Goal: Task Accomplishment & Management: Manage account settings

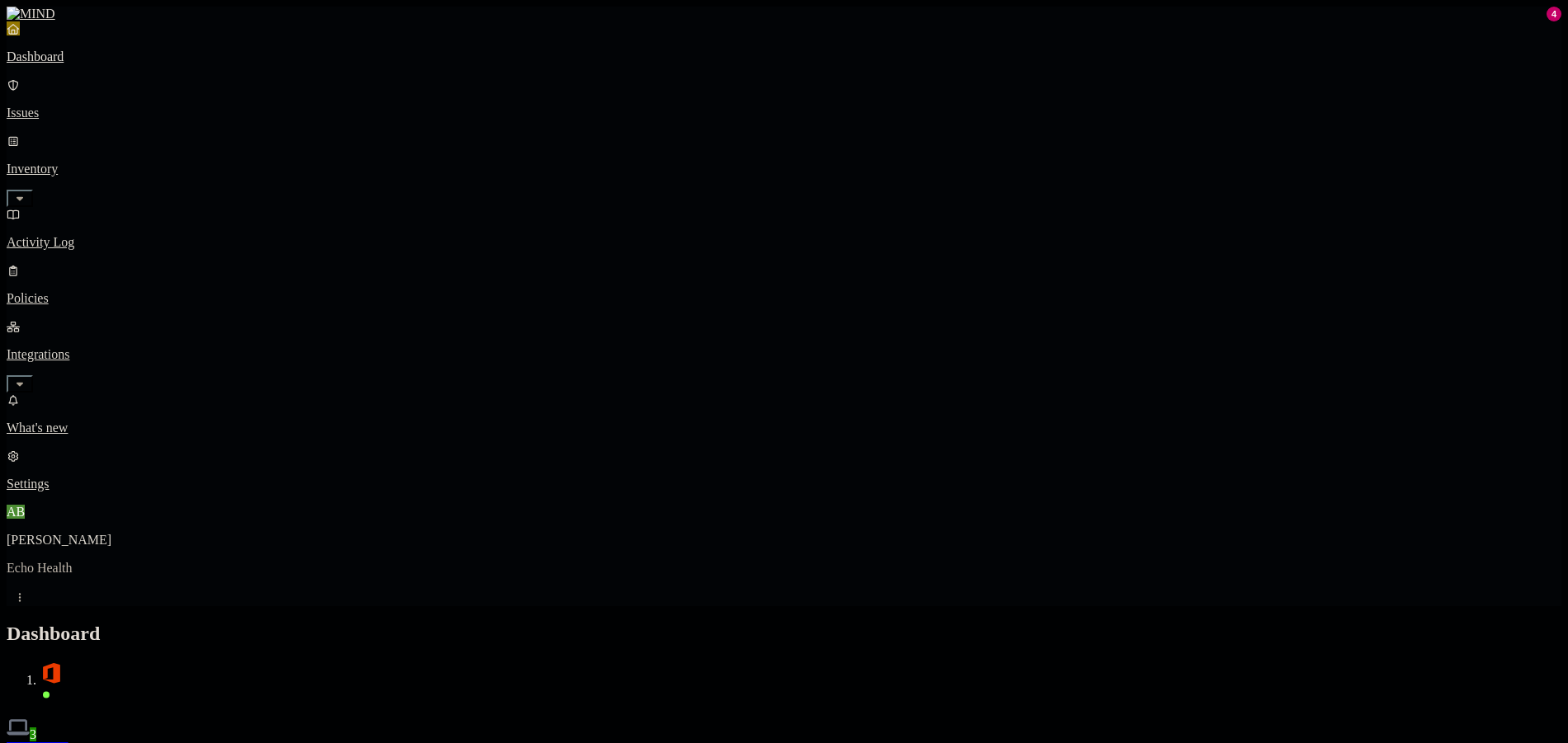
drag, startPoint x: 186, startPoint y: 436, endPoint x: 177, endPoint y: 449, distance: 15.8
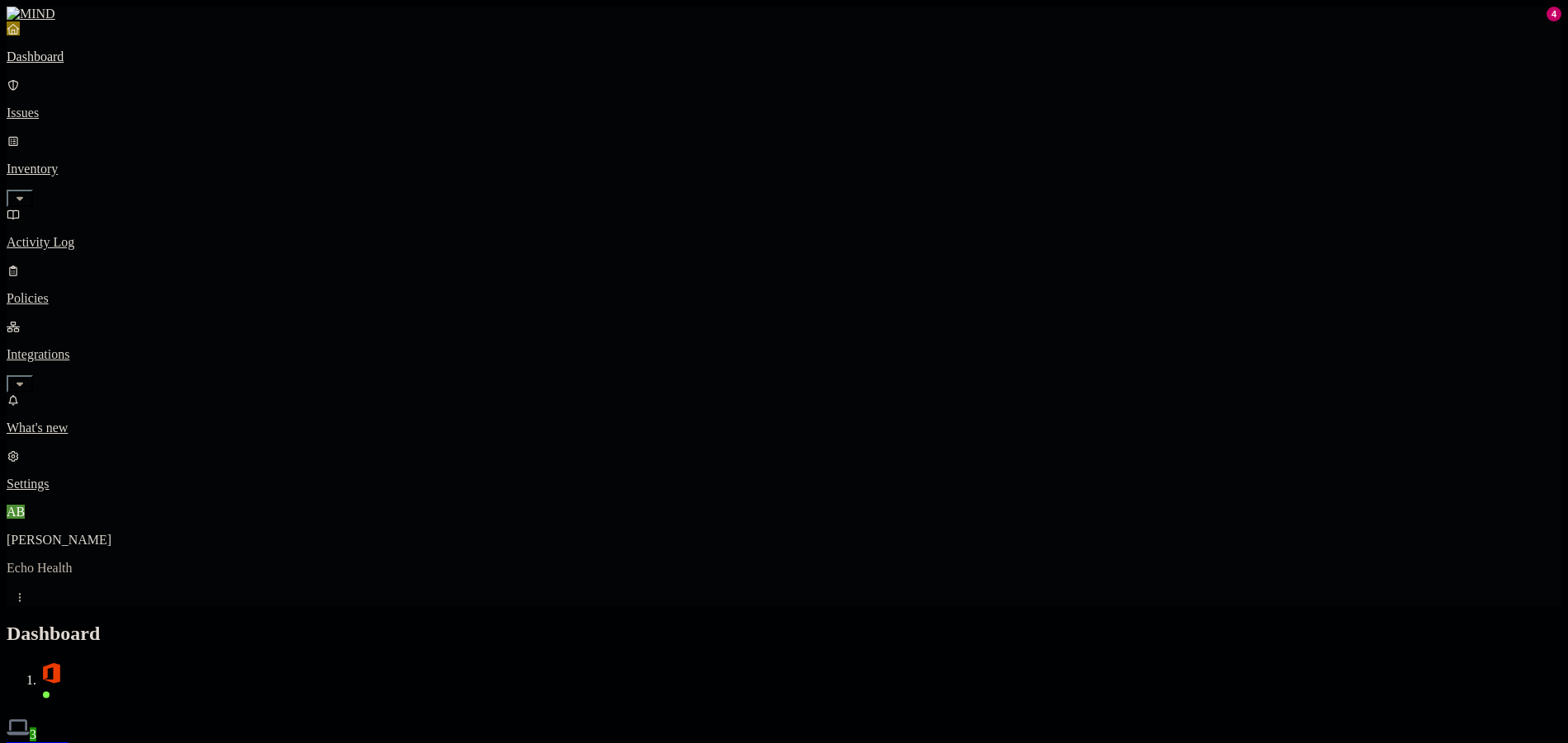
click at [177, 449] on nav "Dashboard Issues Inventory Activity Log Policies Integrations What's new 4 Sett…" at bounding box center [784, 257] width 1555 height 471
drag, startPoint x: 936, startPoint y: 705, endPoint x: 754, endPoint y: 711, distance: 182.1
click at [88, 106] on p "Issues" at bounding box center [784, 113] width 1555 height 15
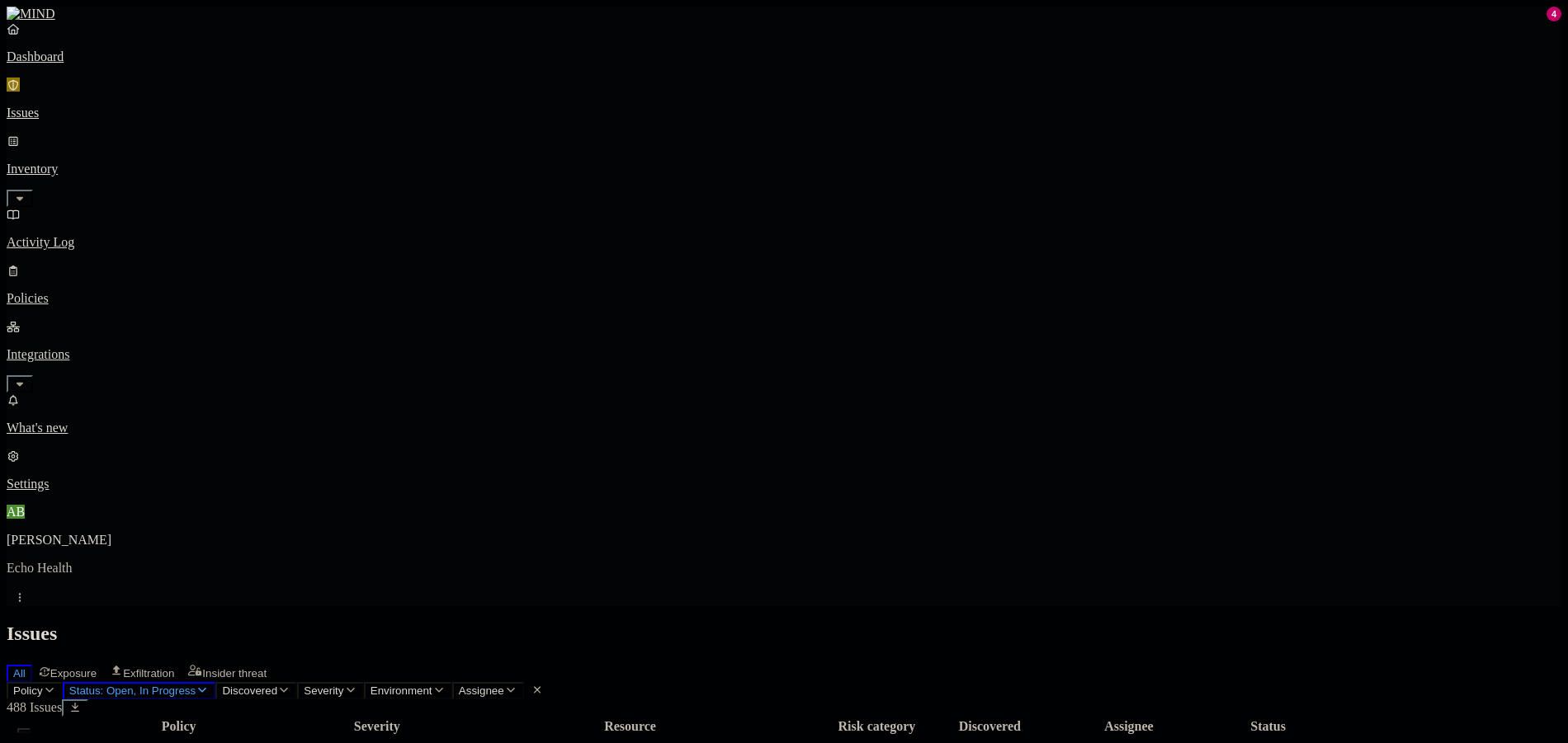
click at [137, 64] on p "Dashboard" at bounding box center [784, 57] width 1555 height 15
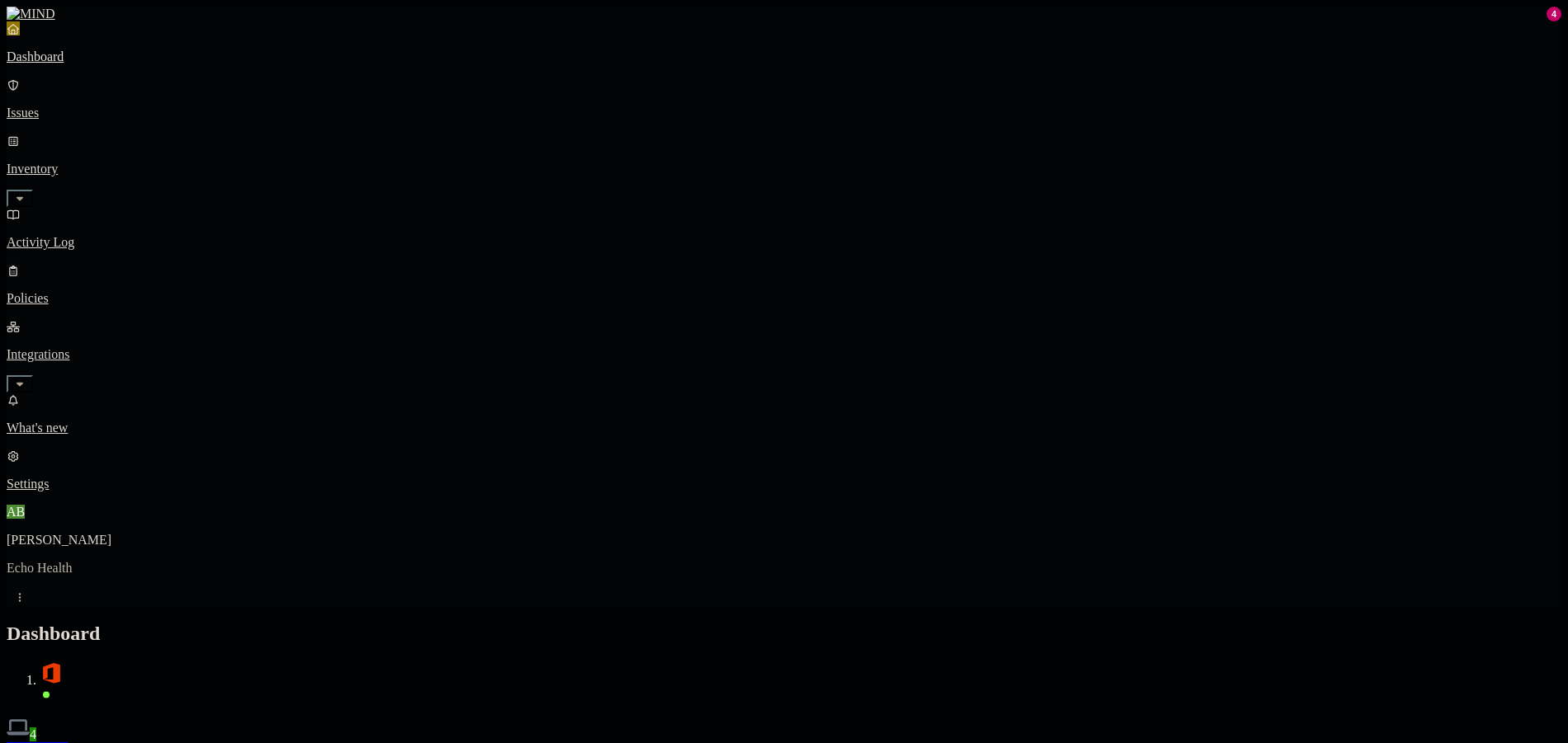
click at [134, 263] on link "Policies" at bounding box center [784, 284] width 1555 height 43
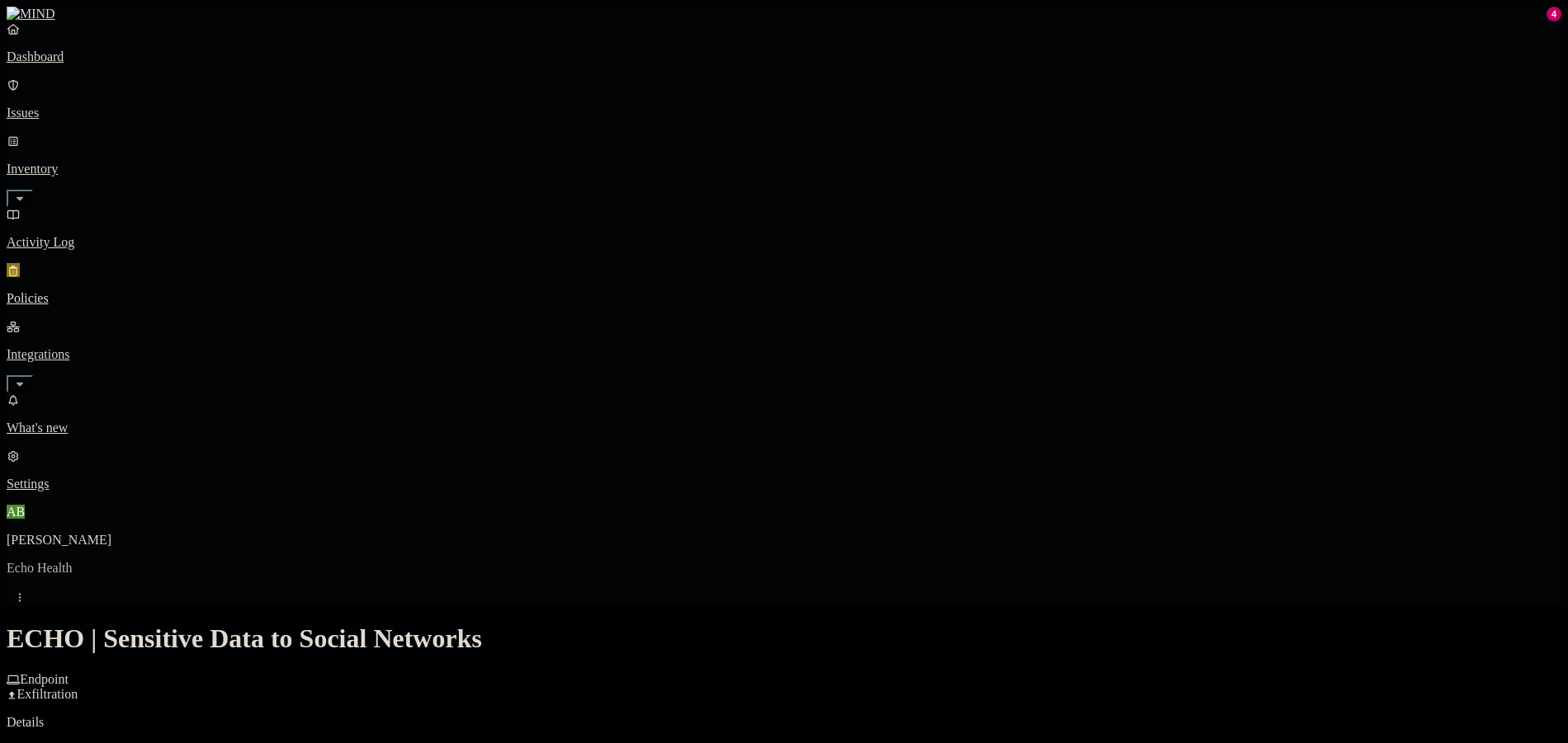
scroll to position [412, 0]
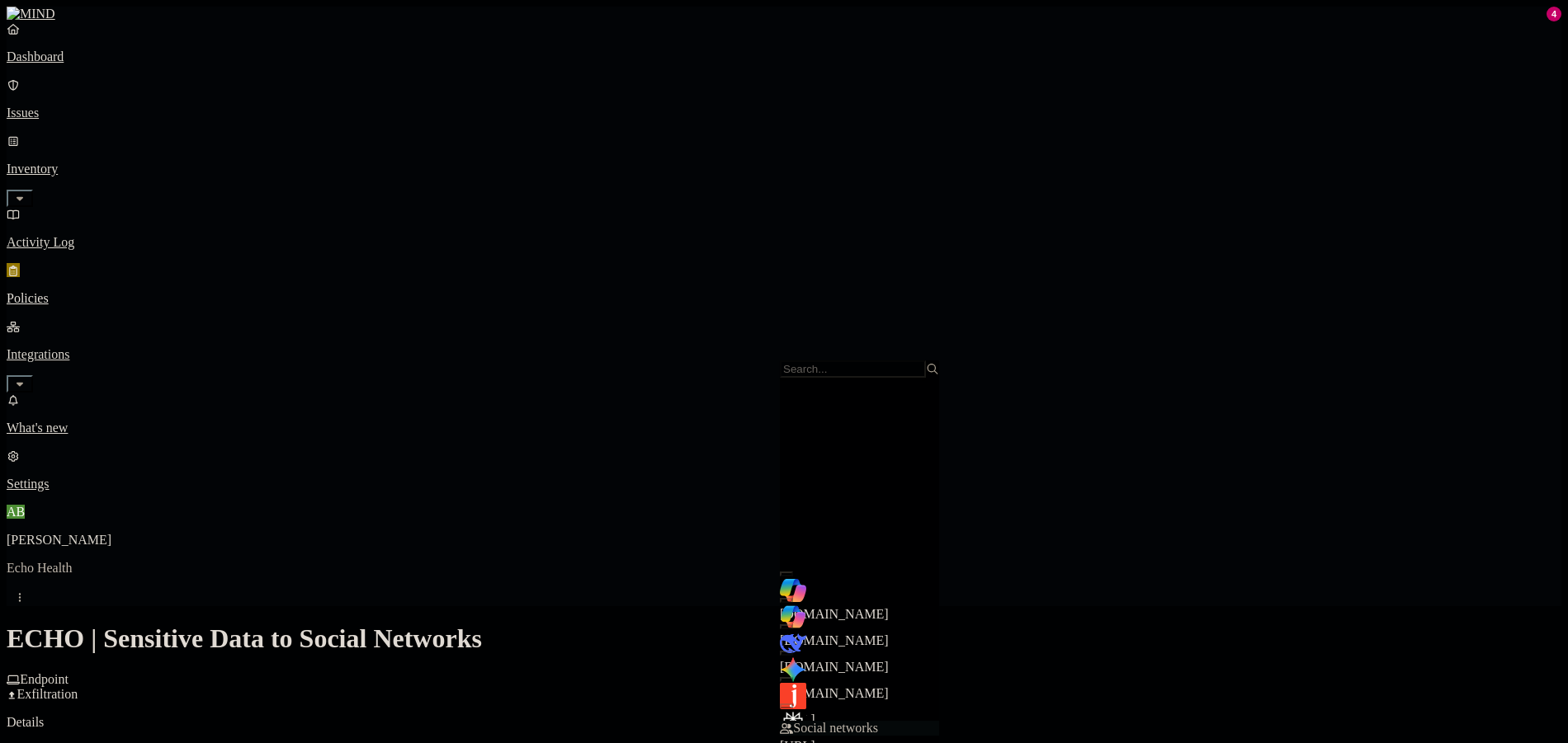
scroll to position [330, 0]
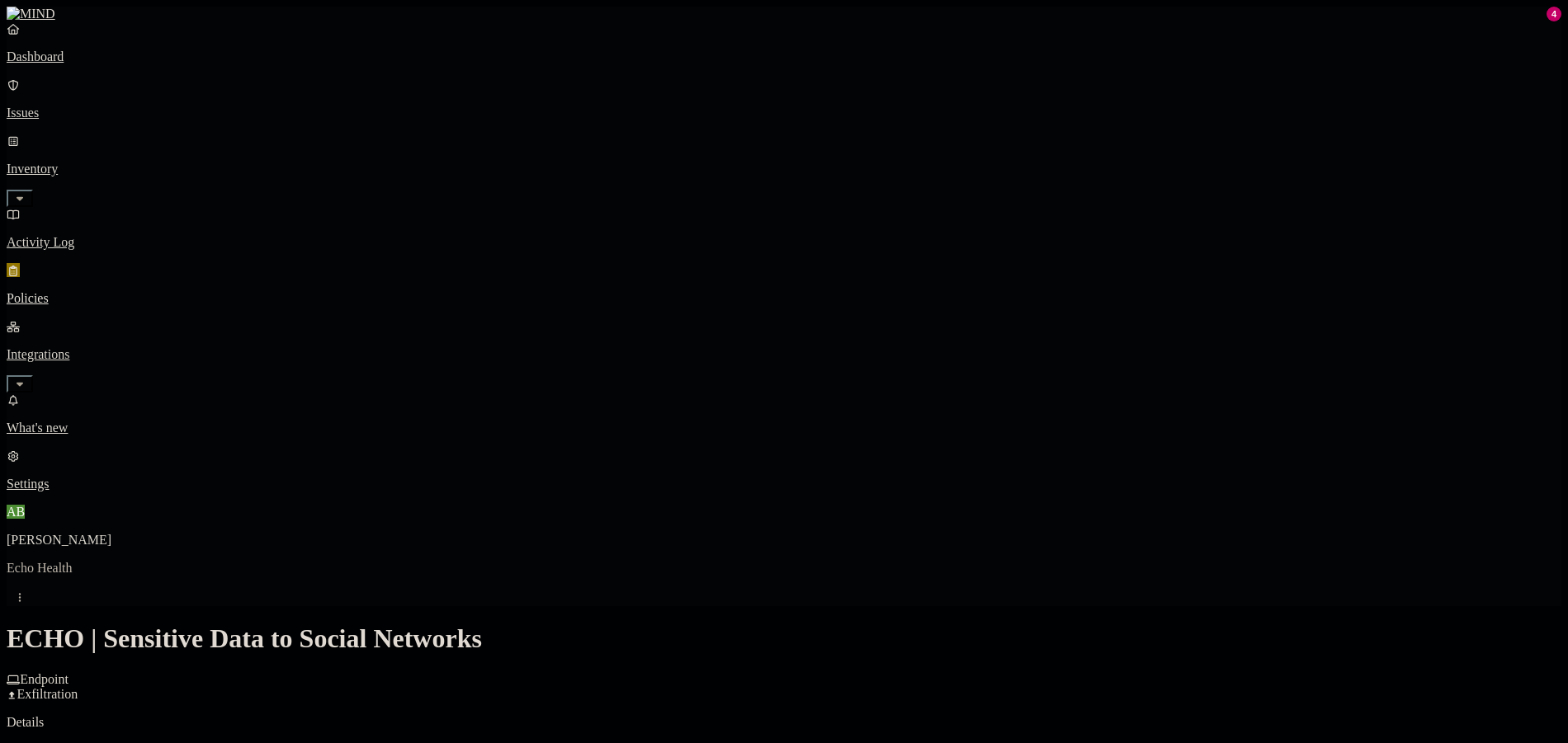
scroll to position [248, 0]
click at [102, 291] on p "Policies" at bounding box center [784, 299] width 1555 height 15
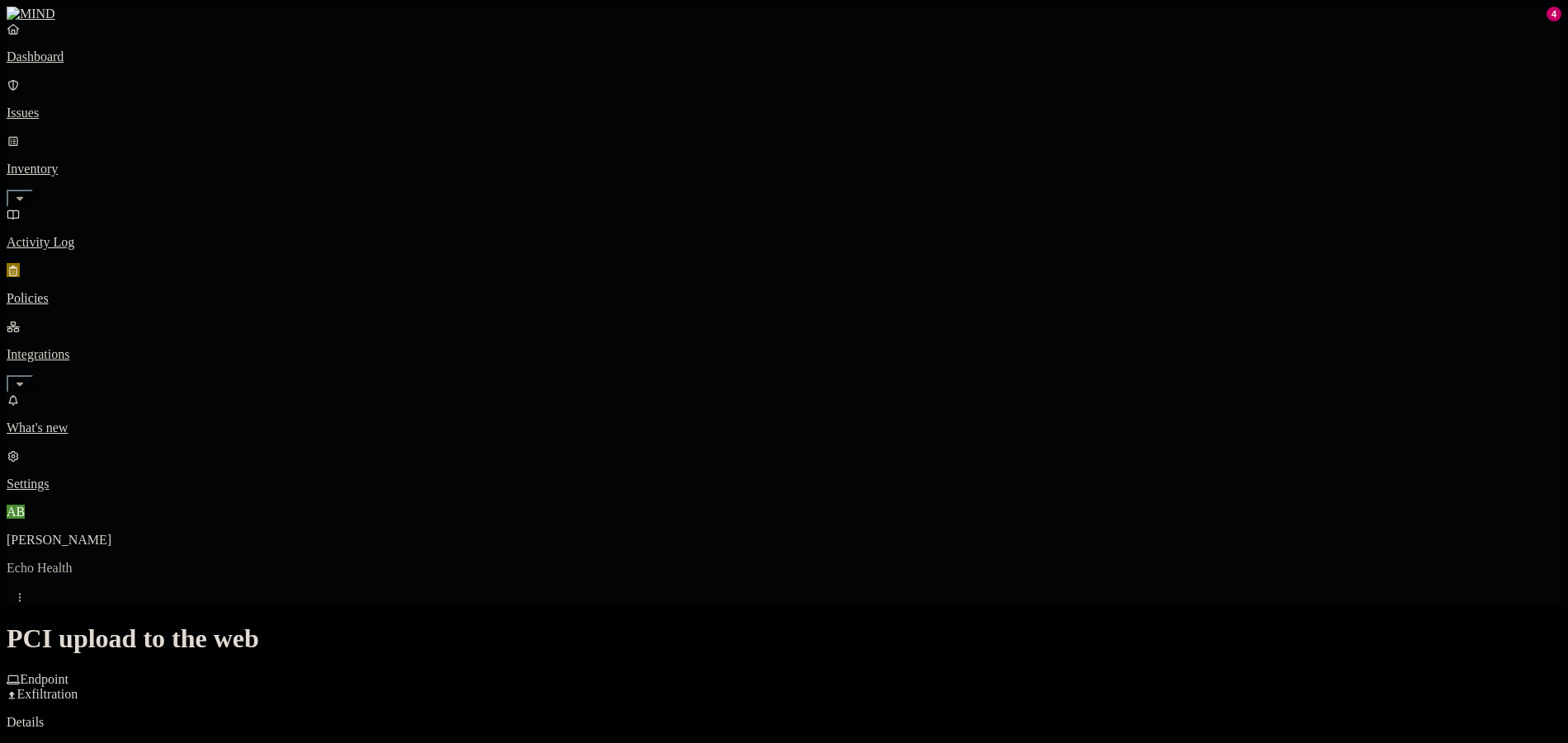
scroll to position [495, 0]
drag, startPoint x: 1148, startPoint y: 204, endPoint x: 1076, endPoint y: 224, distance: 74.7
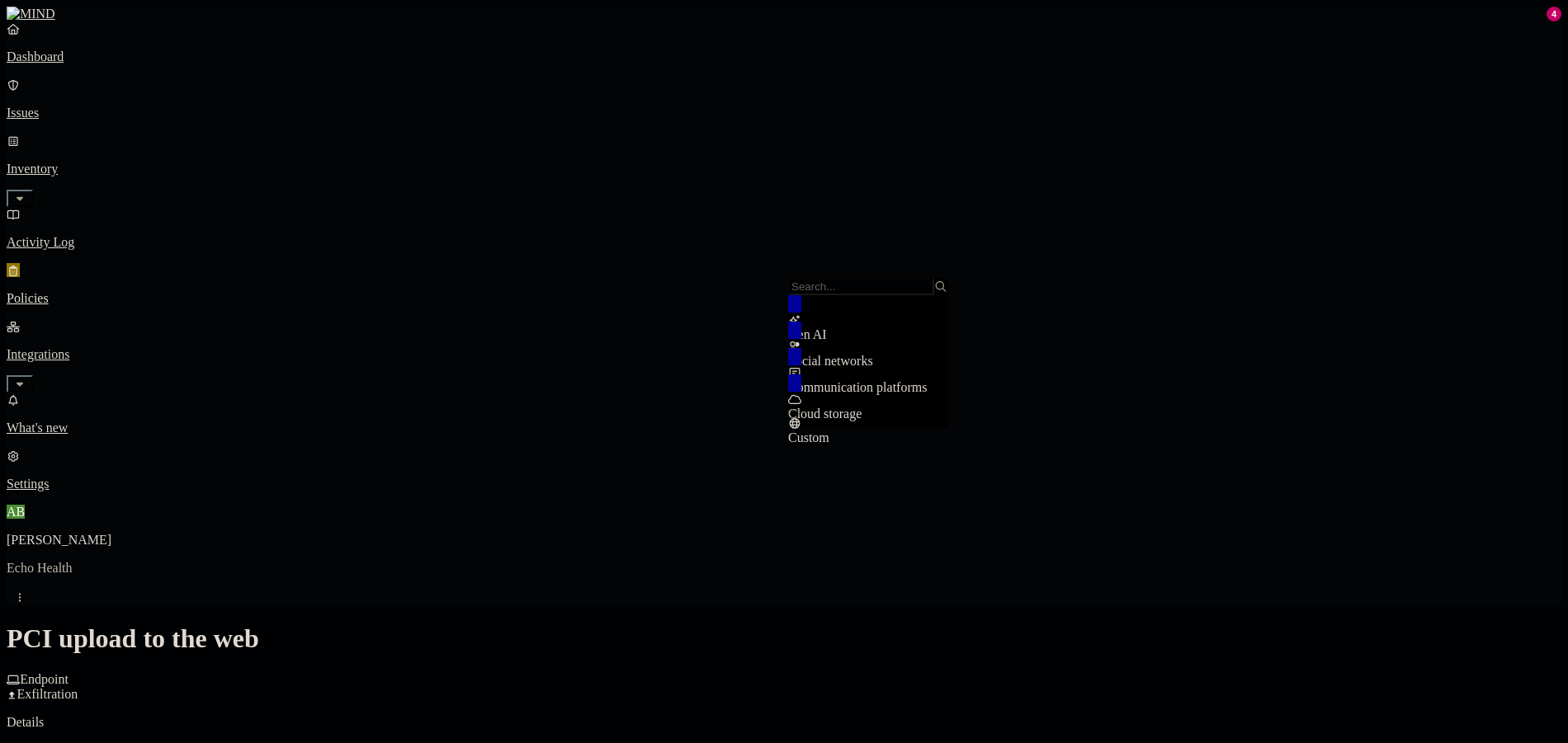
click at [164, 263] on link "Policies" at bounding box center [784, 284] width 1555 height 43
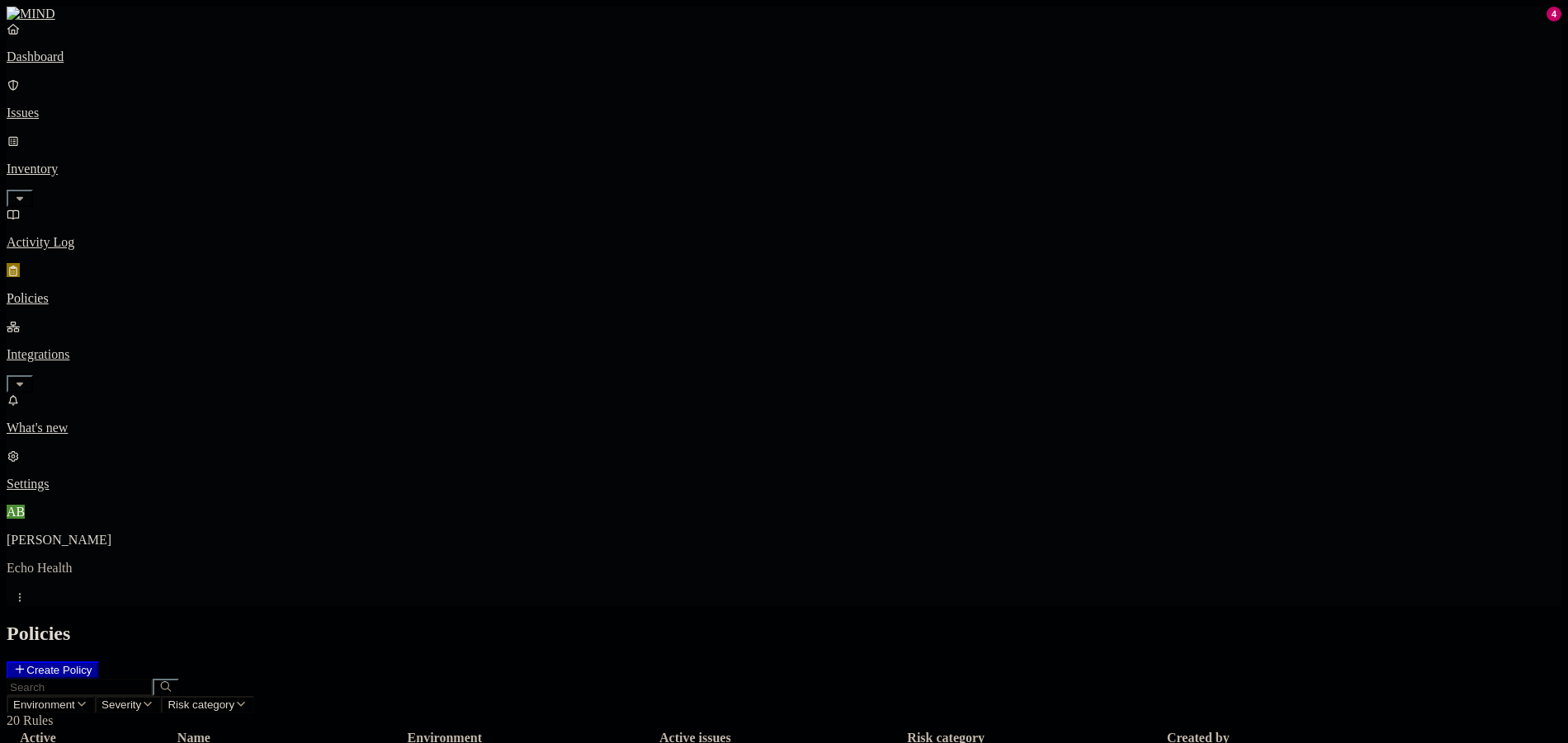
scroll to position [46, 0]
drag, startPoint x: 672, startPoint y: 442, endPoint x: 697, endPoint y: 418, distance: 34.7
click at [117, 64] on p "Dashboard" at bounding box center [784, 57] width 1555 height 15
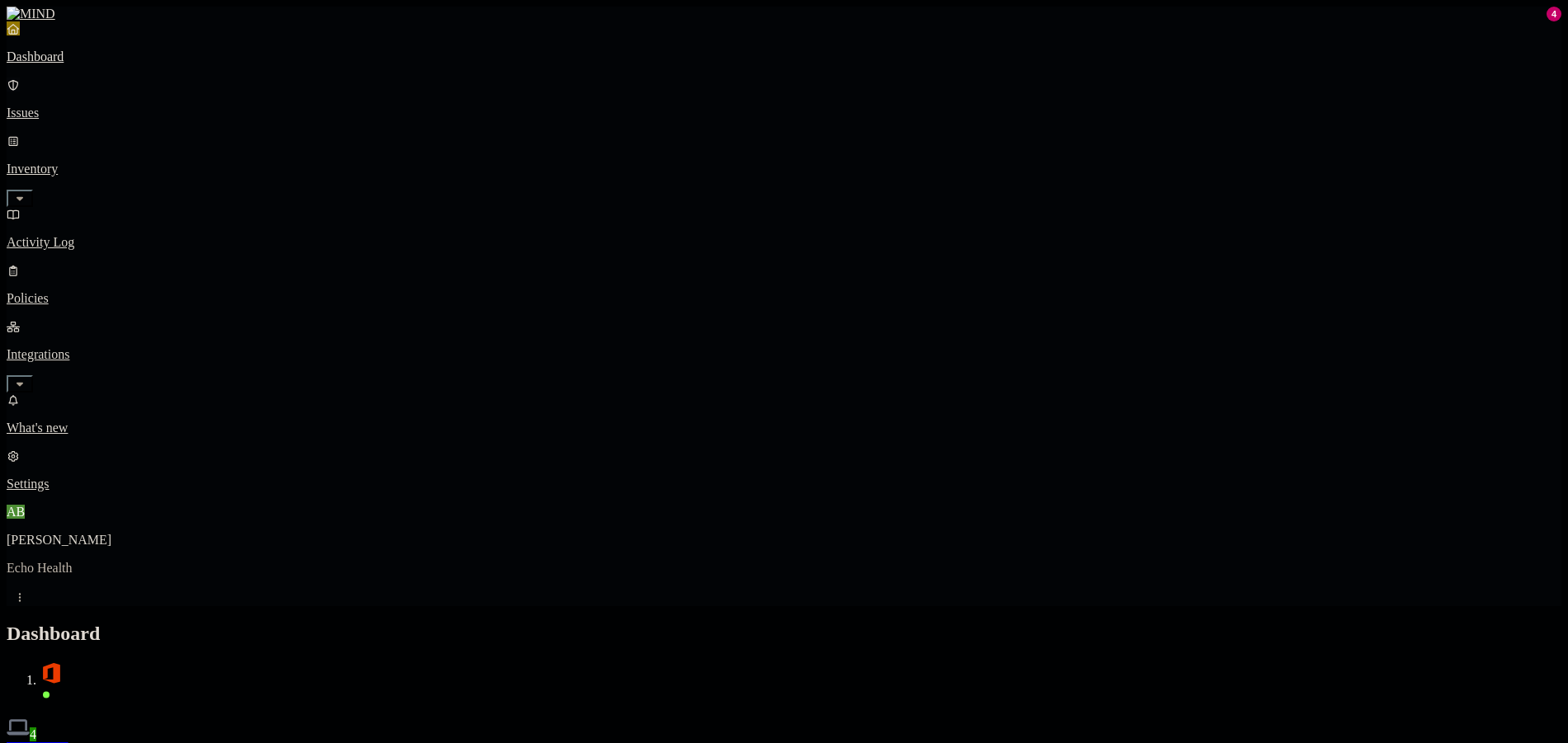
click at [104, 106] on p "Issues" at bounding box center [784, 113] width 1555 height 15
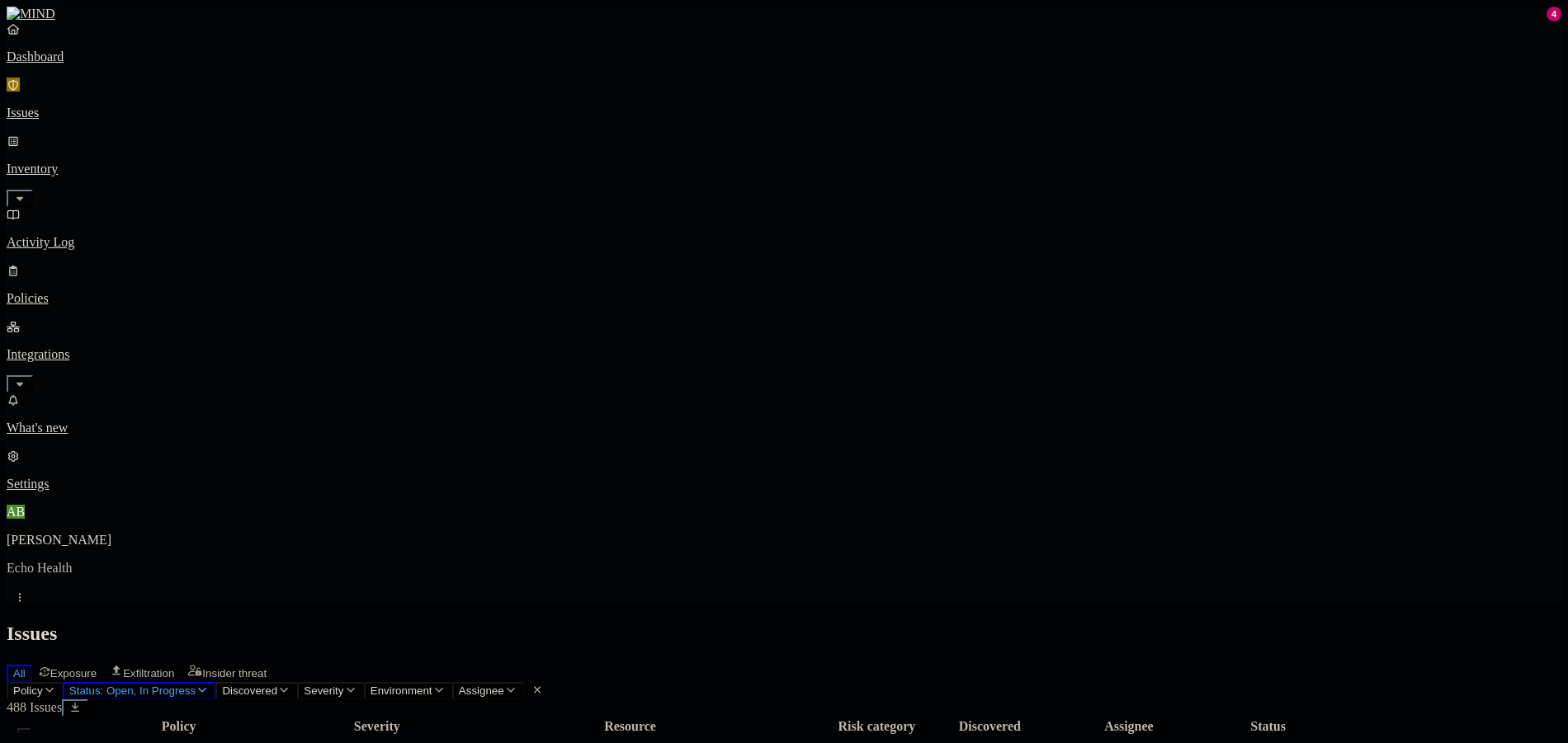
click at [115, 389] on nav "Dashboard Issues Inventory Activity Log Policies Integrations What's new 4 Sett…" at bounding box center [784, 257] width 1555 height 471
click at [111, 433] on nav "Dashboard Issues Inventory Activity Log Policies Integrations What's new 4 Sett…" at bounding box center [784, 257] width 1555 height 471
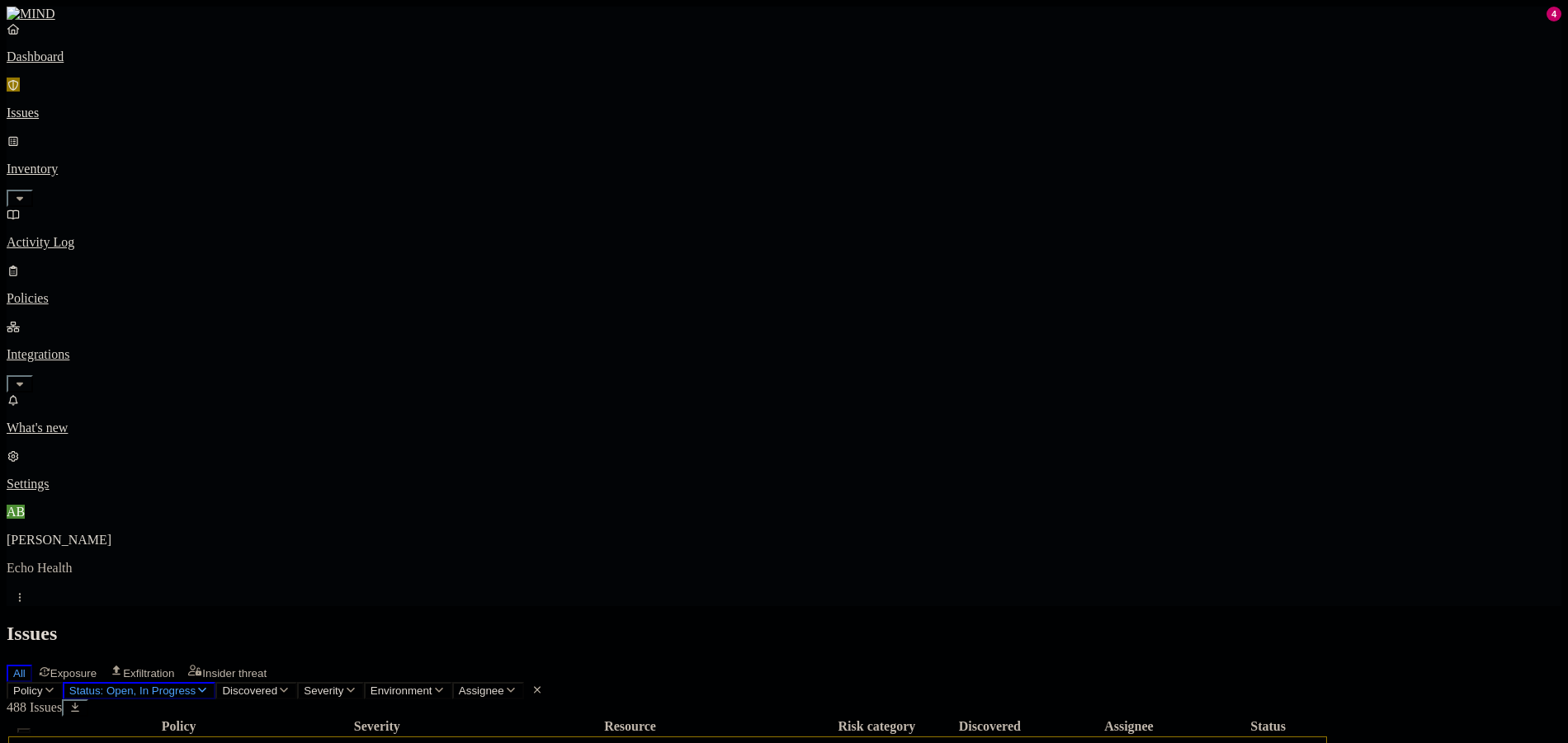
click at [114, 490] on nav "Dashboard Issues Inventory Activity Log Policies Integrations What's new 4 Sett…" at bounding box center [784, 257] width 1555 height 471
click at [277, 685] on span "Discovered" at bounding box center [250, 691] width 55 height 12
click at [343, 685] on span "Severity" at bounding box center [323, 691] width 40 height 12
click at [277, 685] on span "Discovered" at bounding box center [250, 691] width 55 height 12
click at [56, 685] on icon "button" at bounding box center [49, 690] width 13 height 10
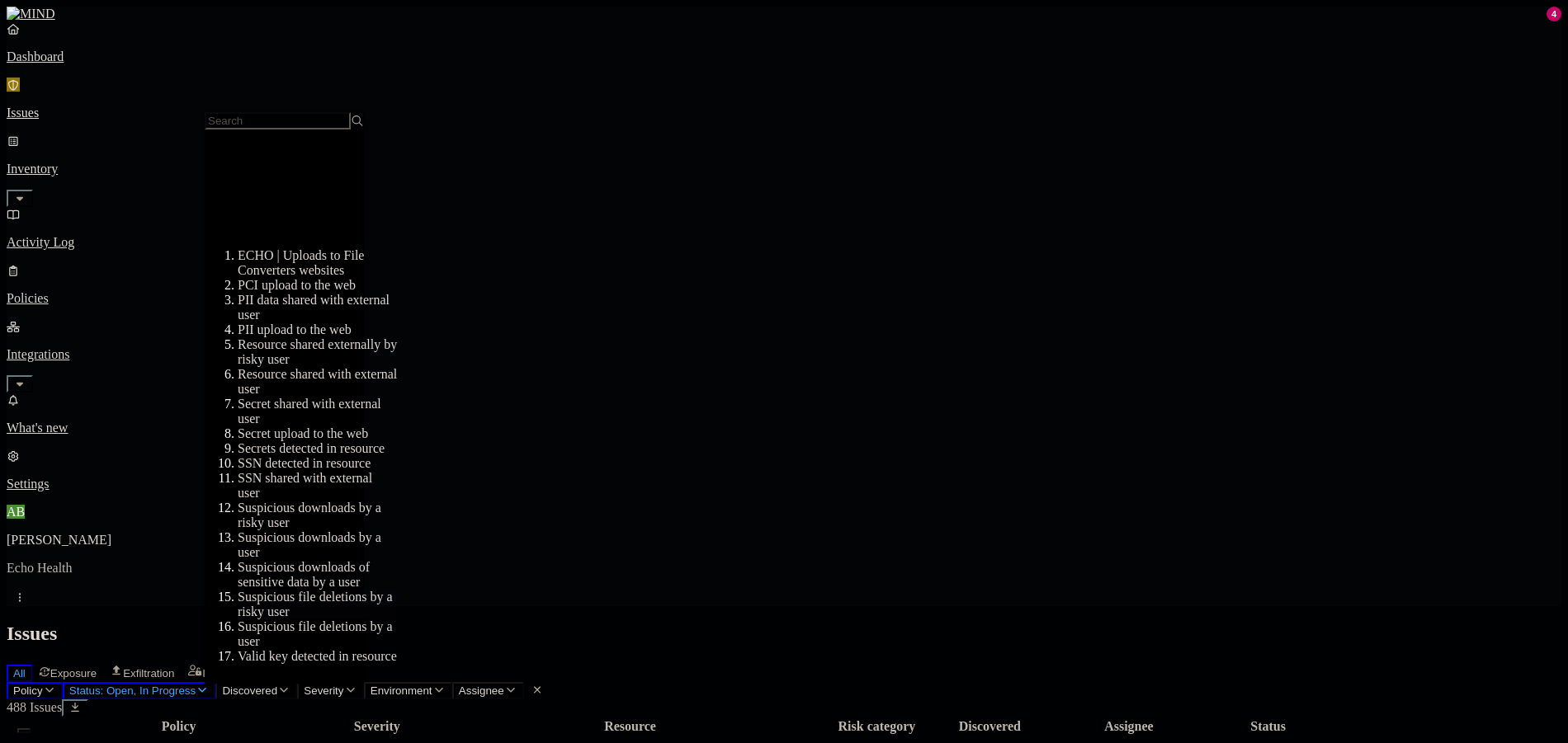
scroll to position [192, 0]
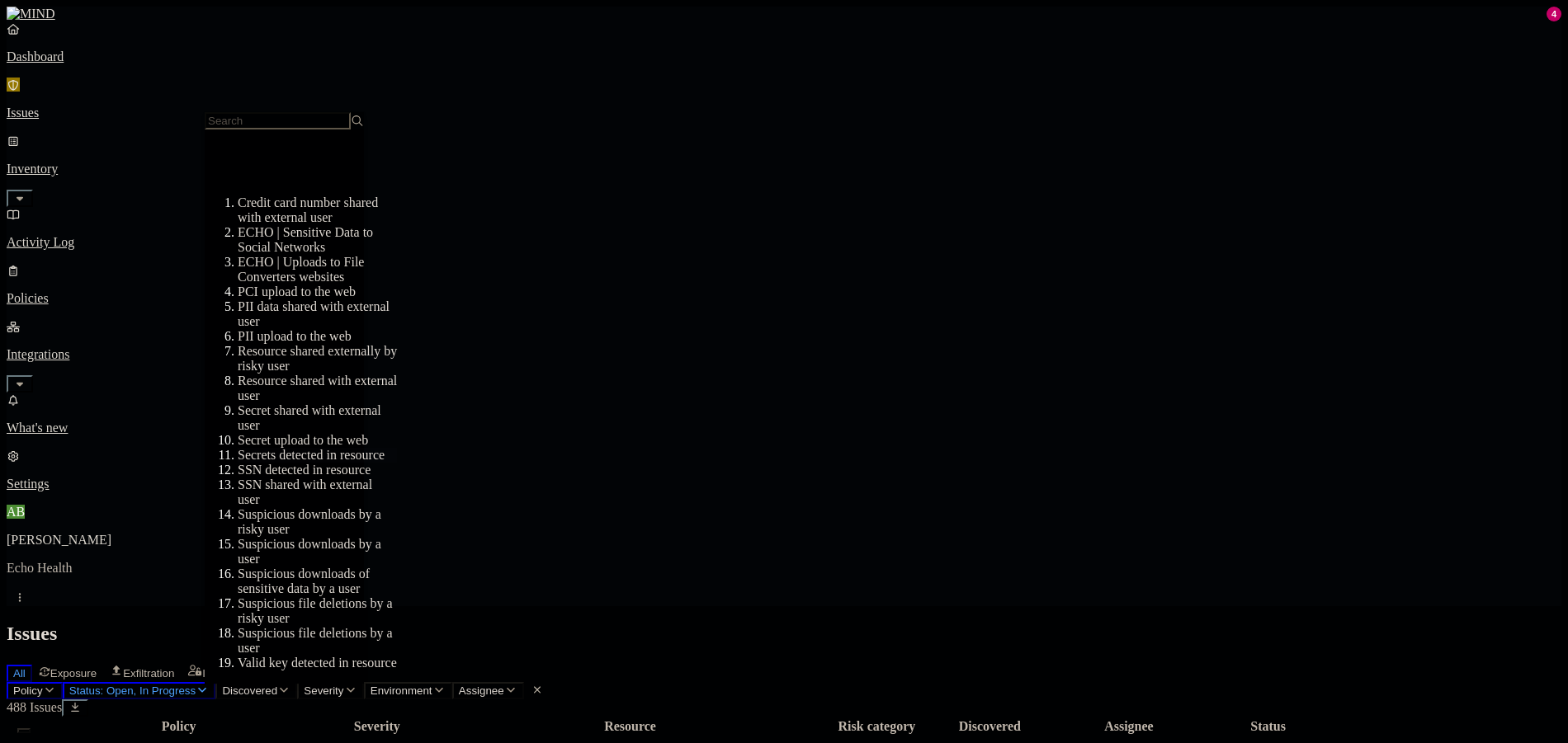
click at [306, 448] on div "Secrets detected in resource" at bounding box center [317, 456] width 159 height 15
click at [70, 361] on nav "Dashboard Issues Inventory Activity Log Policies Integrations What's new 4 Sett…" at bounding box center [784, 257] width 1555 height 471
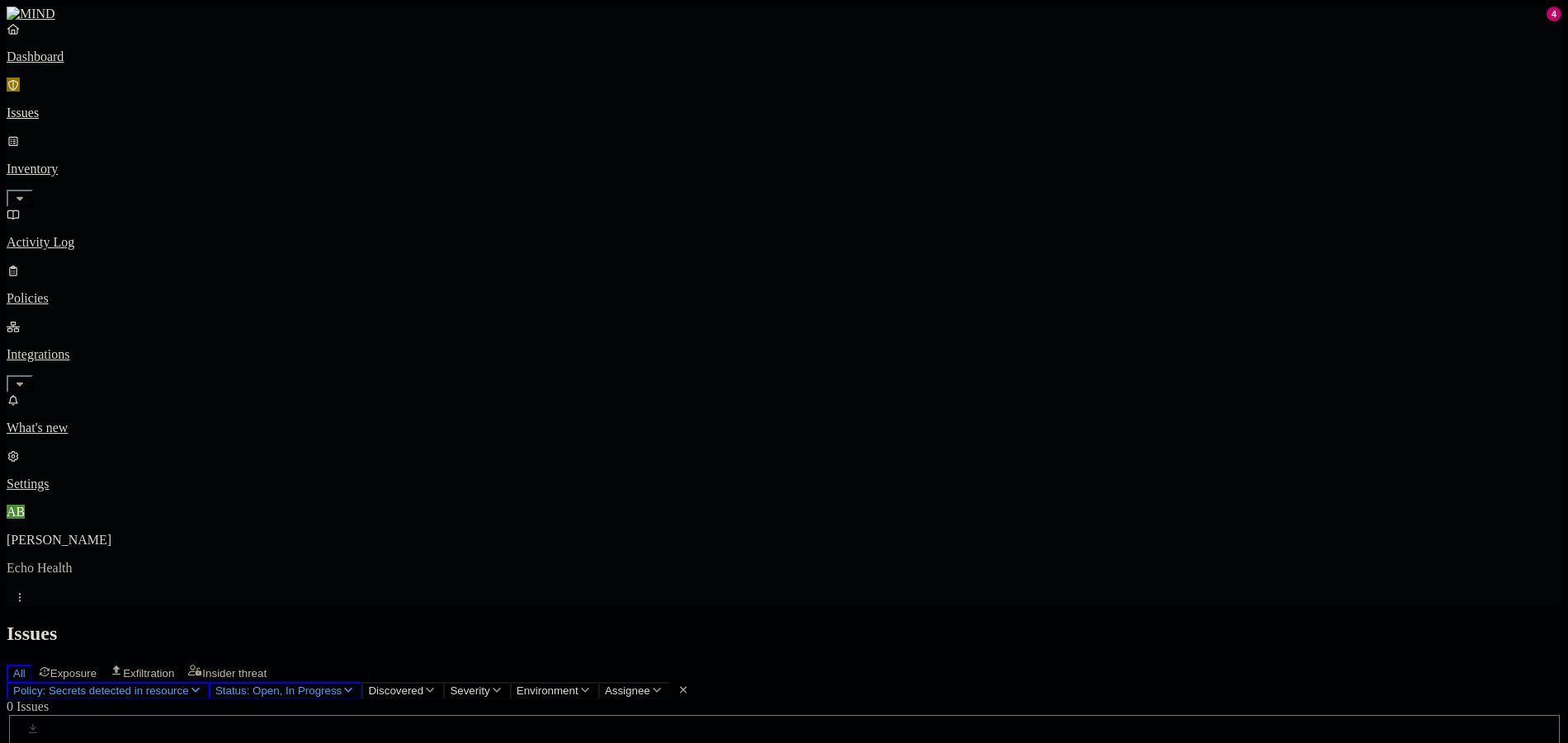
click at [189, 685] on span "Policy: Secrets detected in resource" at bounding box center [101, 691] width 176 height 12
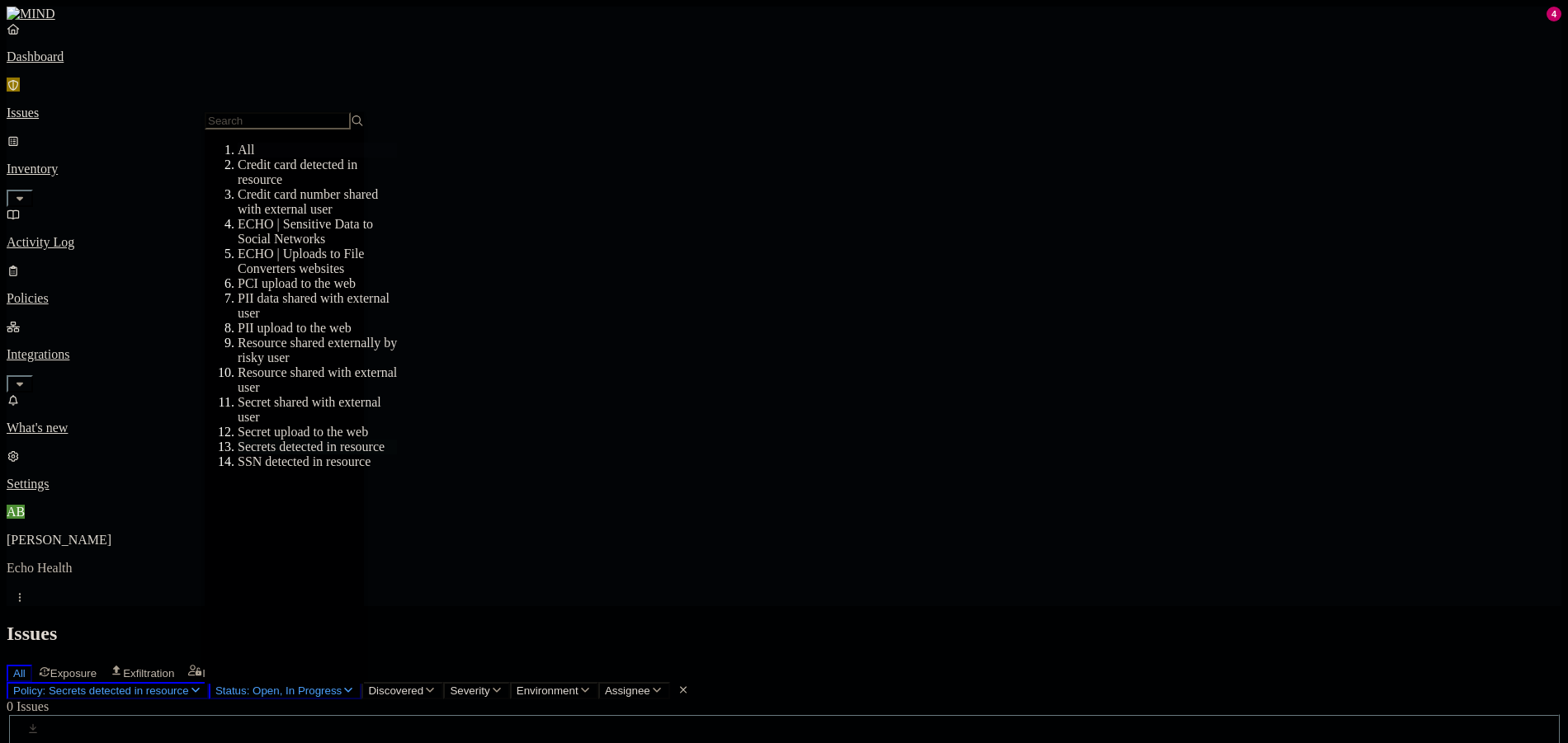
click at [289, 158] on div "All" at bounding box center [317, 150] width 159 height 15
click at [139, 327] on nav "Dashboard Issues Inventory Activity Log Policies Integrations What's new 4 Sett…" at bounding box center [784, 257] width 1555 height 471
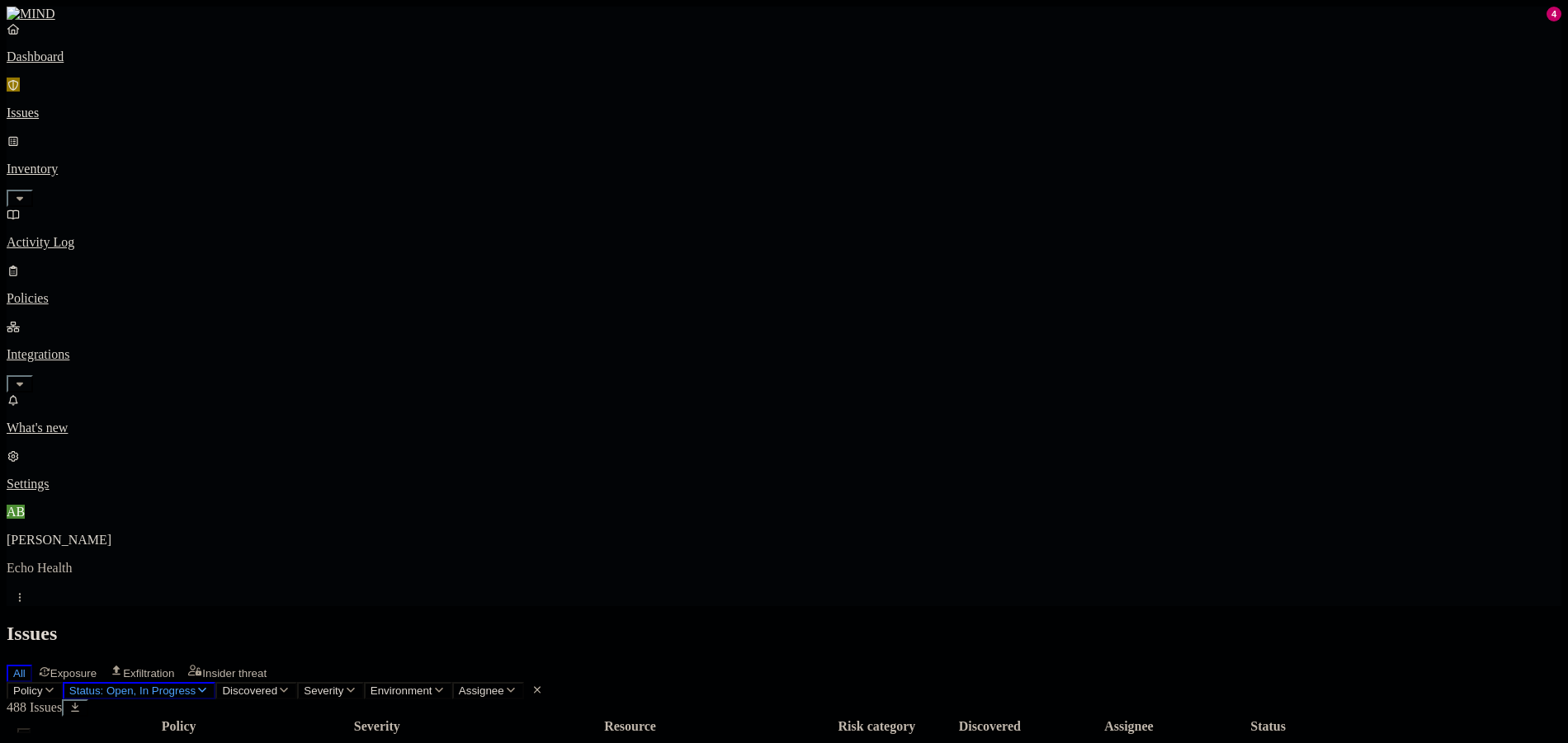
scroll to position [285, 0]
click at [56, 685] on icon "button" at bounding box center [49, 690] width 13 height 10
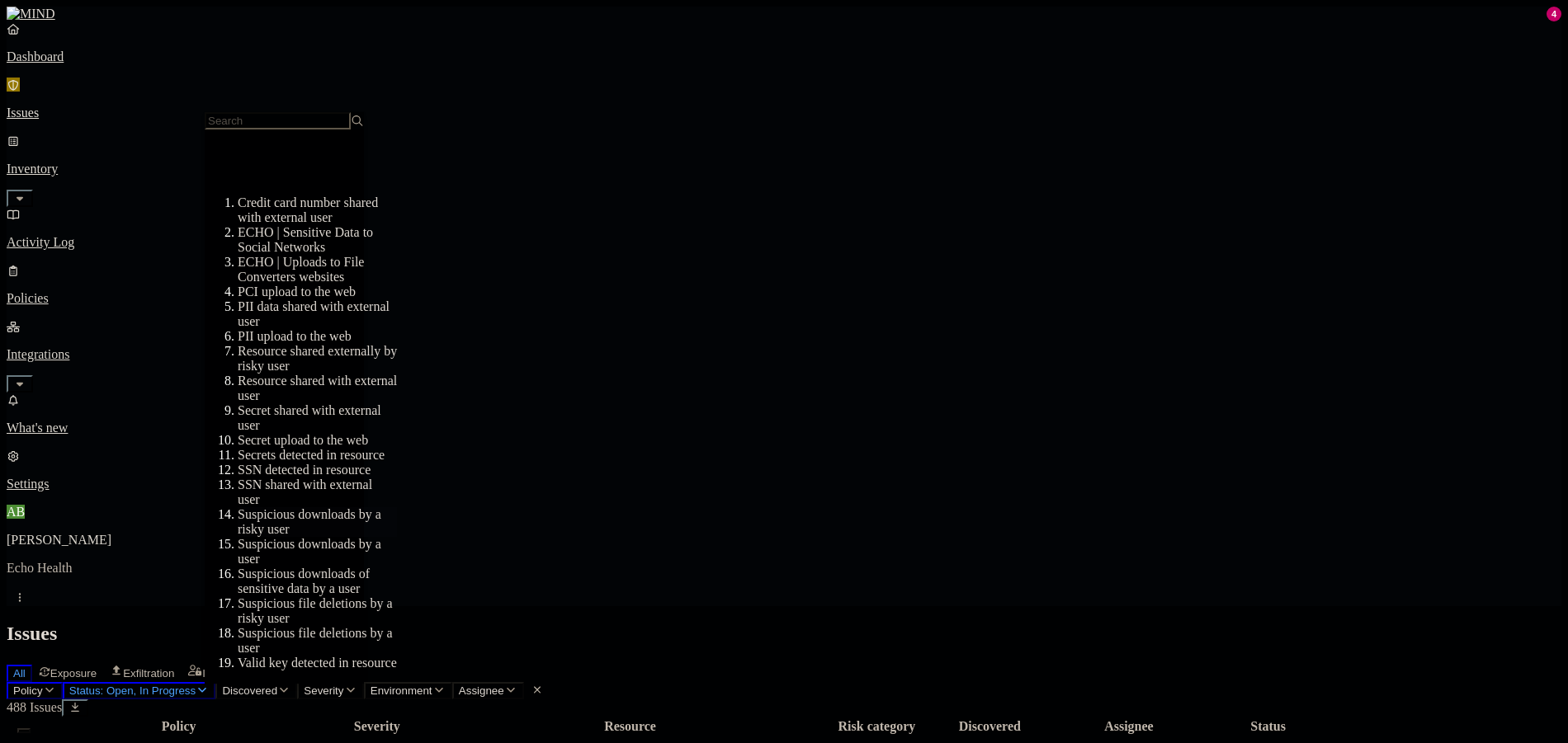
scroll to position [192, 0]
click at [332, 433] on div "Secret upload to the web" at bounding box center [317, 441] width 159 height 15
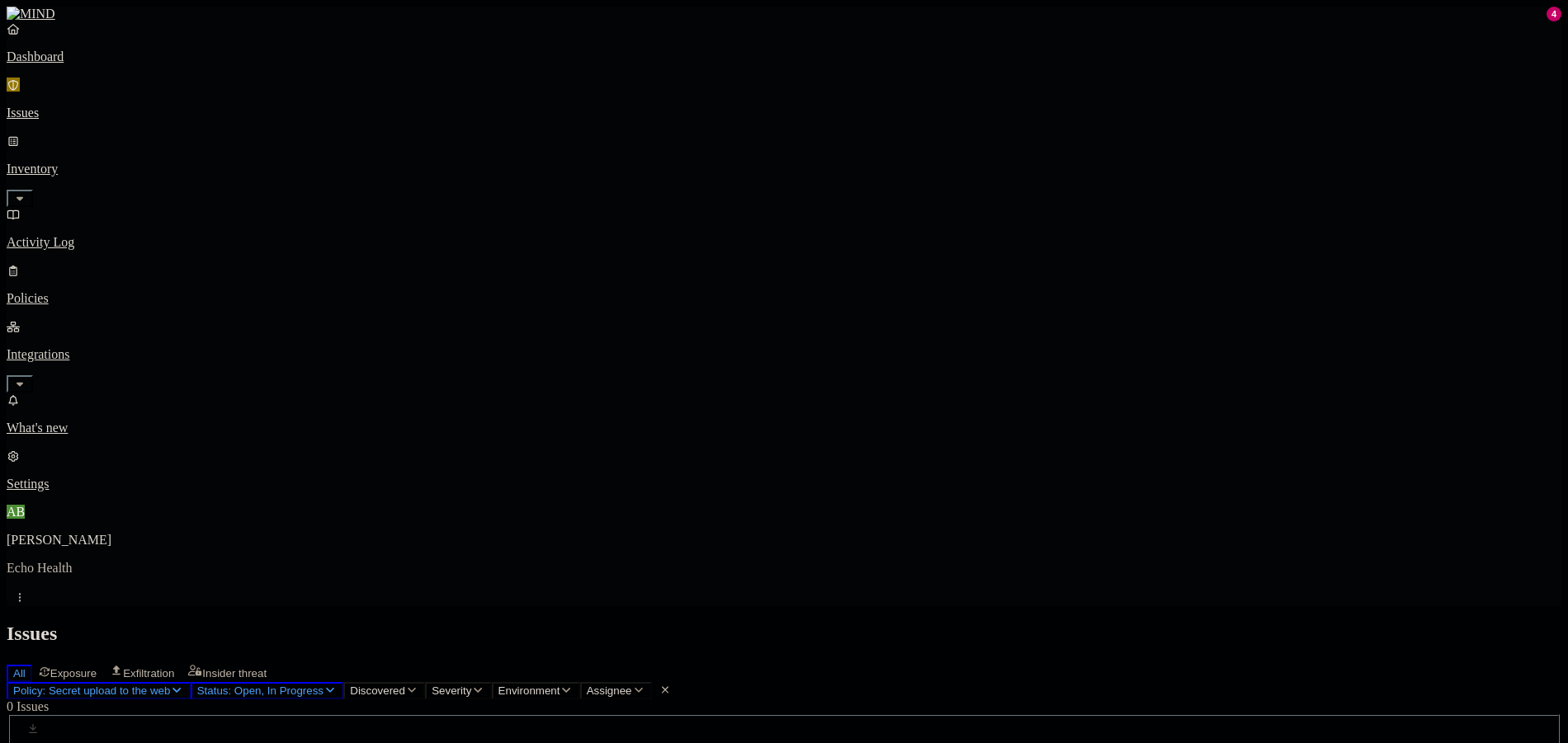
click at [191, 683] on button "Policy: Secret upload to the web" at bounding box center [98, 691] width 184 height 17
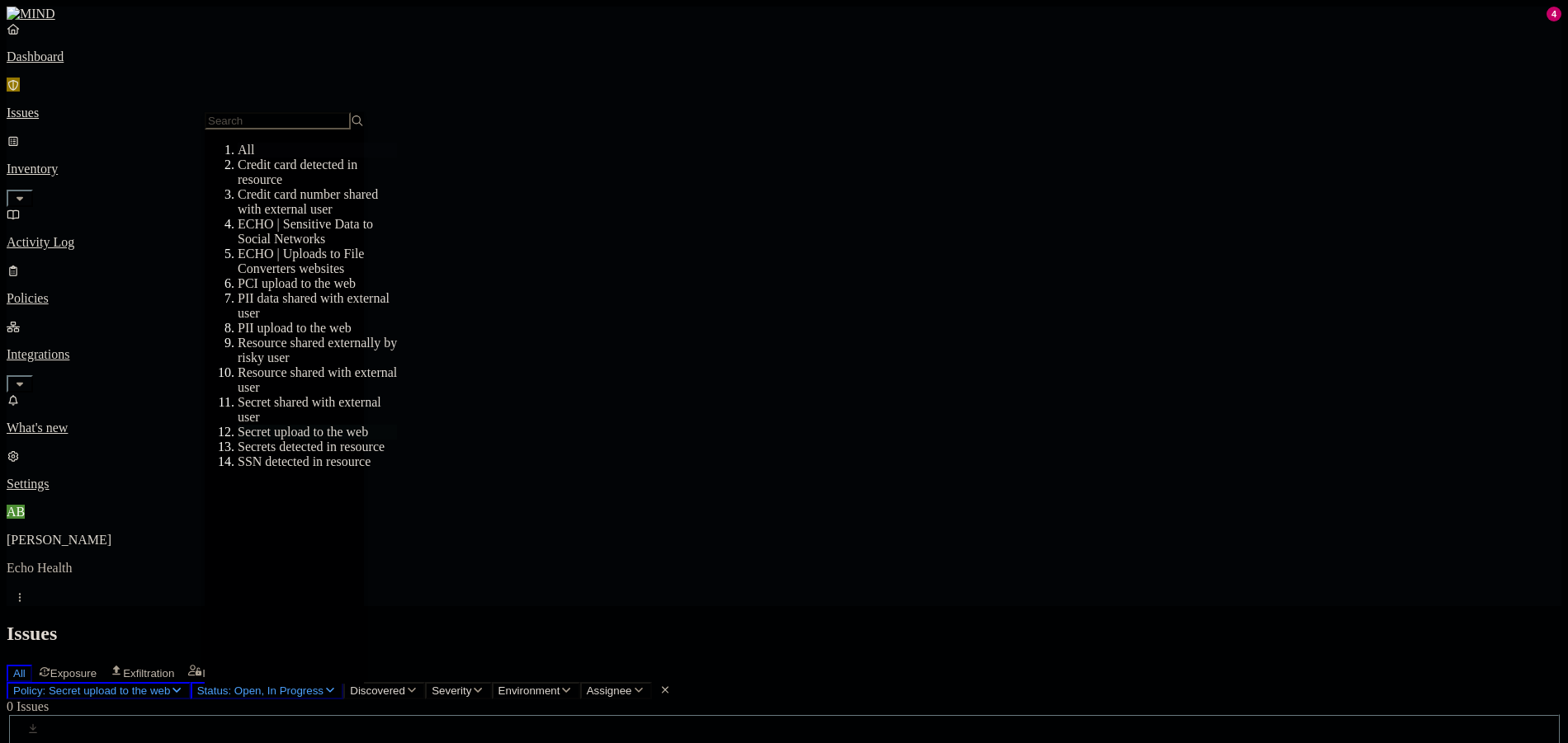
drag, startPoint x: 63, startPoint y: 192, endPoint x: 99, endPoint y: 205, distance: 38.3
click at [63, 291] on p "Policies" at bounding box center [784, 299] width 1555 height 15
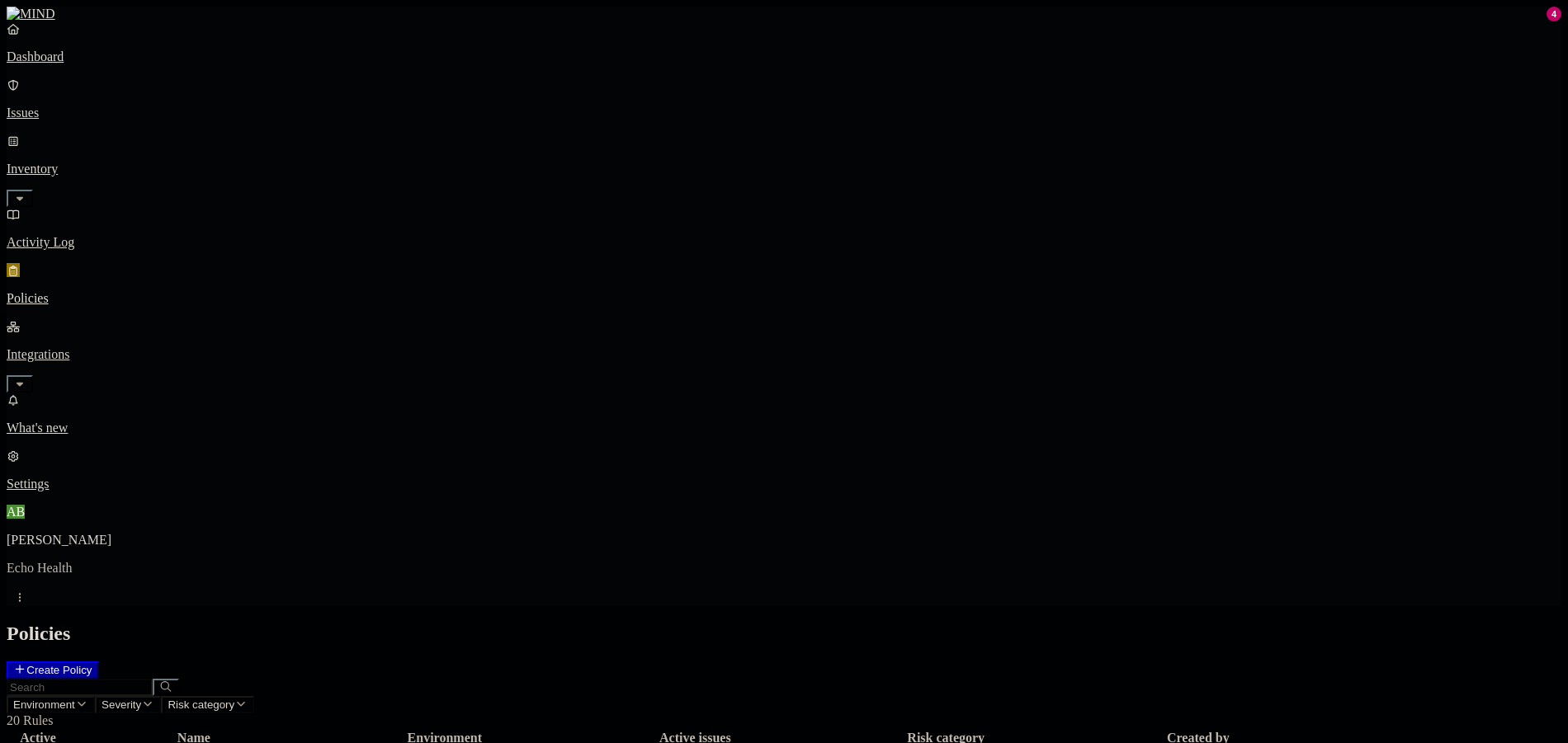
scroll to position [46, 0]
click at [53, 62] on link "Dashboard" at bounding box center [784, 43] width 1555 height 43
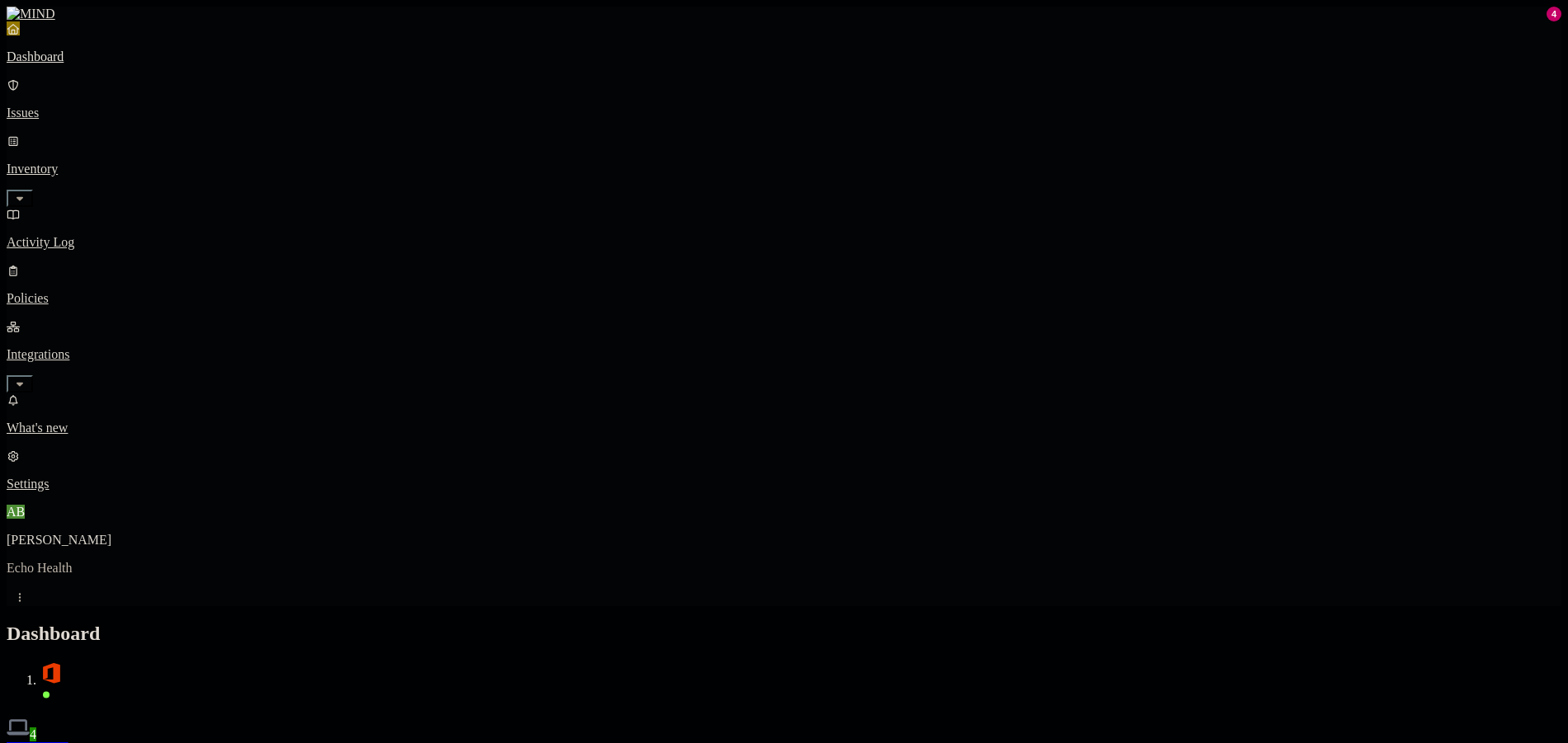
click at [29, 717] on img at bounding box center [18, 728] width 23 height 23
click at [26, 379] on icon "button" at bounding box center [20, 384] width 13 height 10
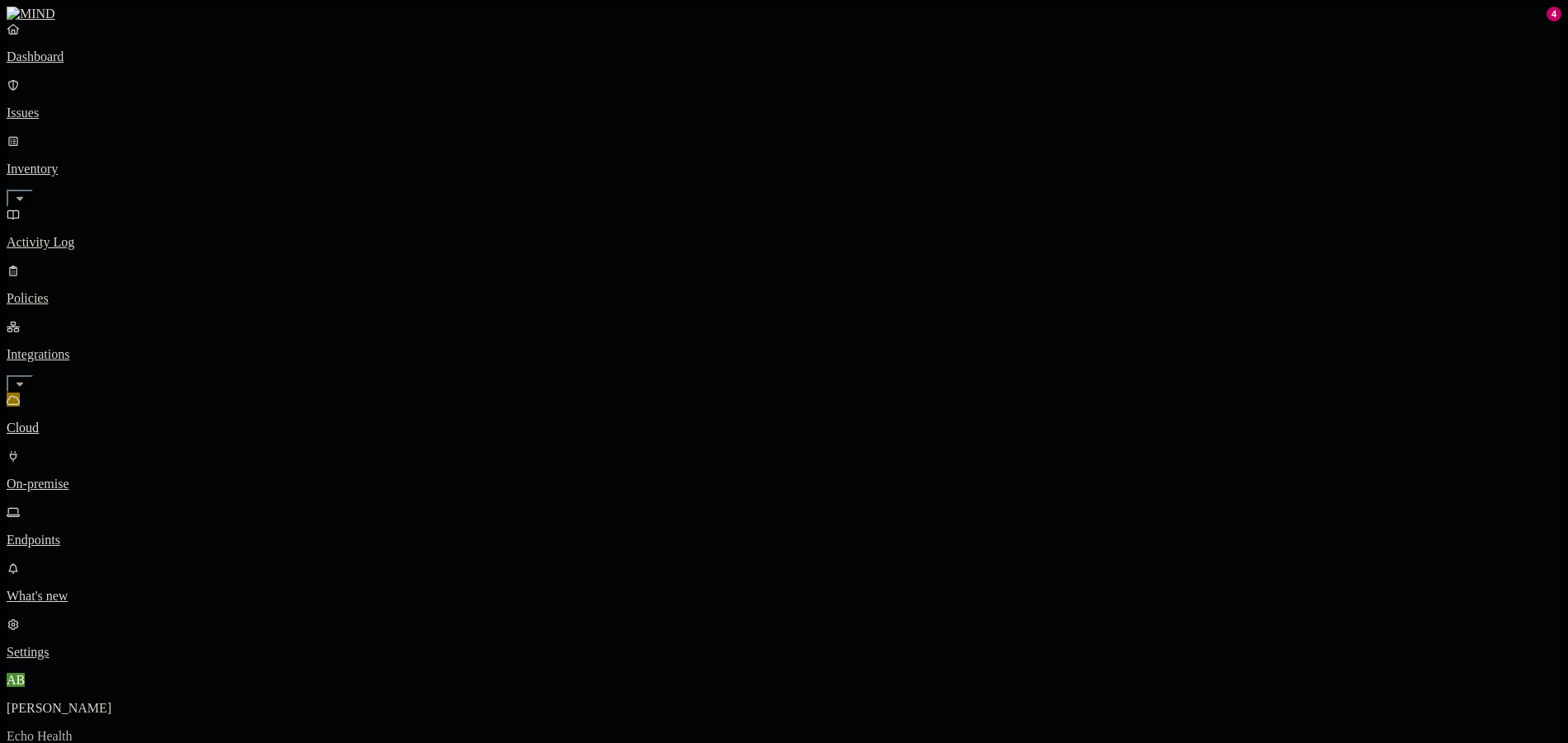
click at [100, 533] on p "Endpoints" at bounding box center [784, 541] width 1555 height 15
click at [120, 291] on p "Policies" at bounding box center [784, 299] width 1555 height 15
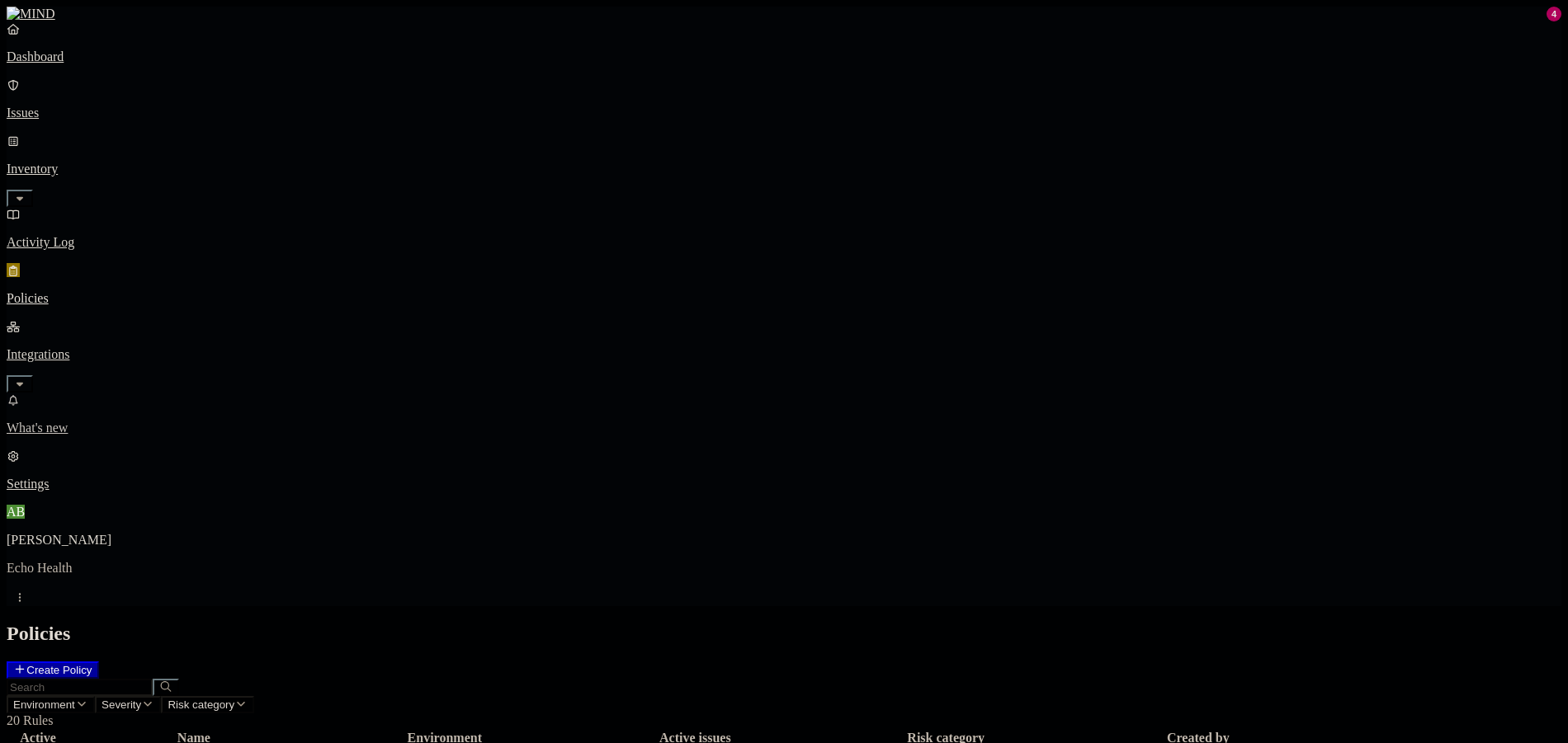
drag, startPoint x: 66, startPoint y: 673, endPoint x: 64, endPoint y: 659, distance: 14.1
click at [65, 492] on p "Settings" at bounding box center [784, 485] width 1555 height 15
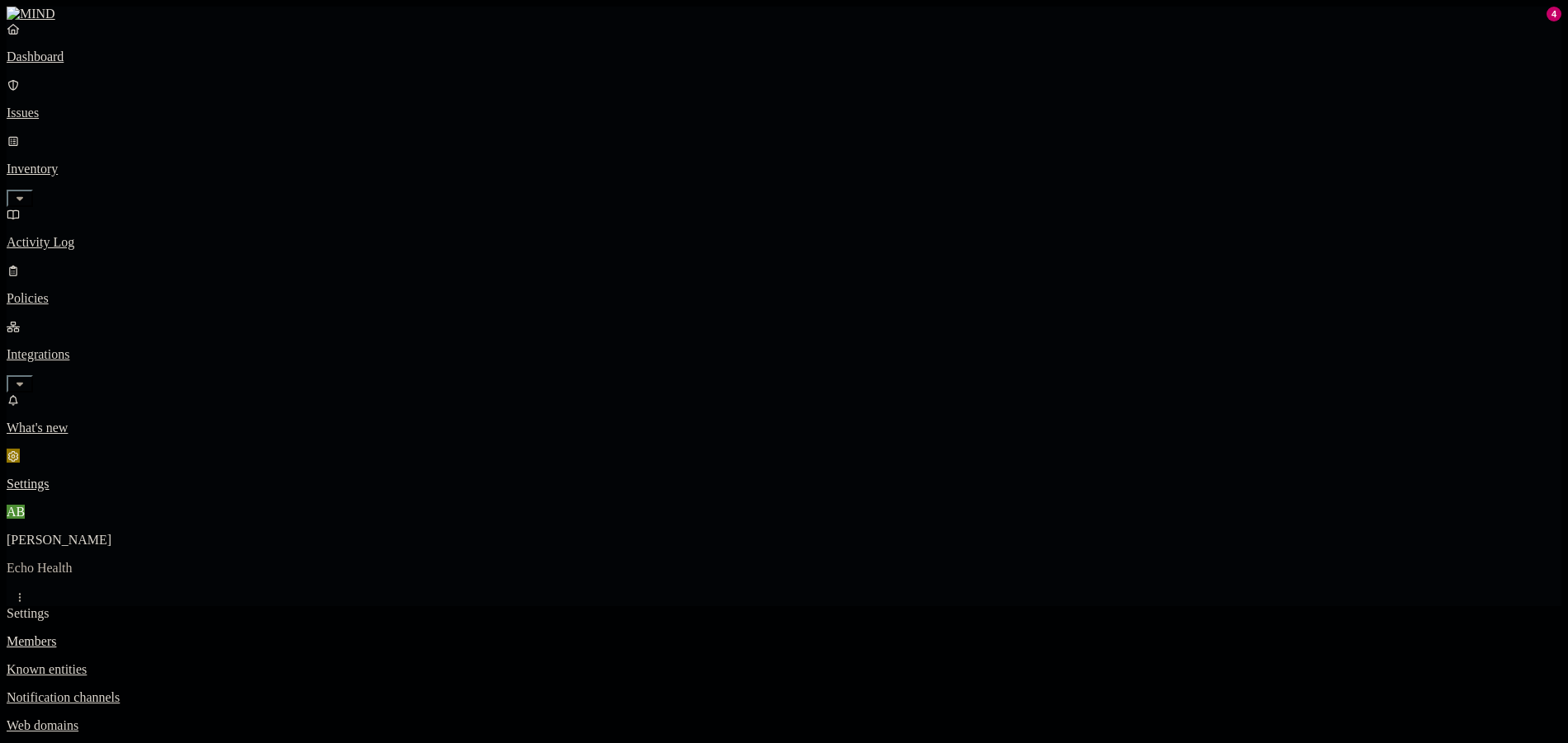
click at [94, 64] on p "Dashboard" at bounding box center [784, 57] width 1555 height 15
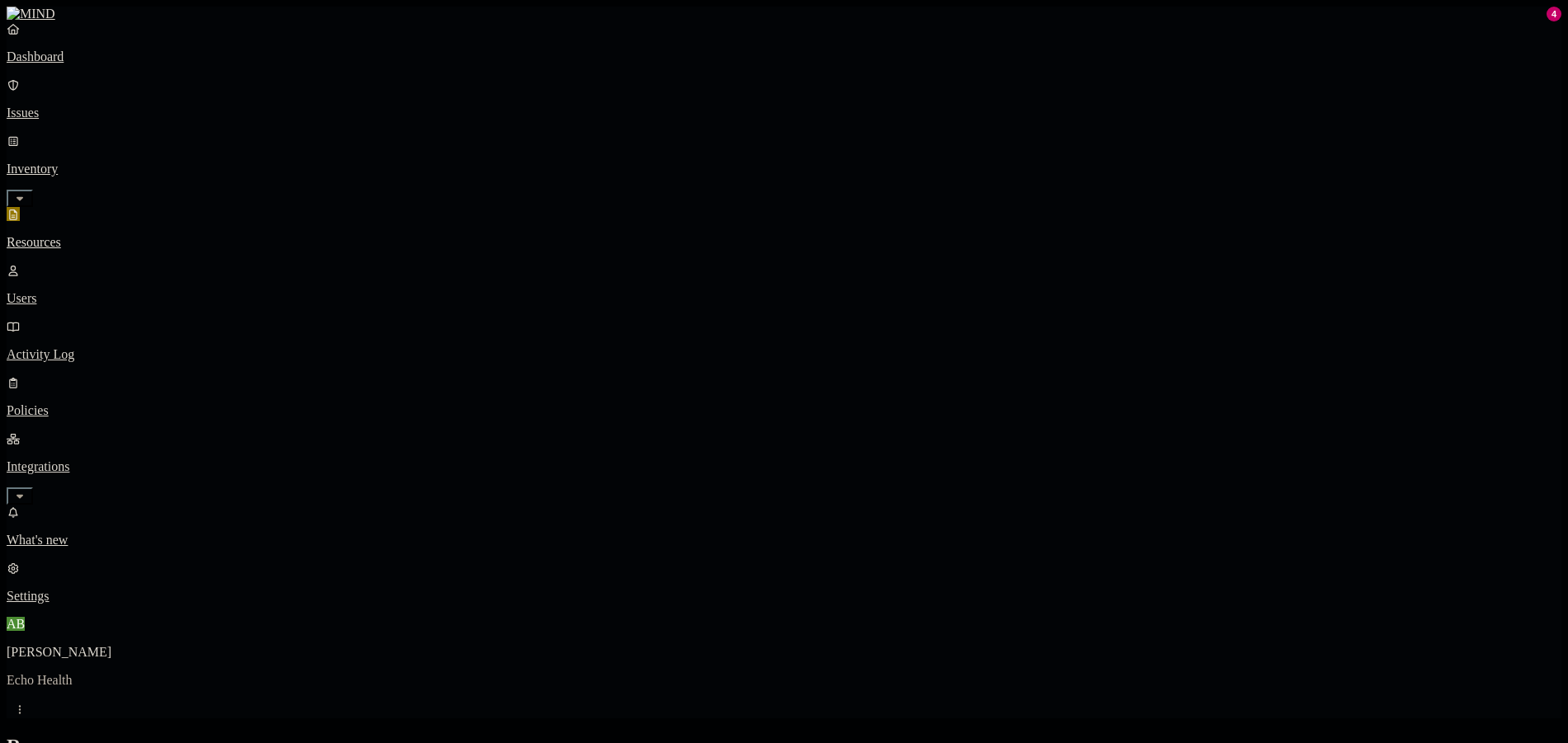
click at [95, 64] on link "Dashboard" at bounding box center [784, 43] width 1555 height 43
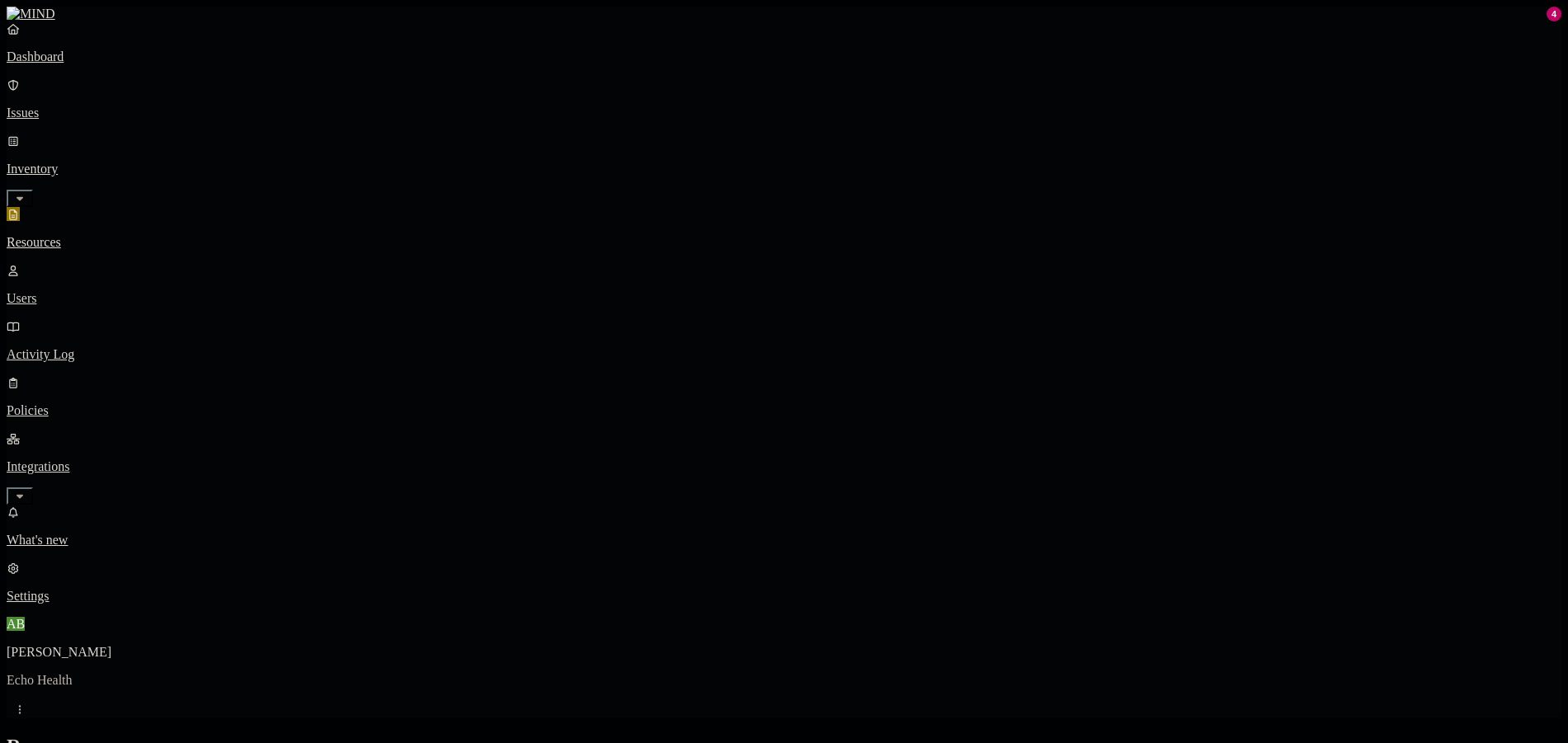
click at [46, 64] on p "Dashboard" at bounding box center [784, 57] width 1555 height 15
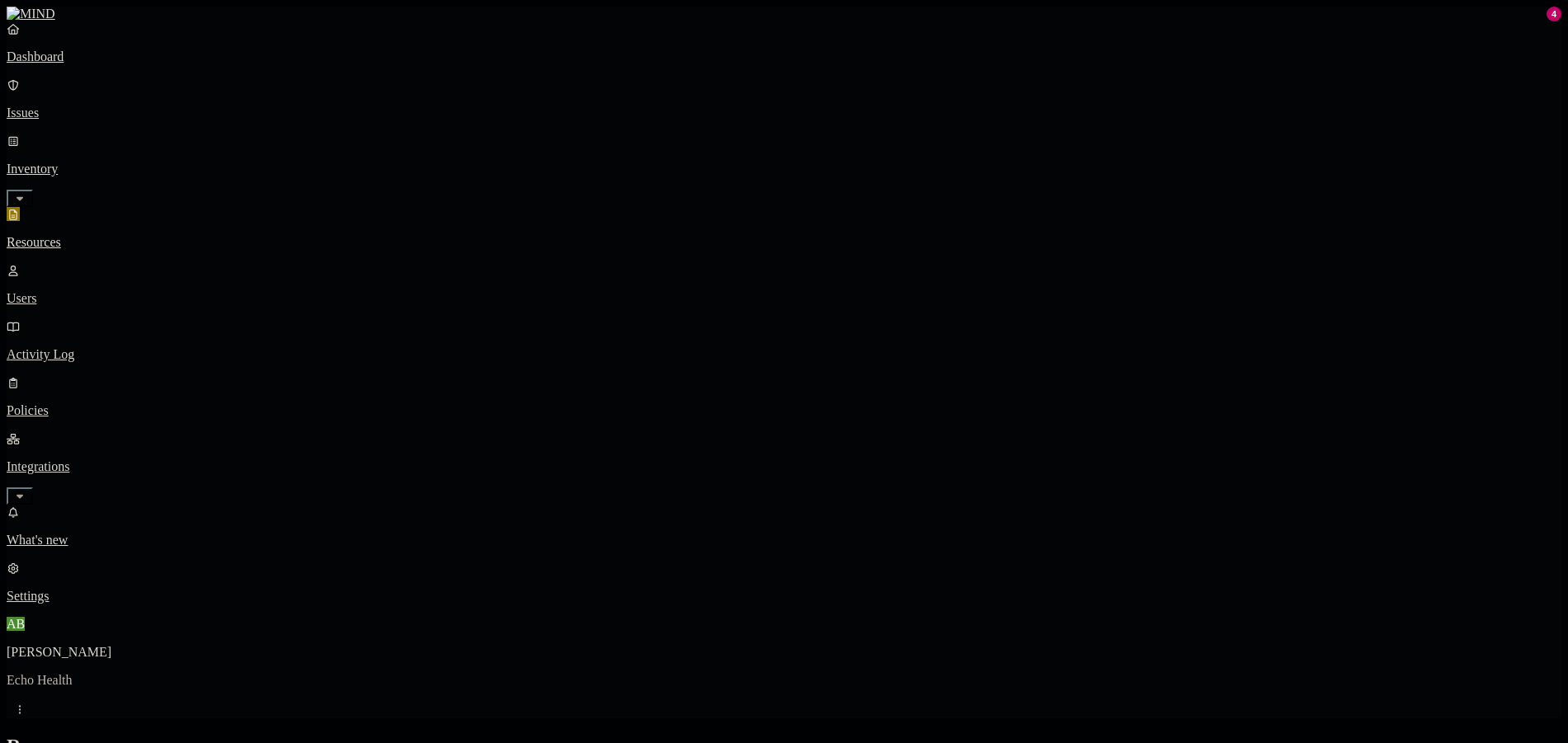
scroll to position [406, 0]
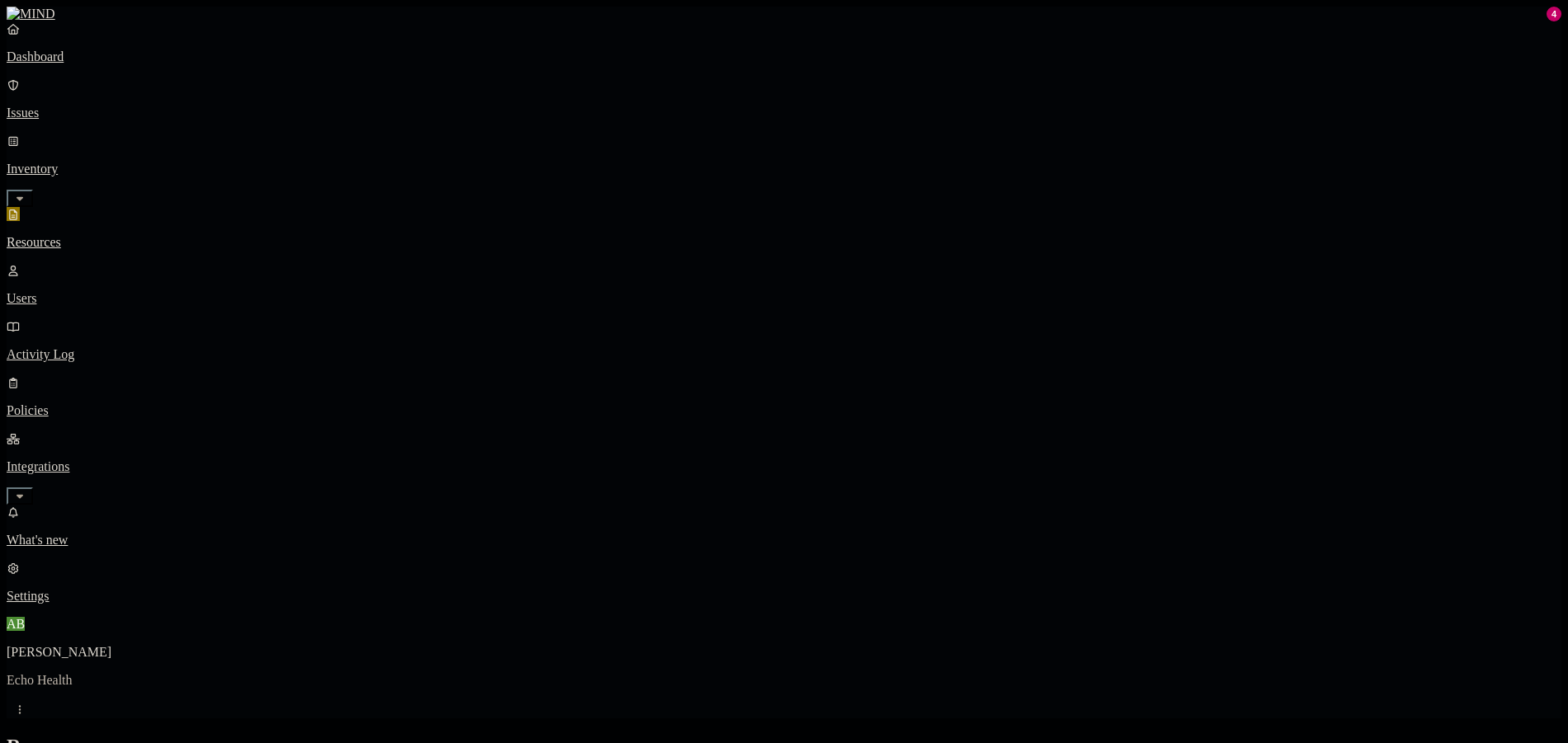
click at [101, 566] on nav "Dashboard Issues Inventory Resources Users Activity Log Policies Integrations W…" at bounding box center [784, 313] width 1555 height 582
click at [45, 410] on nav "Dashboard Issues Inventory Resources Users Activity Log Policies Integrations W…" at bounding box center [784, 313] width 1555 height 582
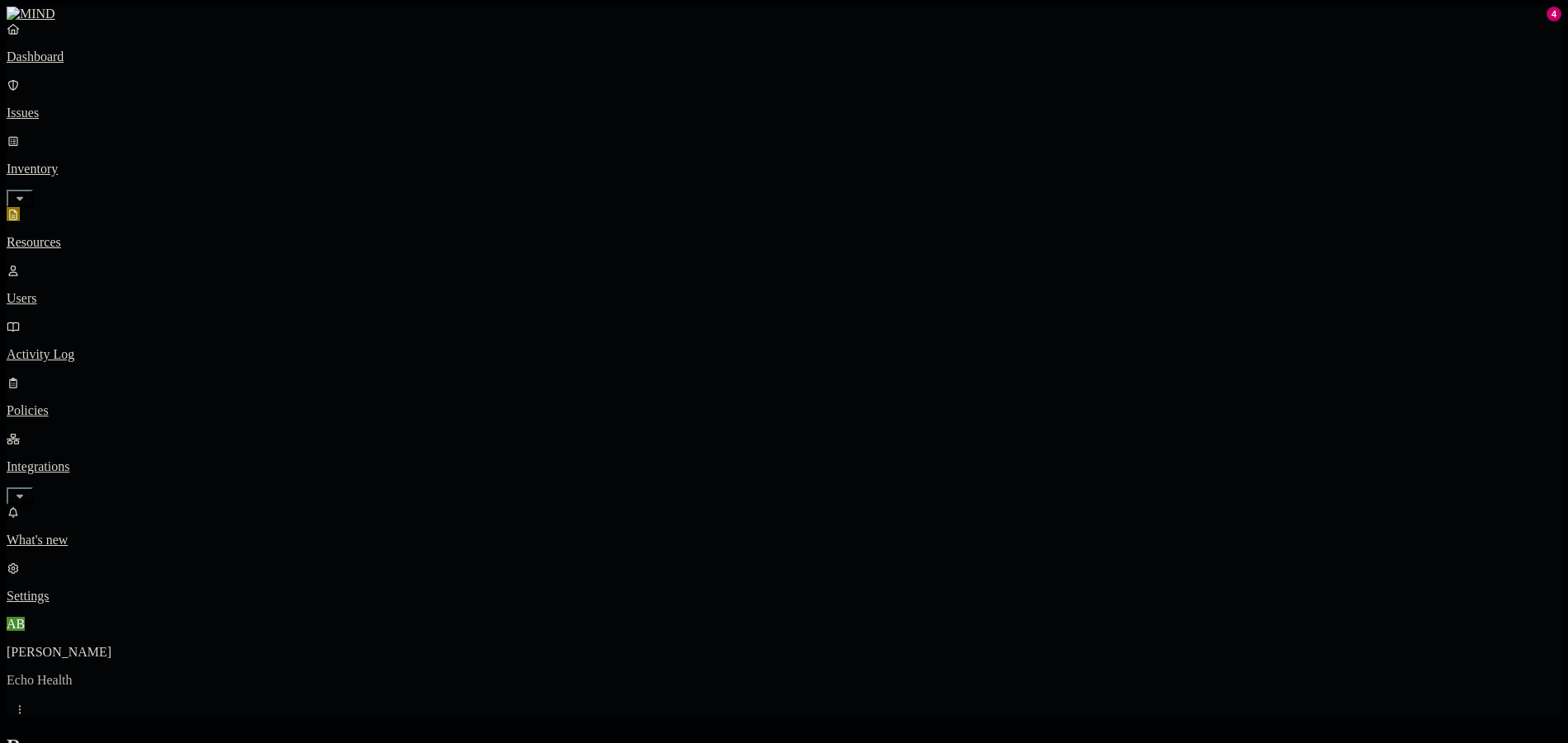
scroll to position [299, 0]
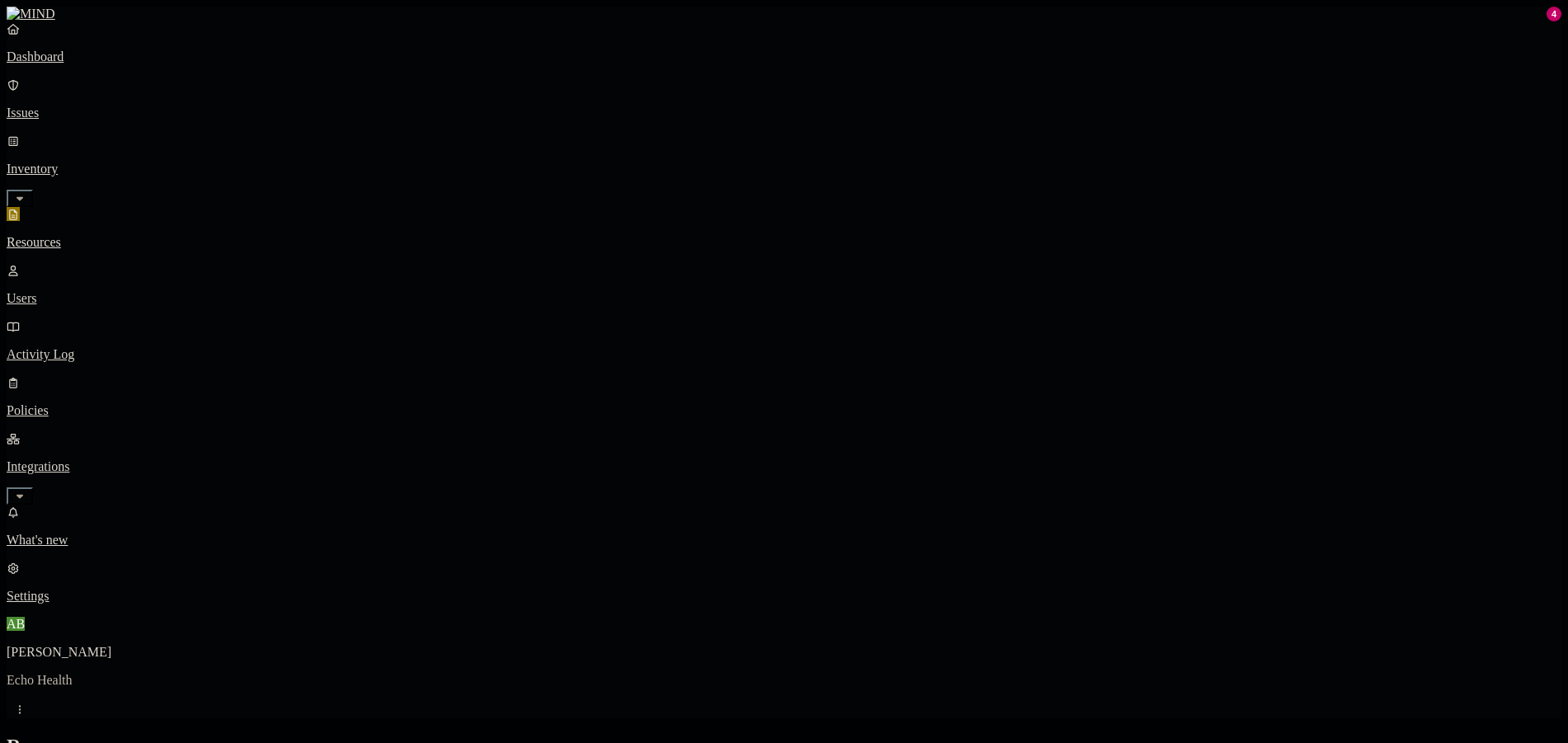
click at [94, 404] on p "Policies" at bounding box center [784, 411] width 1555 height 15
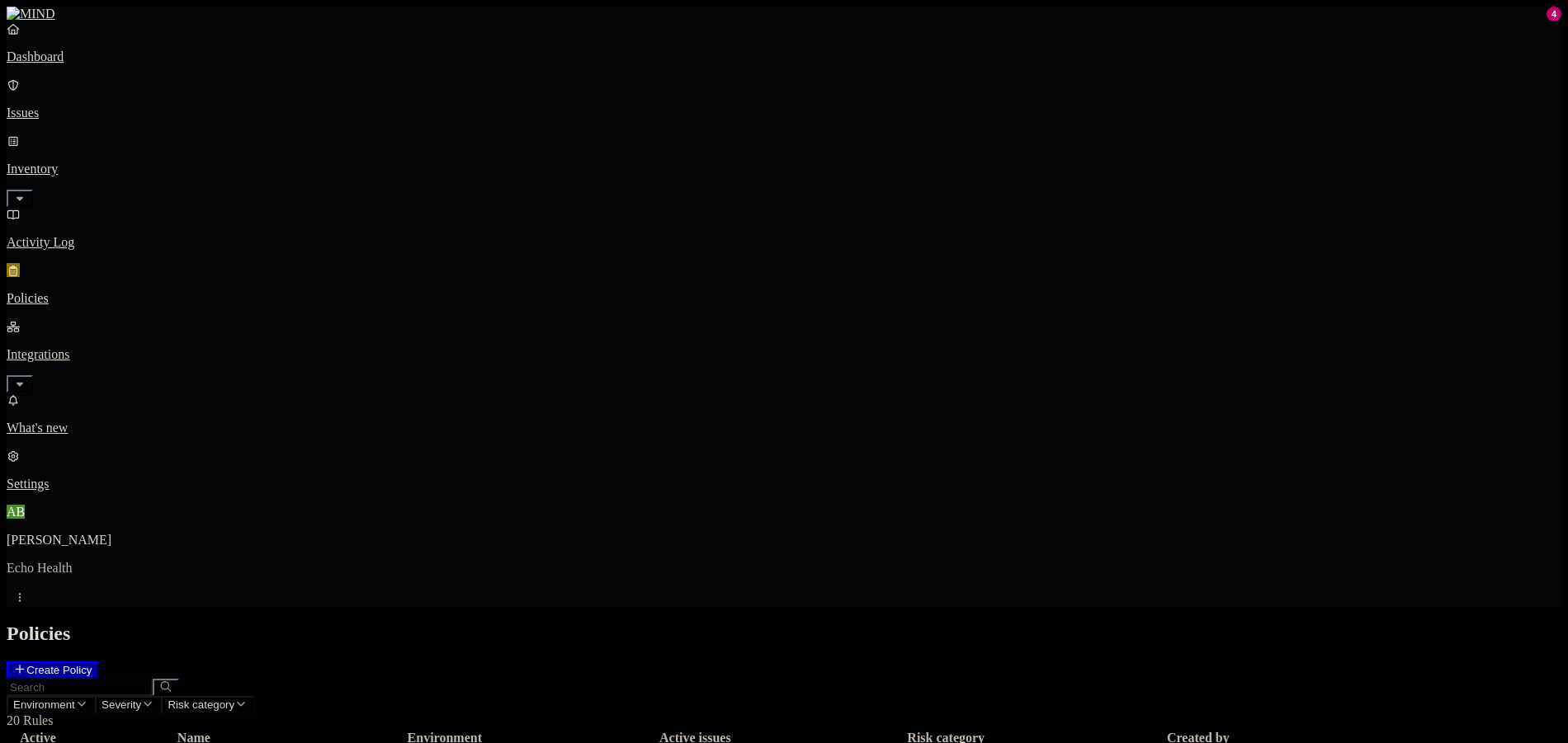
drag, startPoint x: 667, startPoint y: 521, endPoint x: 681, endPoint y: 513, distance: 16.1
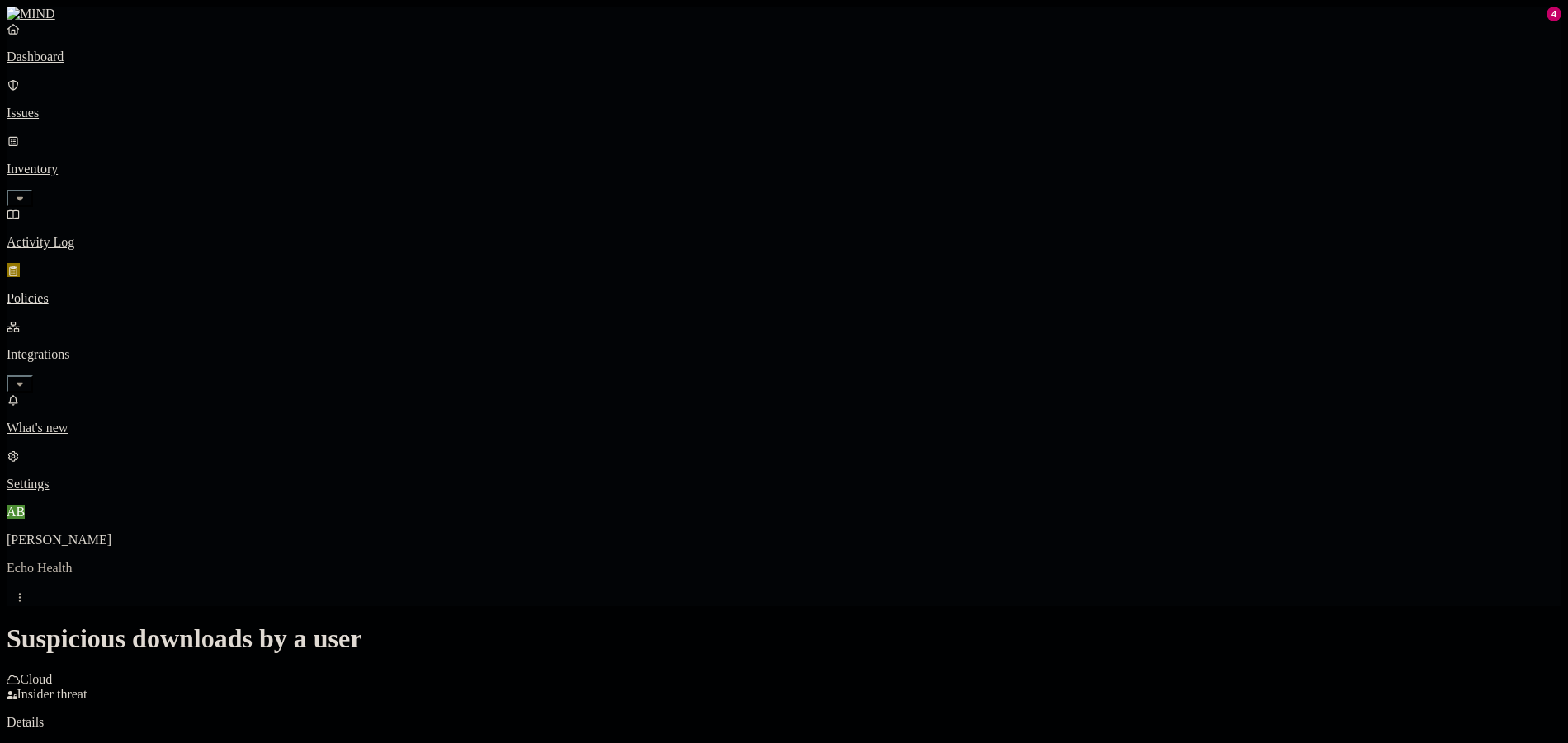
scroll to position [120, 0]
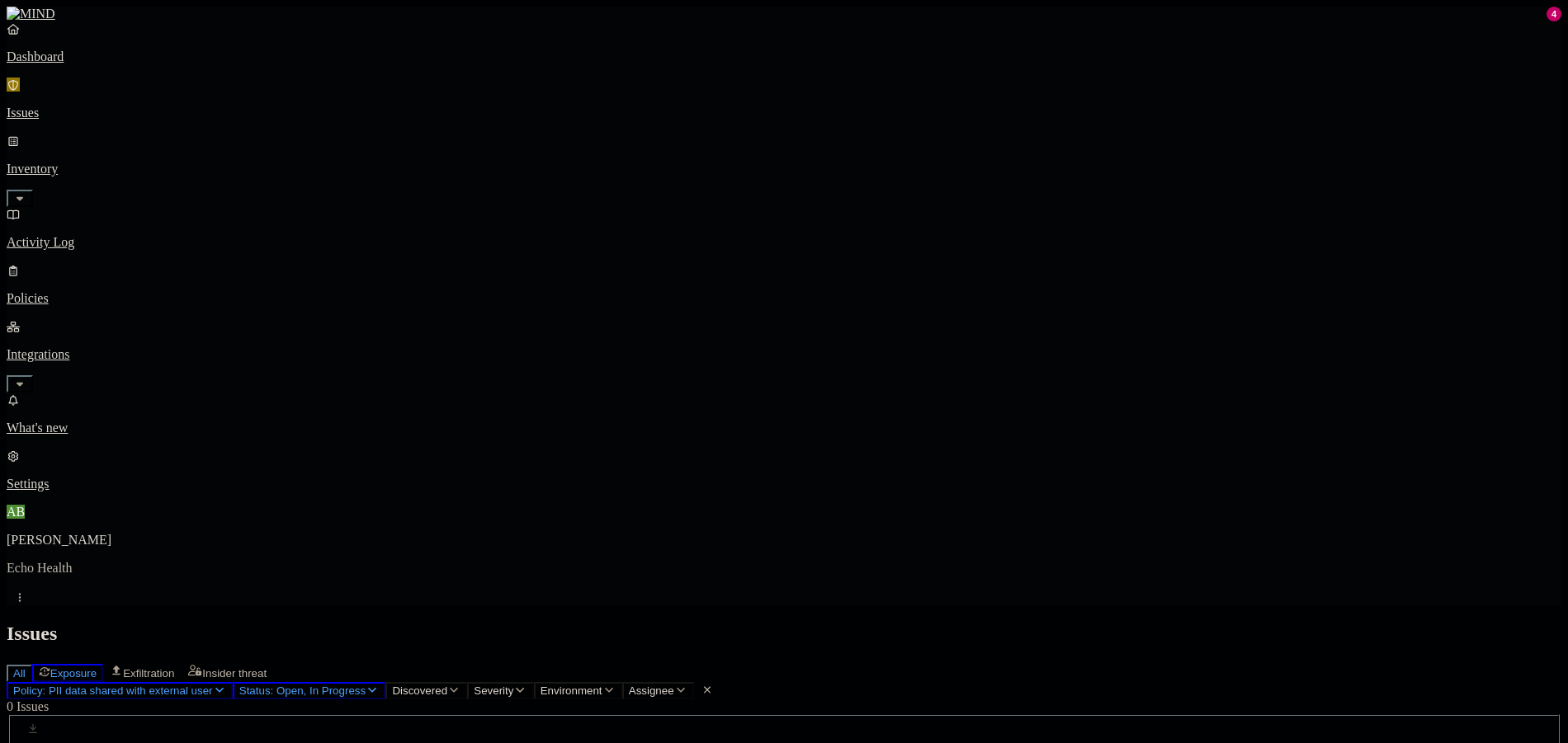
click at [26, 667] on span "All" at bounding box center [19, 673] width 12 height 12
click at [76, 291] on p "Policies" at bounding box center [784, 299] width 1555 height 15
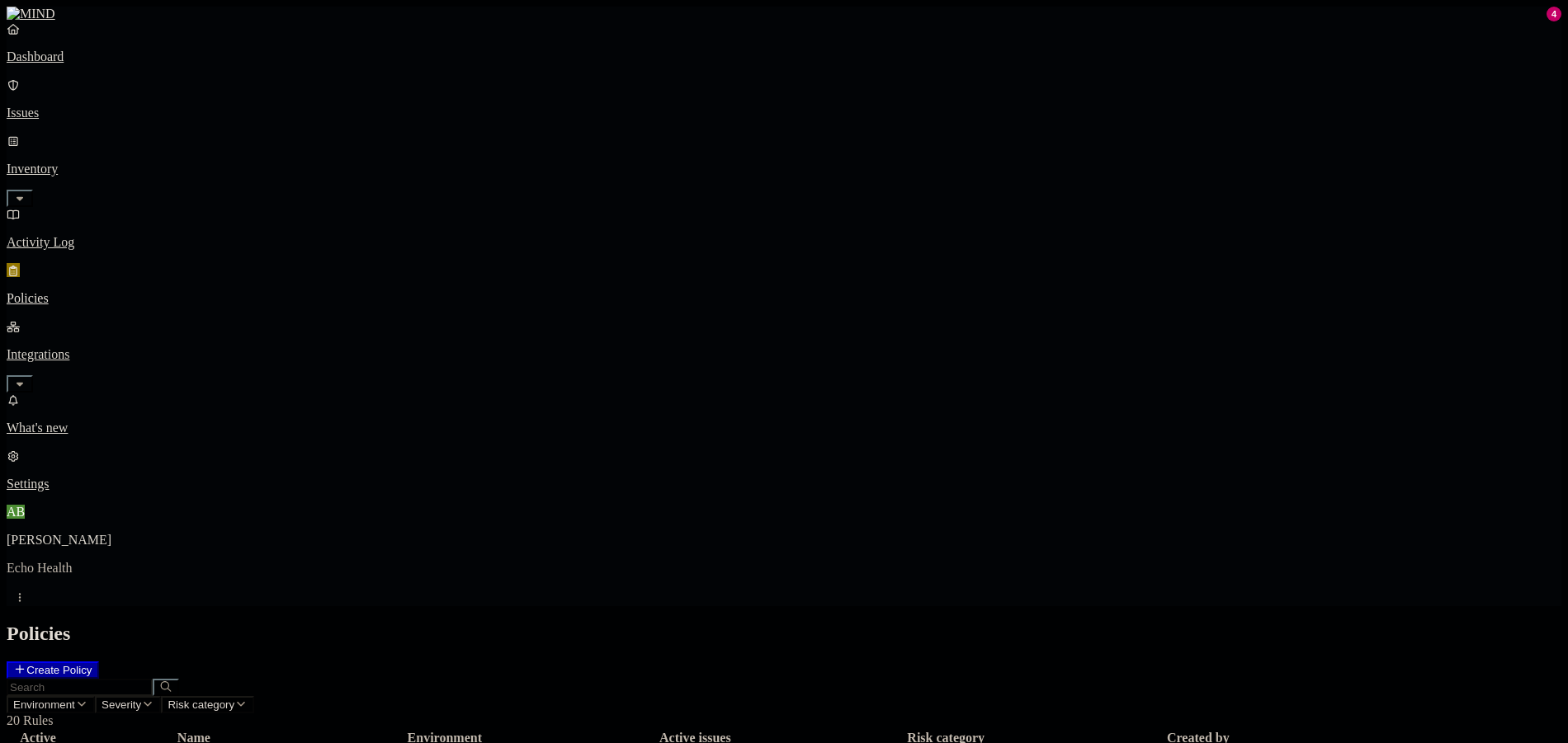
scroll to position [46, 0]
click at [254, 697] on button "Risk category" at bounding box center [207, 705] width 94 height 17
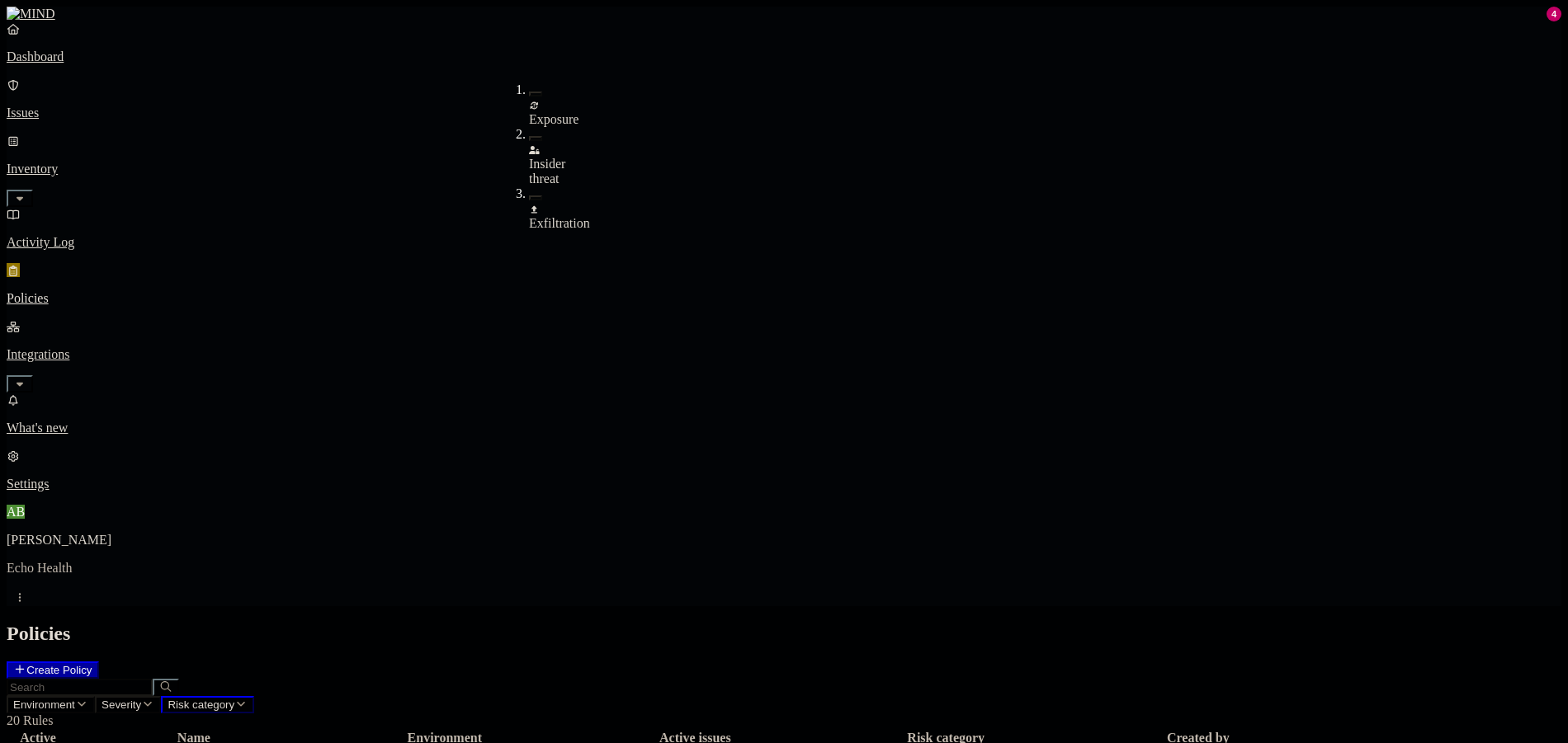
click at [529, 201] on div "Exfiltration" at bounding box center [529, 216] width 0 height 29
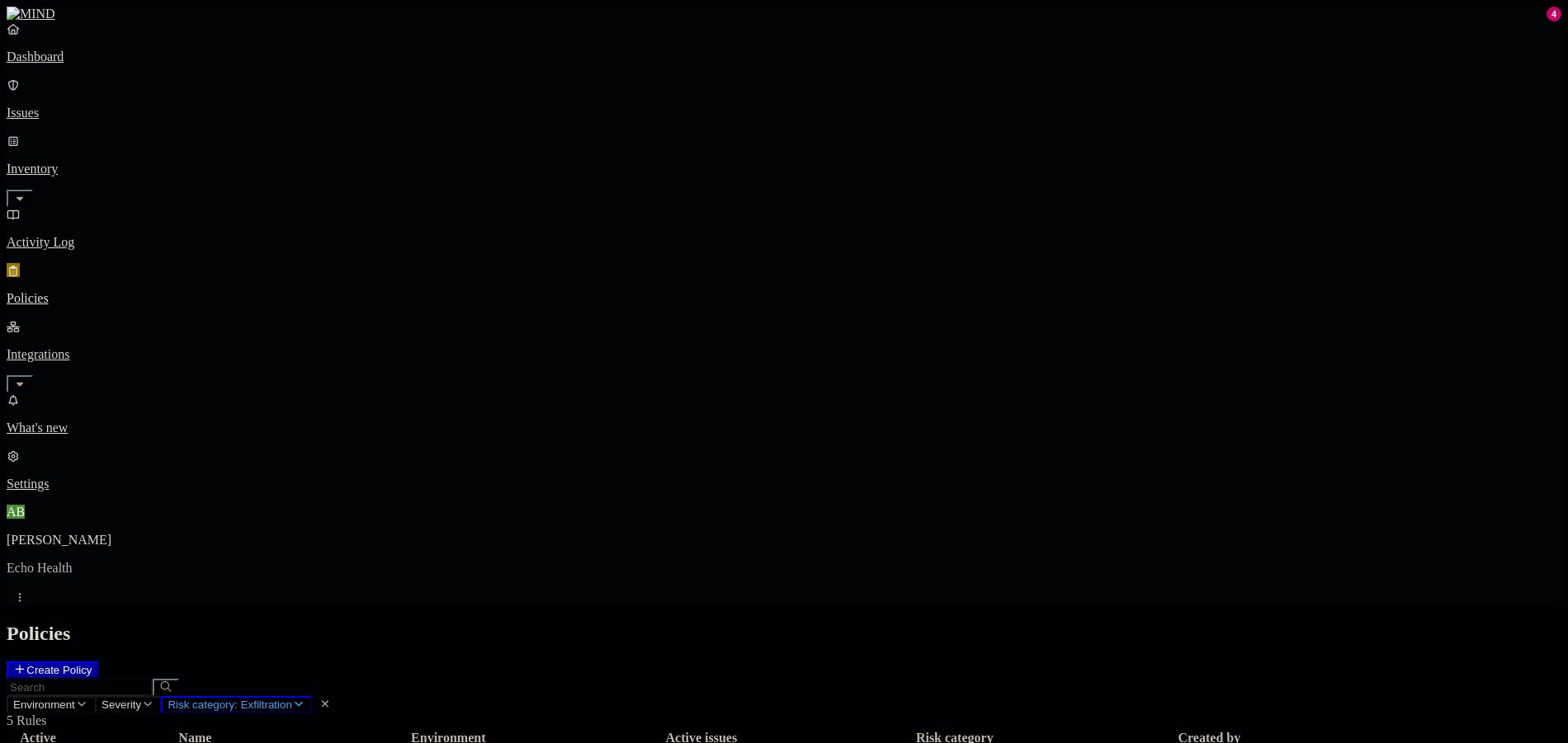
drag, startPoint x: 1373, startPoint y: 1, endPoint x: 1453, endPoint y: 394, distance: 401.1
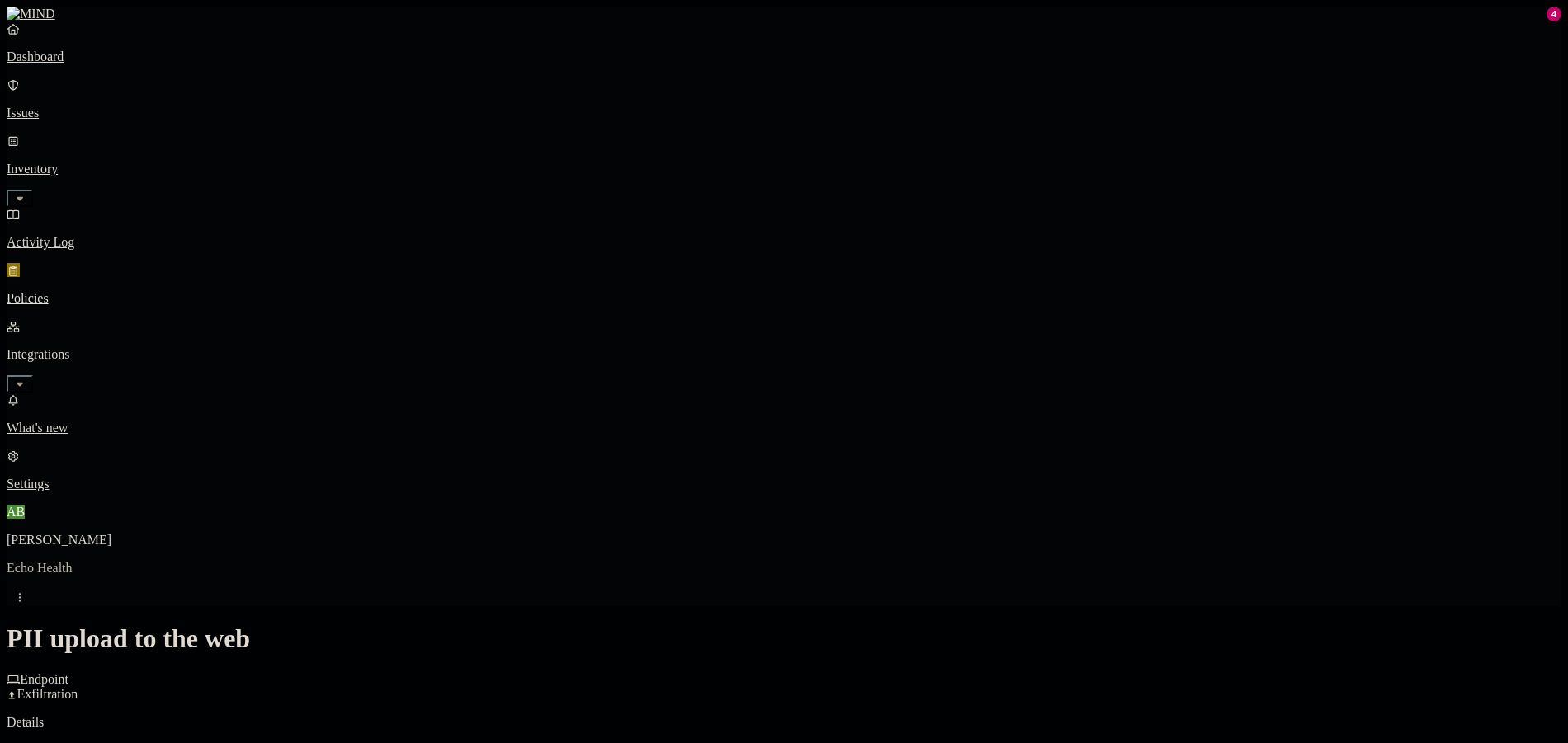
scroll to position [743, 0]
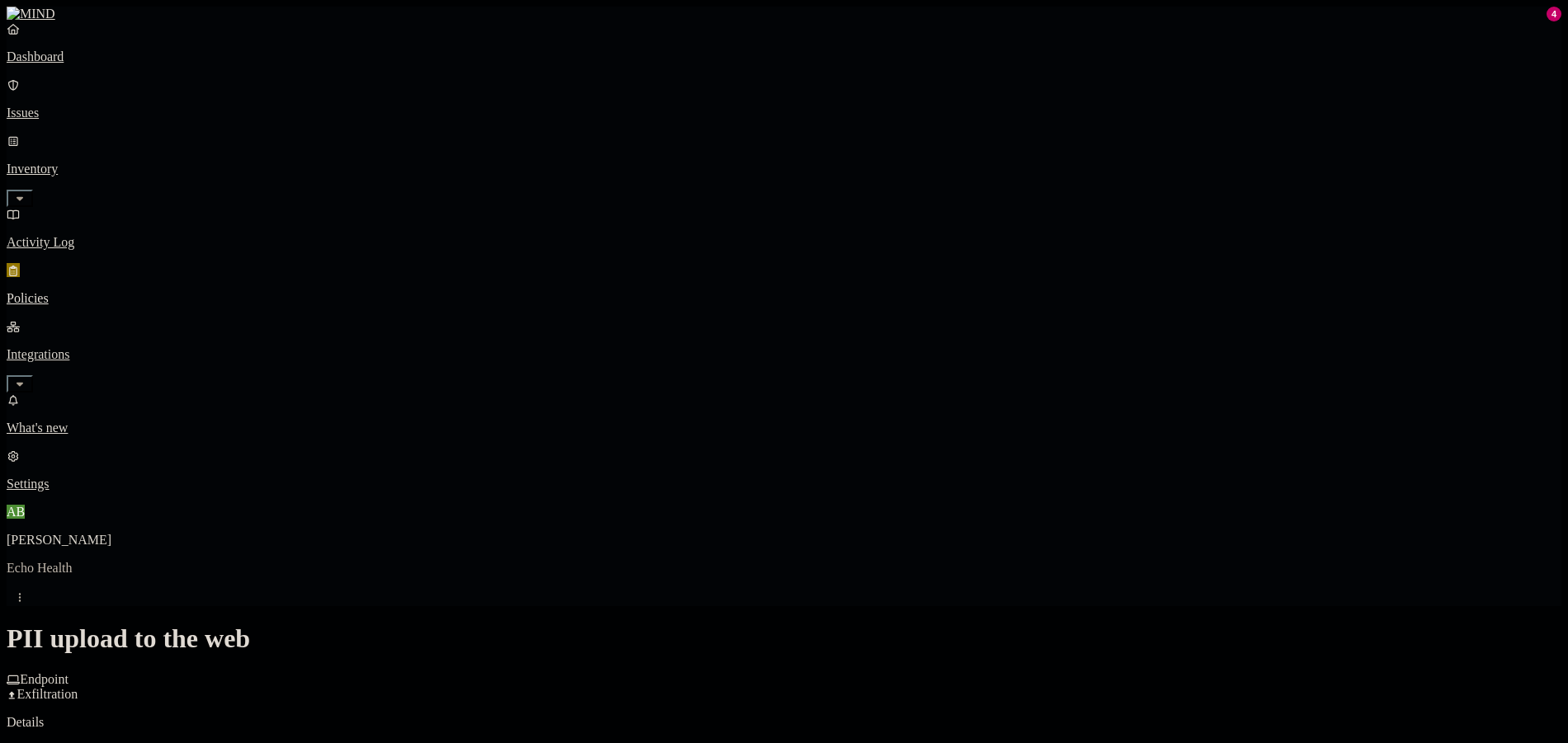
scroll to position [803, 0]
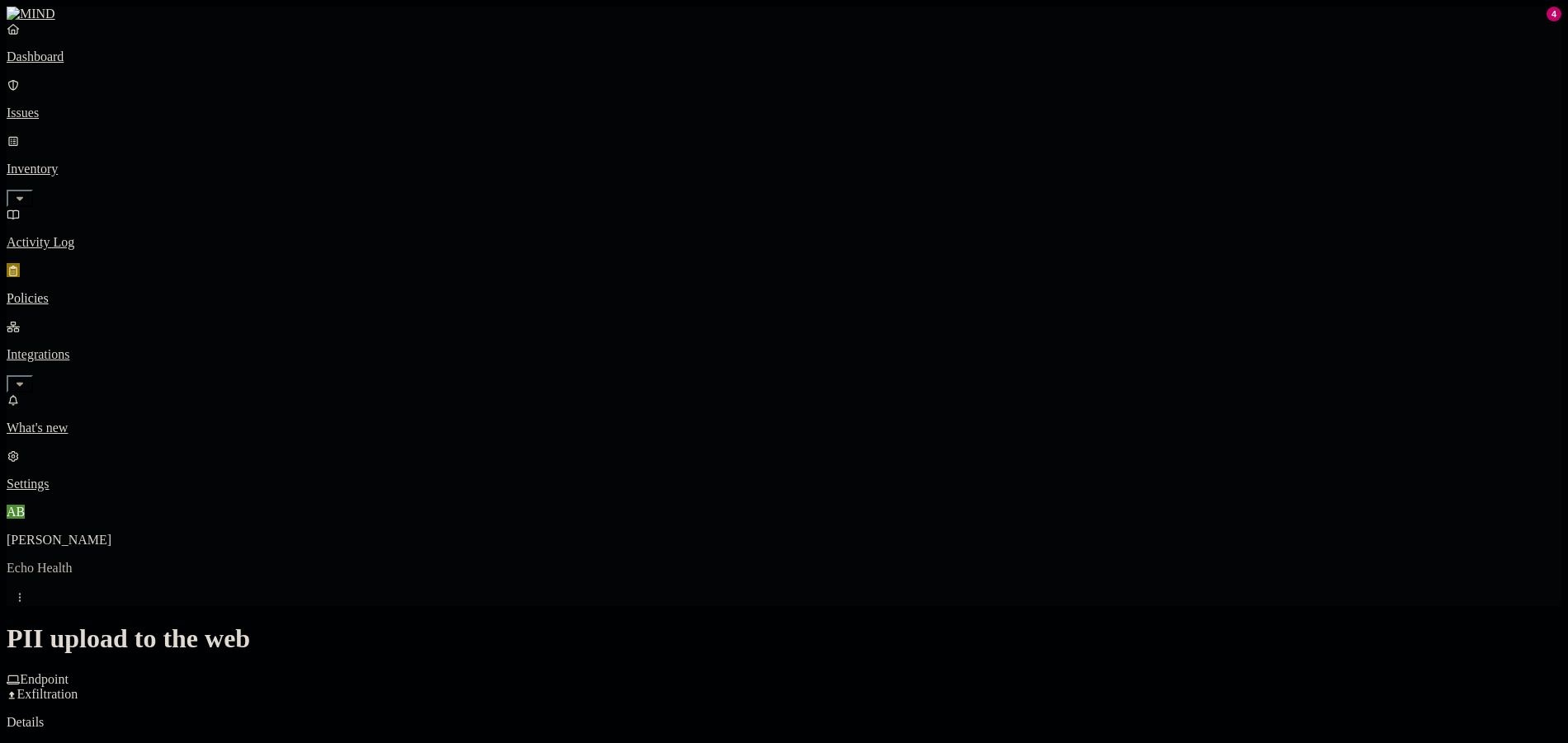
scroll to position [474, 0]
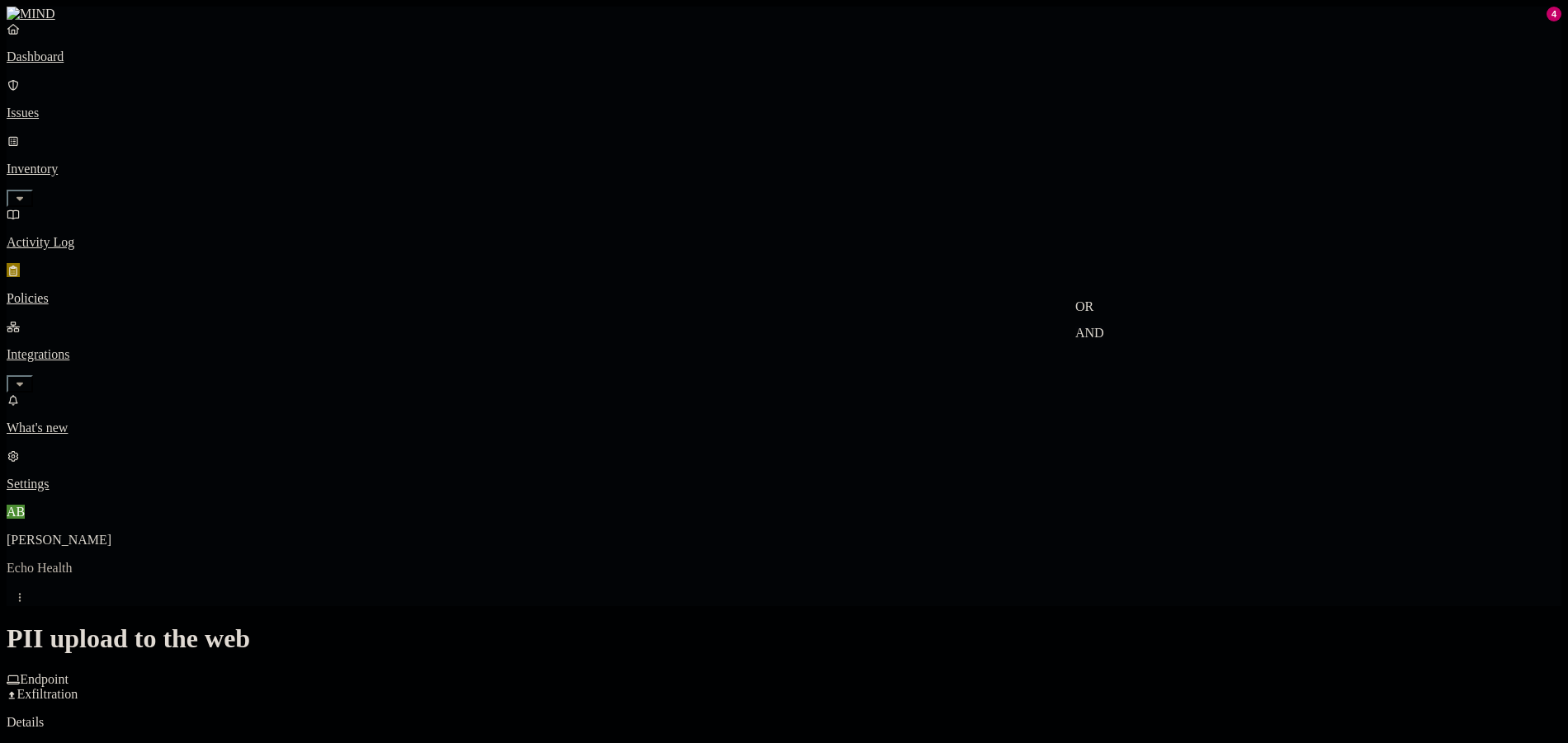
click at [1104, 338] on label "AND" at bounding box center [1089, 333] width 29 height 14
click at [1118, 370] on label "Web Domain" at bounding box center [1095, 357] width 43 height 29
click at [67, 291] on p "Policies" at bounding box center [784, 299] width 1555 height 15
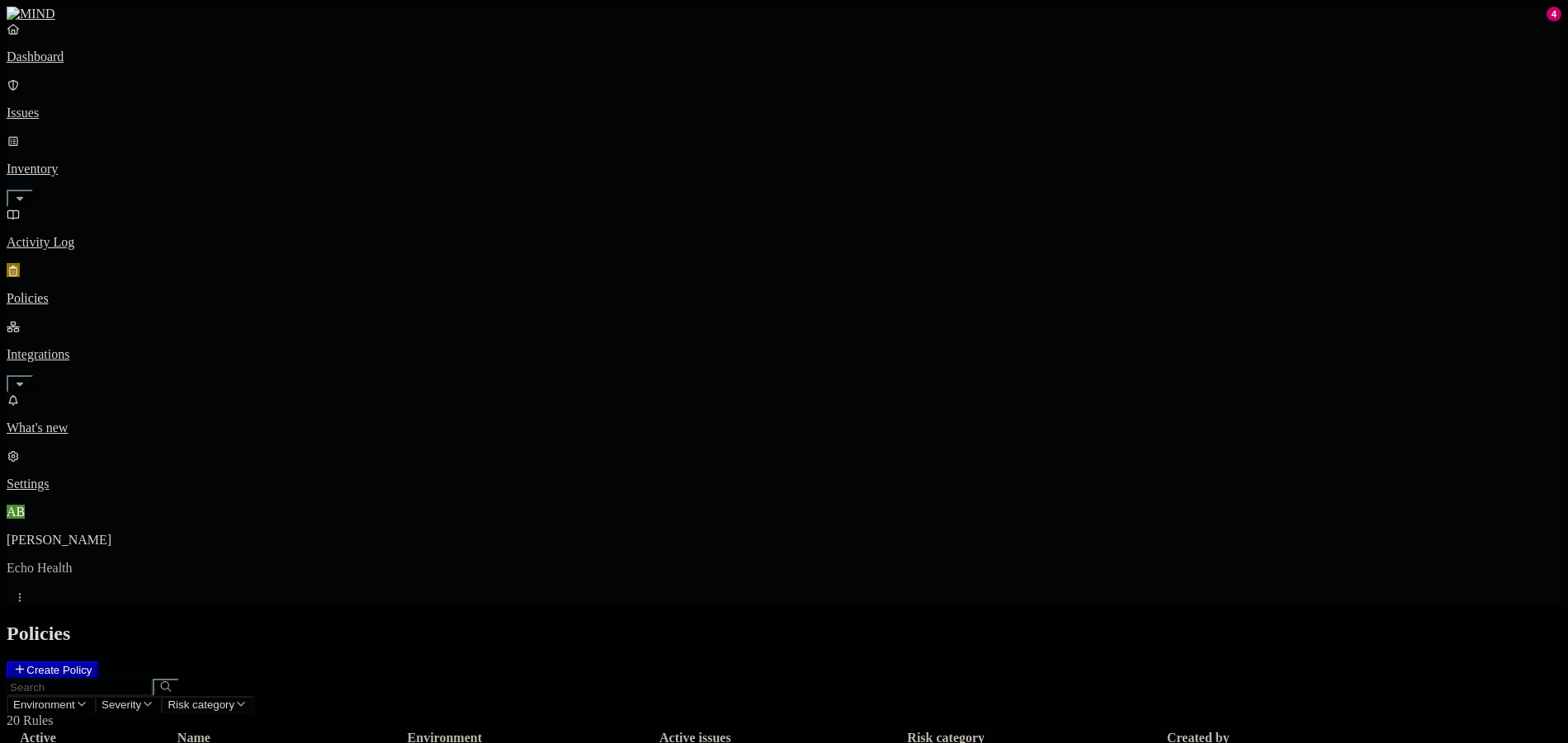
click at [234, 699] on span "Risk category" at bounding box center [200, 704] width 67 height 12
click at [529, 201] on div "Exfiltration" at bounding box center [529, 216] width 0 height 29
click at [731, 623] on h2 "Policies" at bounding box center [784, 634] width 1555 height 23
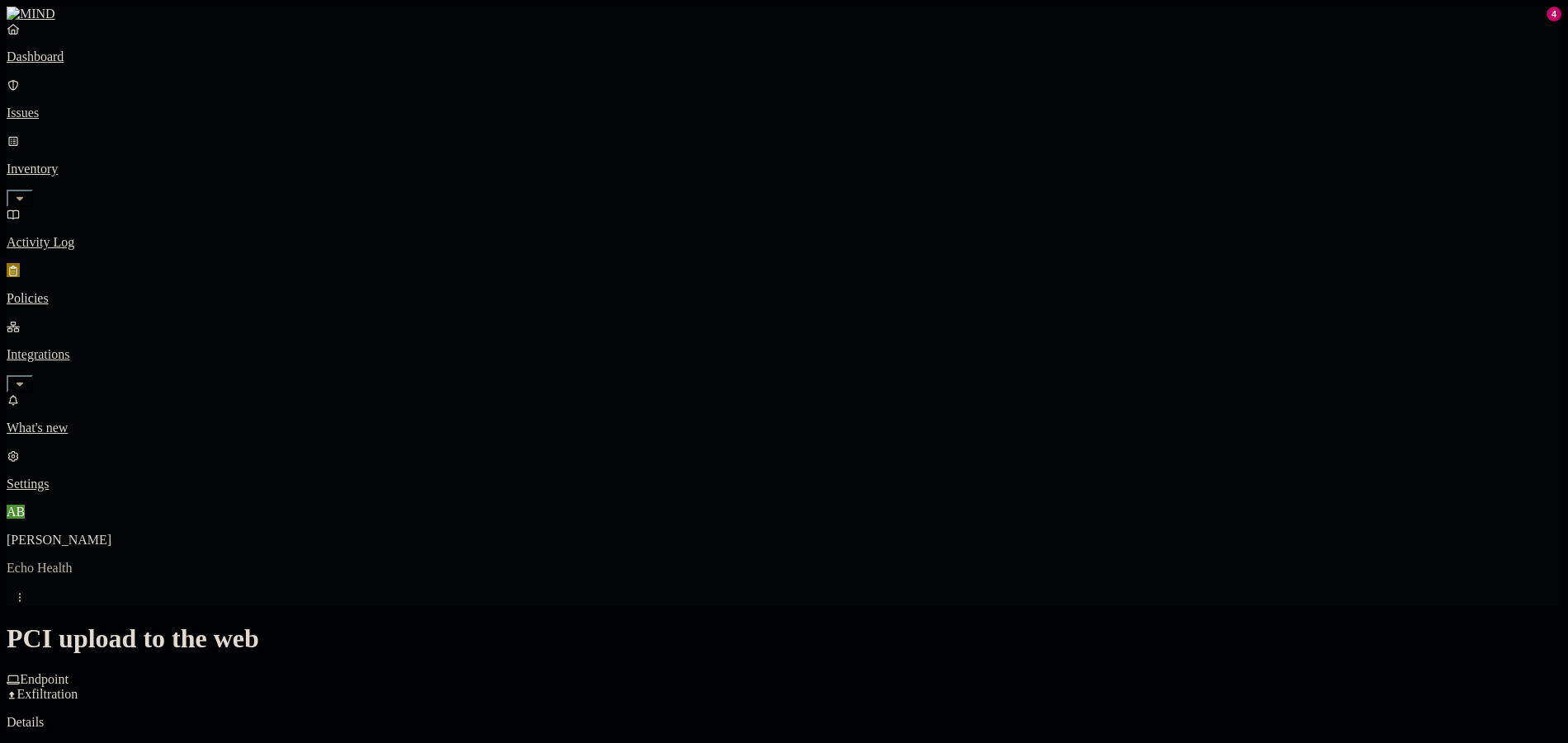
scroll to position [743, 0]
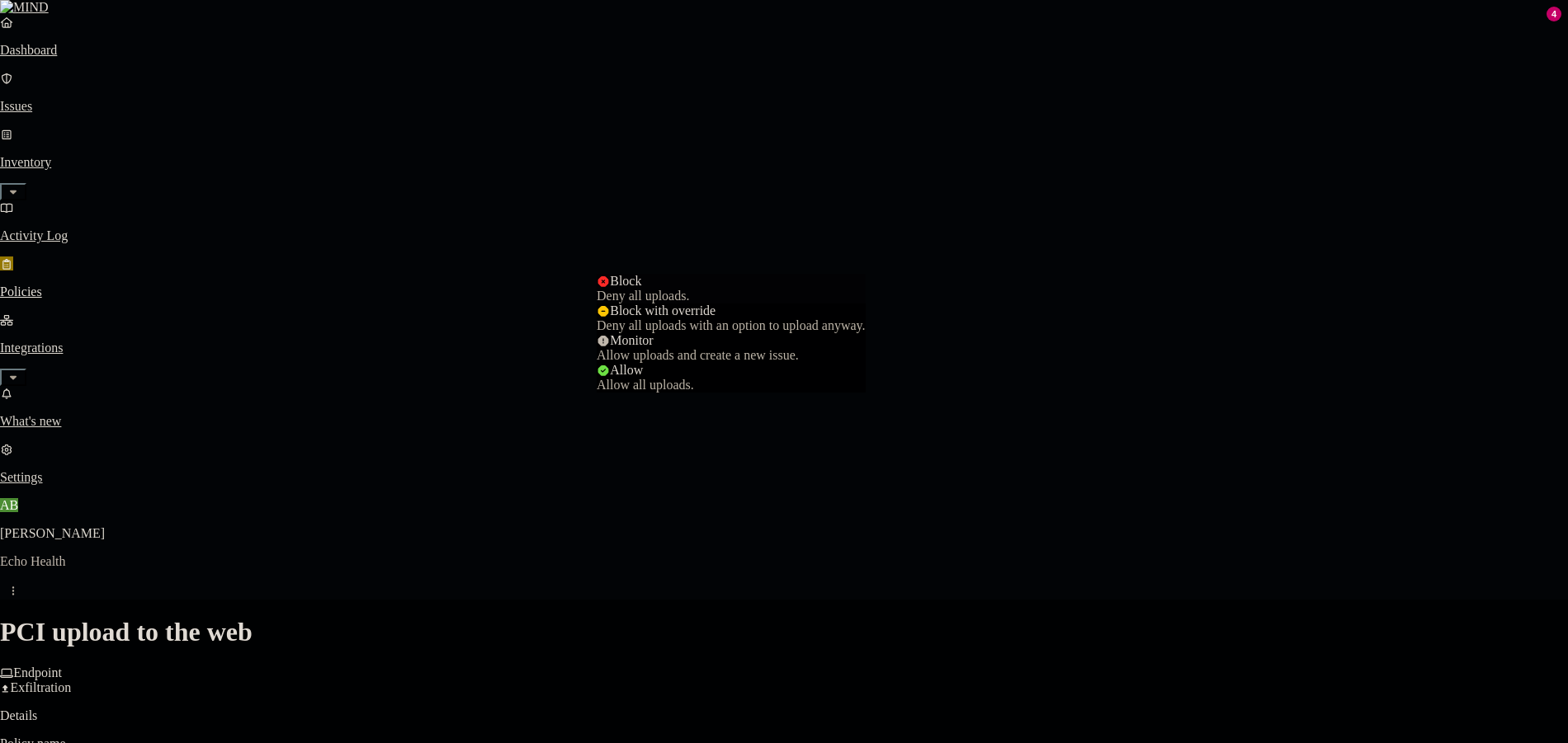
select select "4"
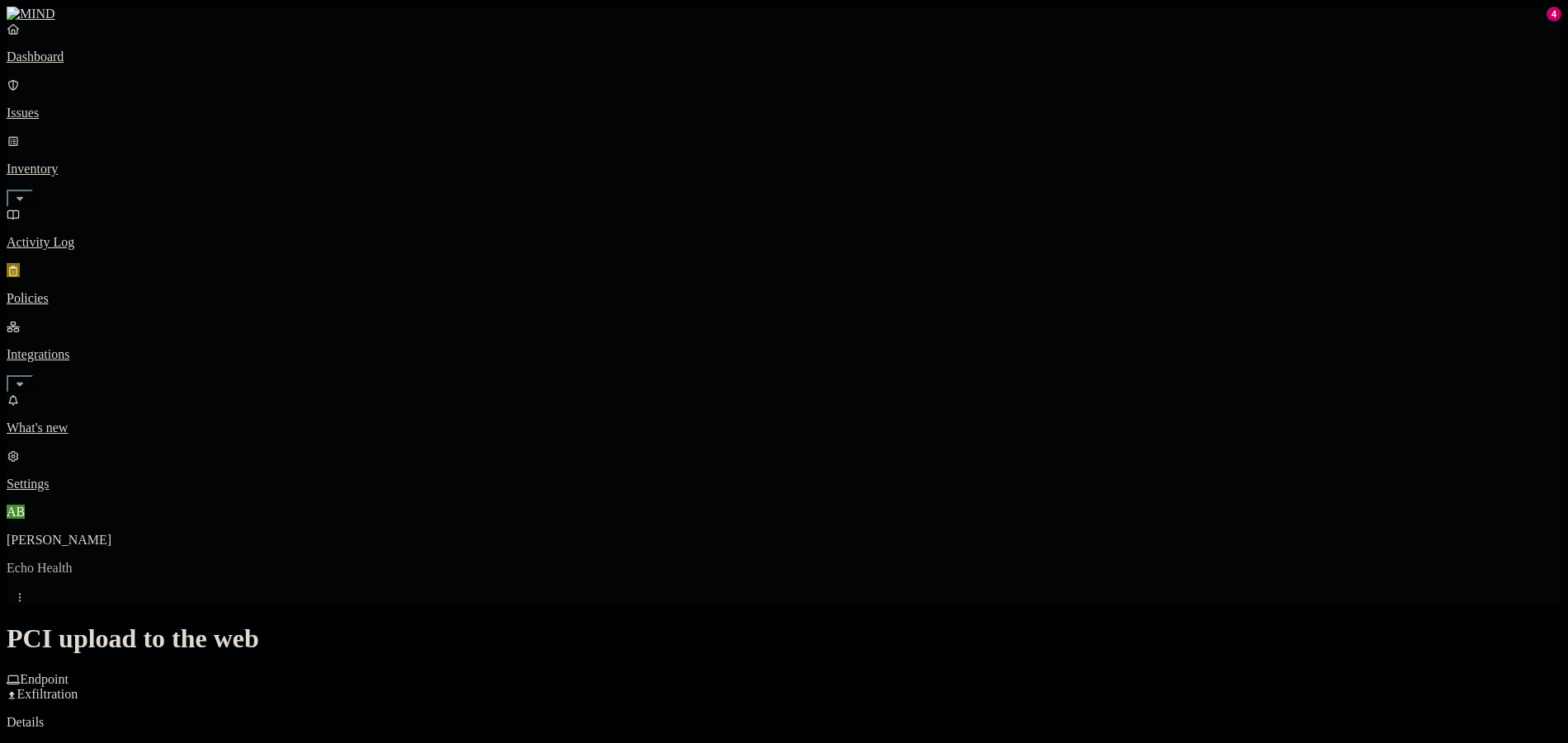
scroll to position [474, 0]
click at [708, 407] on label "Users" at bounding box center [693, 402] width 29 height 14
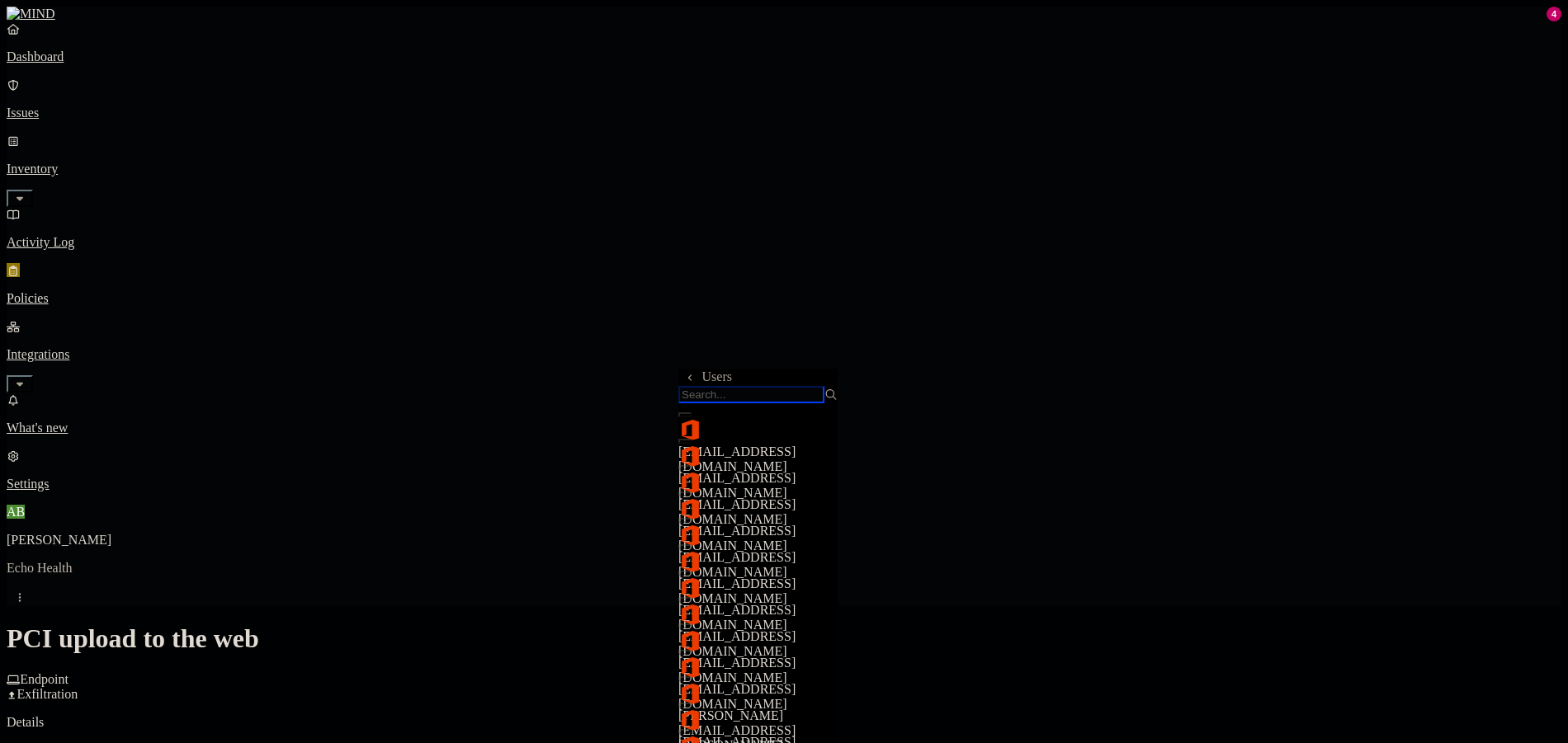
click at [805, 404] on input "search" at bounding box center [751, 395] width 146 height 17
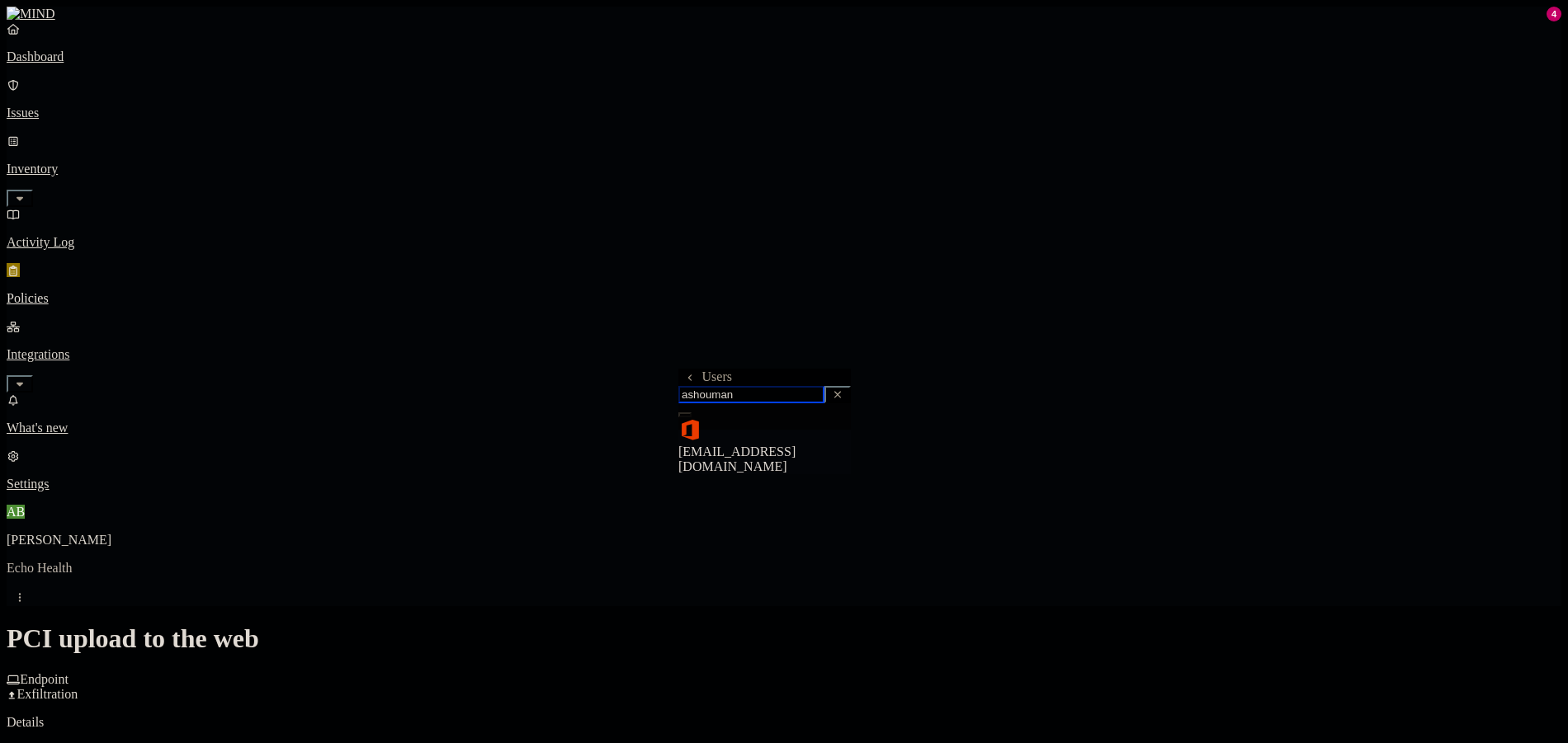
type input "ashouman"
click at [788, 444] on span "[EMAIL_ADDRESS][DOMAIN_NAME]" at bounding box center [737, 458] width 117 height 29
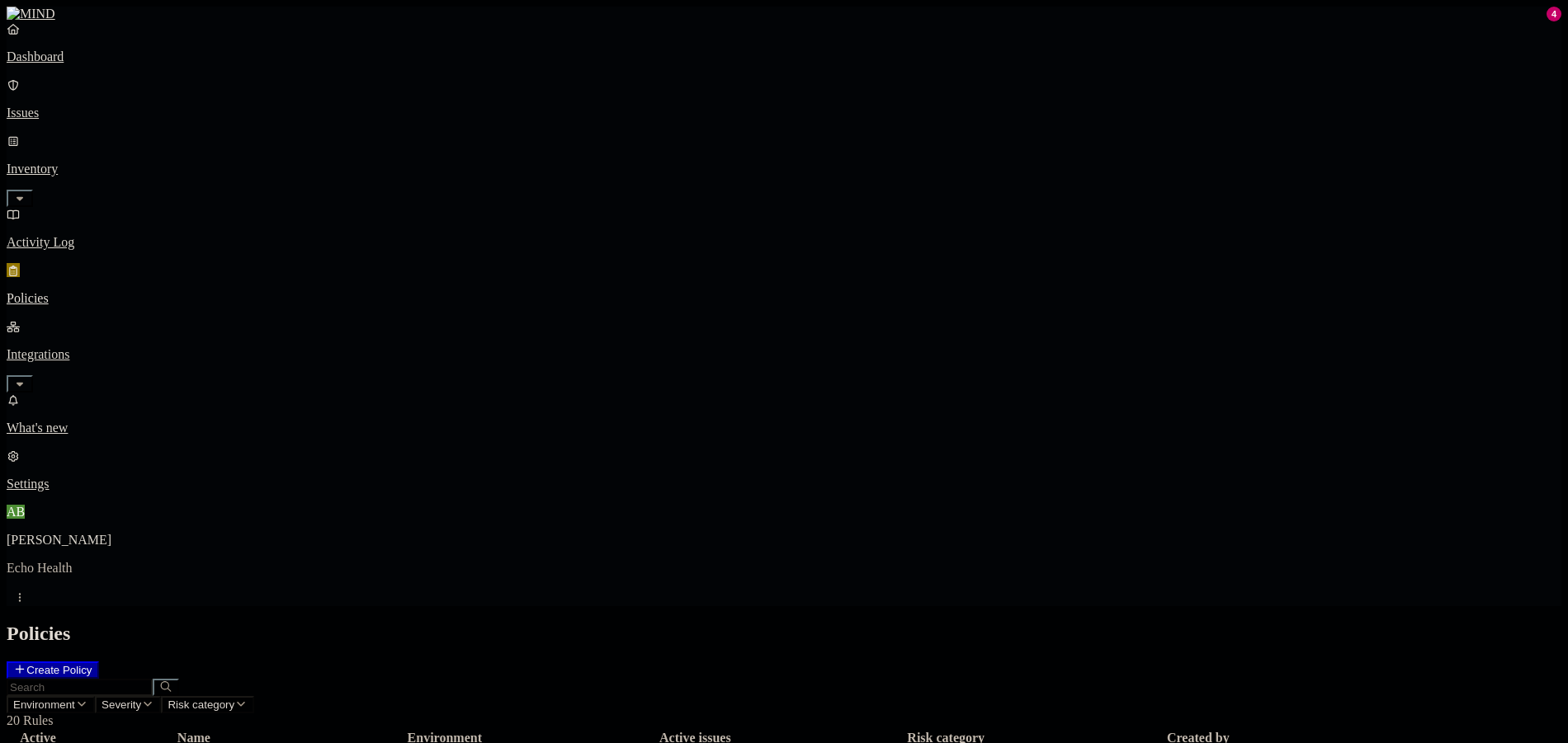
scroll to position [248, 0]
drag, startPoint x: 1087, startPoint y: 25, endPoint x: 1177, endPoint y: 0, distance: 93.4
drag, startPoint x: 21, startPoint y: 684, endPoint x: 100, endPoint y: 596, distance: 118.3
click at [22, 492] on link "Settings" at bounding box center [784, 470] width 1555 height 43
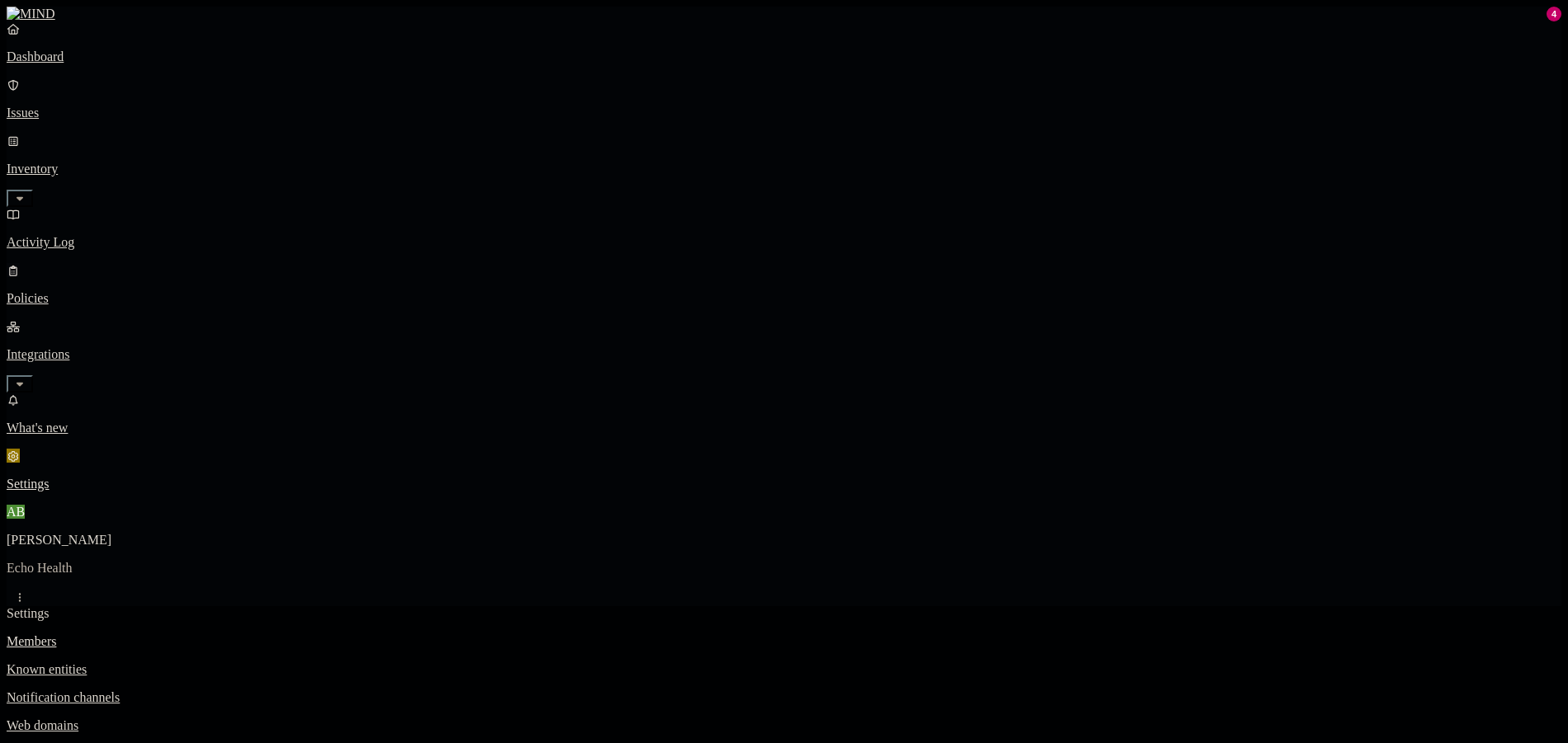
click at [112, 291] on p "Policies" at bounding box center [784, 299] width 1555 height 15
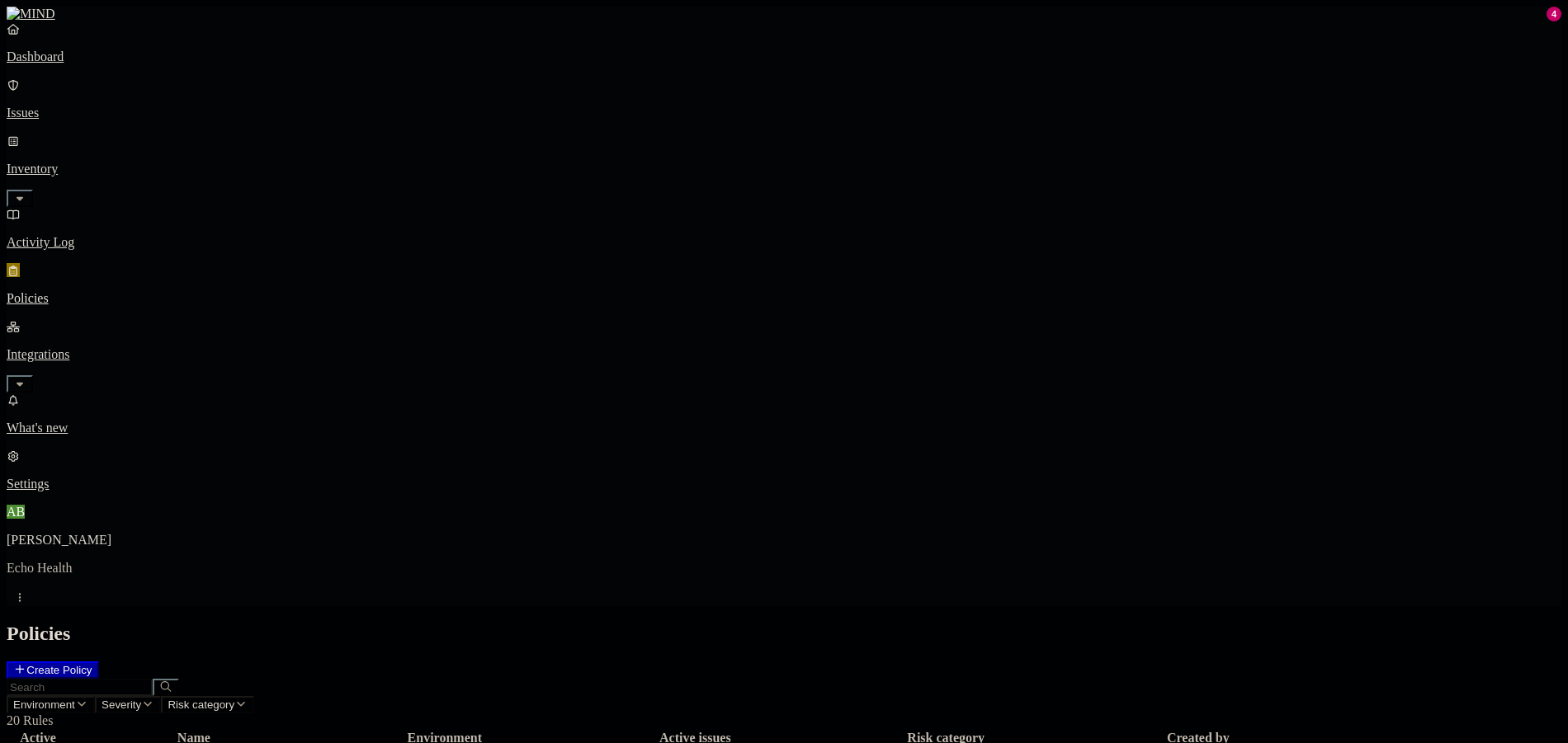
drag, startPoint x: 1082, startPoint y: 22, endPoint x: 403, endPoint y: 81, distance: 681.6
click at [75, 699] on span "Environment" at bounding box center [43, 704] width 61 height 12
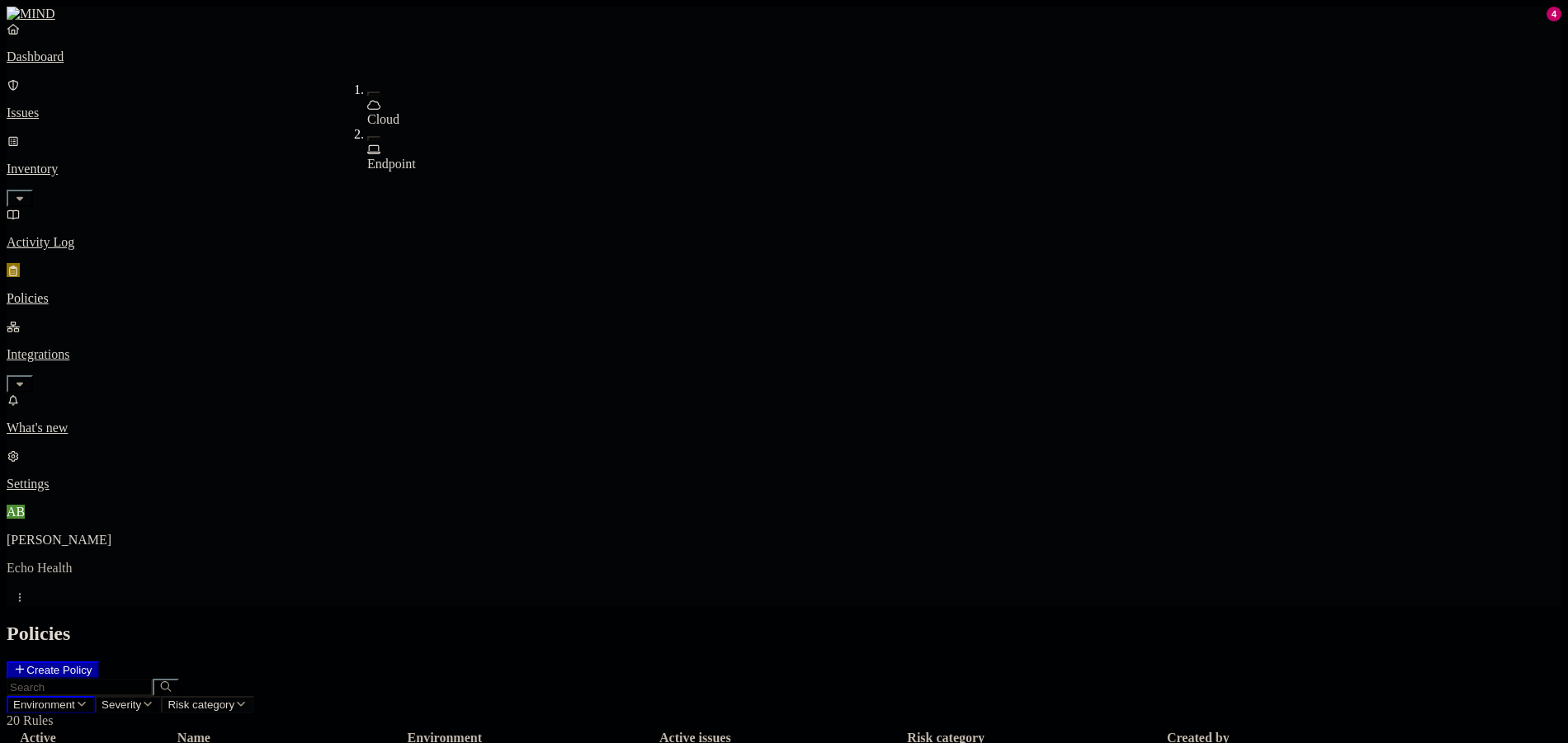
click at [234, 699] on span "Risk category" at bounding box center [200, 704] width 67 height 12
click at [529, 186] on div "Exfiltration" at bounding box center [529, 208] width 0 height 44
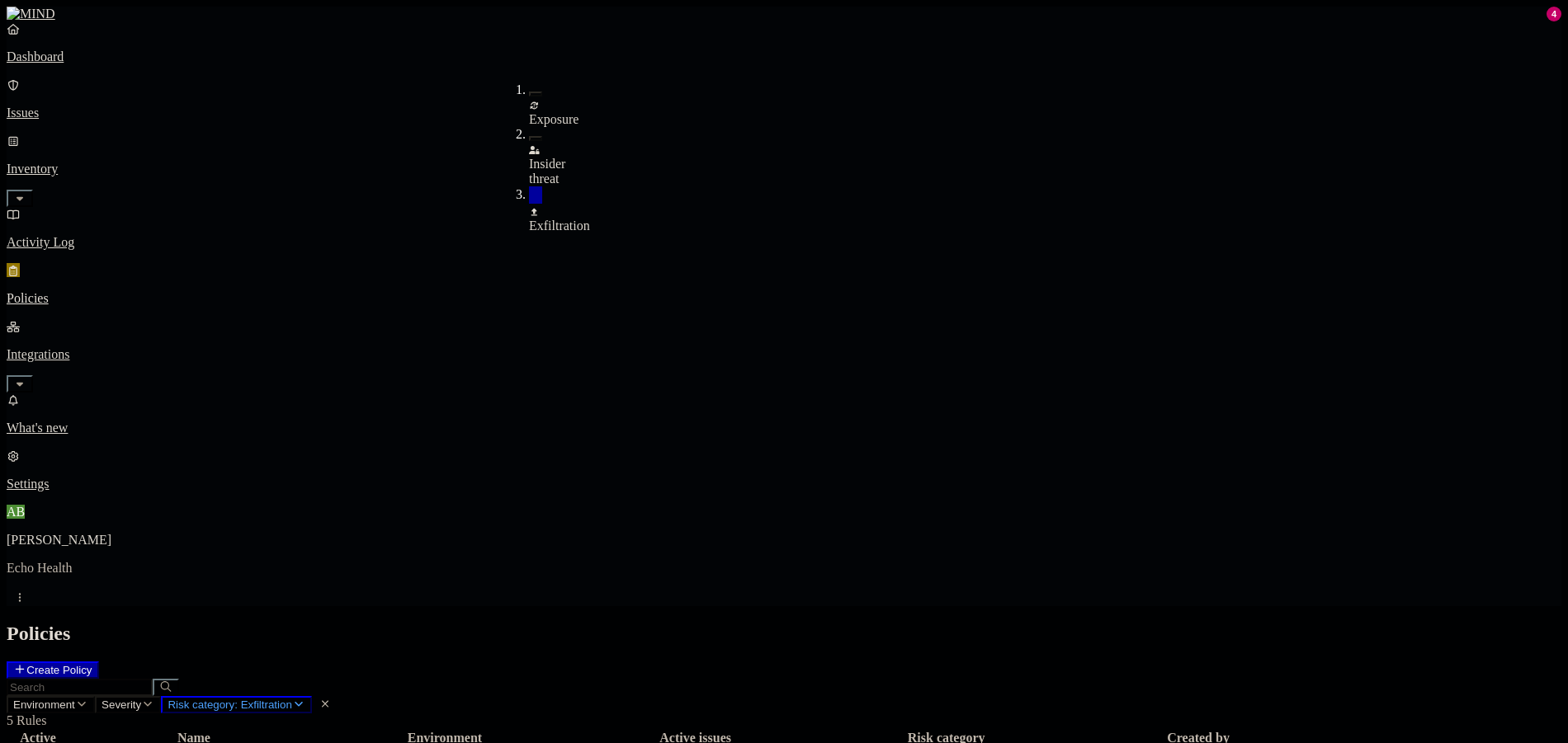
click at [763, 623] on h2 "Policies" at bounding box center [784, 634] width 1555 height 23
click at [291, 699] on span "Risk category: Exfiltration" at bounding box center [229, 704] width 124 height 12
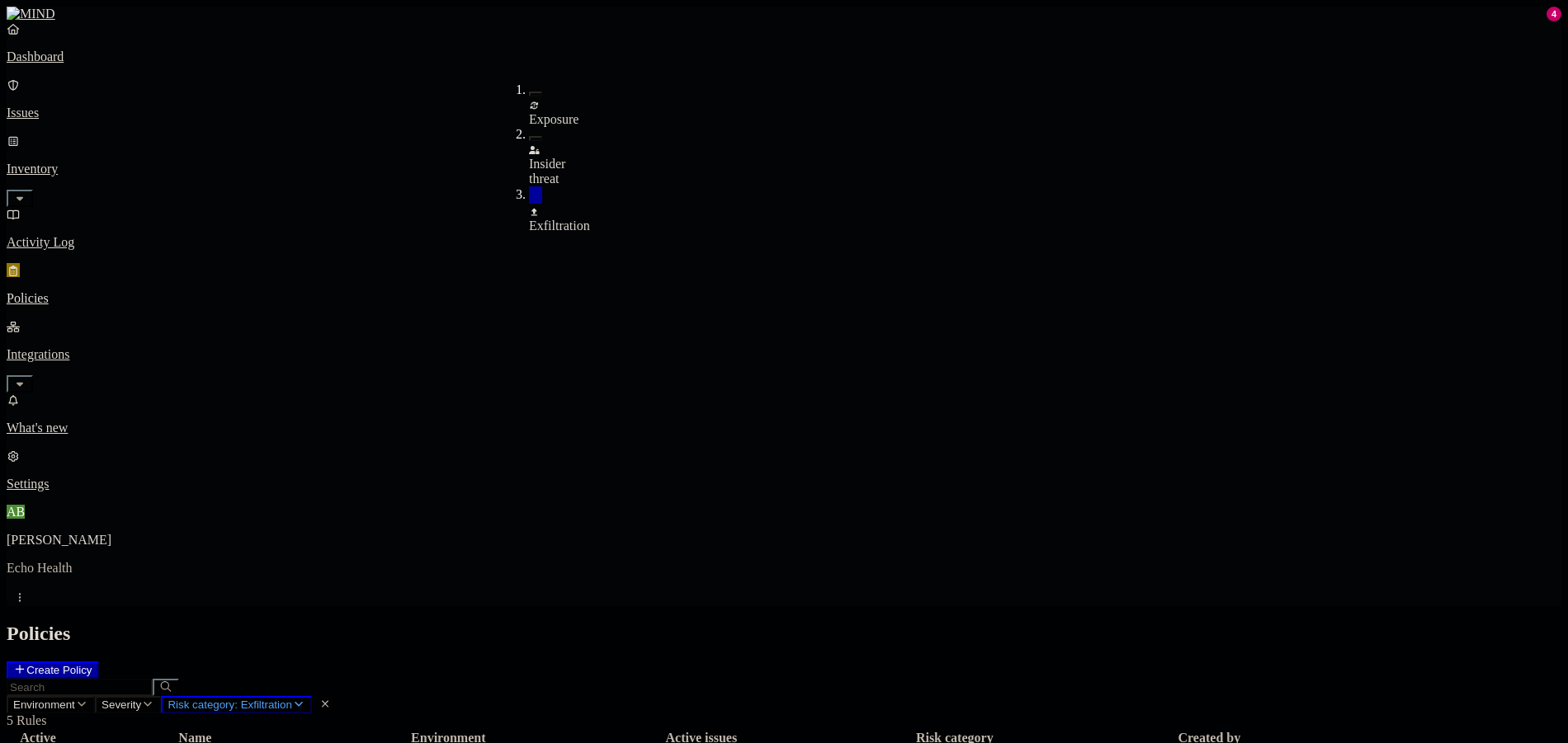
click at [529, 204] on div "Exfiltration" at bounding box center [529, 218] width 0 height 29
click at [529, 98] on div "Exposure" at bounding box center [529, 104] width 0 height 44
drag, startPoint x: 608, startPoint y: 50, endPoint x: 600, endPoint y: 61, distance: 13.6
click at [286, 699] on span "Risk category: Exposure" at bounding box center [227, 704] width 119 height 12
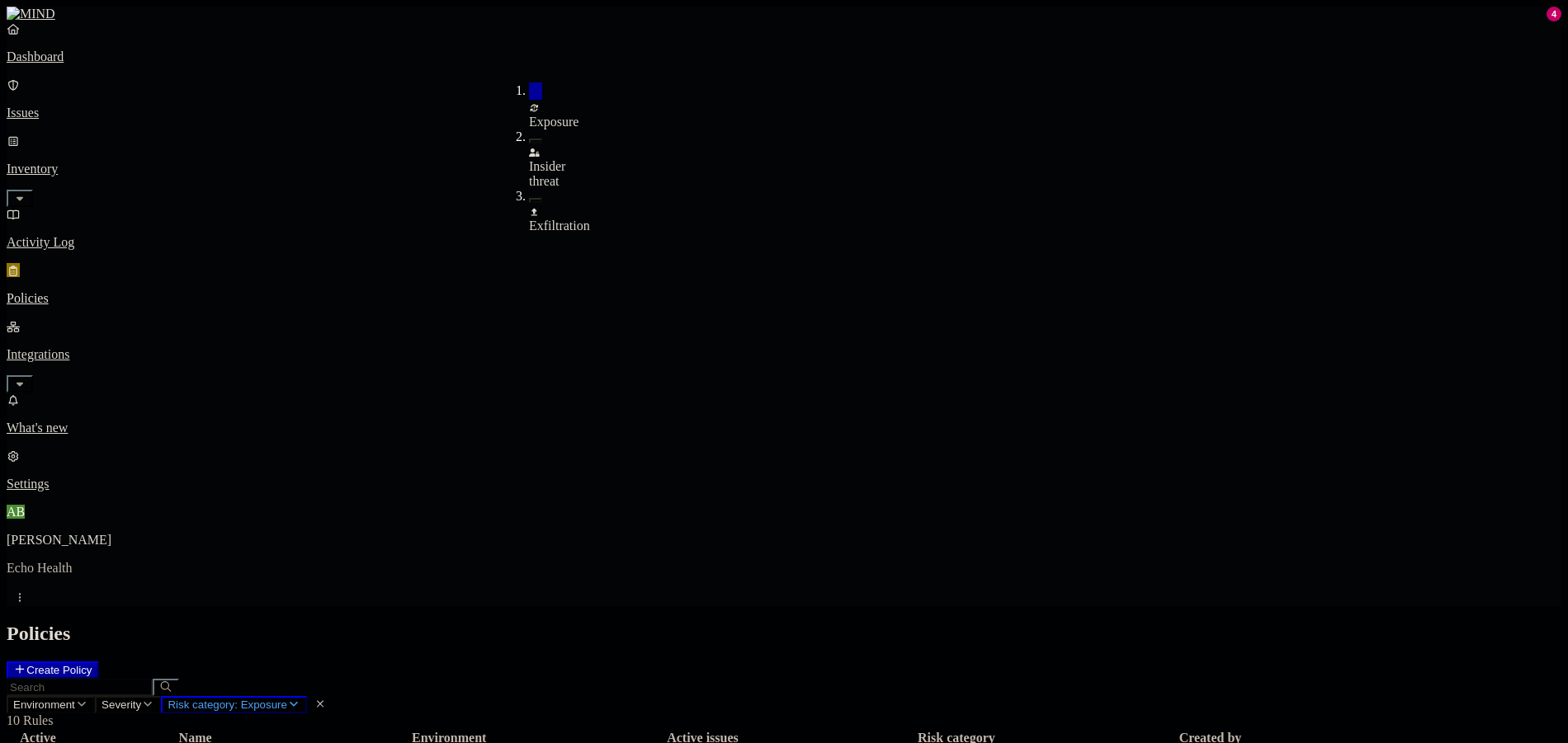
click at [529, 100] on div "Exposure" at bounding box center [529, 114] width 0 height 29
click at [698, 623] on h2 "Policies" at bounding box center [784, 634] width 1555 height 23
click at [72, 106] on p "Issues" at bounding box center [784, 113] width 1555 height 15
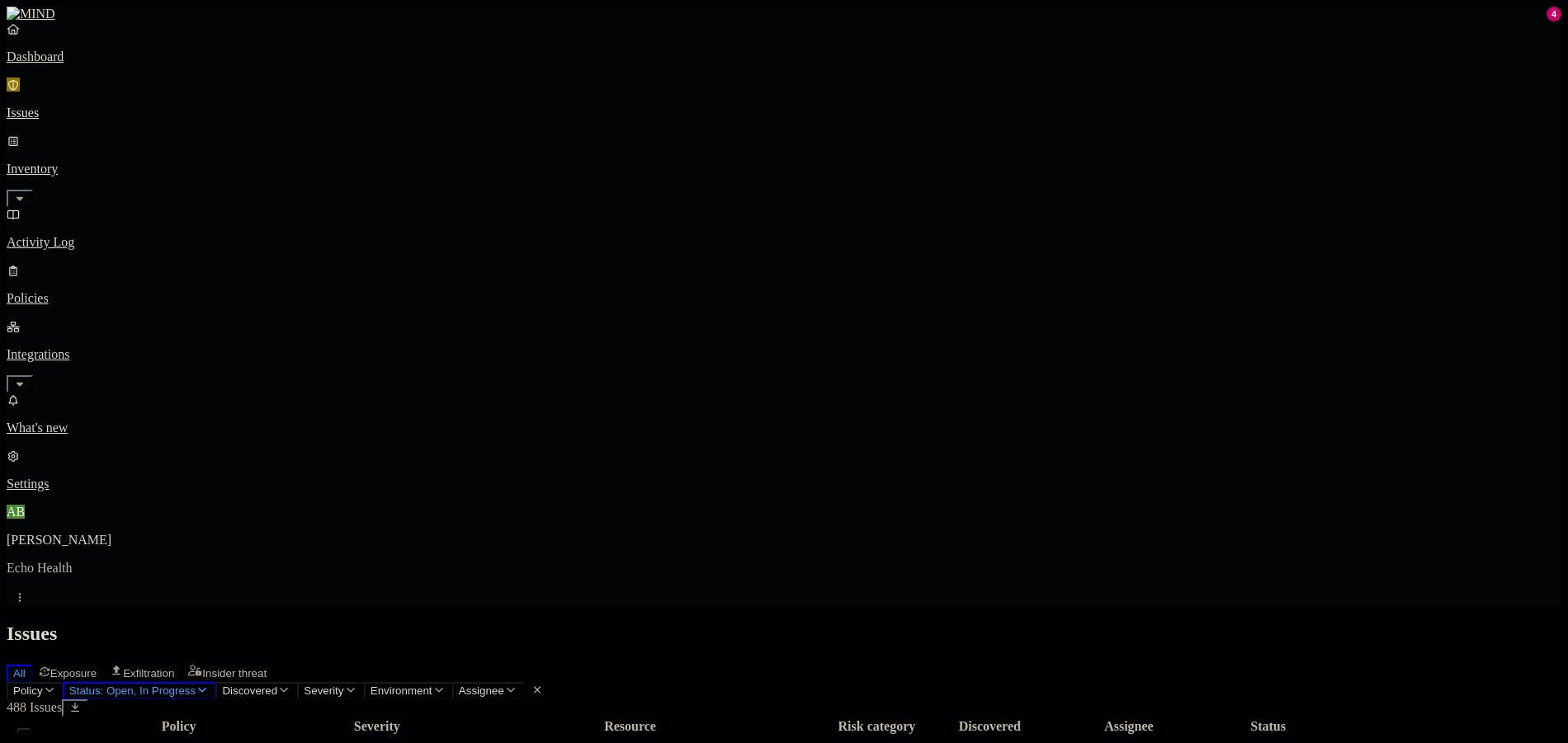
click at [77, 162] on p "Inventory" at bounding box center [784, 169] width 1555 height 15
click at [80, 235] on p "Activity Log" at bounding box center [784, 243] width 1555 height 15
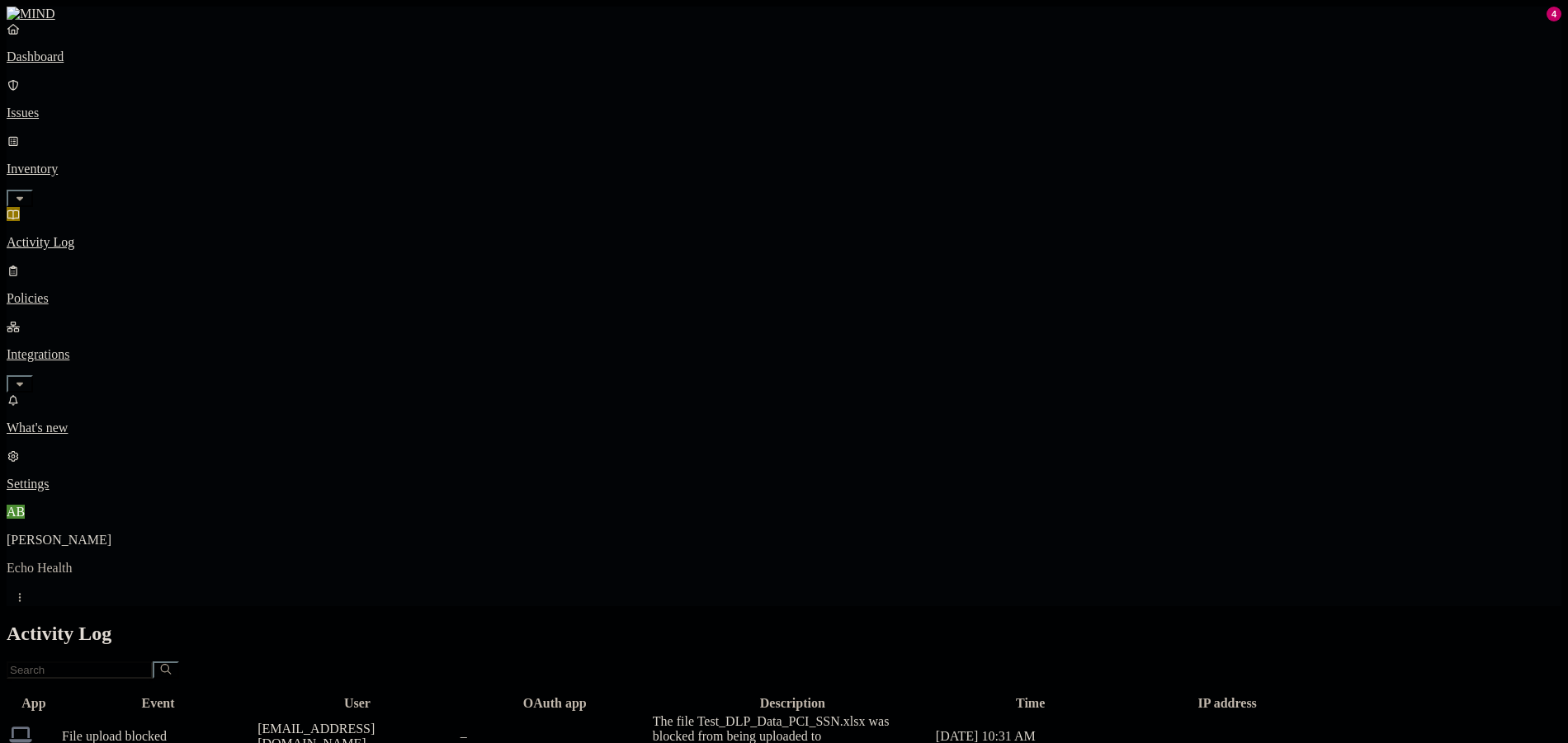
click at [649, 730] on div "–" at bounding box center [555, 737] width 189 height 15
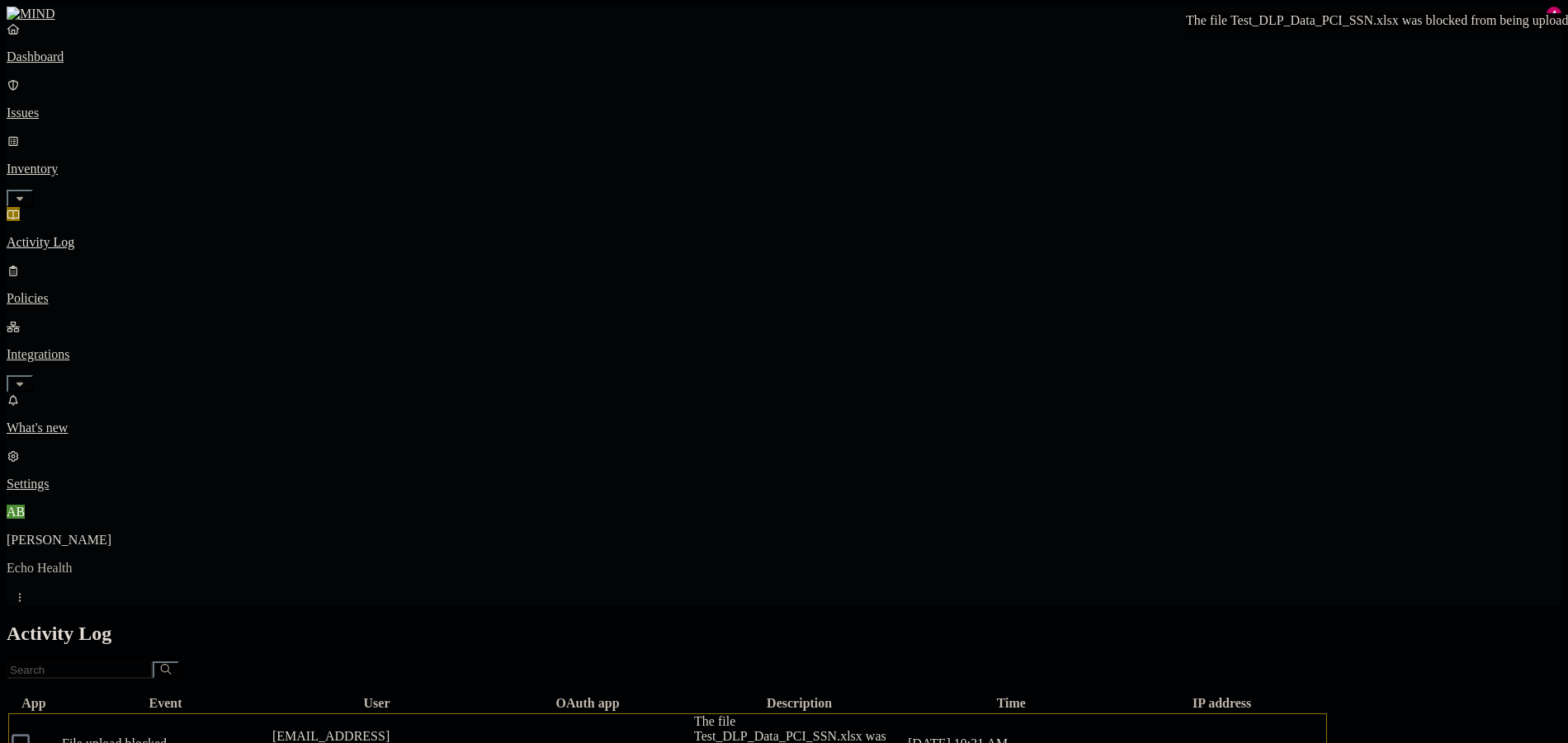
click at [58, 106] on p "Issues" at bounding box center [784, 113] width 1555 height 15
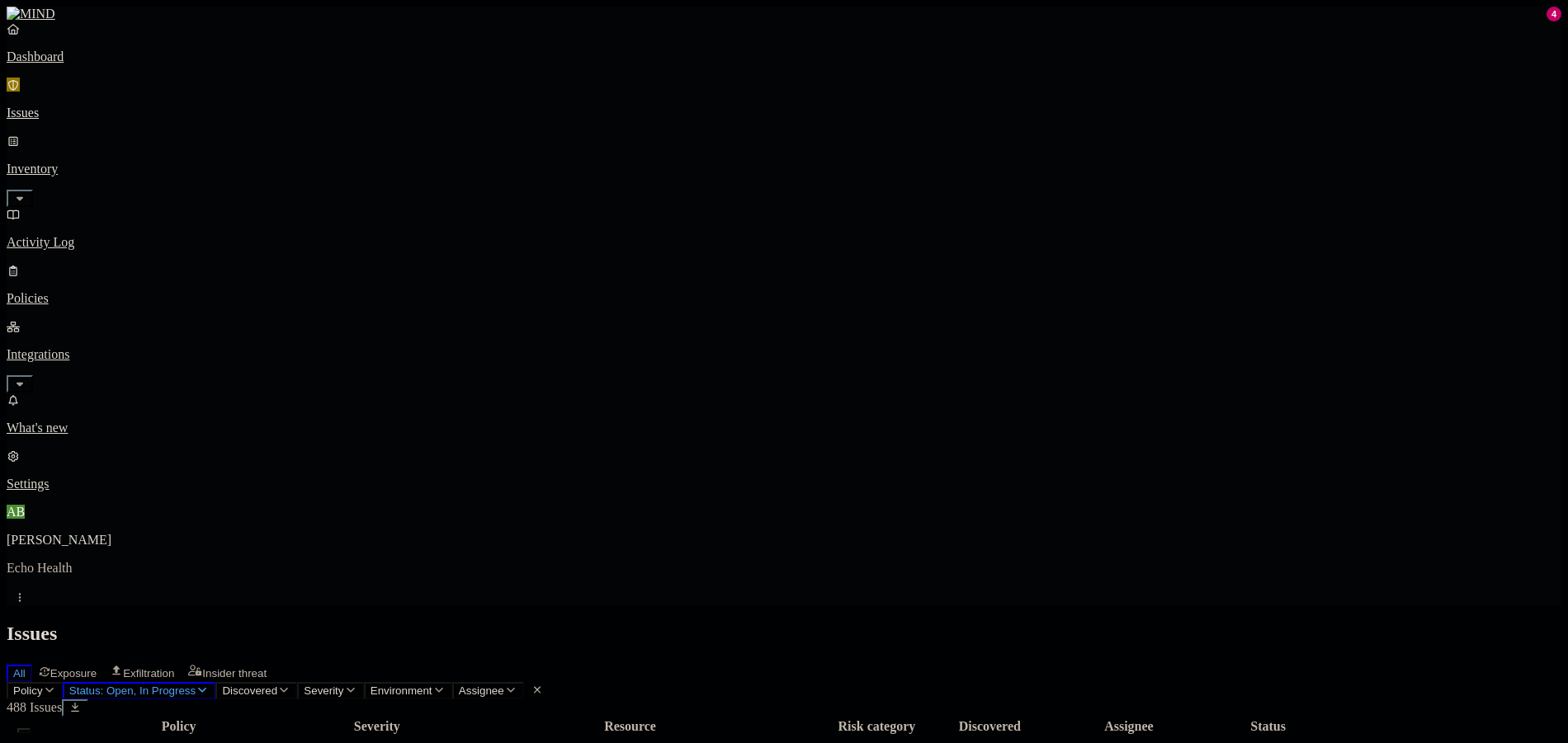
click at [79, 291] on p "Policies" at bounding box center [784, 299] width 1555 height 15
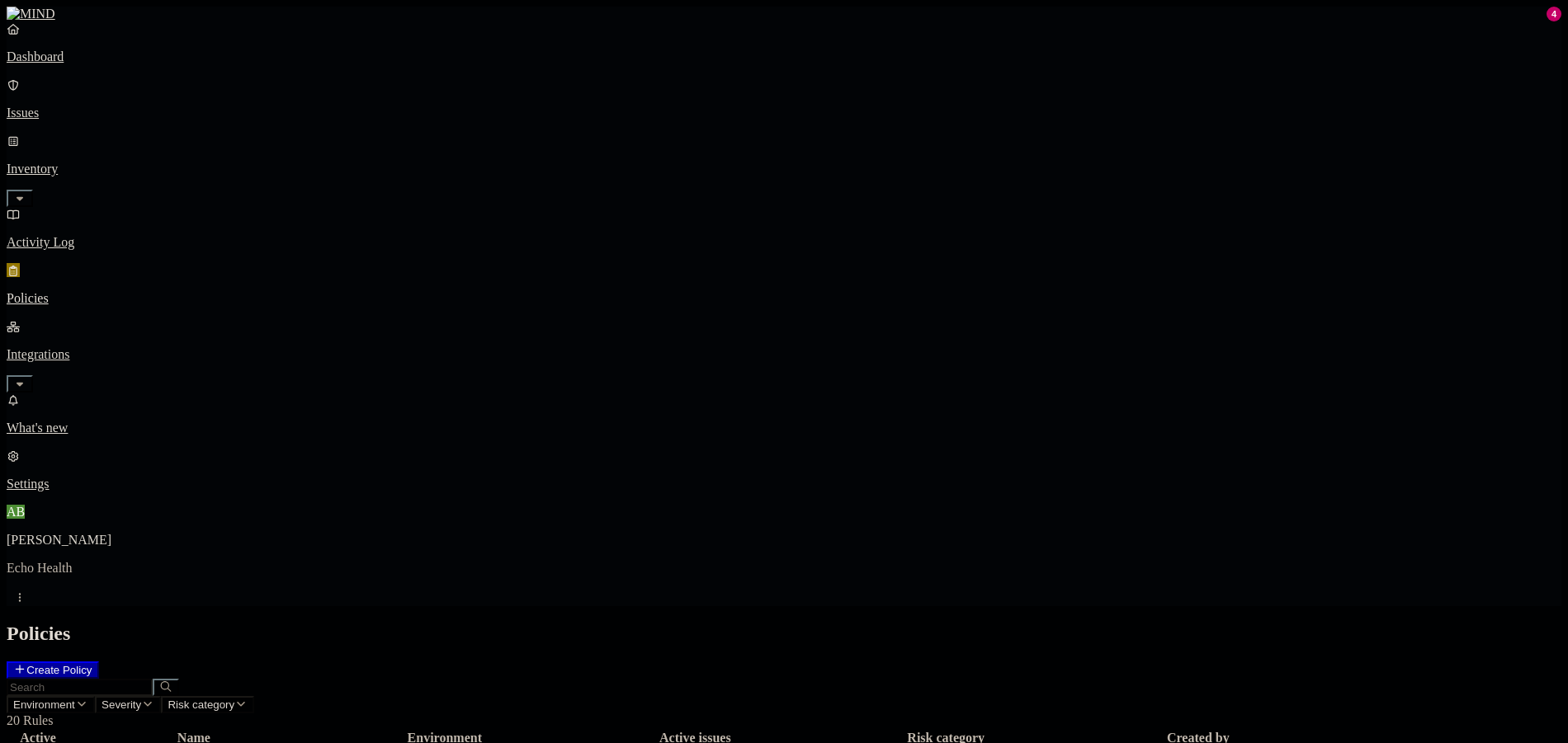
drag, startPoint x: 1284, startPoint y: 57, endPoint x: 1303, endPoint y: 106, distance: 52.6
copy h3 "PCI upload to the web"
click at [58, 401] on nav "Dashboard Issues Inventory Activity Log Policies Integrations What's new 4 Sett…" at bounding box center [784, 257] width 1555 height 471
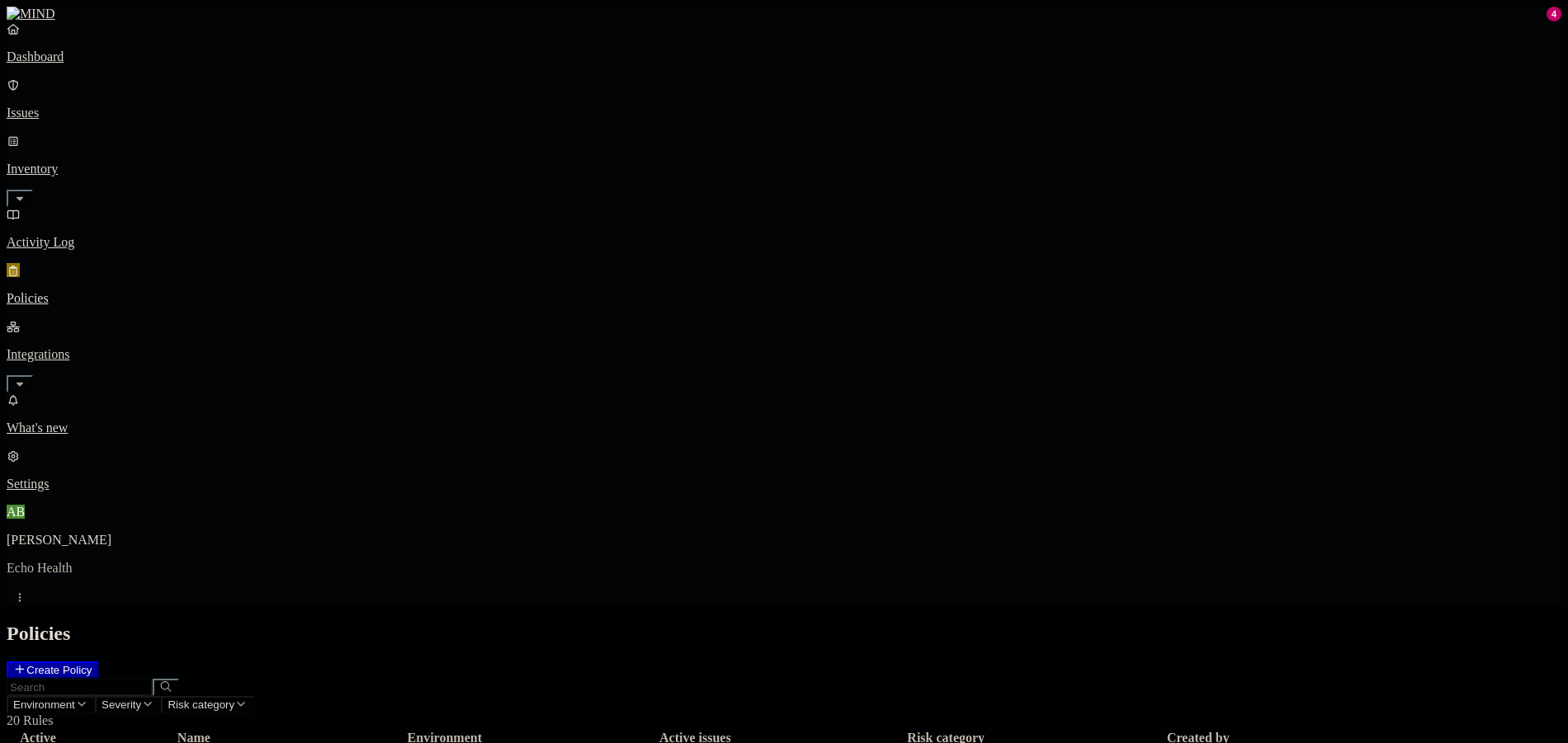
drag, startPoint x: 74, startPoint y: 101, endPoint x: 101, endPoint y: 194, distance: 96.8
click at [74, 106] on p "Issues" at bounding box center [784, 113] width 1555 height 15
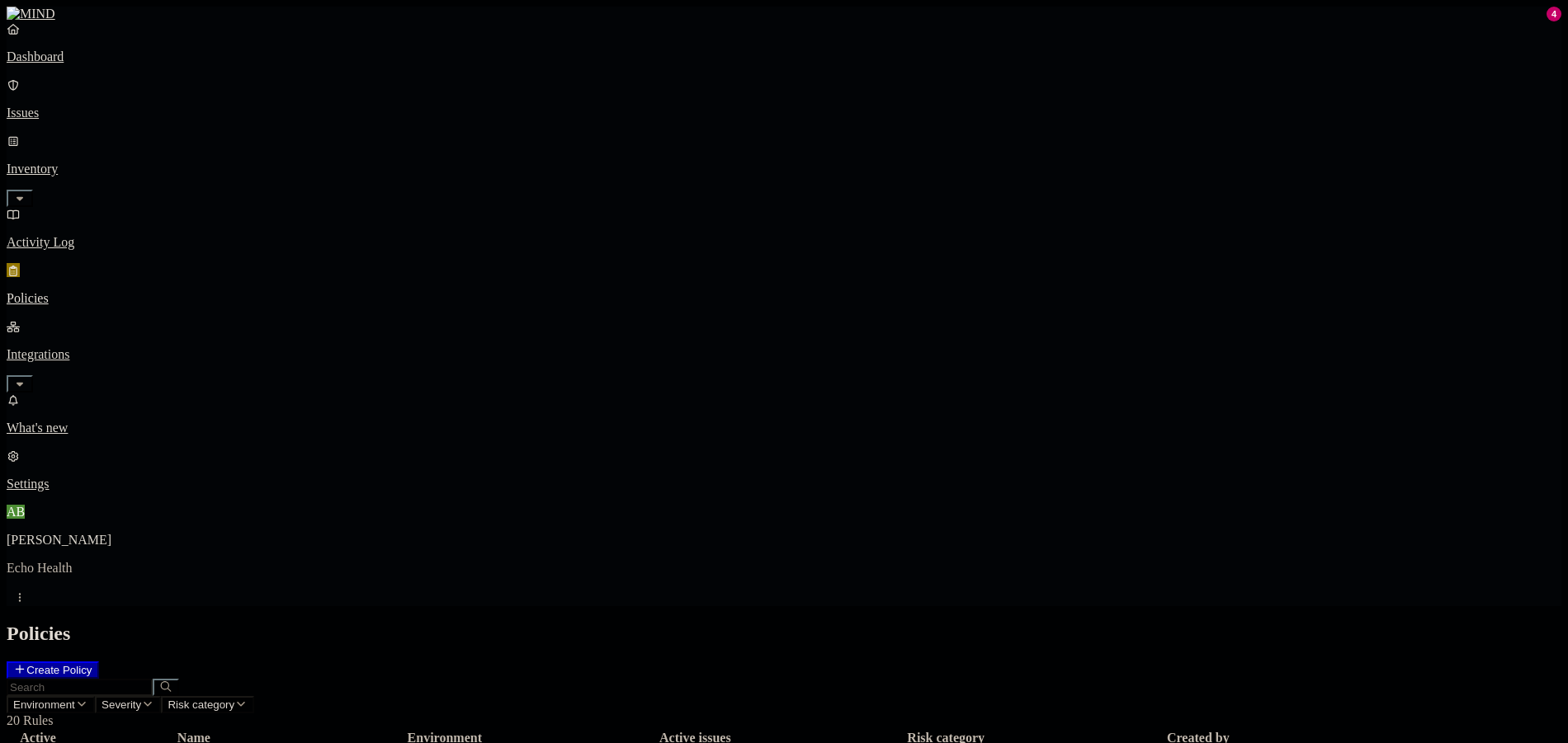
click at [73, 235] on p "Activity Log" at bounding box center [784, 243] width 1555 height 15
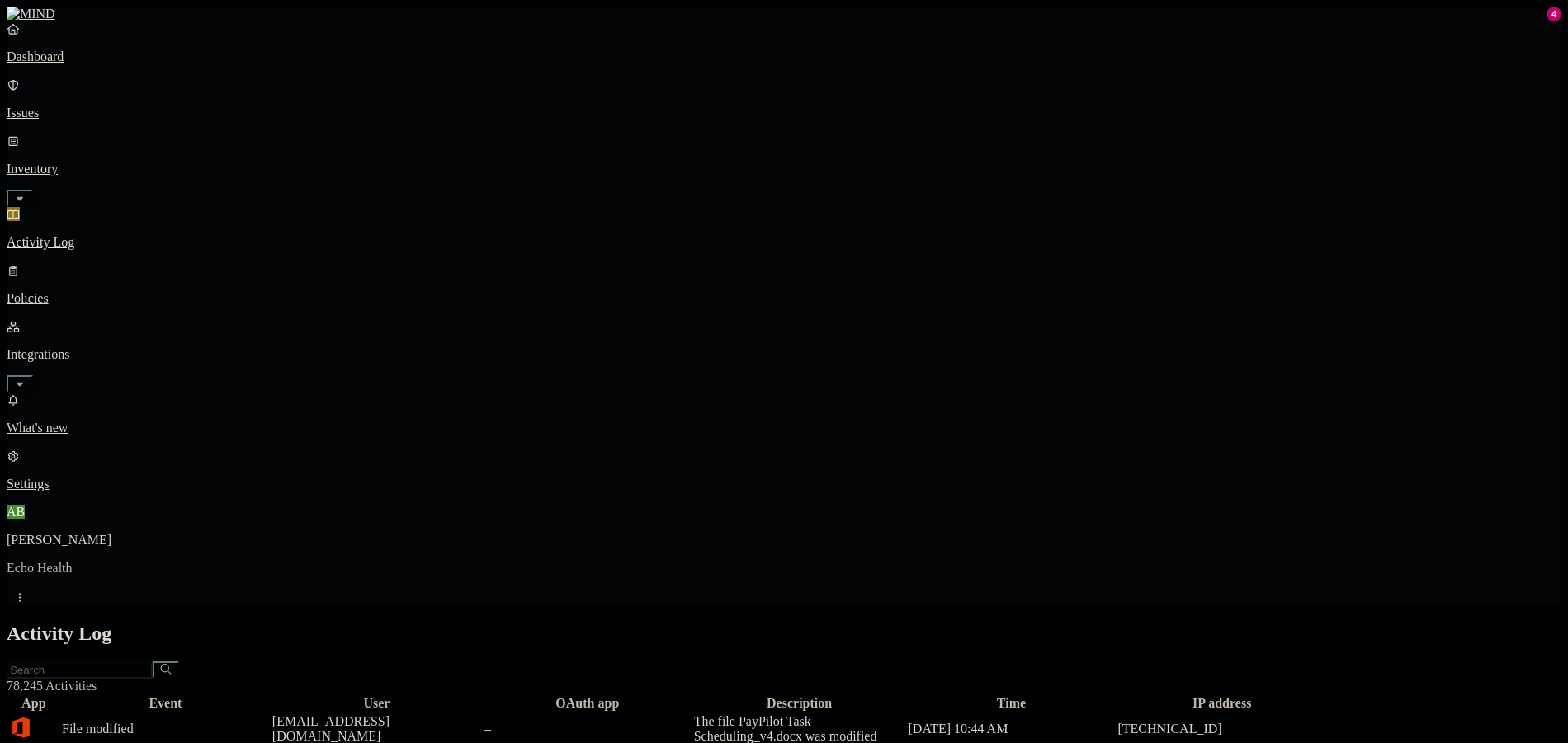
click at [94, 106] on p "Issues" at bounding box center [784, 113] width 1555 height 15
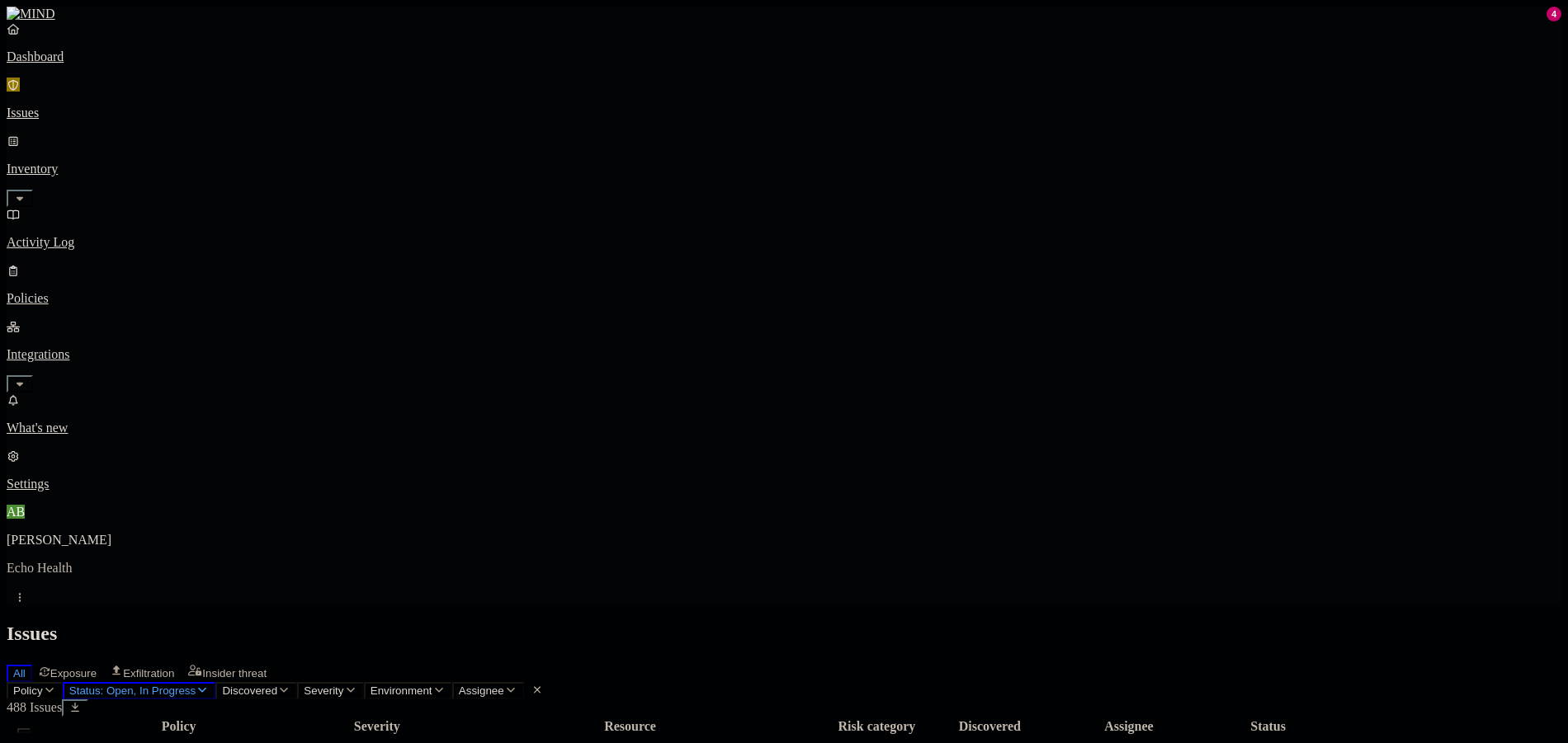
click at [91, 263] on link "Policies" at bounding box center [784, 284] width 1555 height 43
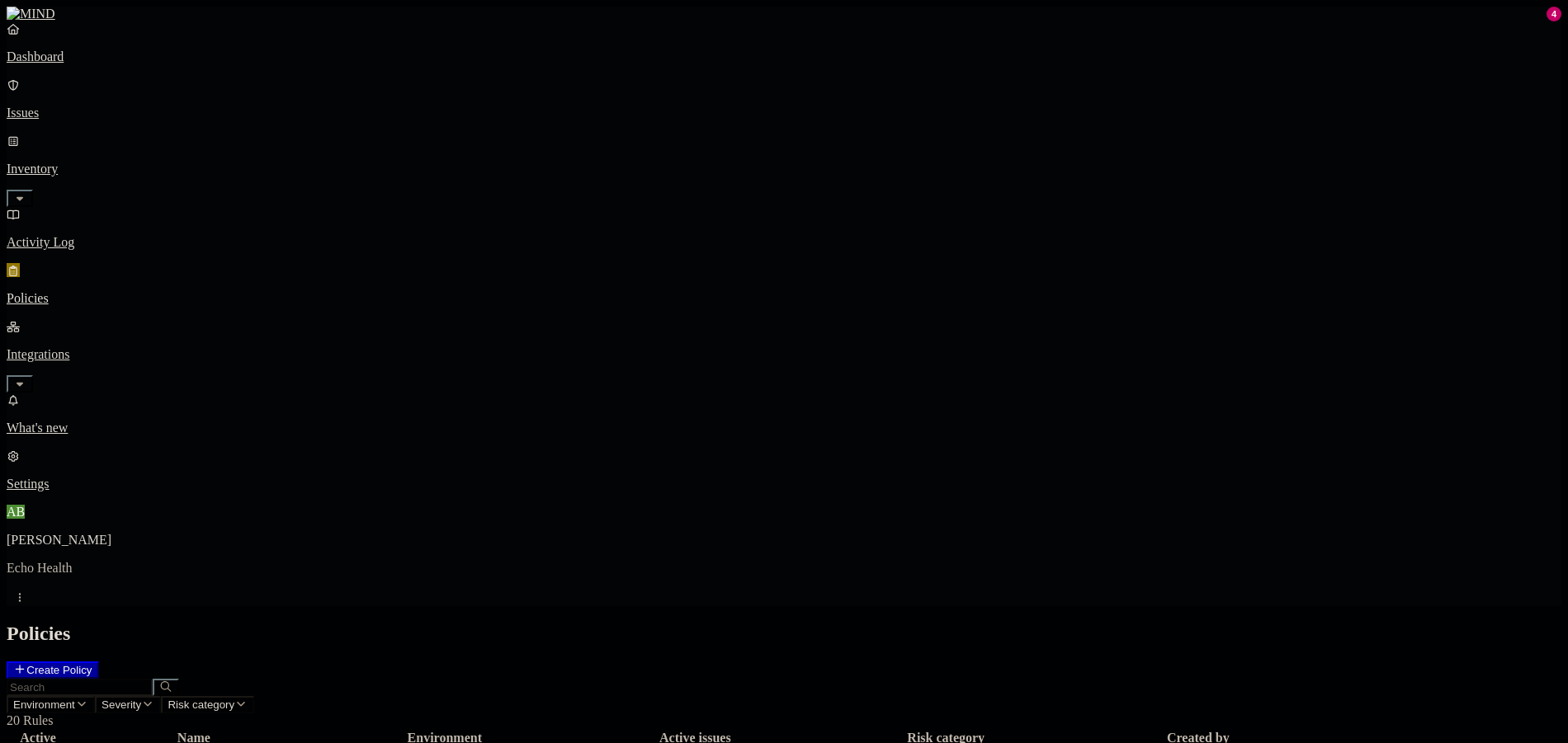
drag, startPoint x: 661, startPoint y: 458, endPoint x: 672, endPoint y: 451, distance: 13.0
drag, startPoint x: 836, startPoint y: 453, endPoint x: 1512, endPoint y: 15, distance: 805.5
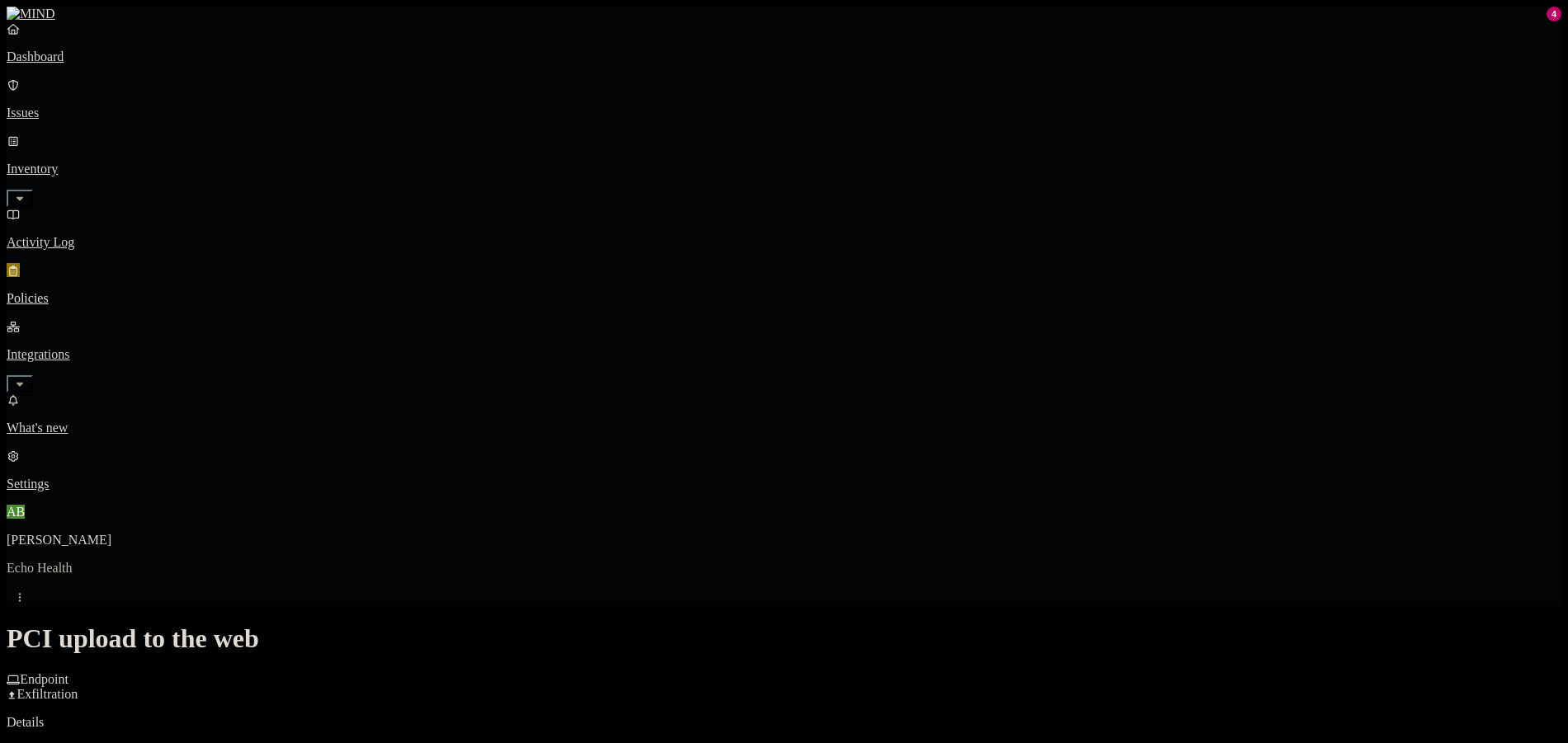
scroll to position [495, 0]
click at [1092, 319] on label "AND" at bounding box center [1089, 311] width 29 height 14
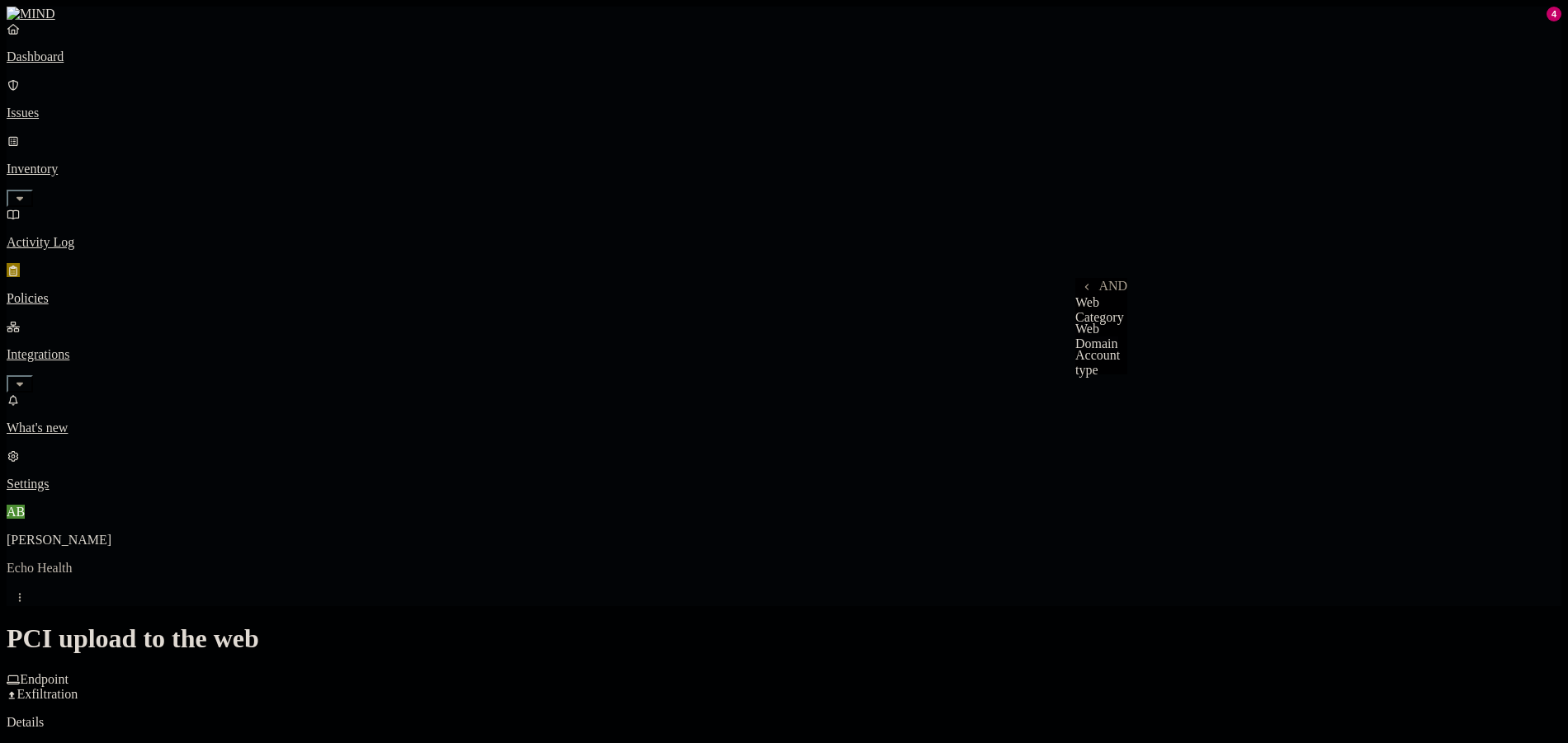
click at [1118, 347] on label "Web Domain" at bounding box center [1095, 336] width 43 height 29
click at [104, 291] on p "Policies" at bounding box center [784, 299] width 1555 height 15
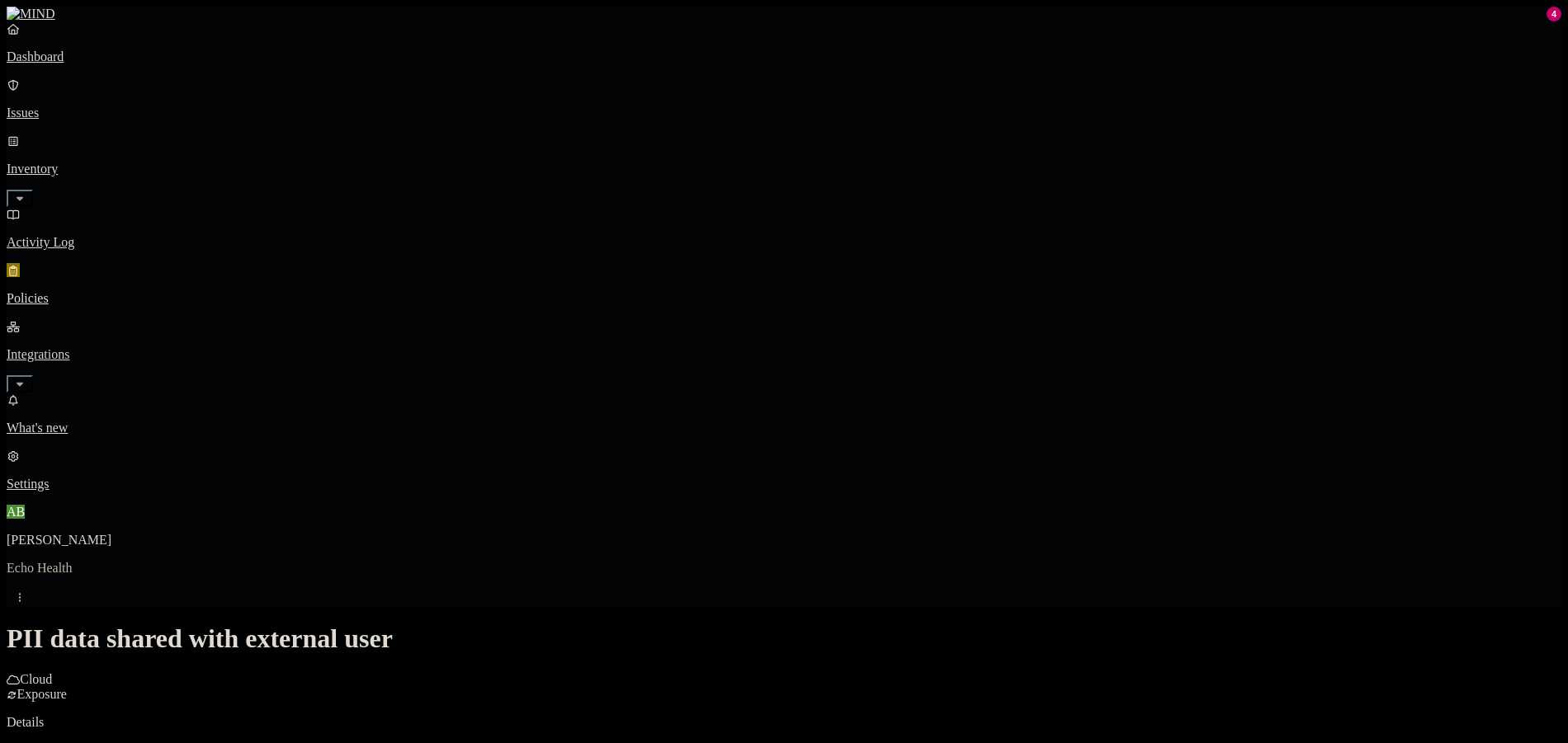
scroll to position [434, 0]
click at [717, 358] on label "Application type" at bounding box center [691, 354] width 62 height 29
click at [675, 351] on icon at bounding box center [671, 348] width 10 height 9
click at [717, 380] on label "Specific application" at bounding box center [689, 380] width 59 height 29
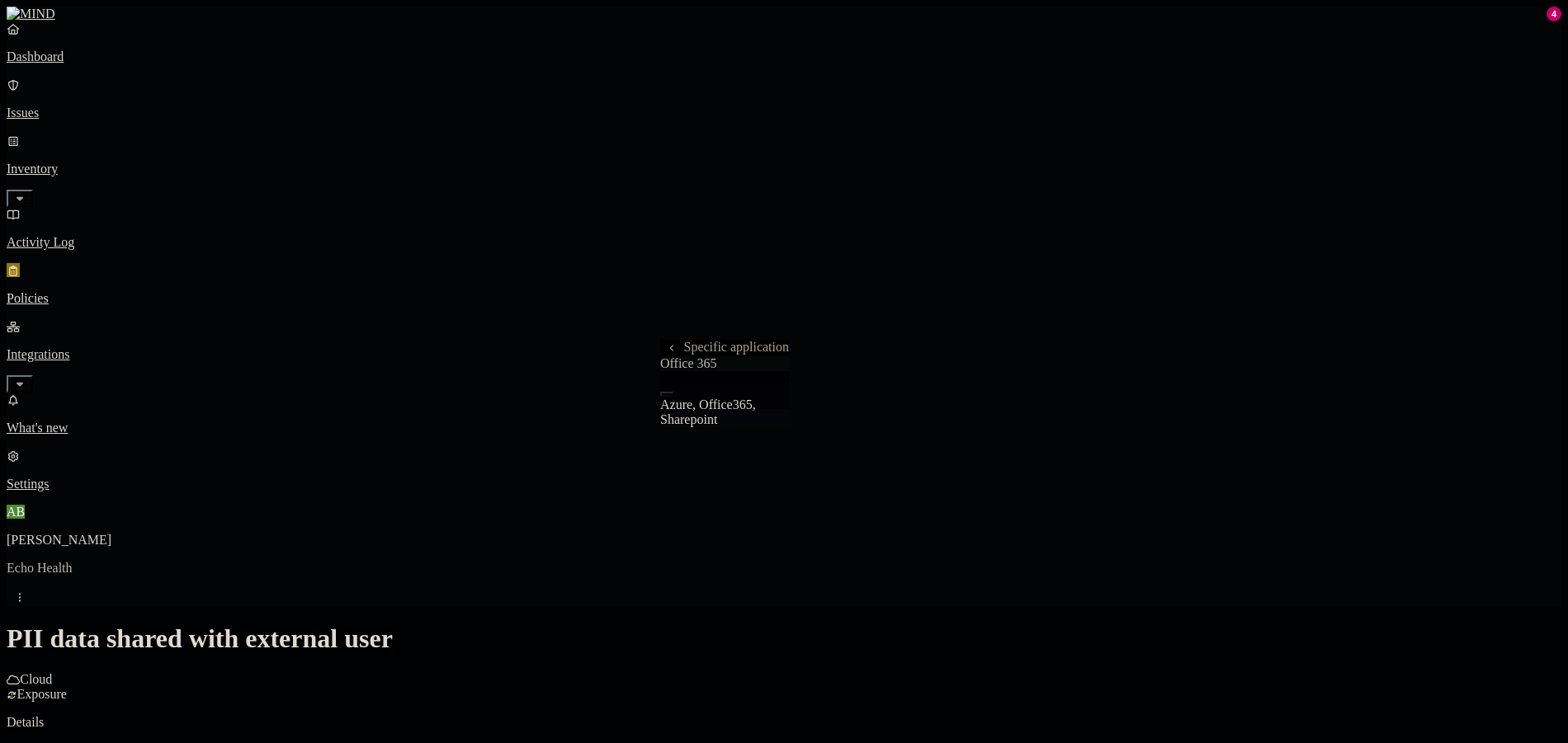
click at [699, 401] on div "Azure, Office365, Sharepoint" at bounding box center [724, 412] width 129 height 29
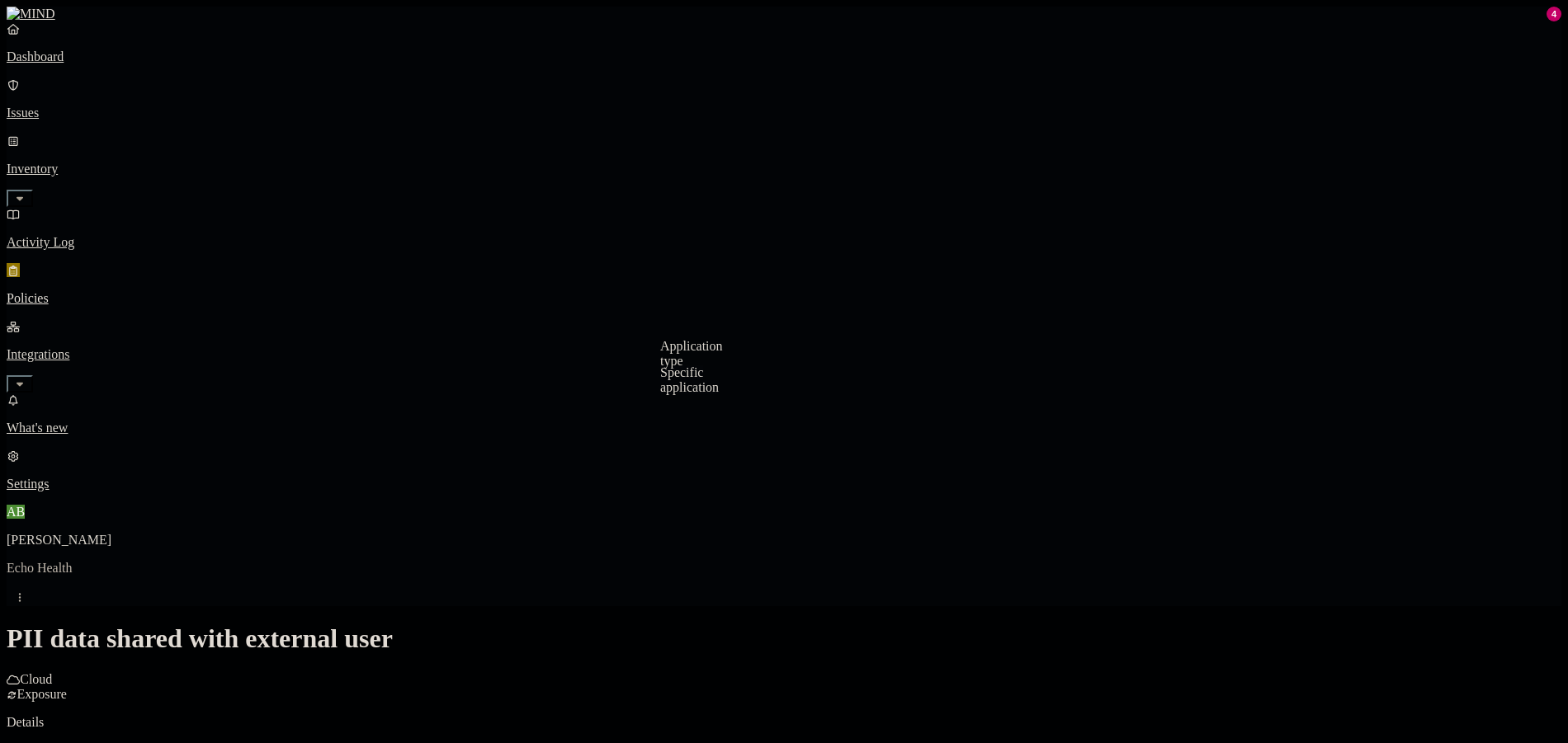
click at [696, 375] on label "Specific application" at bounding box center [689, 380] width 59 height 29
click at [749, 372] on div "Office 365" at bounding box center [724, 364] width 129 height 15
click at [736, 398] on div "Azure, Office365, Sharepoint" at bounding box center [724, 405] width 129 height 44
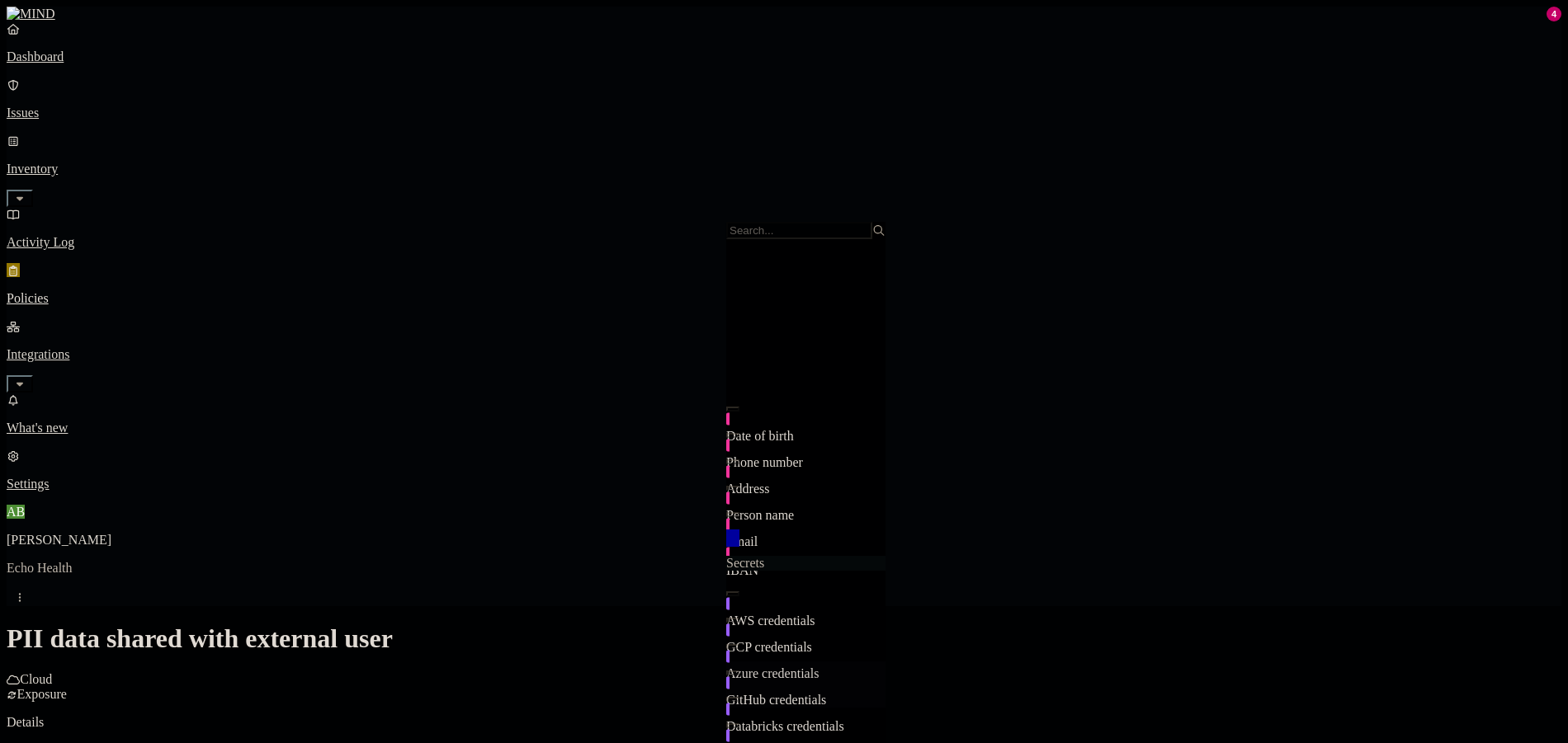
scroll to position [307, 0]
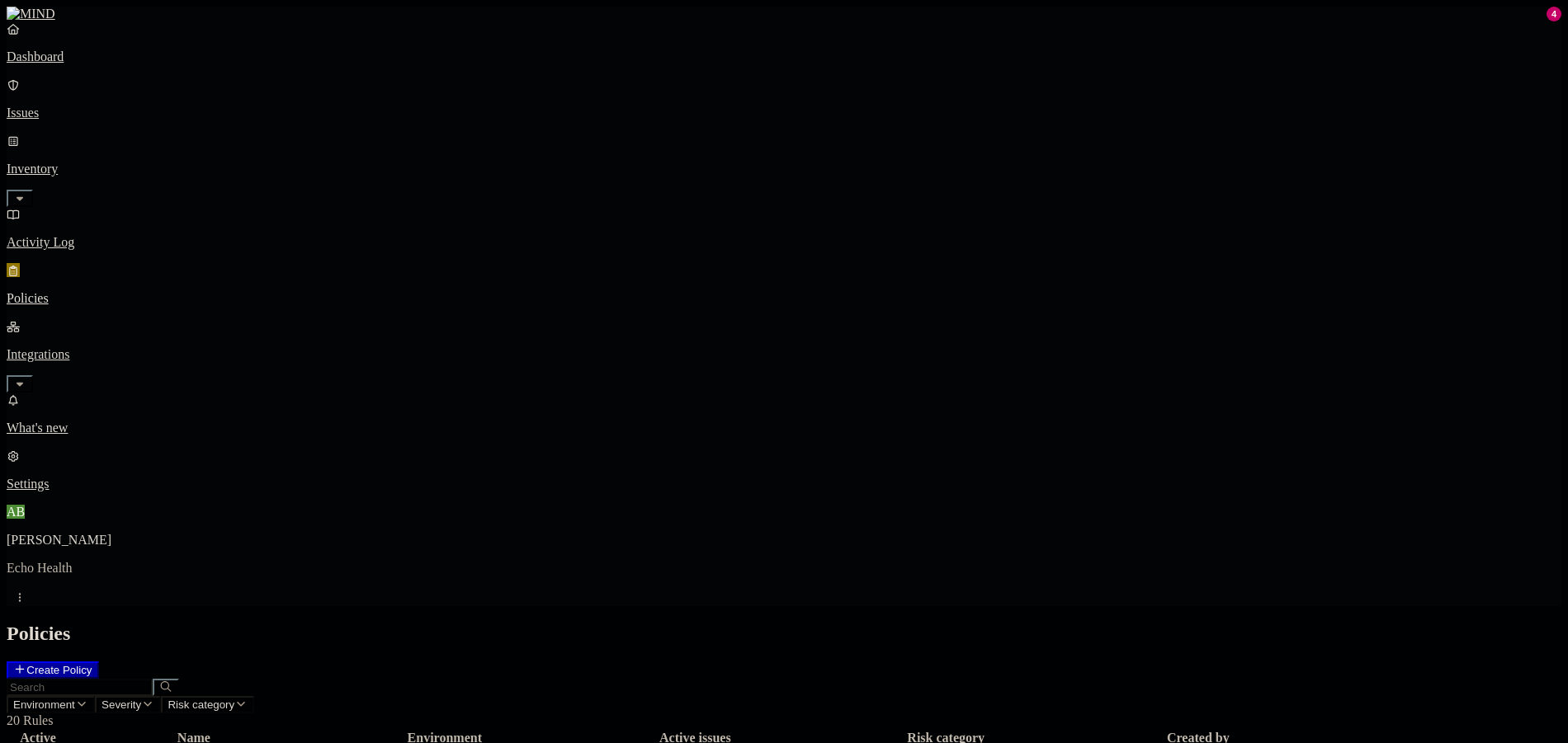
click at [950, 623] on h2 "Policies" at bounding box center [784, 634] width 1555 height 23
click at [99, 662] on button "Create Policy" at bounding box center [53, 670] width 93 height 17
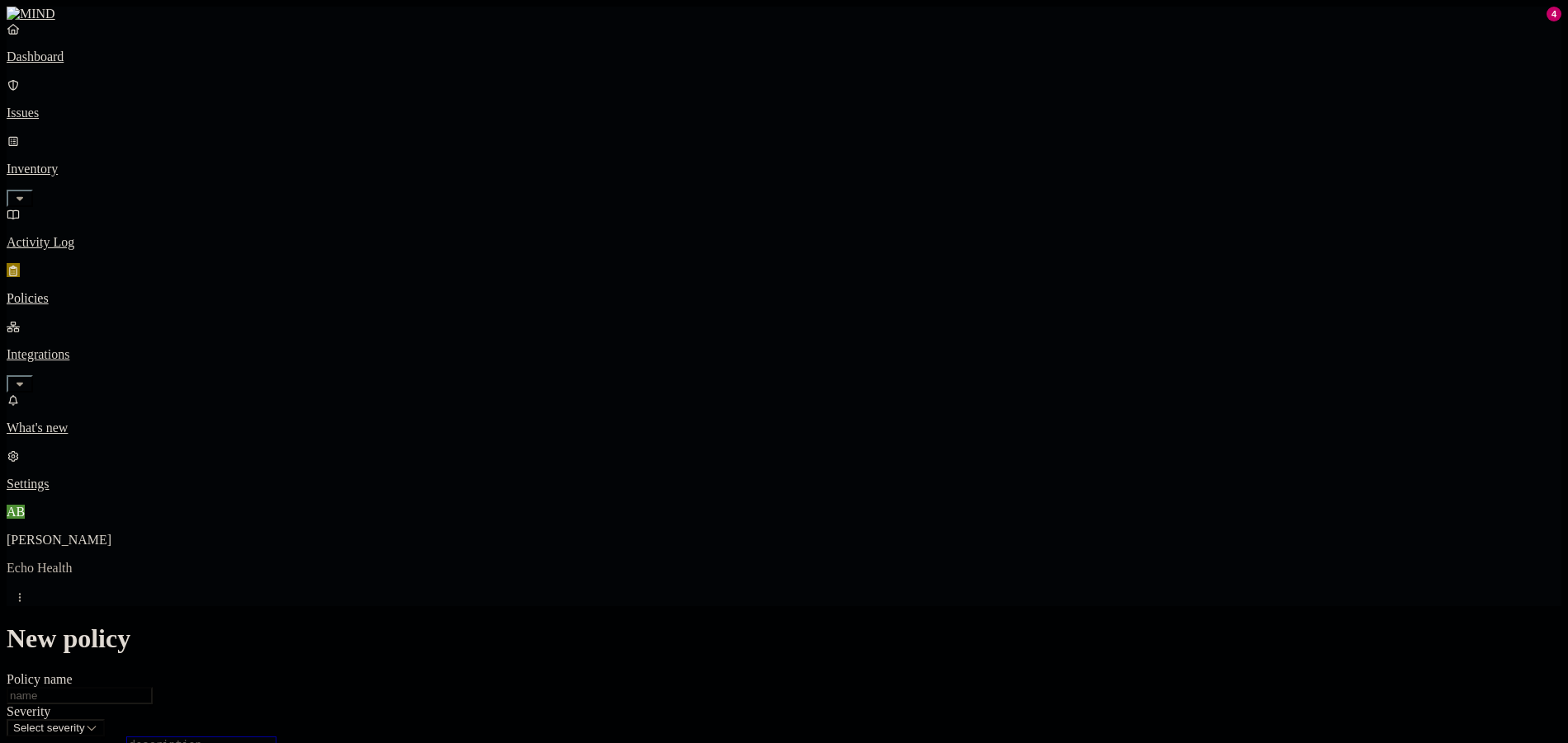
click at [276, 737] on textarea "Description (Optional)" at bounding box center [201, 752] width 150 height 29
click at [152, 687] on input "Policy name" at bounding box center [79, 696] width 146 height 17
type input "ECHO | Password uploaded to web"
click at [276, 737] on textarea "Description (Optional)" at bounding box center [201, 752] width 150 height 29
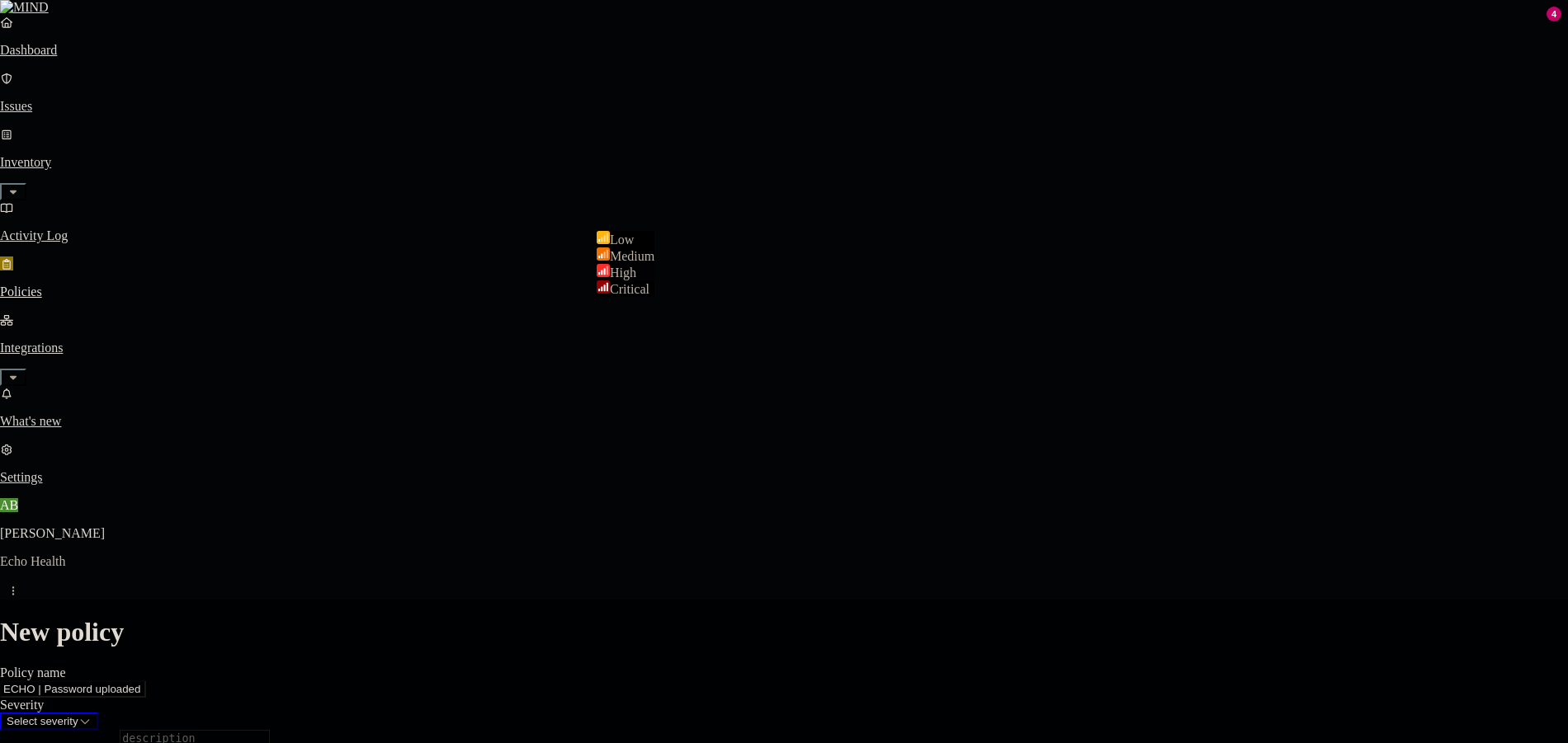
select select "3"
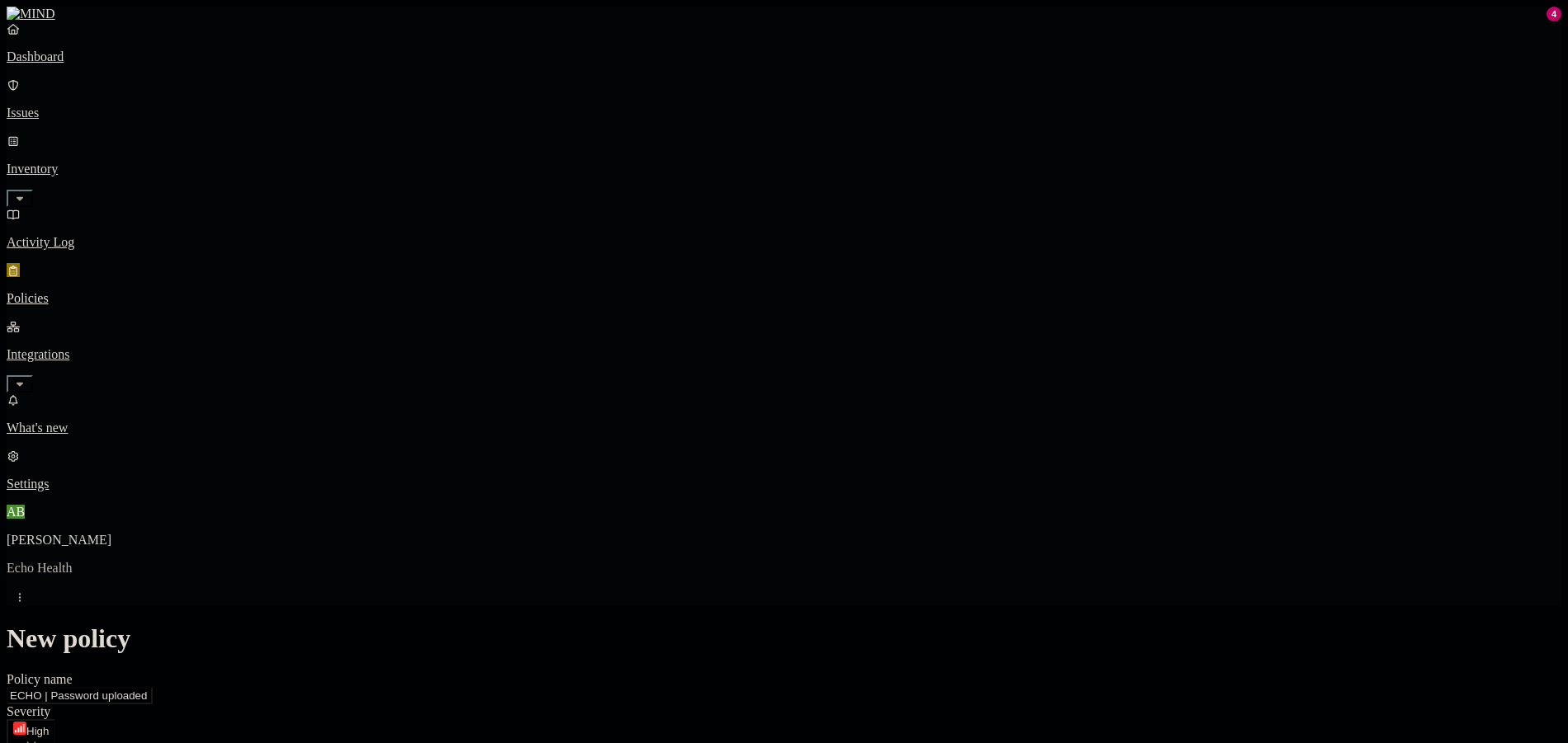
drag, startPoint x: 1040, startPoint y: 285, endPoint x: 393, endPoint y: 320, distance: 647.9
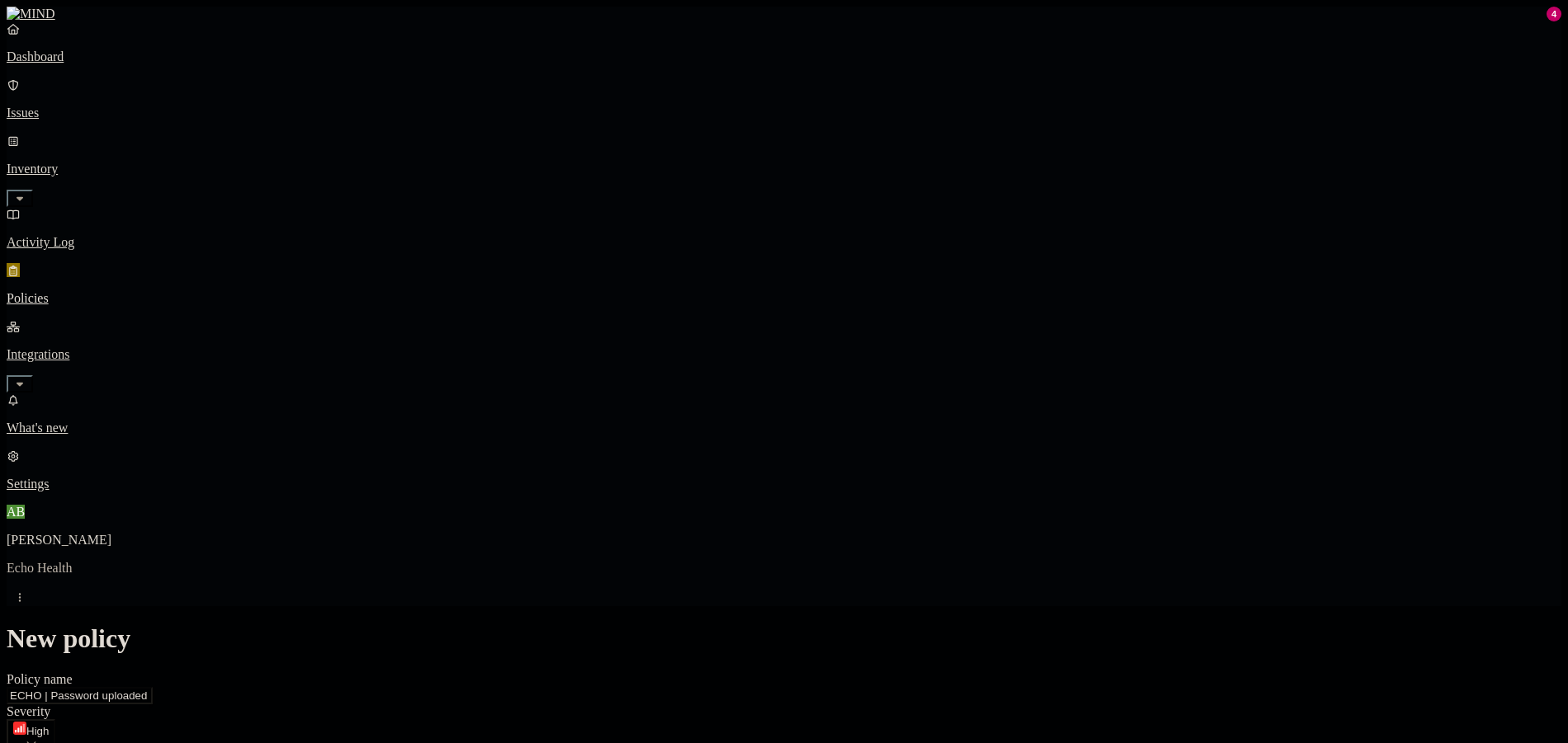
scroll to position [495, 0]
type textarea "Passwords being uploaded"
click at [698, 252] on label "Classification" at bounding box center [696, 245] width 73 height 14
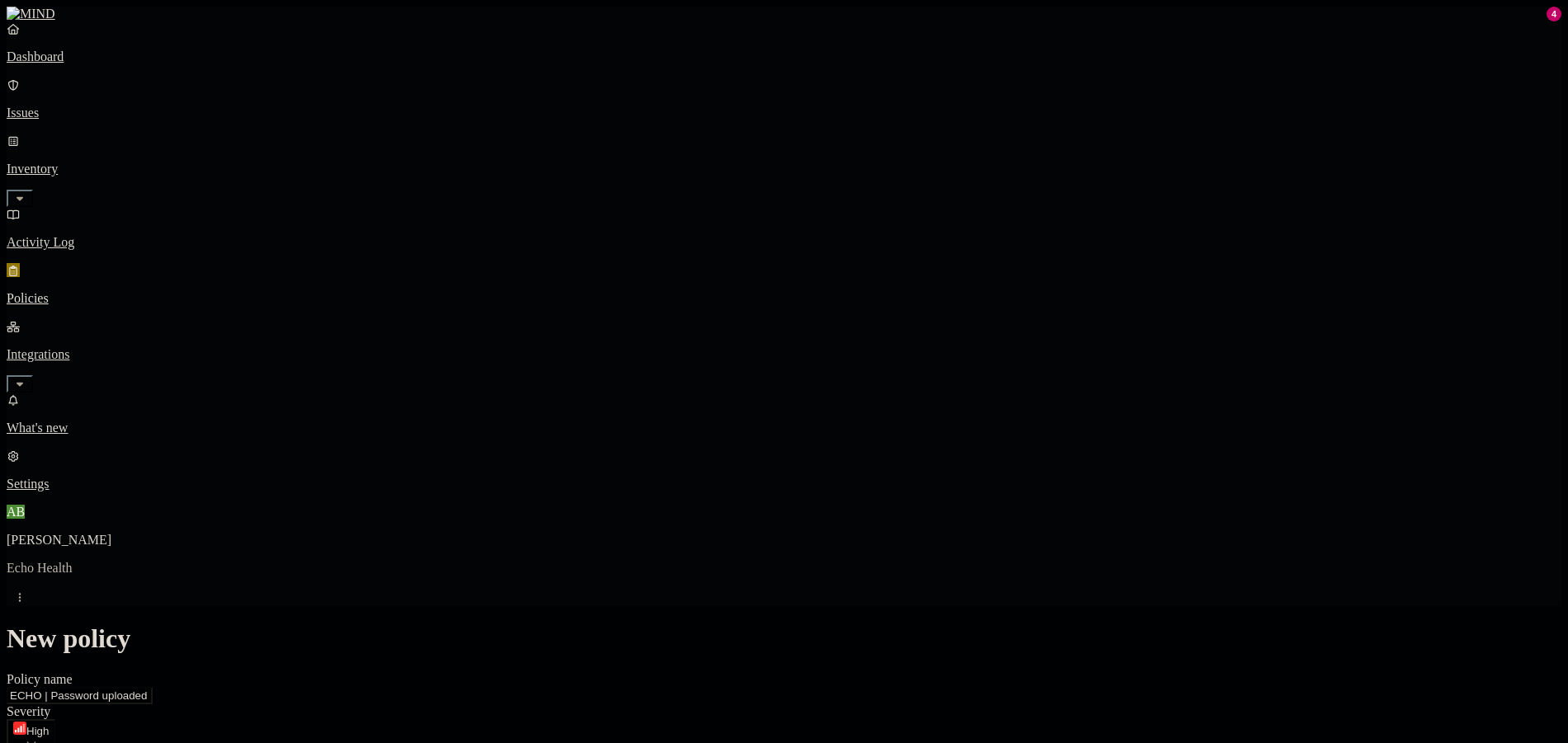
drag, startPoint x: 674, startPoint y: 226, endPoint x: 681, endPoint y: 234, distance: 10.6
click at [685, 292] on label "Data type" at bounding box center [672, 279] width 25 height 29
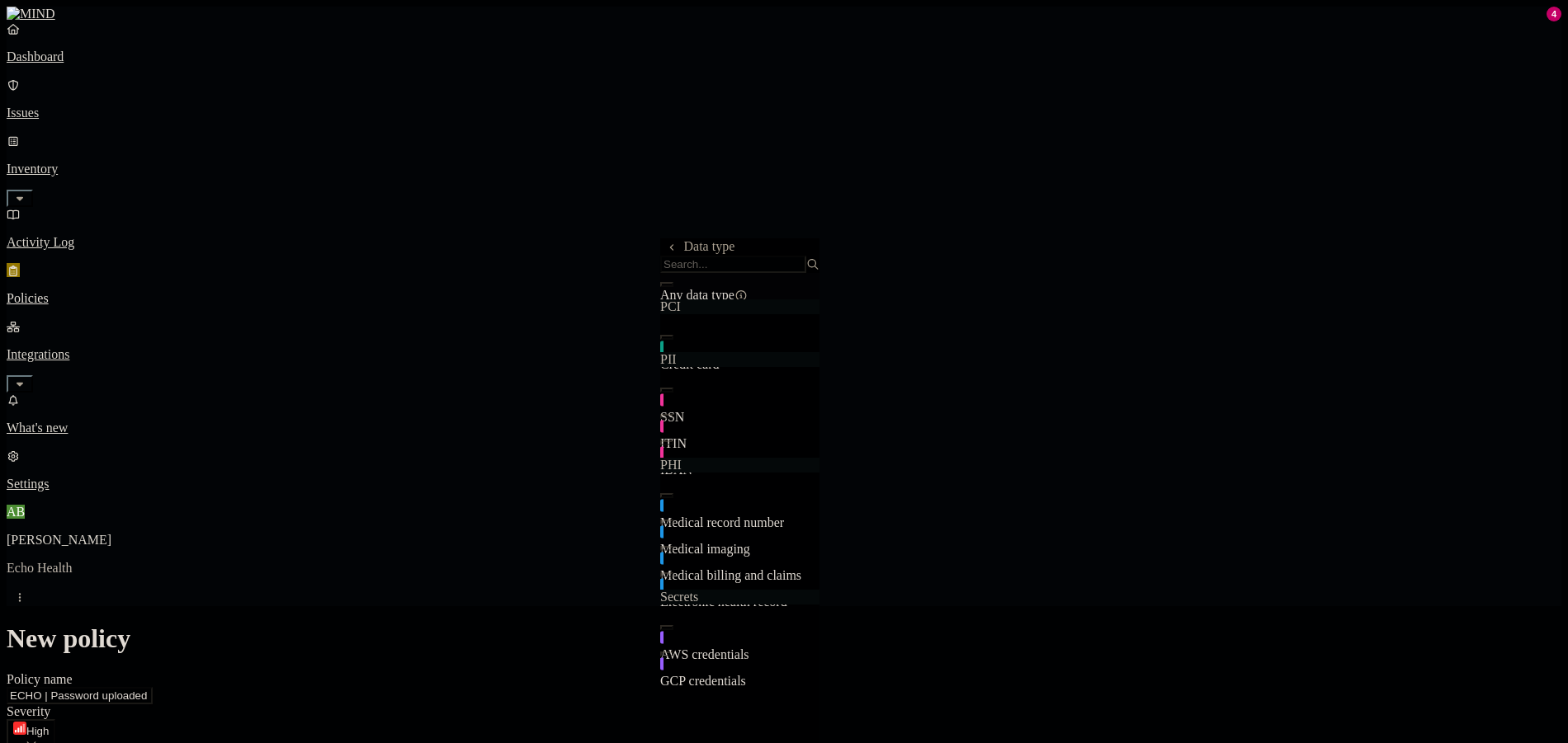
scroll to position [0, 0]
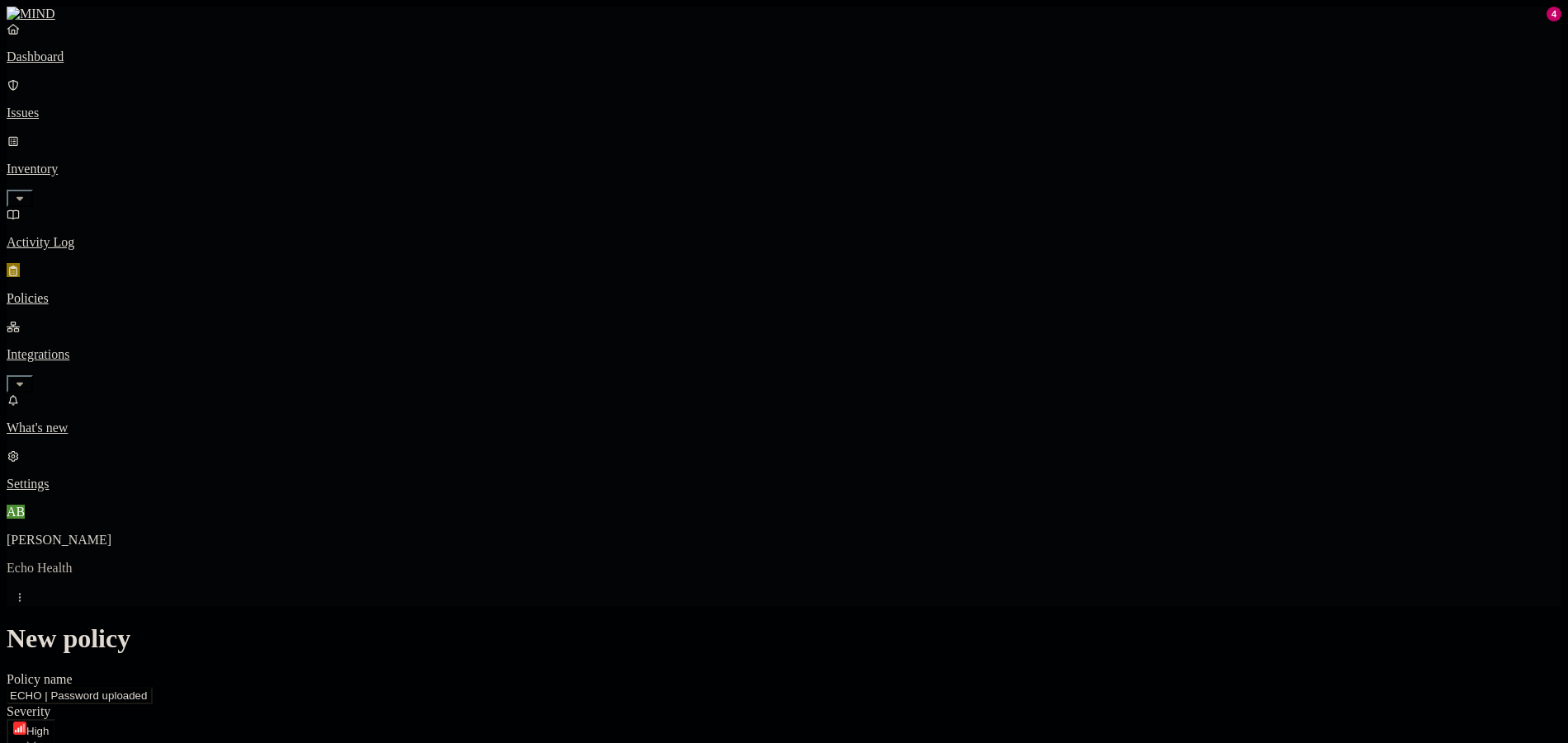
click at [685, 273] on label "Data type" at bounding box center [672, 279] width 25 height 29
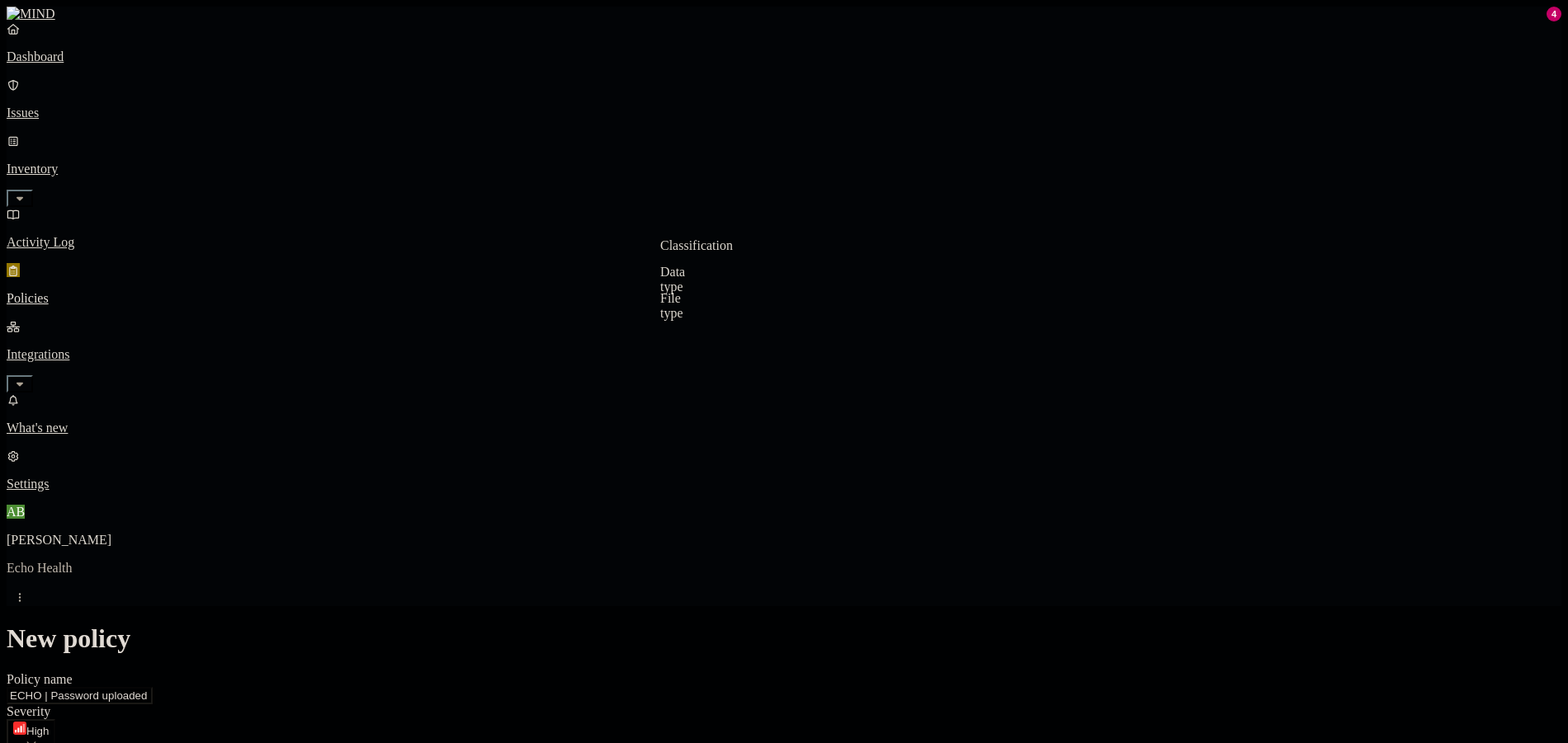
drag, startPoint x: 678, startPoint y: 225, endPoint x: 693, endPoint y: 235, distance: 18.0
click at [708, 251] on label "Classification" at bounding box center [696, 245] width 73 height 14
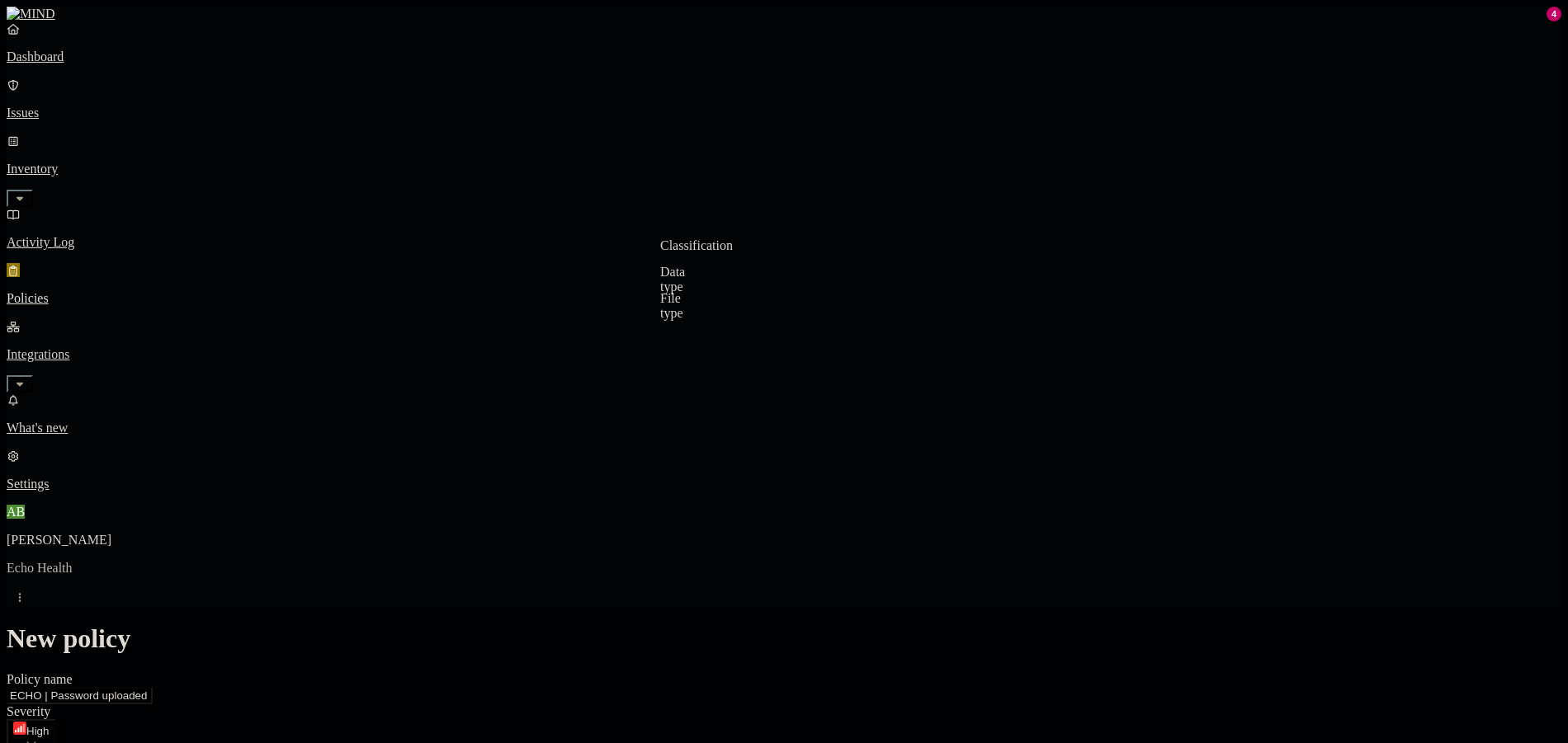
click at [685, 285] on label "Data type" at bounding box center [672, 279] width 25 height 29
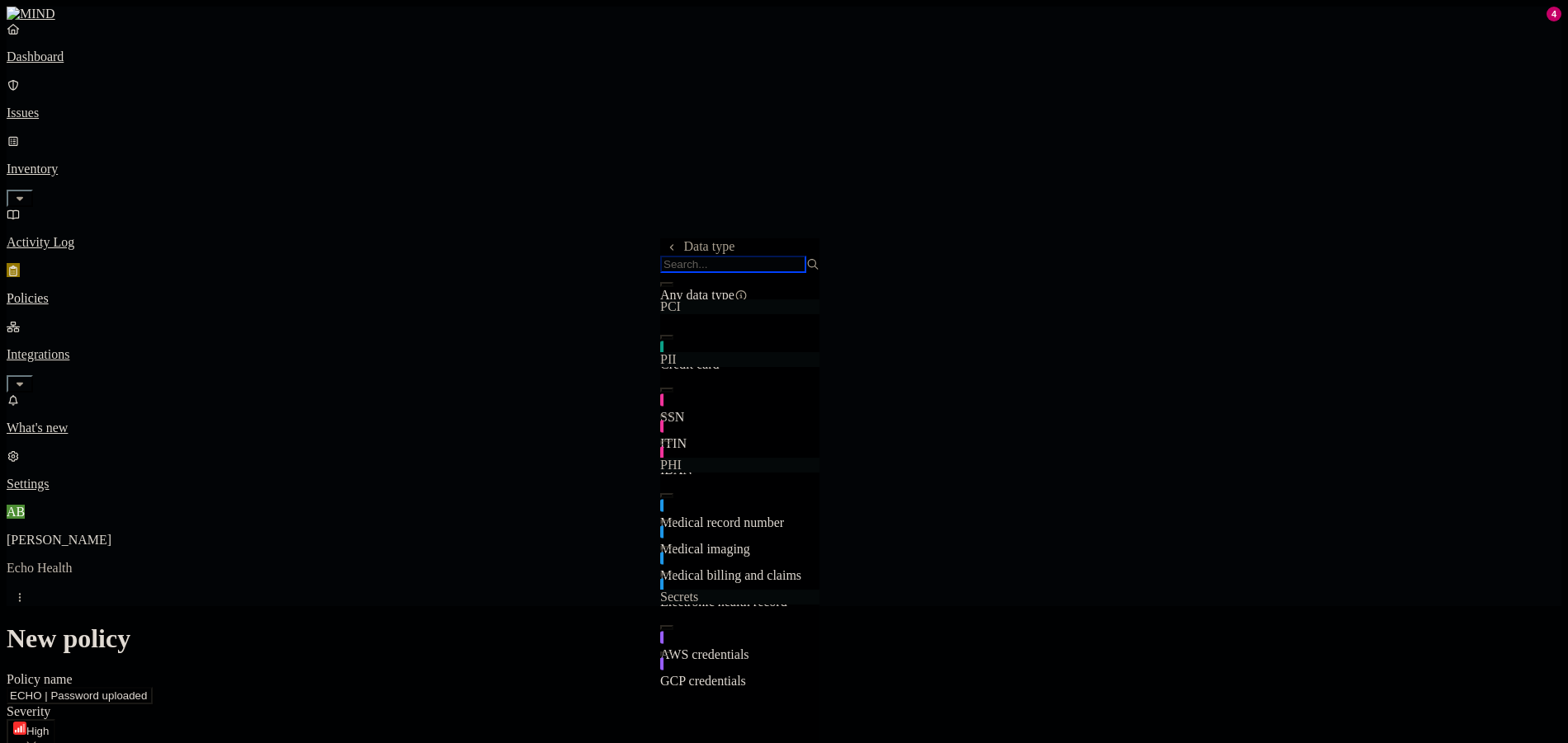
click at [736, 272] on input "search" at bounding box center [732, 265] width 146 height 17
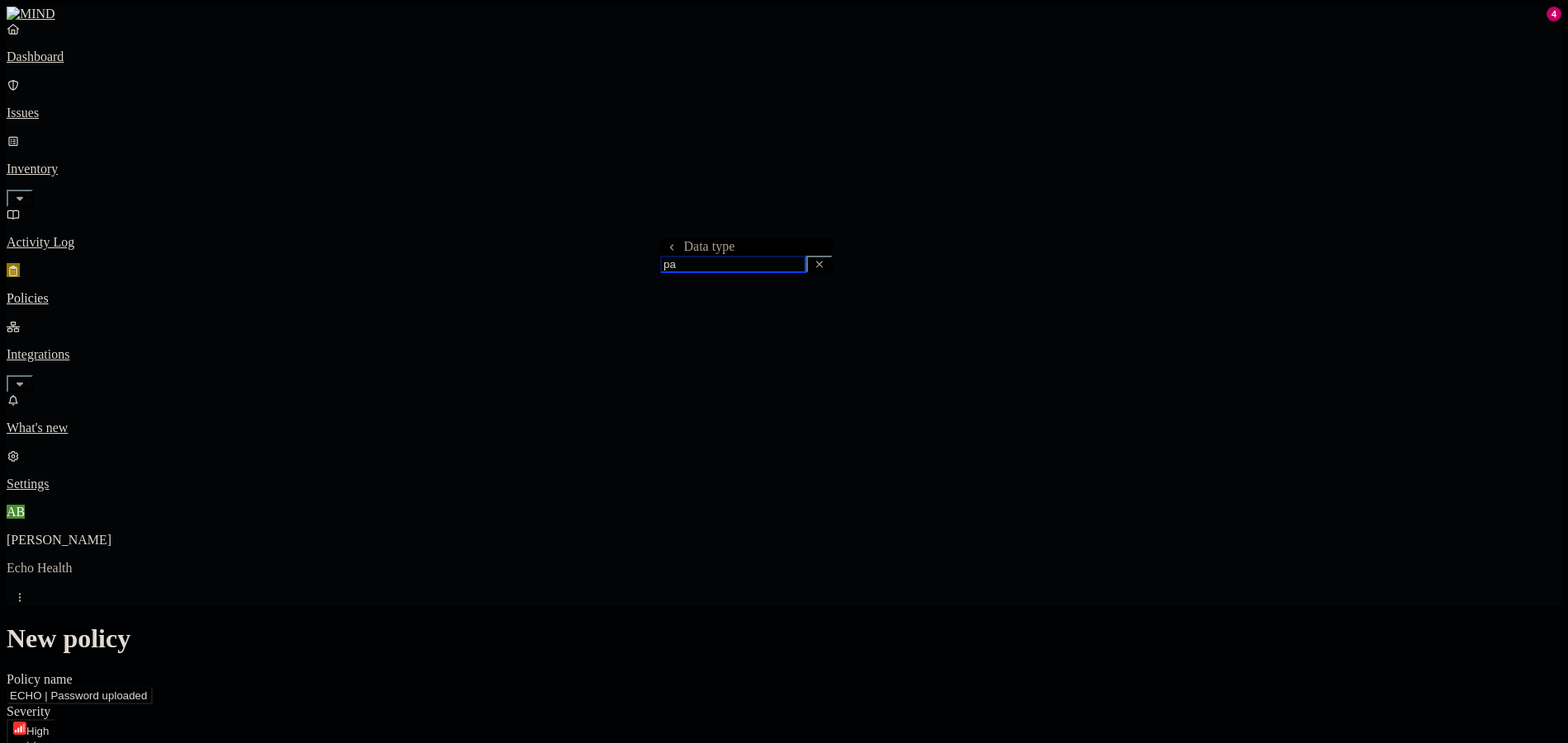
type input "p"
type input "sec"
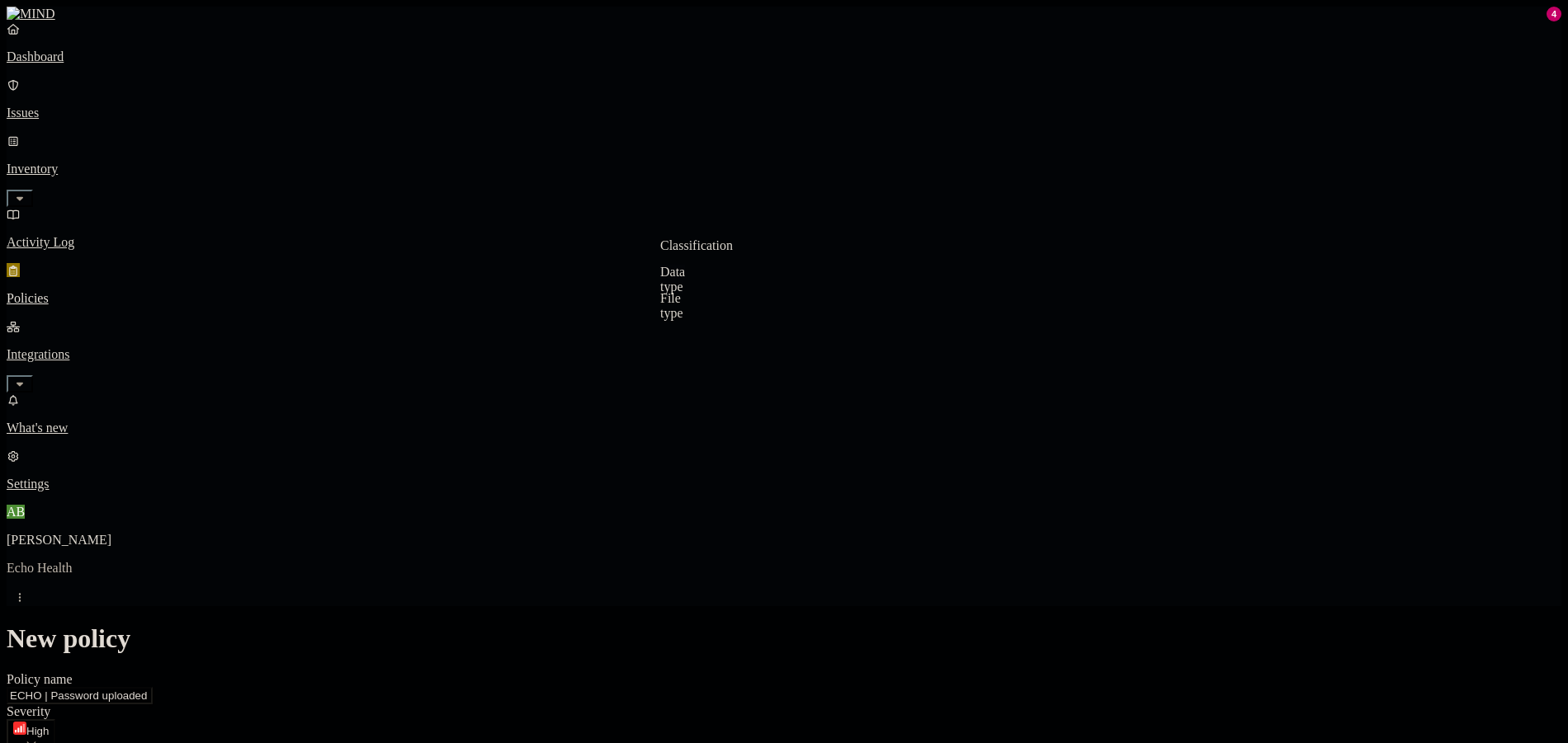
click at [685, 283] on label "Data type" at bounding box center [672, 279] width 25 height 29
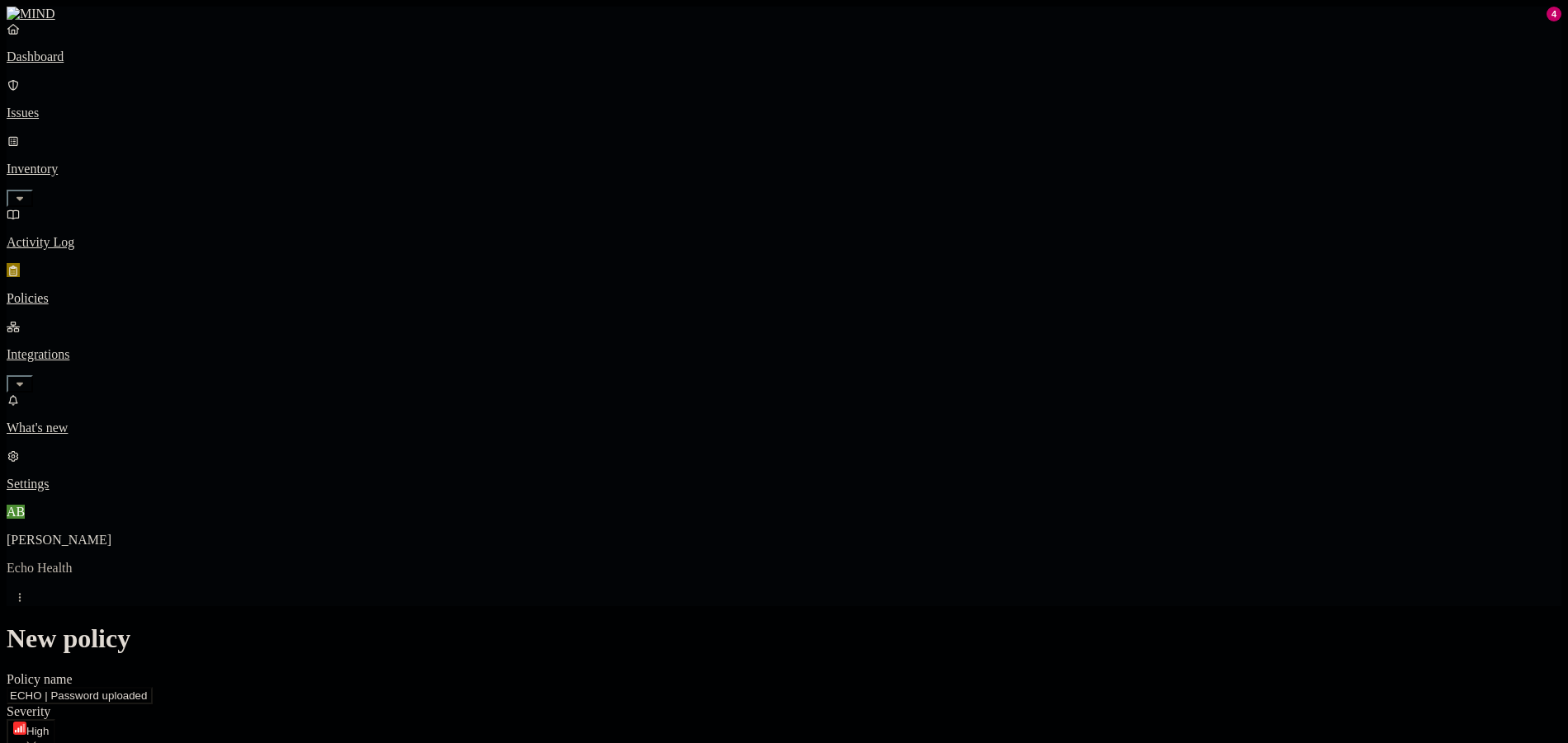
click at [701, 252] on label "Classification" at bounding box center [696, 245] width 73 height 14
click at [690, 437] on span "Other" at bounding box center [674, 443] width 29 height 14
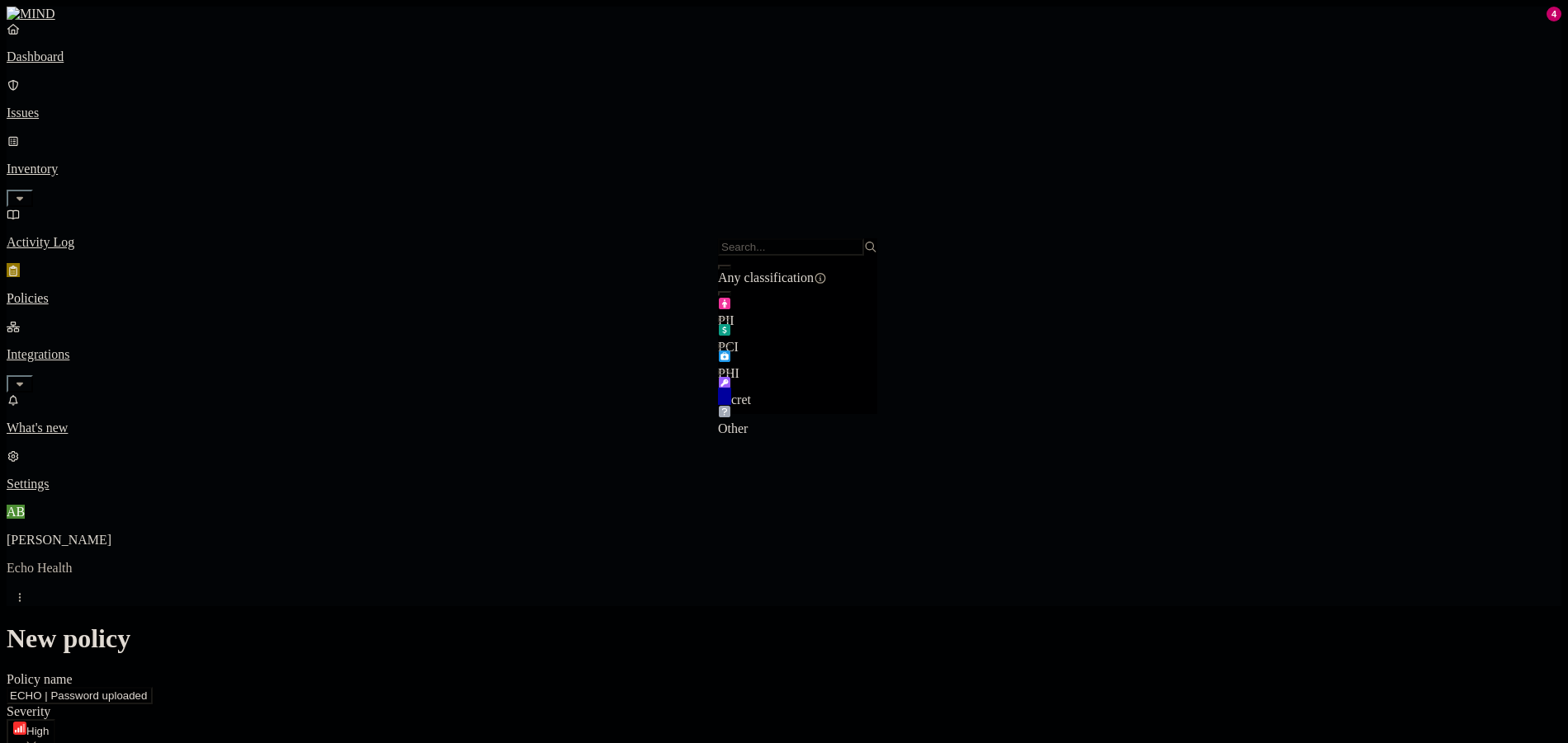
click at [804, 279] on label "AND" at bounding box center [794, 271] width 29 height 14
click at [811, 296] on label "Data type" at bounding box center [805, 289] width 51 height 14
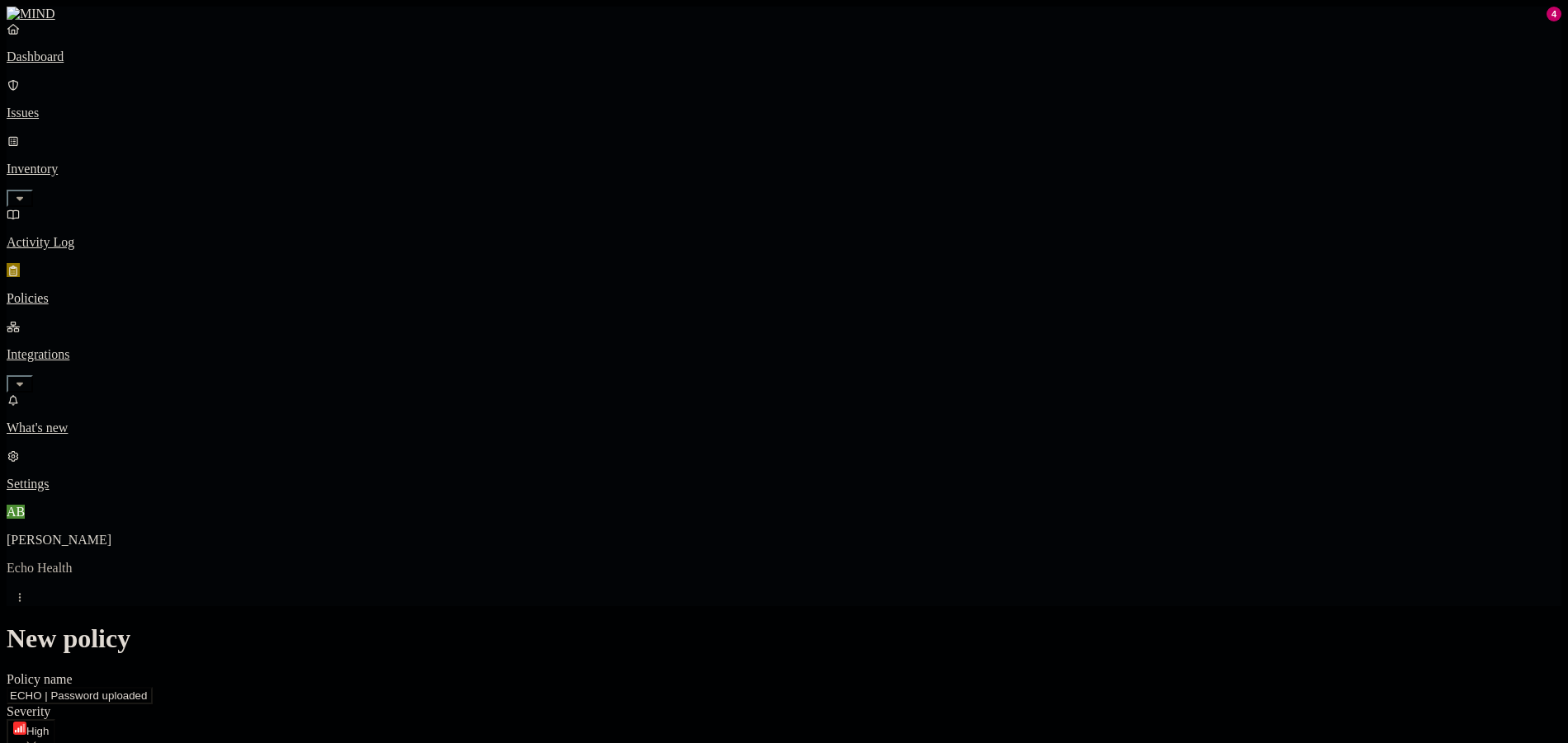
scroll to position [903, 0]
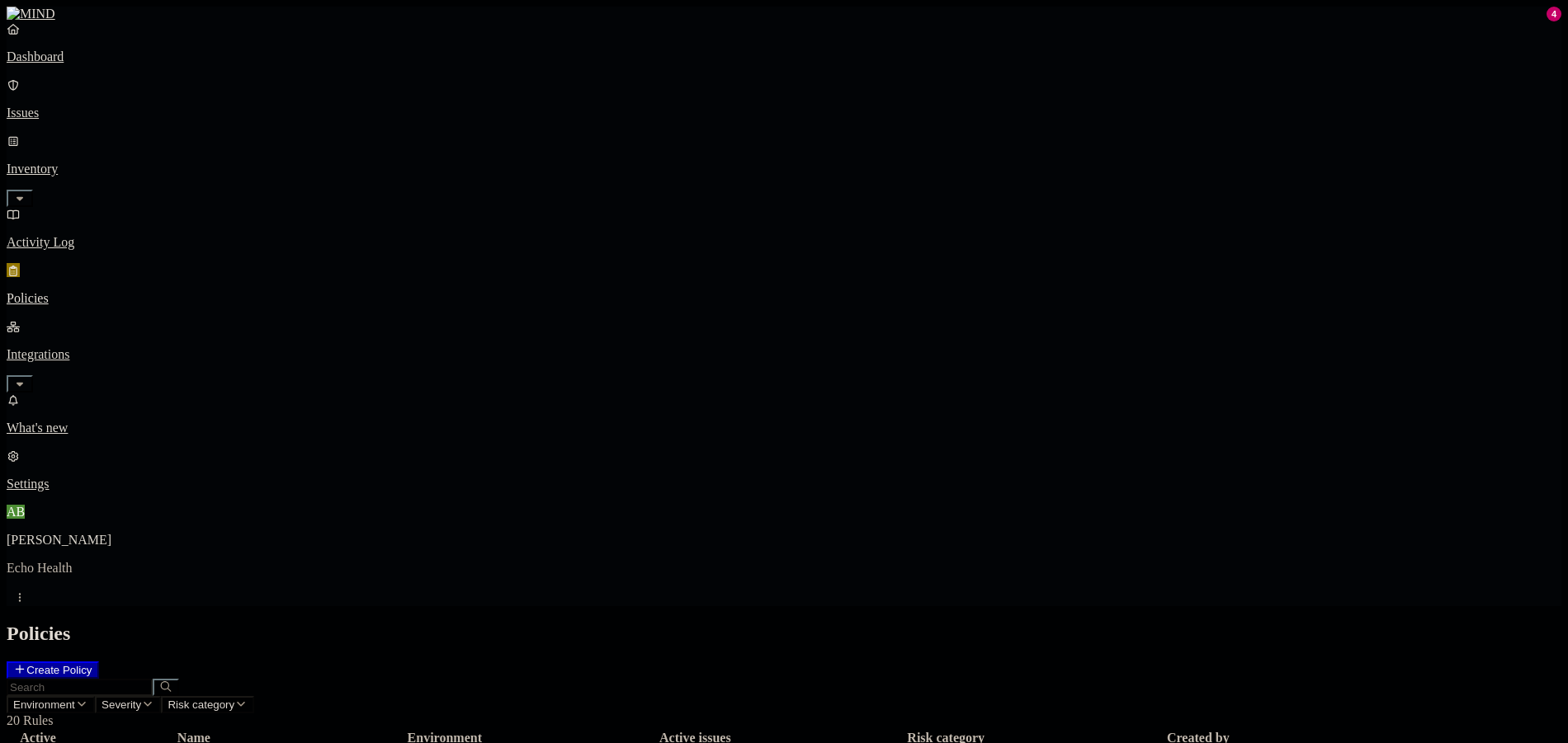
click at [72, 391] on nav "Dashboard Issues Inventory Activity Log Policies Integrations What's new 4 Sett…" at bounding box center [784, 257] width 1555 height 471
click at [68, 423] on nav "Dashboard Issues Inventory Activity Log Policies Integrations What's new 4 Sett…" at bounding box center [784, 257] width 1555 height 471
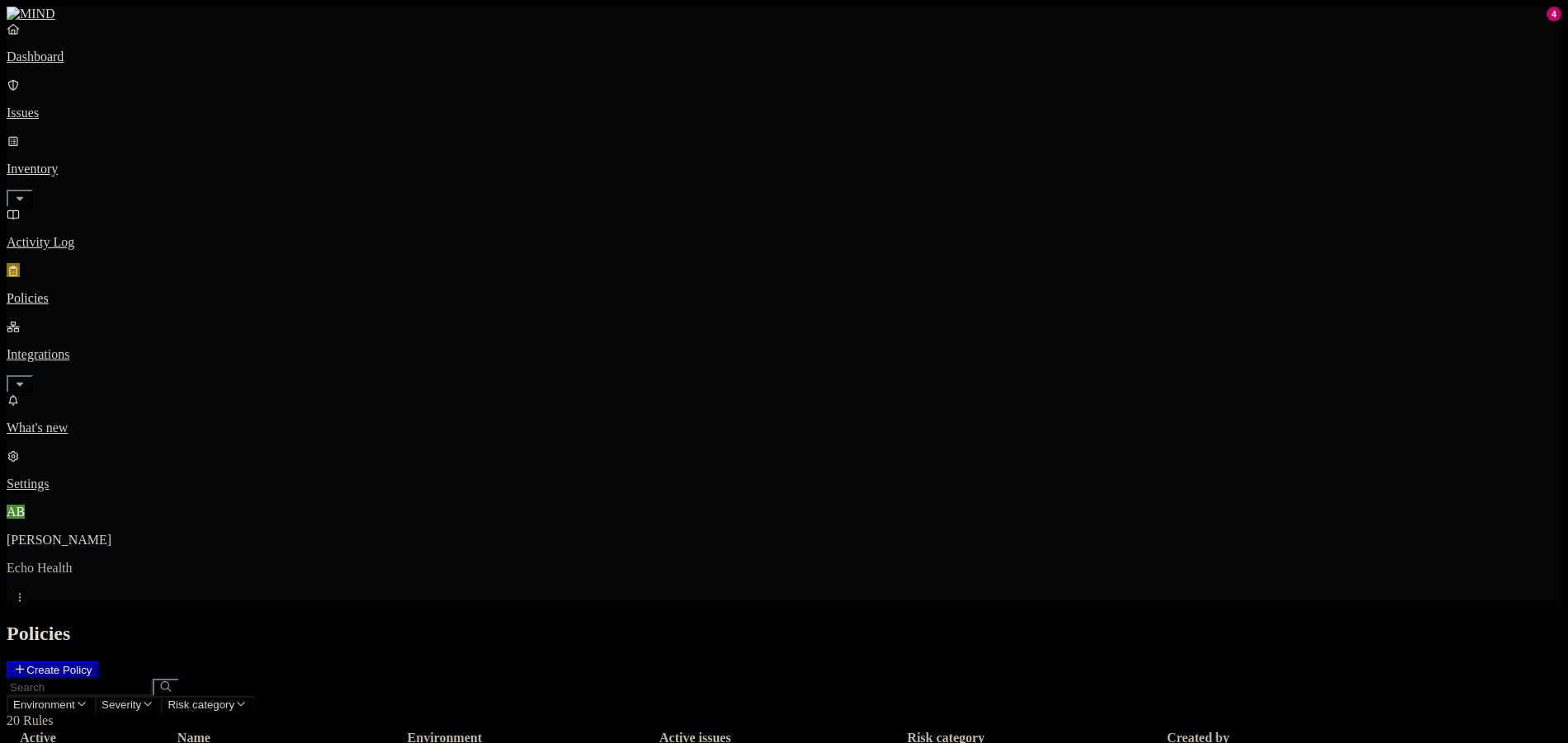
click at [99, 662] on button "Create Policy" at bounding box center [53, 670] width 93 height 17
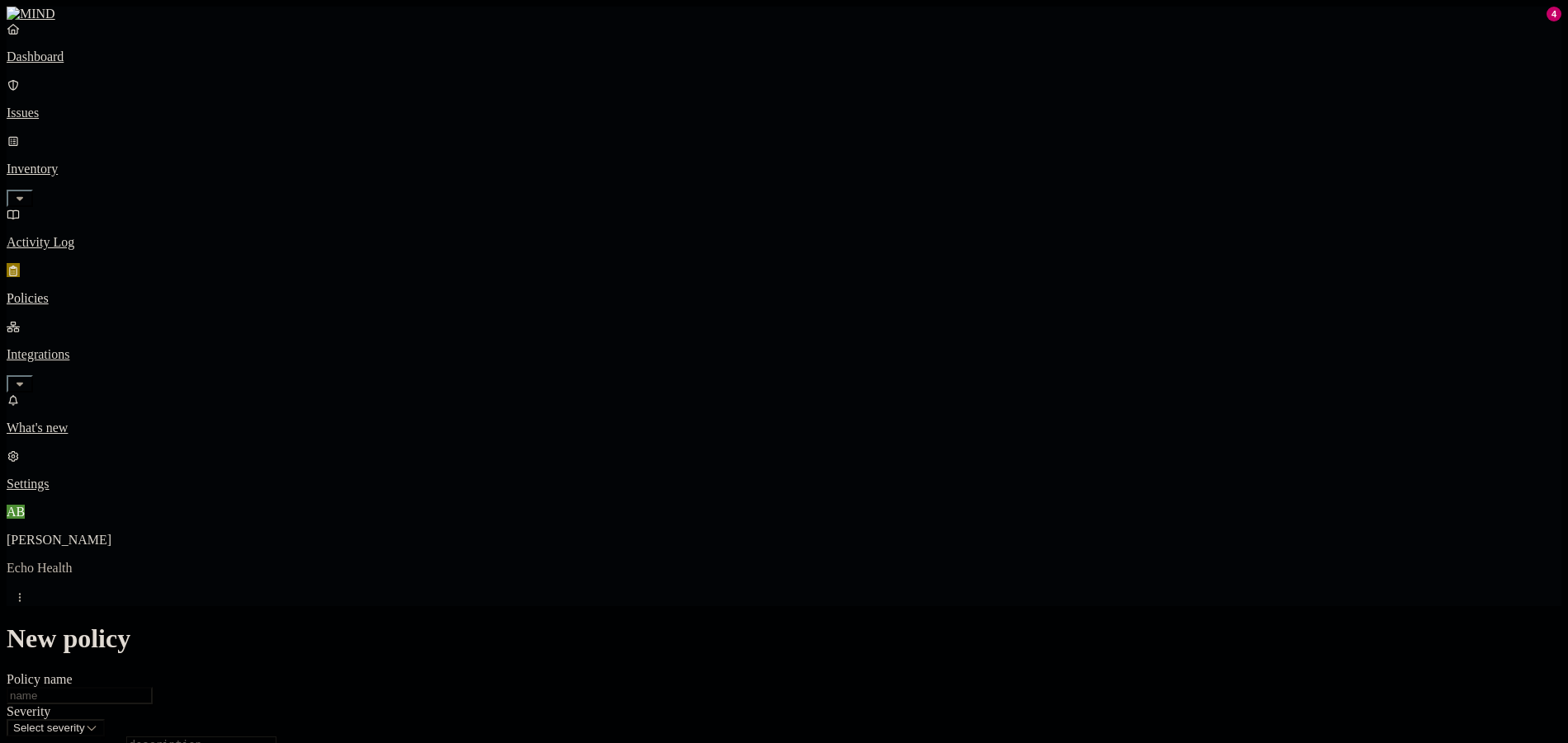
scroll to position [412, 0]
click at [683, 386] on label "File type" at bounding box center [671, 388] width 23 height 29
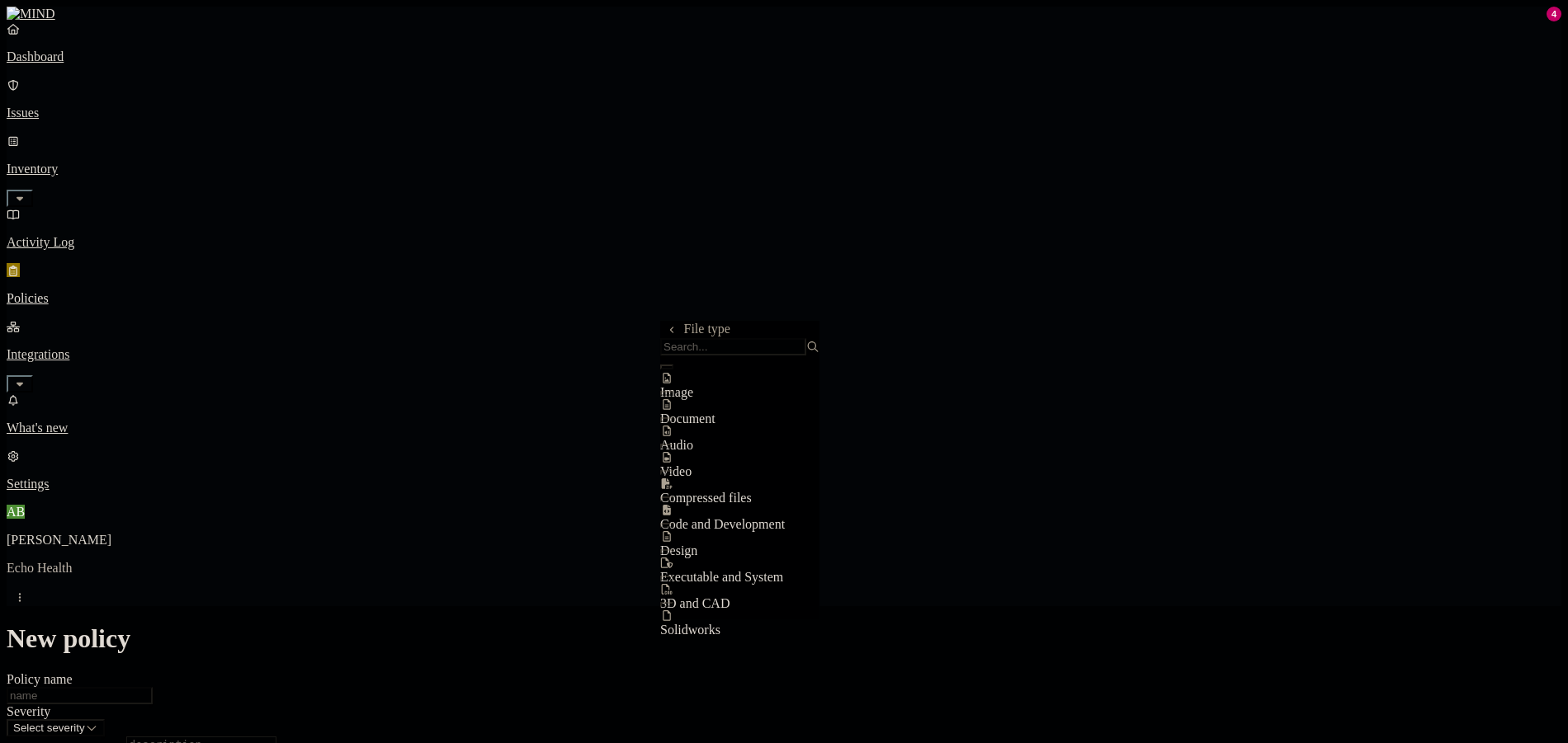
click at [668, 334] on icon at bounding box center [671, 330] width 10 height 9
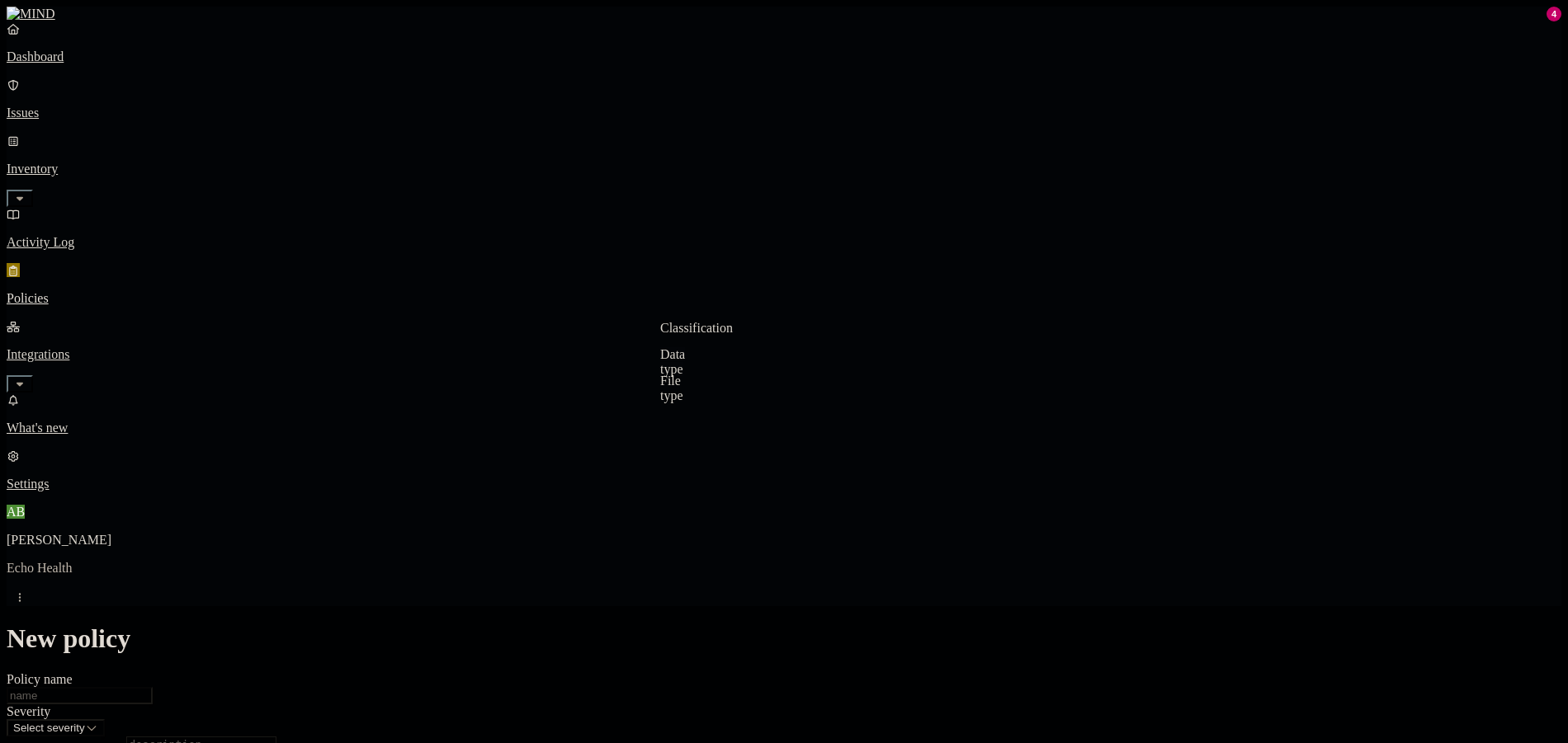
click at [685, 360] on label "Data type" at bounding box center [672, 361] width 25 height 29
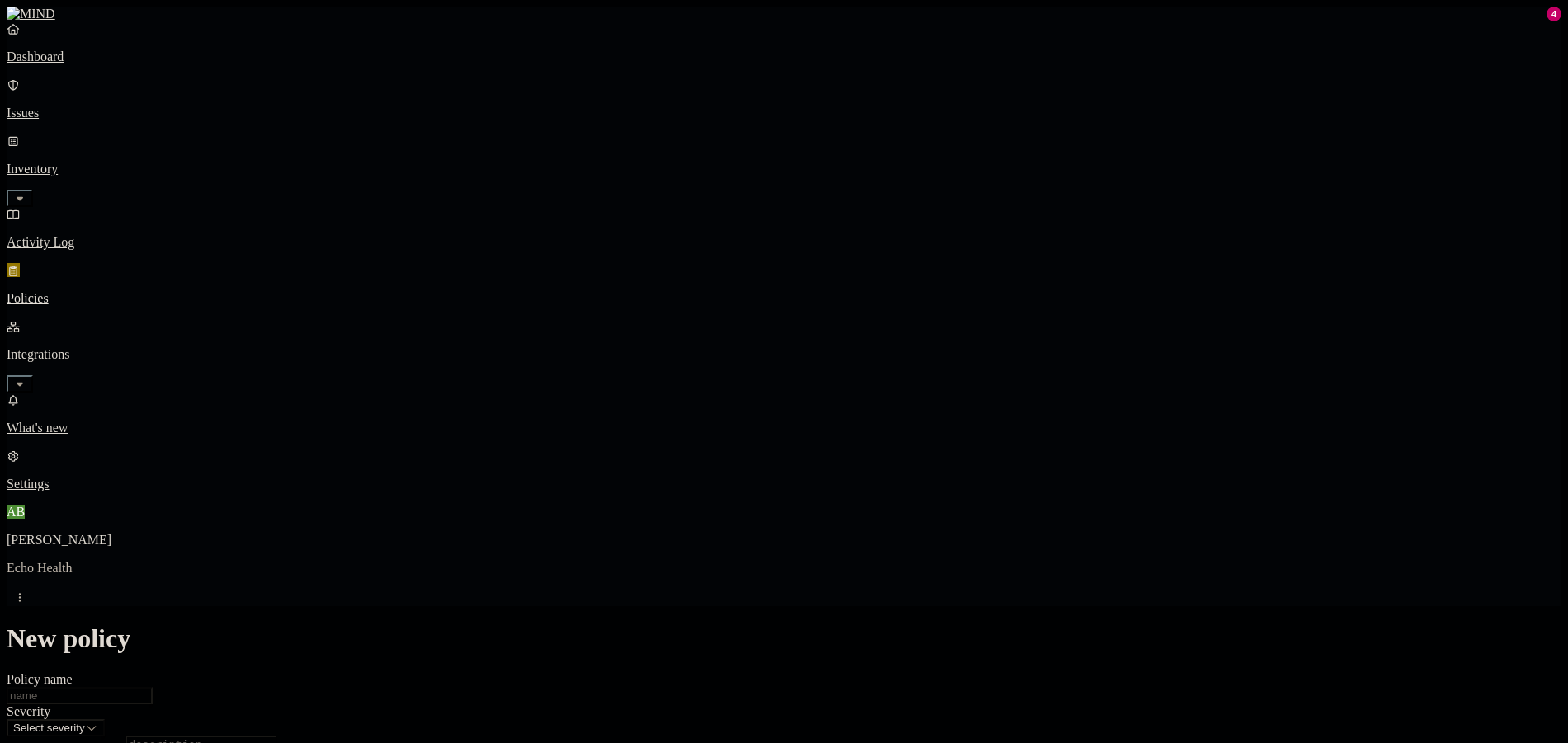
scroll to position [0, 0]
click at [152, 687] on input "Policy name" at bounding box center [79, 696] width 146 height 17
type input "ECHO | Passwords"
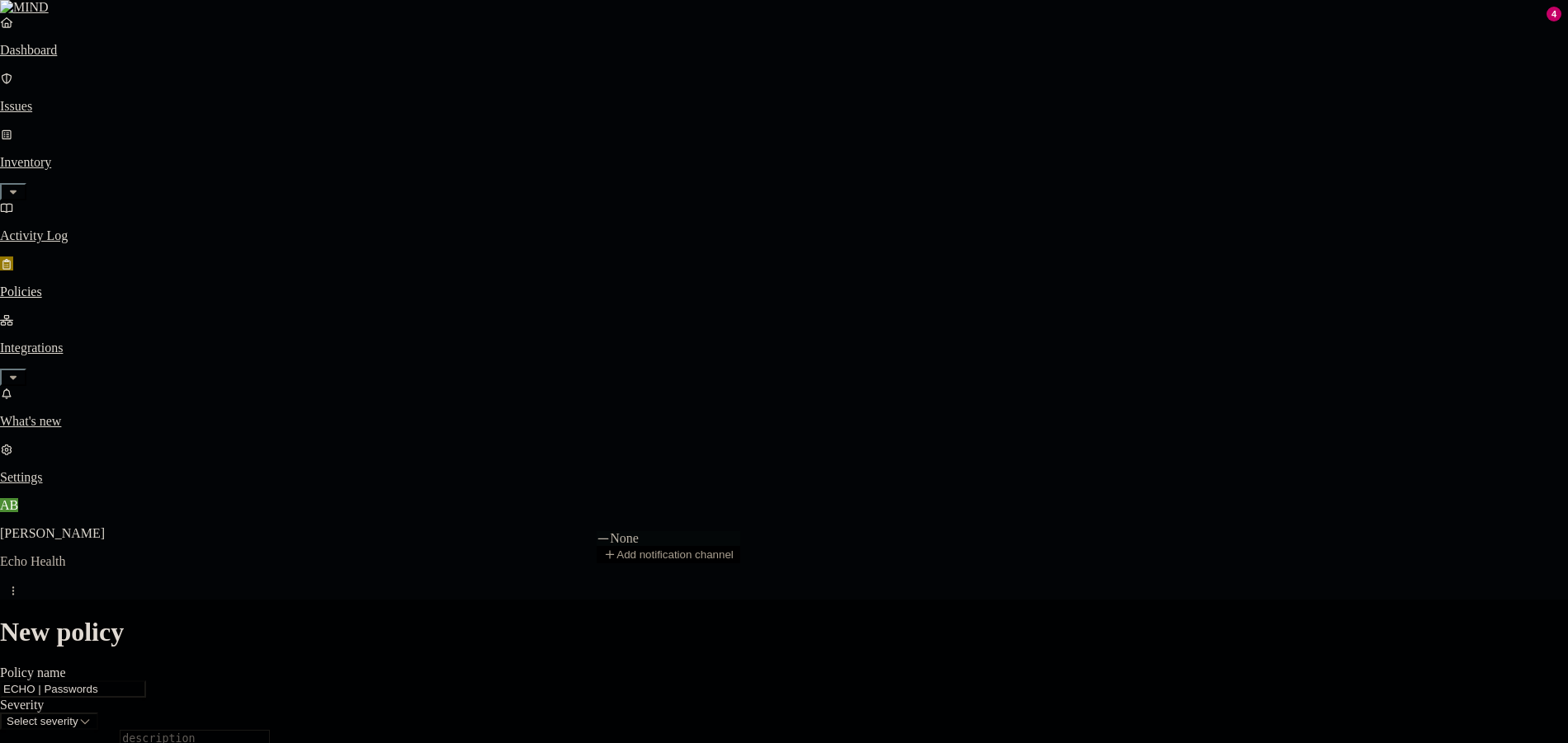
click at [647, 517] on html "Dashboard Issues Inventory Activity Log Policies Integrations What's new 4 Sett…" at bounding box center [784, 730] width 1568 height 1460
click at [925, 396] on html "Dashboard Issues Inventory Activity Log Policies Integrations What's new 4 Sett…" at bounding box center [784, 730] width 1568 height 1460
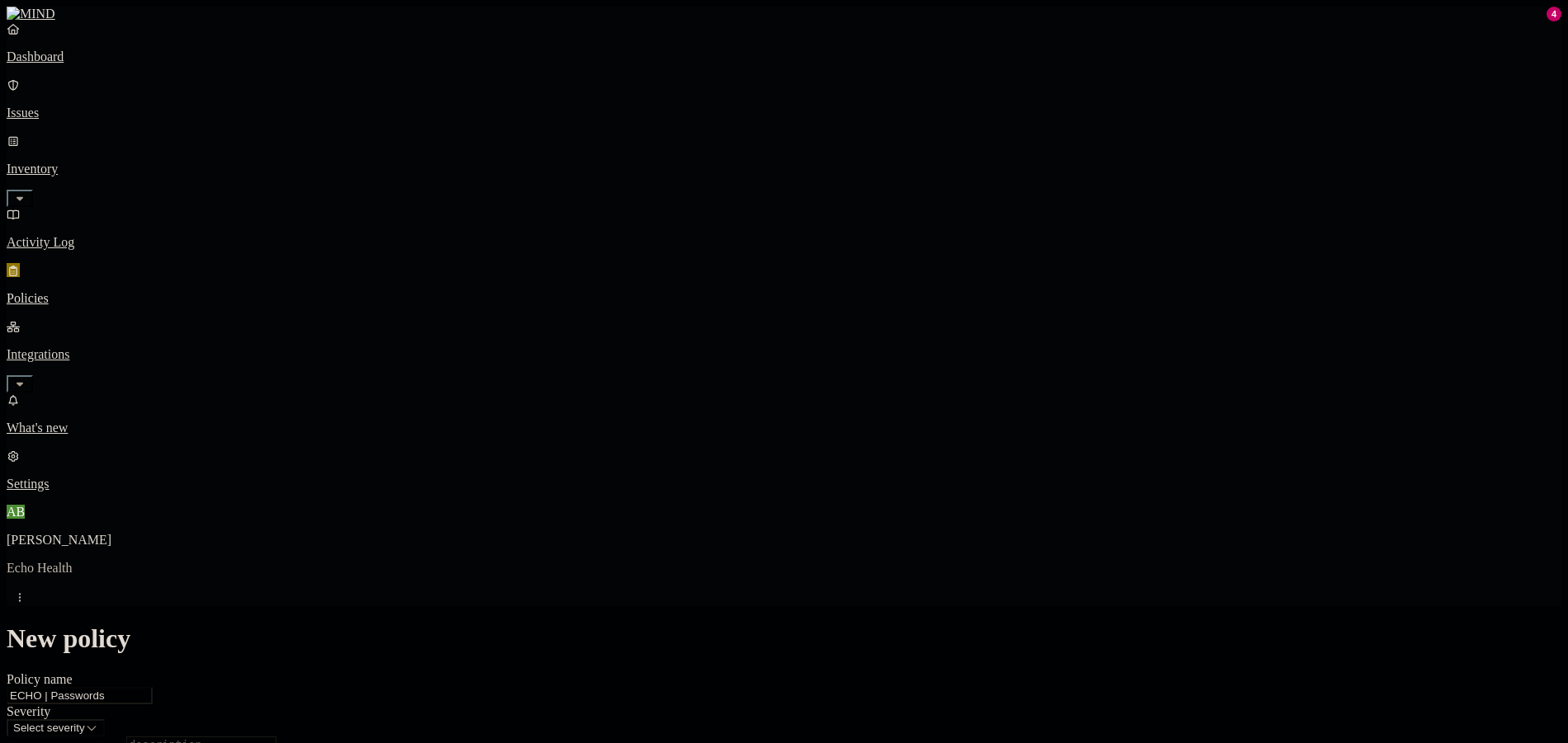
scroll to position [316, 0]
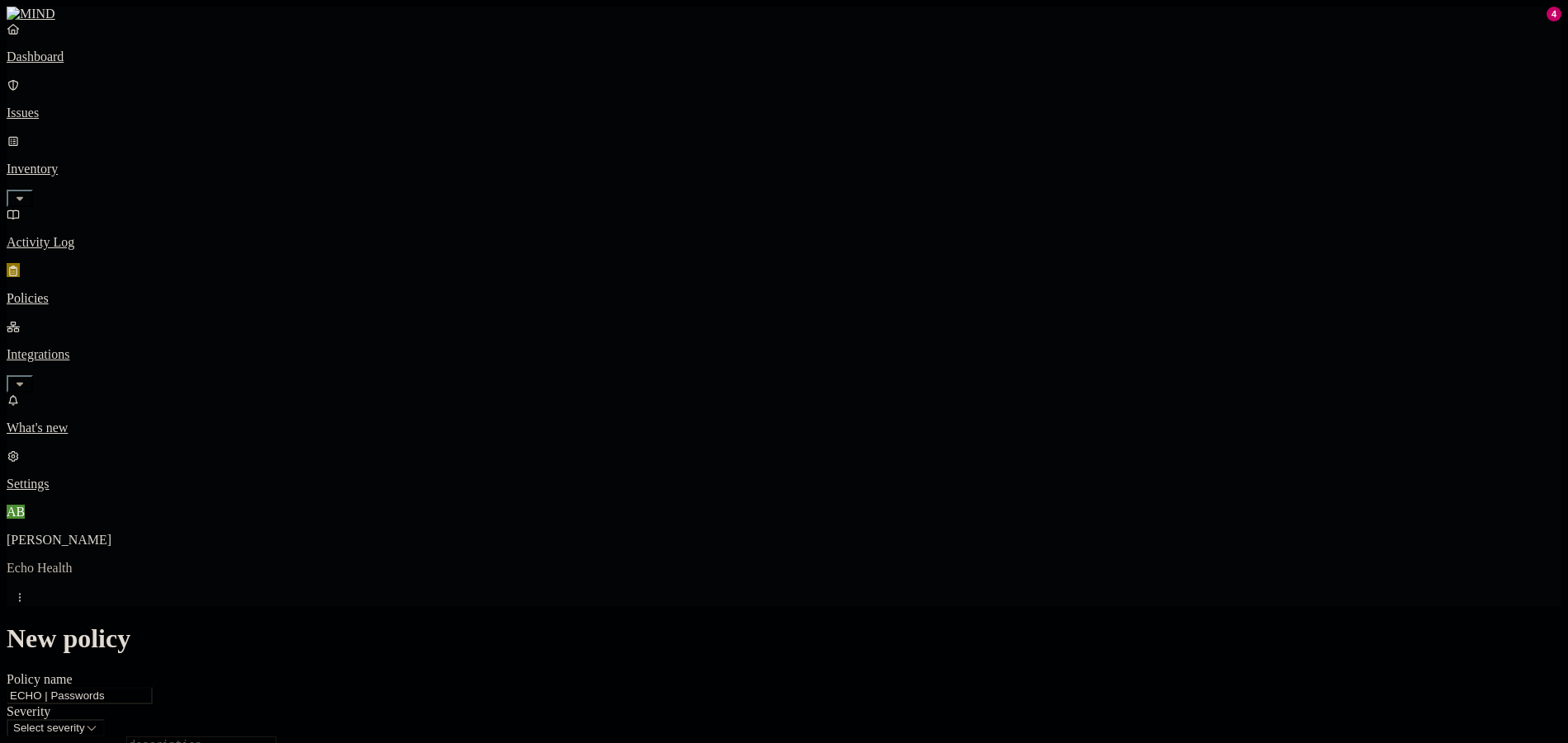
scroll to position [330, 0]
click at [732, 418] on label "Classification" at bounding box center [696, 410] width 73 height 14
click at [676, 415] on icon at bounding box center [671, 412] width 10 height 9
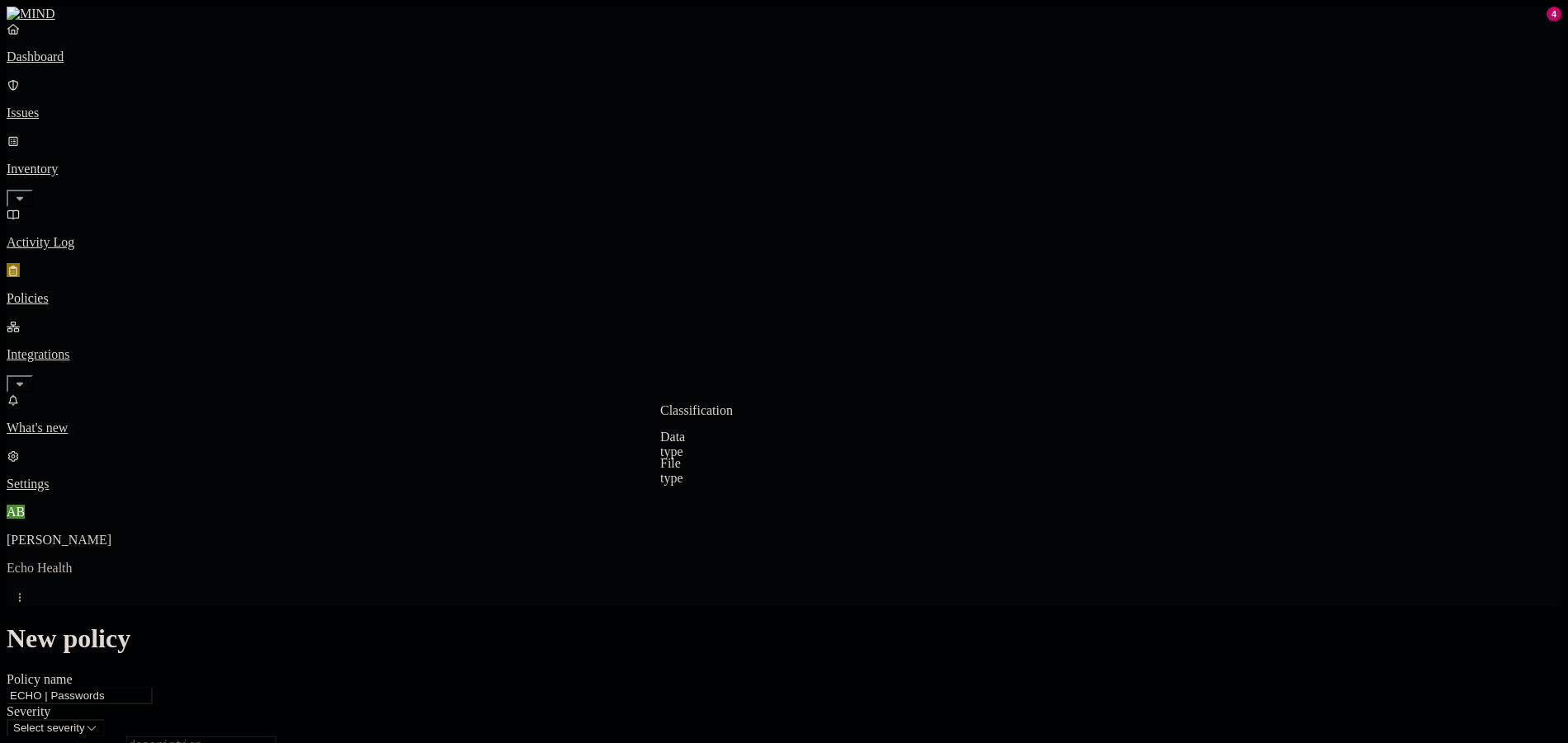
click at [685, 441] on label "Data type" at bounding box center [672, 444] width 25 height 29
click at [61, 291] on p "Policies" at bounding box center [784, 299] width 1555 height 15
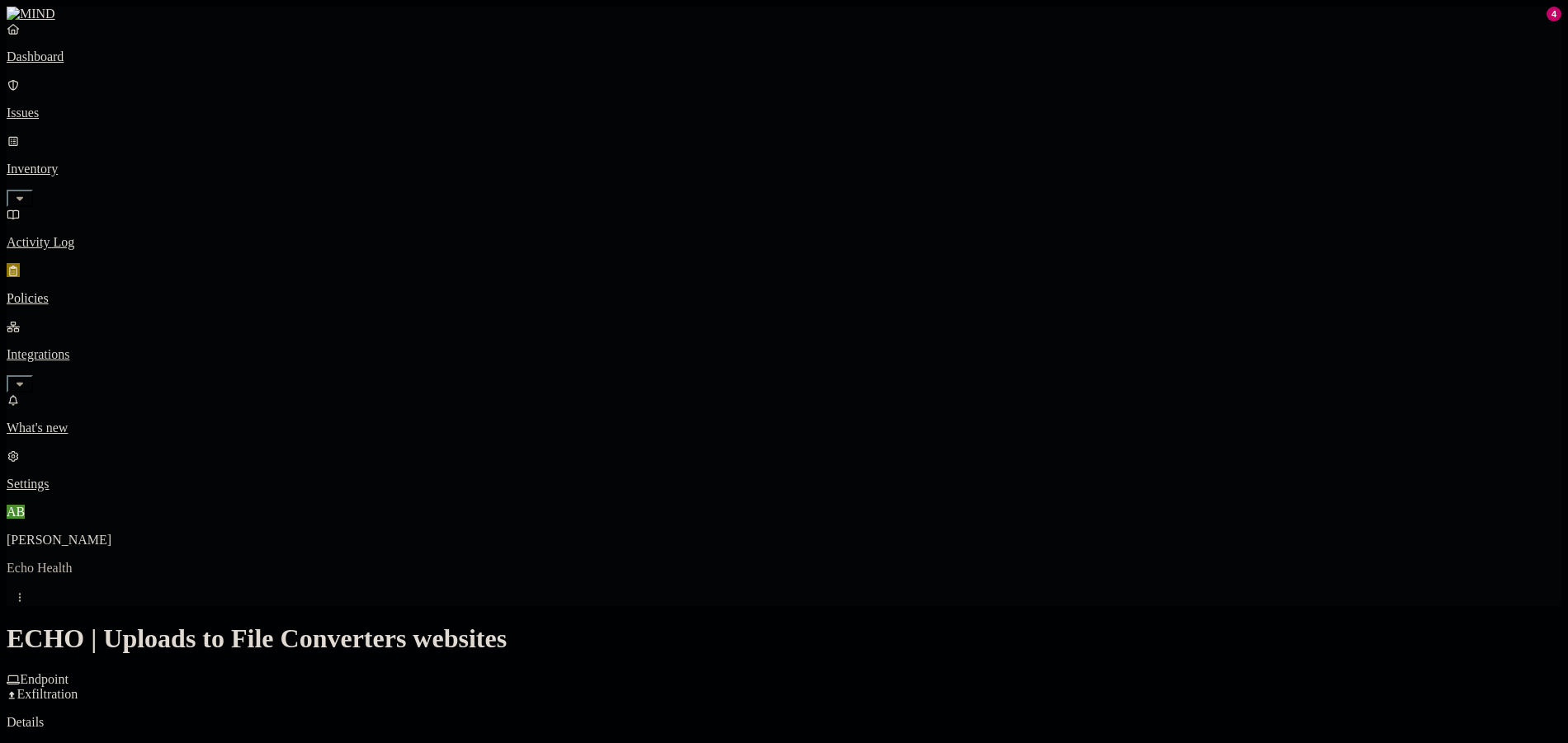
type textarea "Prevents uploads with sensitive data to file converters websites."
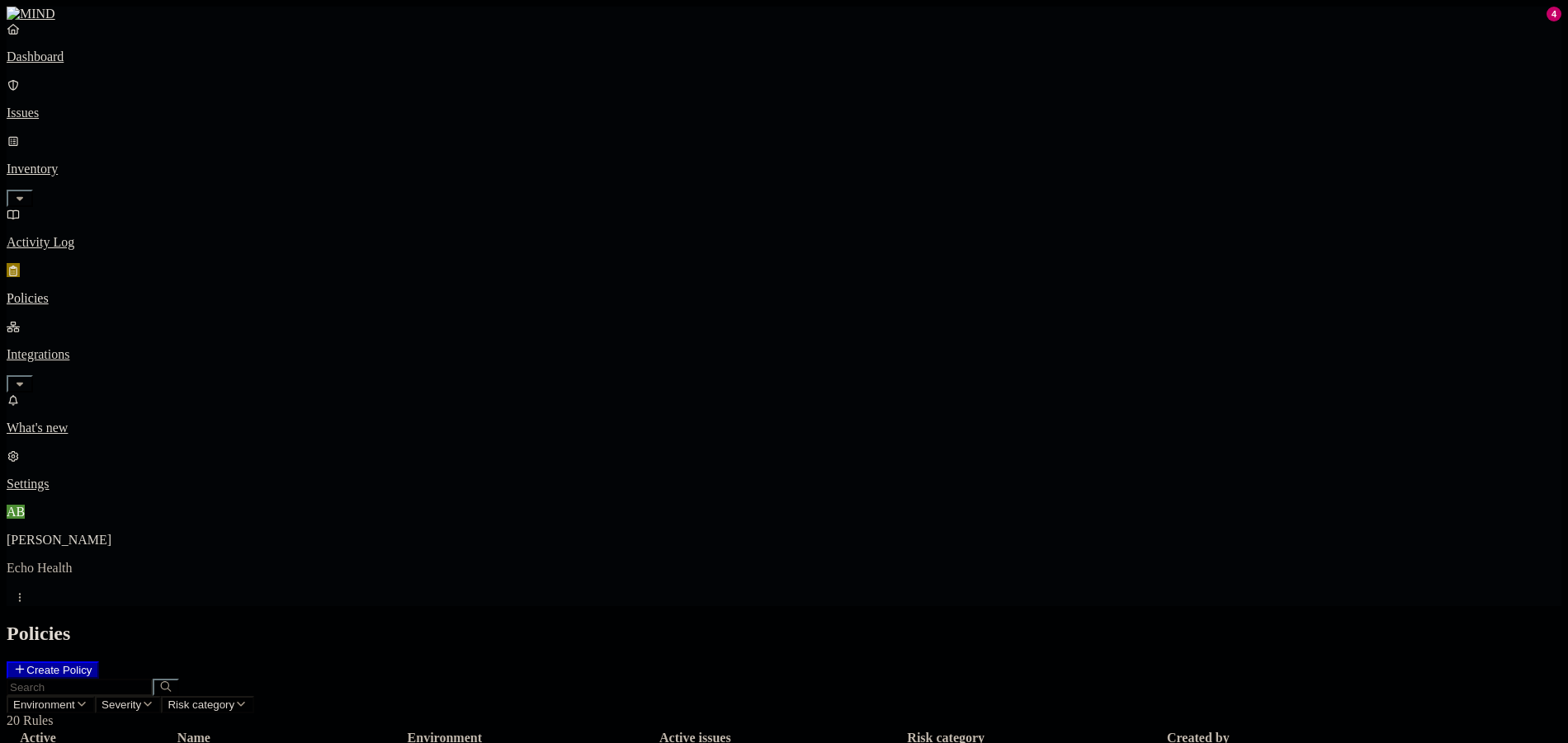
click at [141, 314] on nav "Dashboard Issues Inventory Activity Log Policies Integrations What's new 4 Sett…" at bounding box center [784, 257] width 1555 height 471
click at [99, 662] on button "Create Policy" at bounding box center [53, 670] width 93 height 17
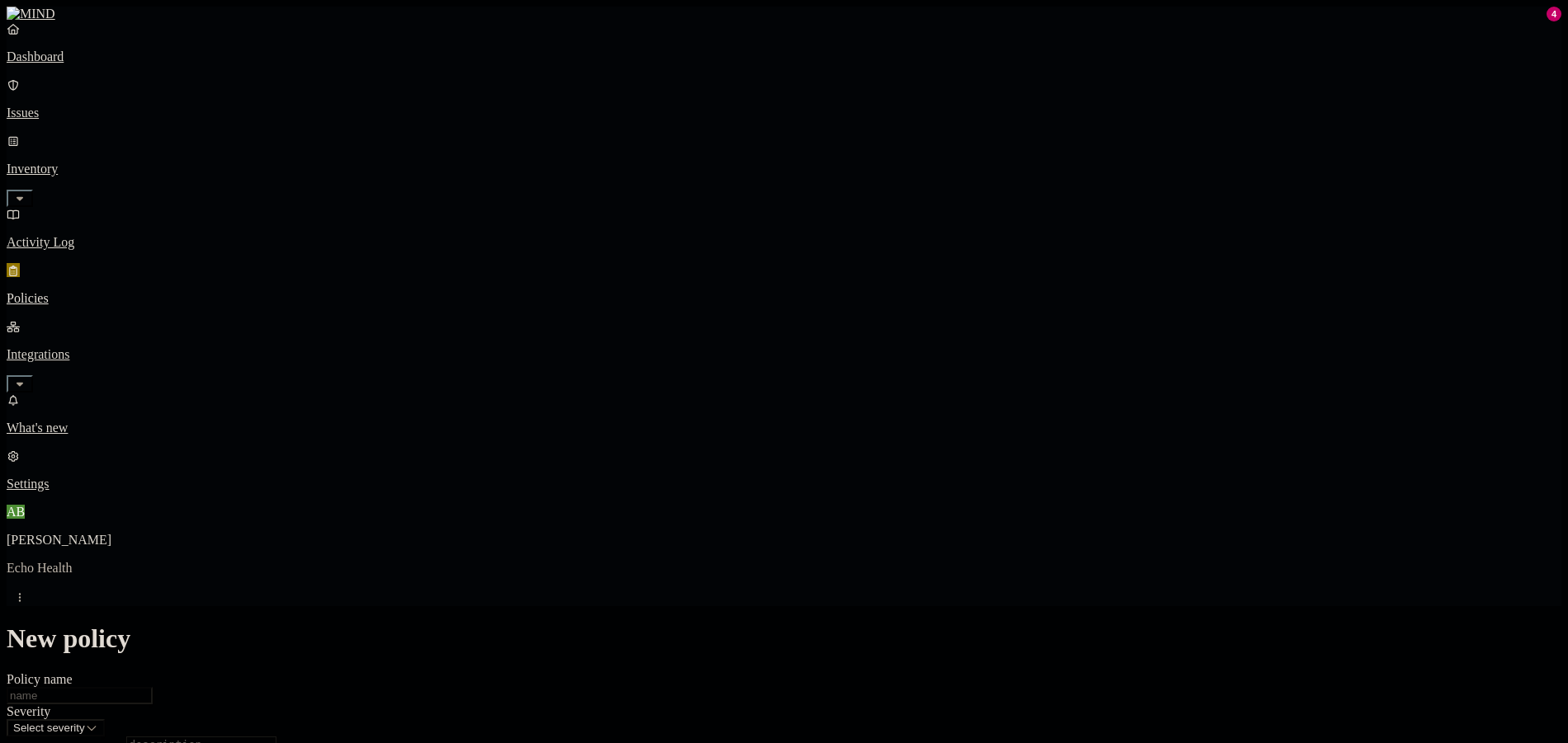
scroll to position [330, 0]
click at [738, 490] on label "Web Category" at bounding box center [715, 487] width 49 height 29
drag, startPoint x: 699, startPoint y: 501, endPoint x: 707, endPoint y: 495, distance: 10.0
click at [703, 497] on input "search" at bounding box center [763, 499] width 146 height 17
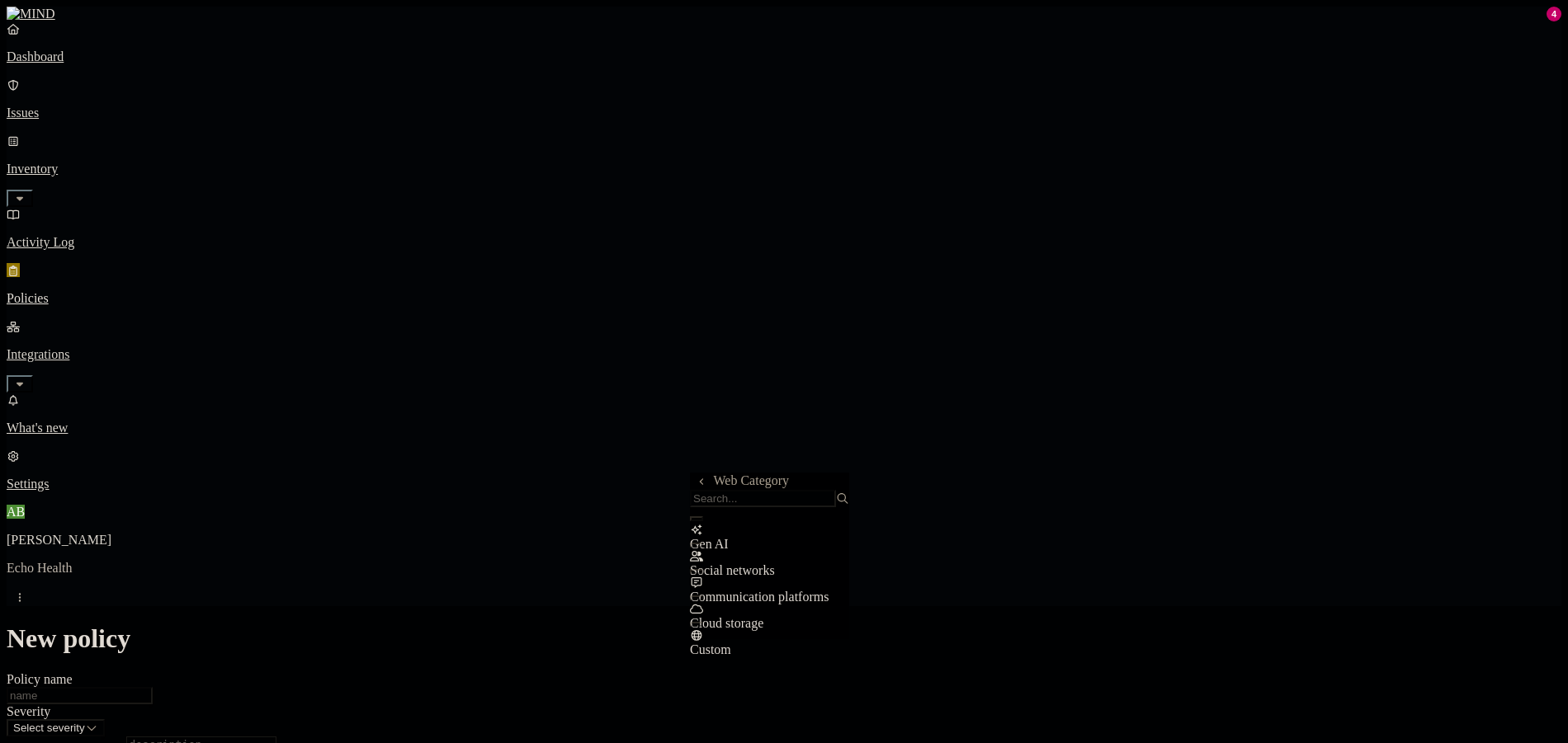
click at [706, 484] on icon at bounding box center [701, 481] width 10 height 9
click at [732, 595] on label "Web Domain" at bounding box center [711, 582] width 43 height 29
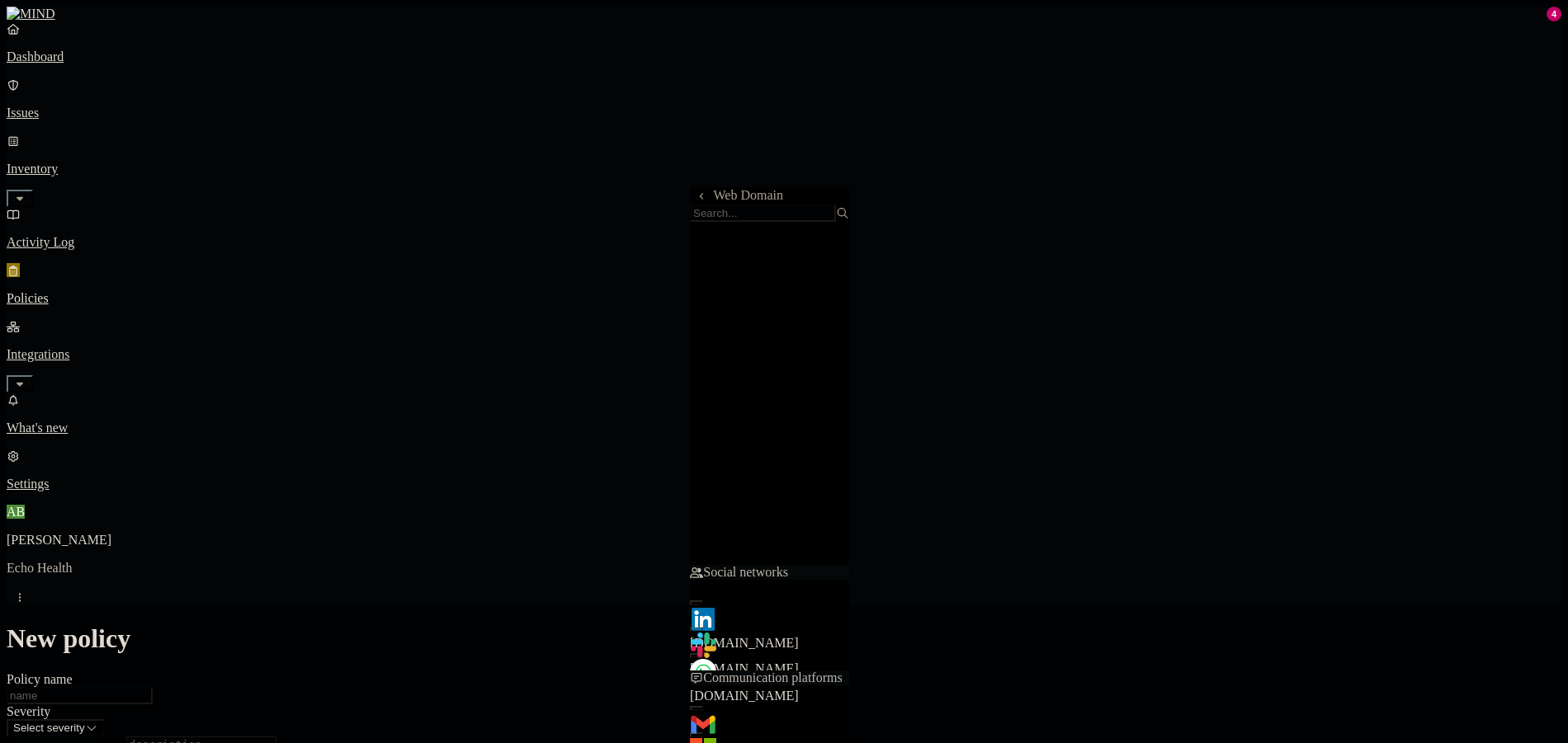
scroll to position [380, 0]
click at [799, 742] on span "[DOMAIN_NAME]" at bounding box center [744, 749] width 109 height 14
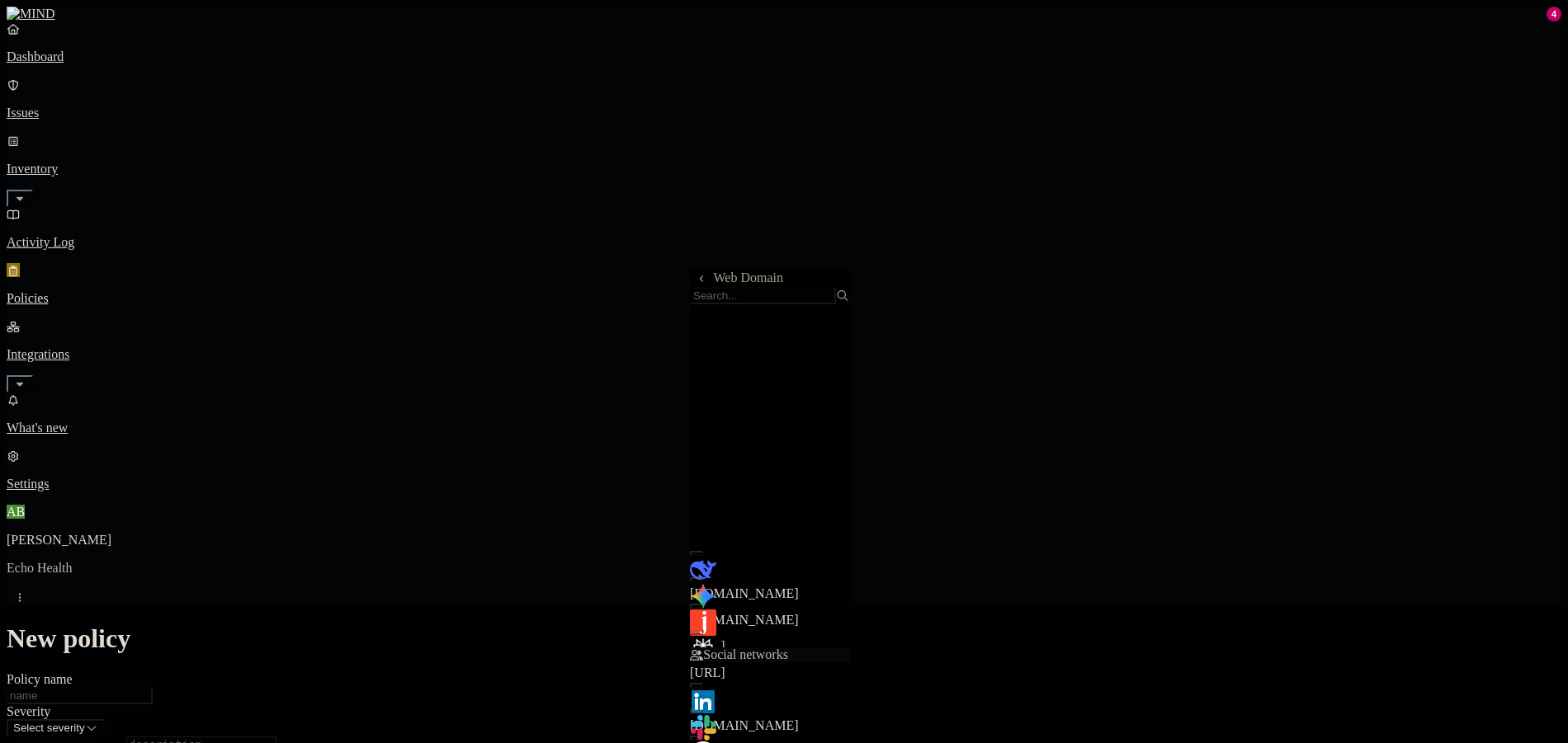
scroll to position [165, 0]
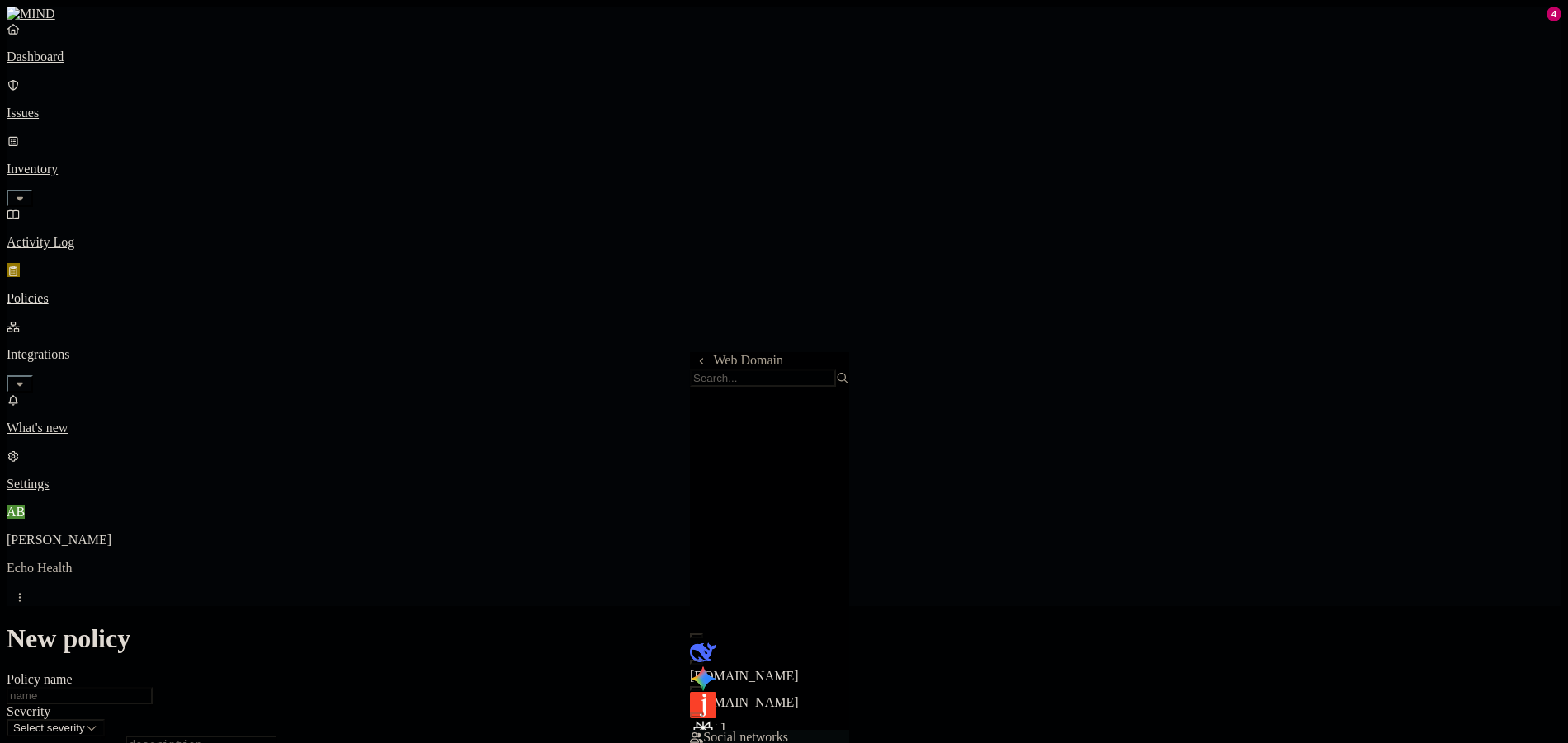
click at [726, 499] on label "Classification" at bounding box center [696, 492] width 73 height 14
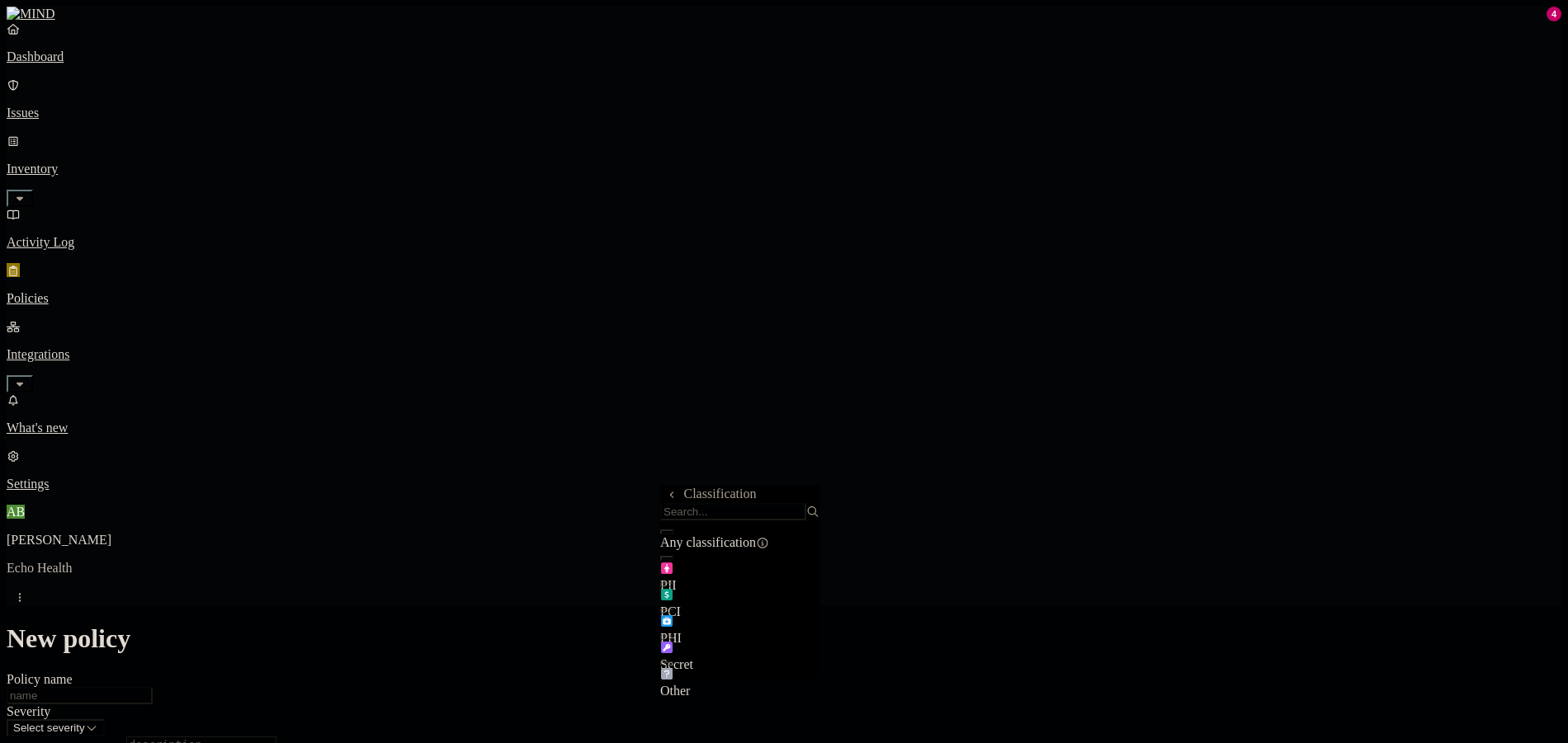
click at [669, 497] on icon at bounding box center [671, 494] width 10 height 9
click at [685, 536] on label "Data type" at bounding box center [672, 527] width 25 height 29
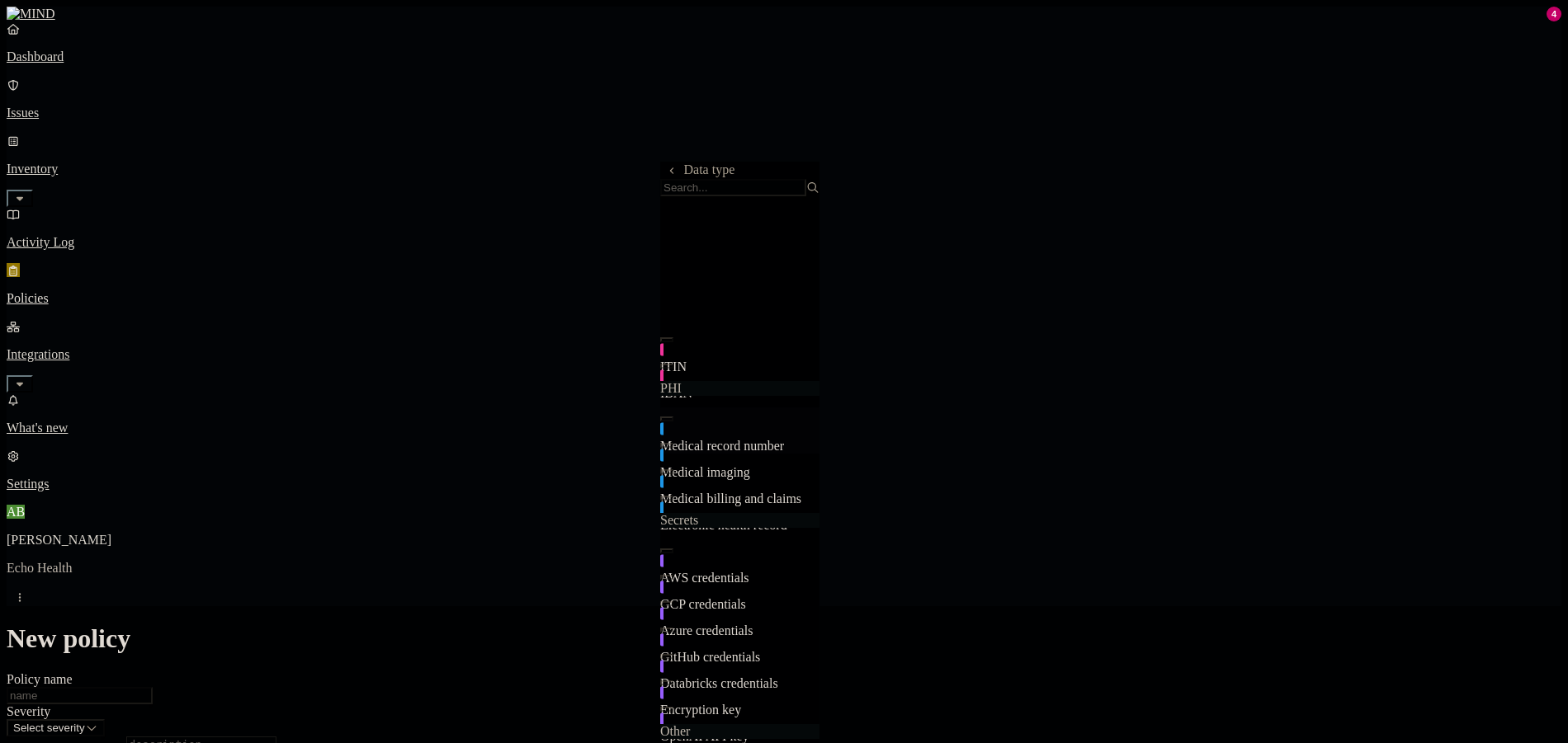
scroll to position [0, 0]
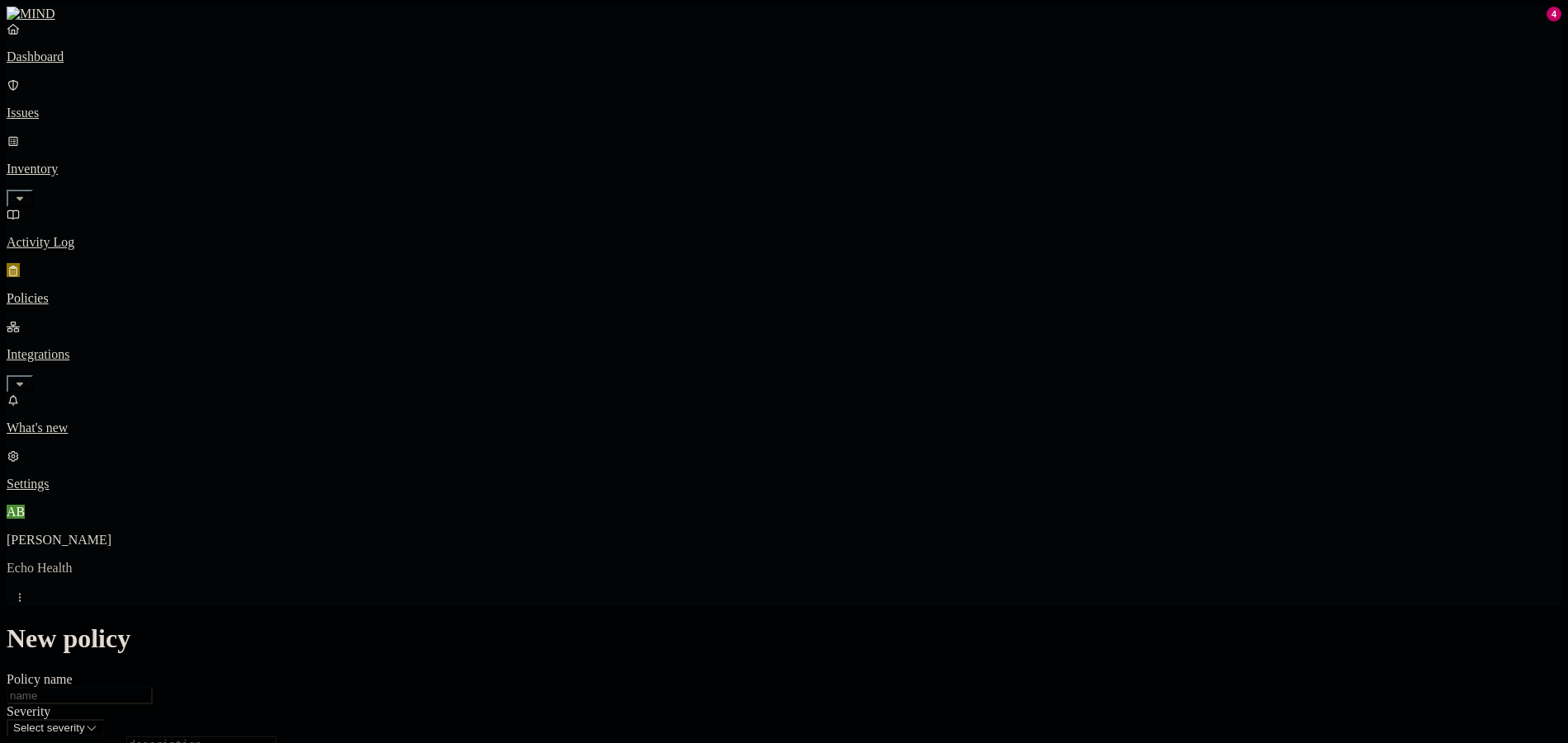
click at [706, 498] on label "Classification" at bounding box center [696, 492] width 73 height 14
click at [681, 606] on span "PCI" at bounding box center [670, 612] width 21 height 14
click at [681, 631] on span "PHI" at bounding box center [670, 638] width 22 height 14
click at [723, 577] on div "PII" at bounding box center [739, 570] width 159 height 46
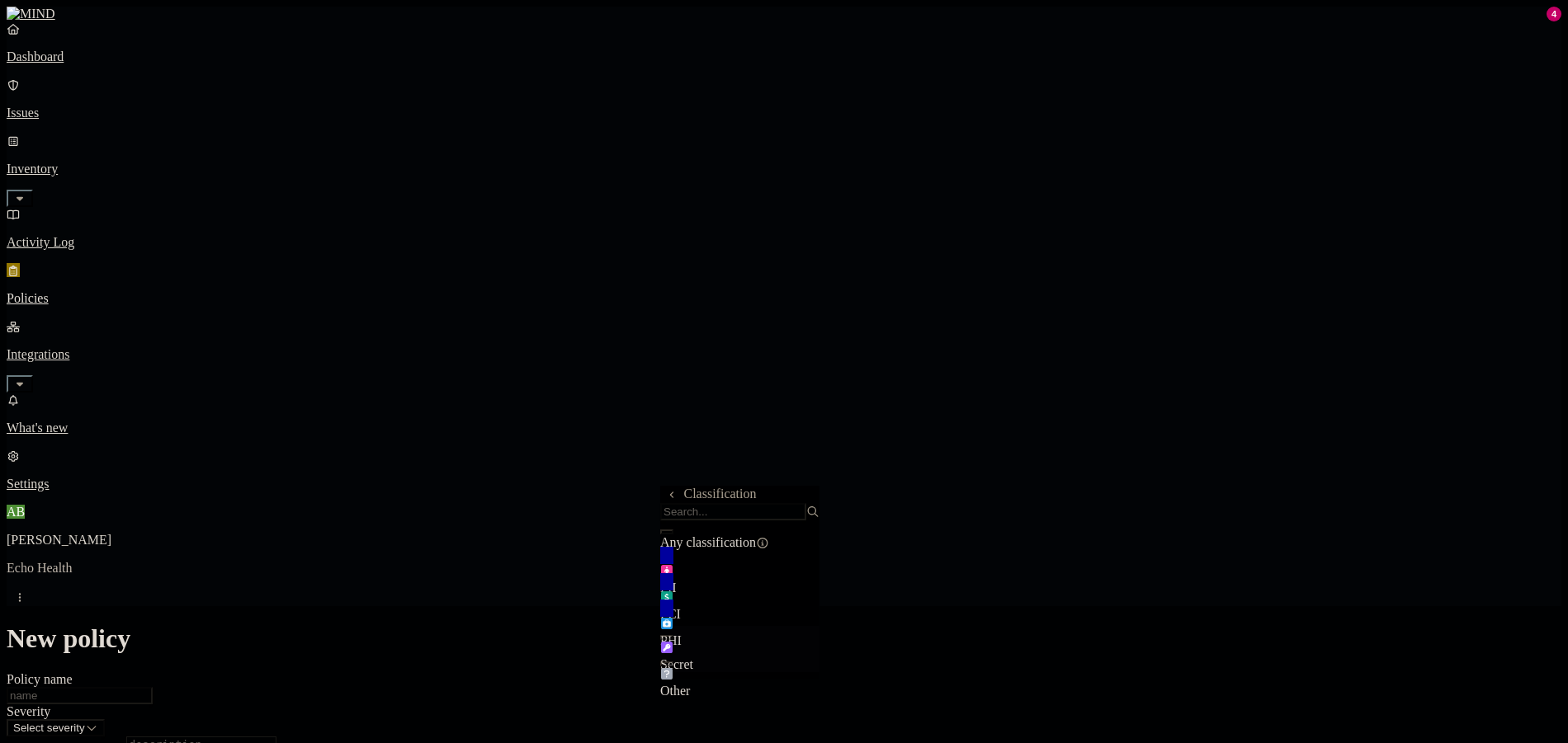
click at [763, 661] on div "Secret" at bounding box center [739, 649] width 159 height 46
click at [707, 567] on label "Users" at bounding box center [693, 562] width 29 height 14
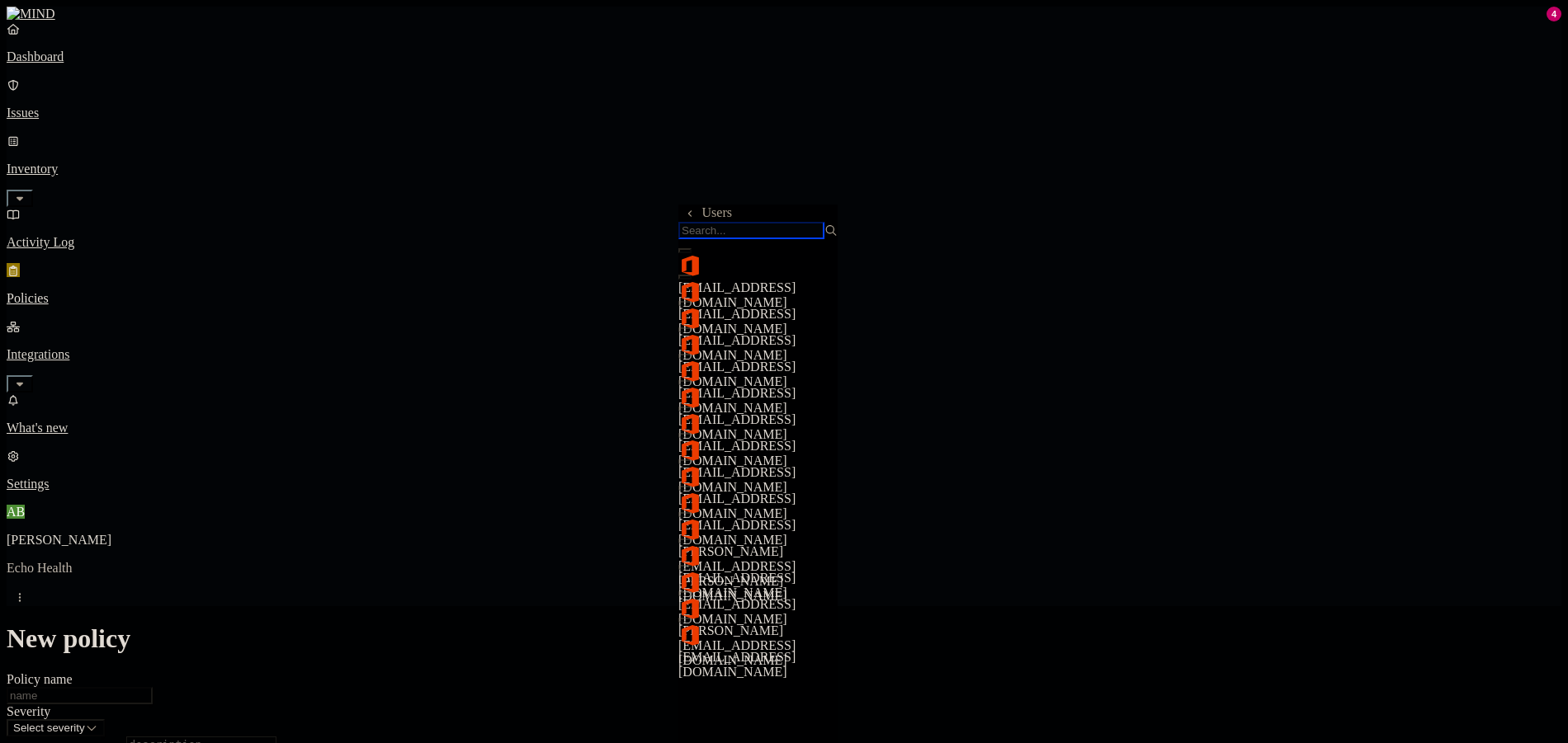
click at [723, 239] on input "search" at bounding box center [751, 231] width 146 height 17
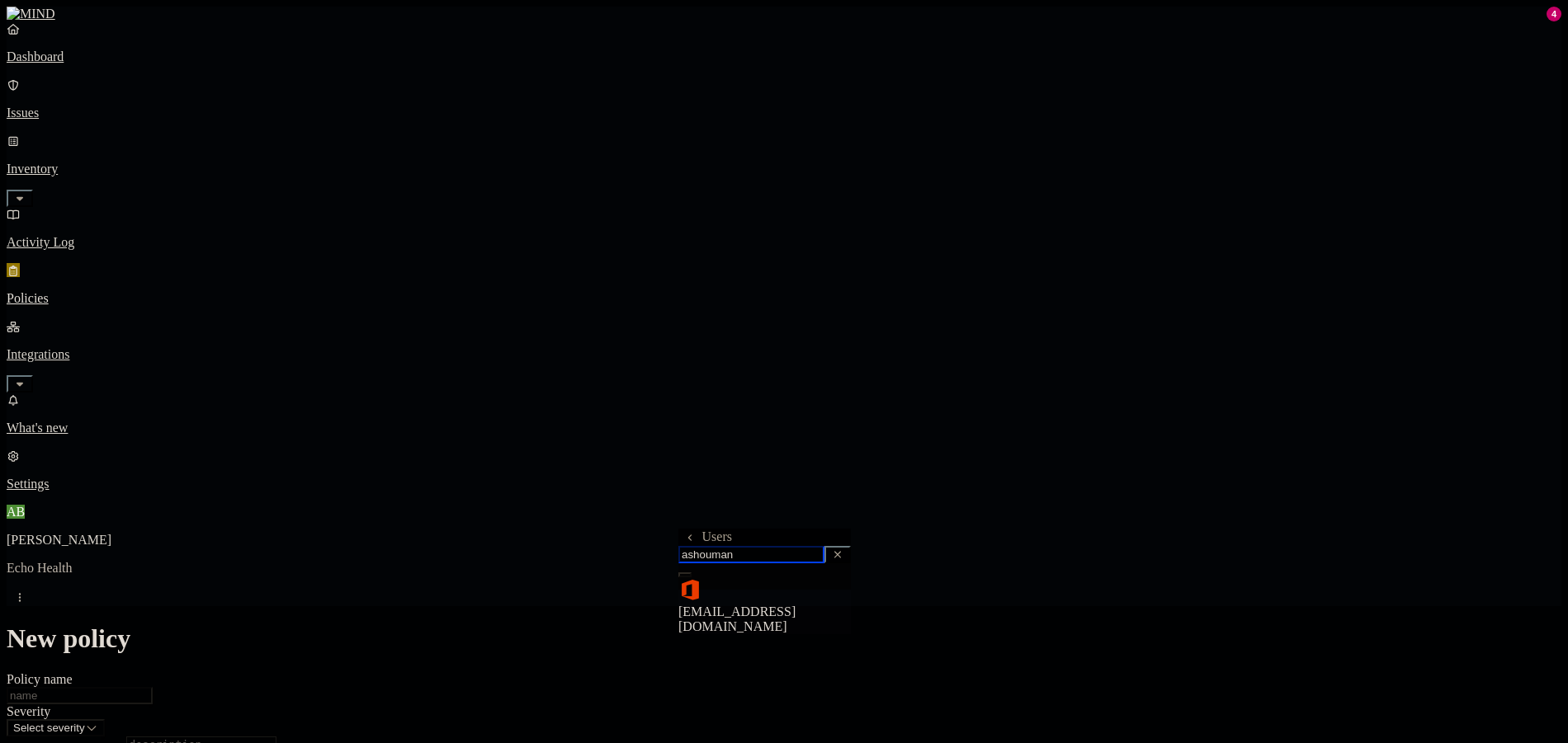
type input "ashouman"
click at [793, 605] on span "[EMAIL_ADDRESS][DOMAIN_NAME]" at bounding box center [737, 619] width 117 height 29
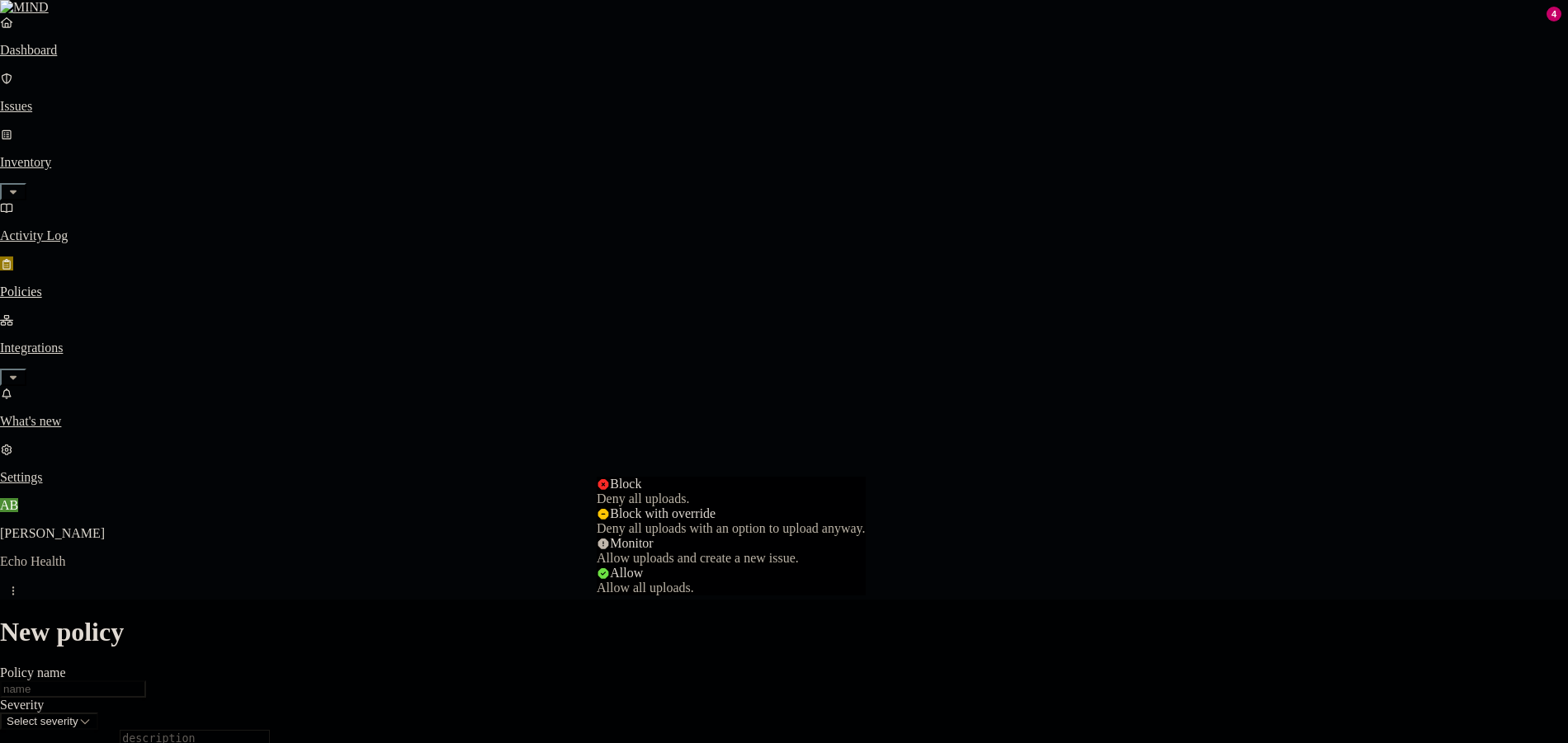
select select "4"
drag, startPoint x: 740, startPoint y: 503, endPoint x: 803, endPoint y: 516, distance: 64.3
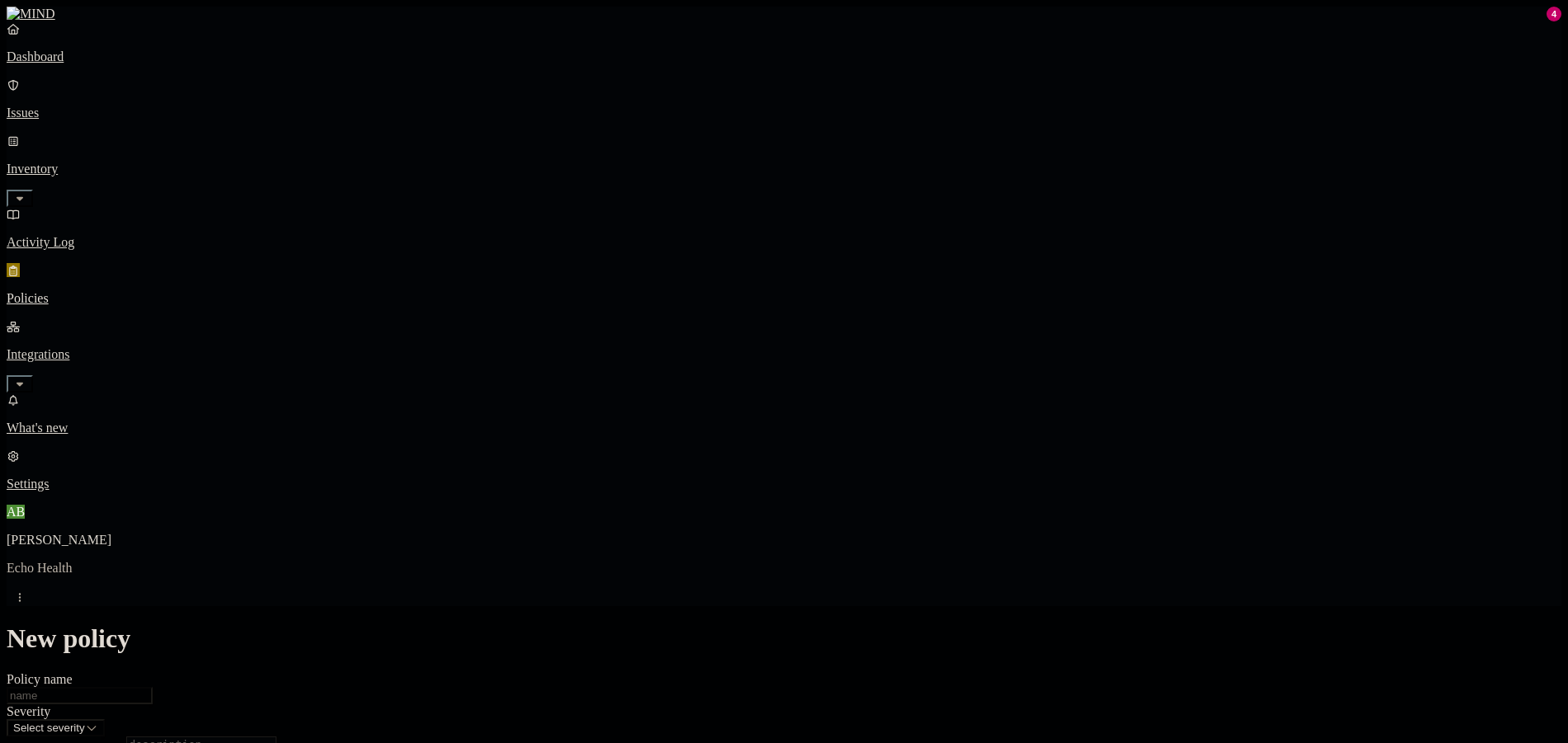
scroll to position [0, 0]
click at [152, 687] on input "Policy name" at bounding box center [79, 696] width 146 height 17
type input "ECHO | Sensitive data uploads to gmail"
click at [276, 737] on textarea "Description (Optional)" at bounding box center [201, 752] width 150 height 29
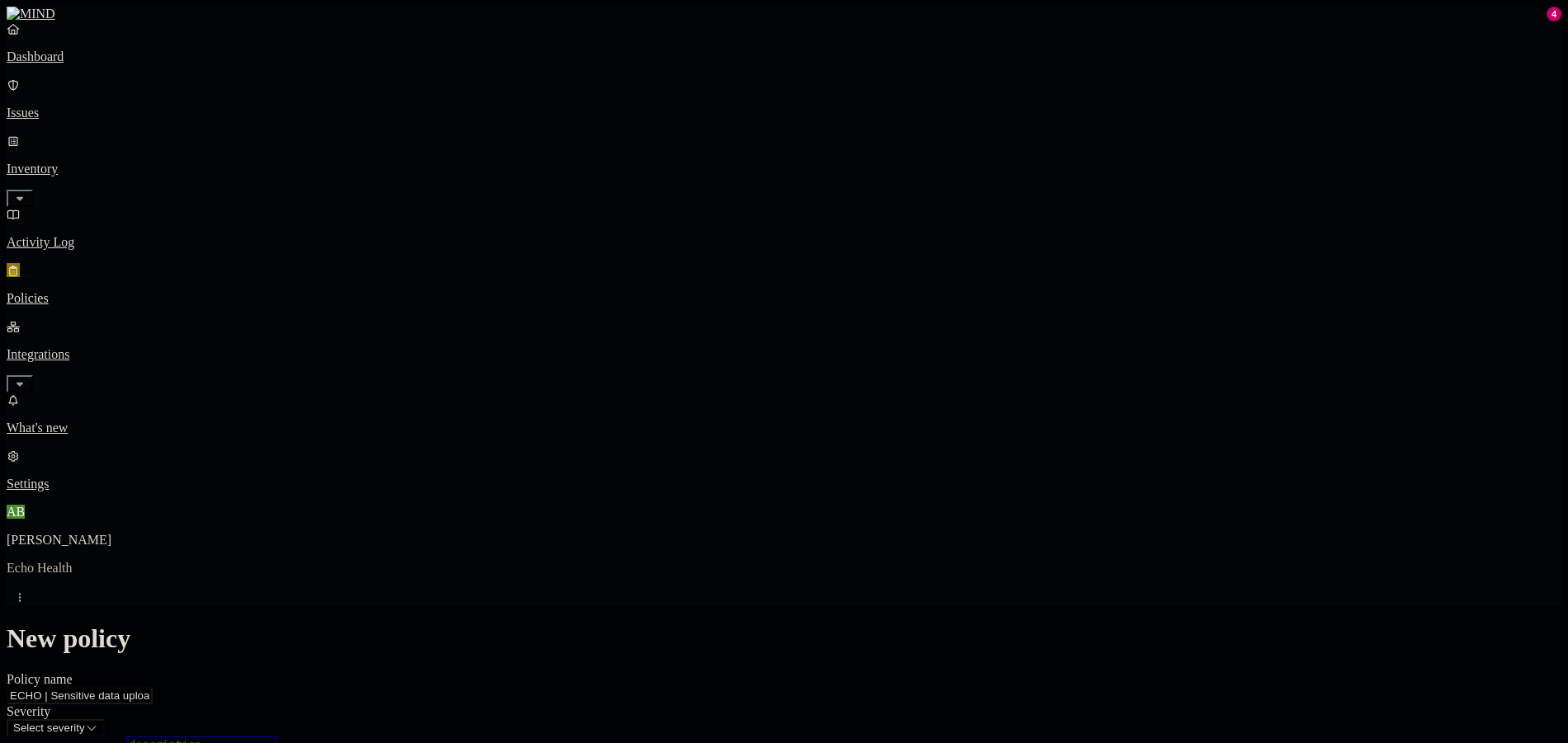
scroll to position [578, 0]
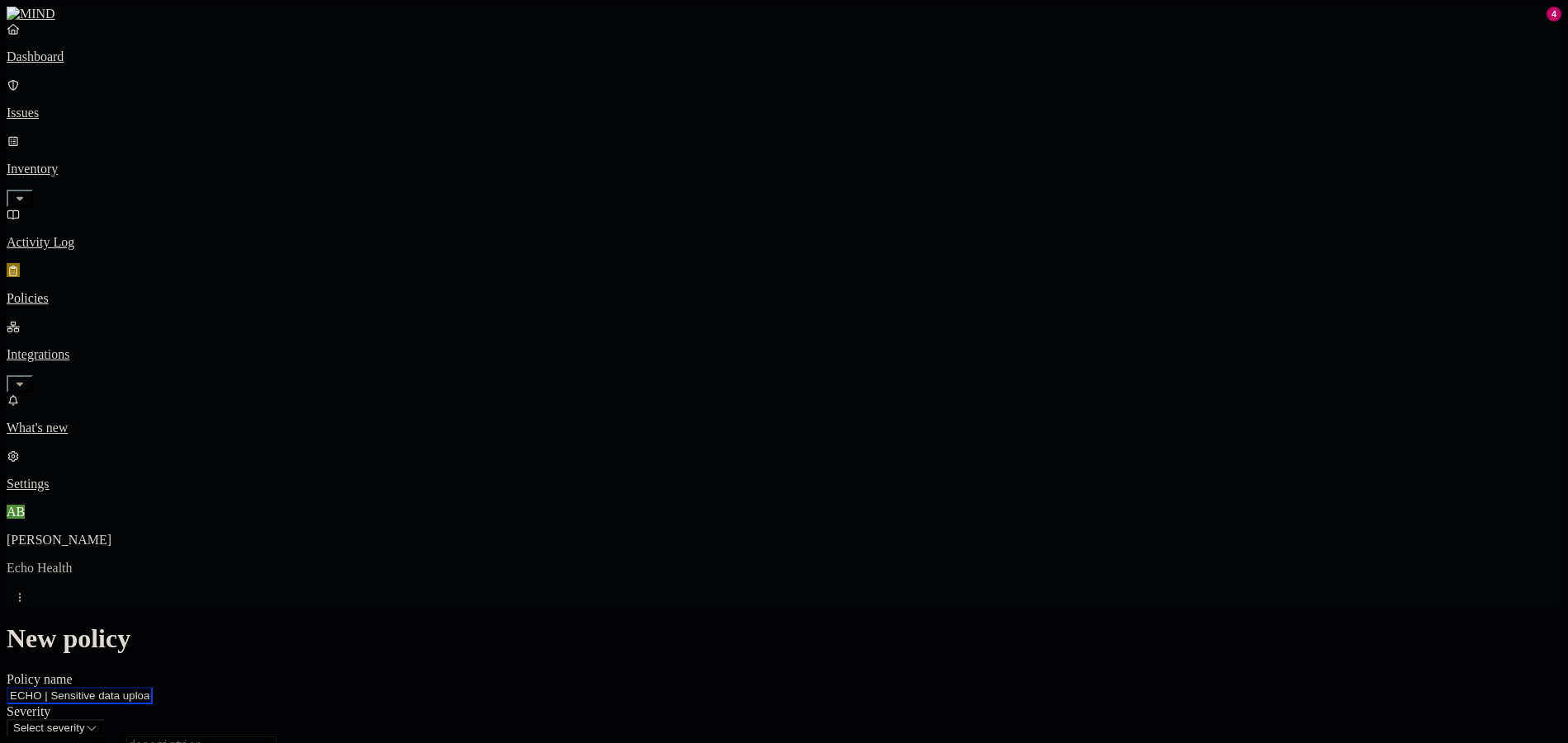
click at [152, 687] on input "ECHO | Sensitive data uploads to gmail" at bounding box center [79, 696] width 146 height 17
click at [87, 263] on link "Policies" at bounding box center [784, 284] width 1555 height 43
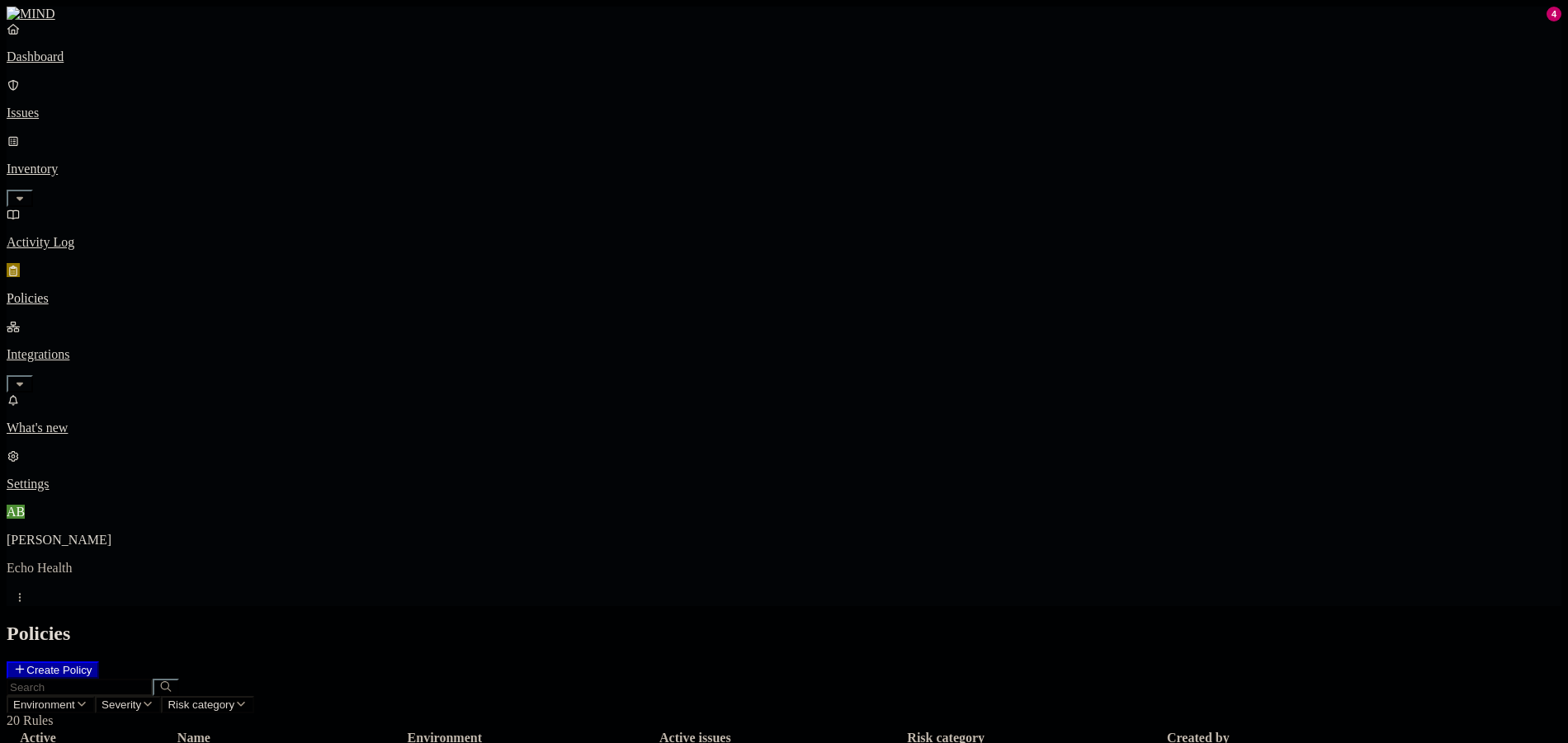
scroll to position [46, 0]
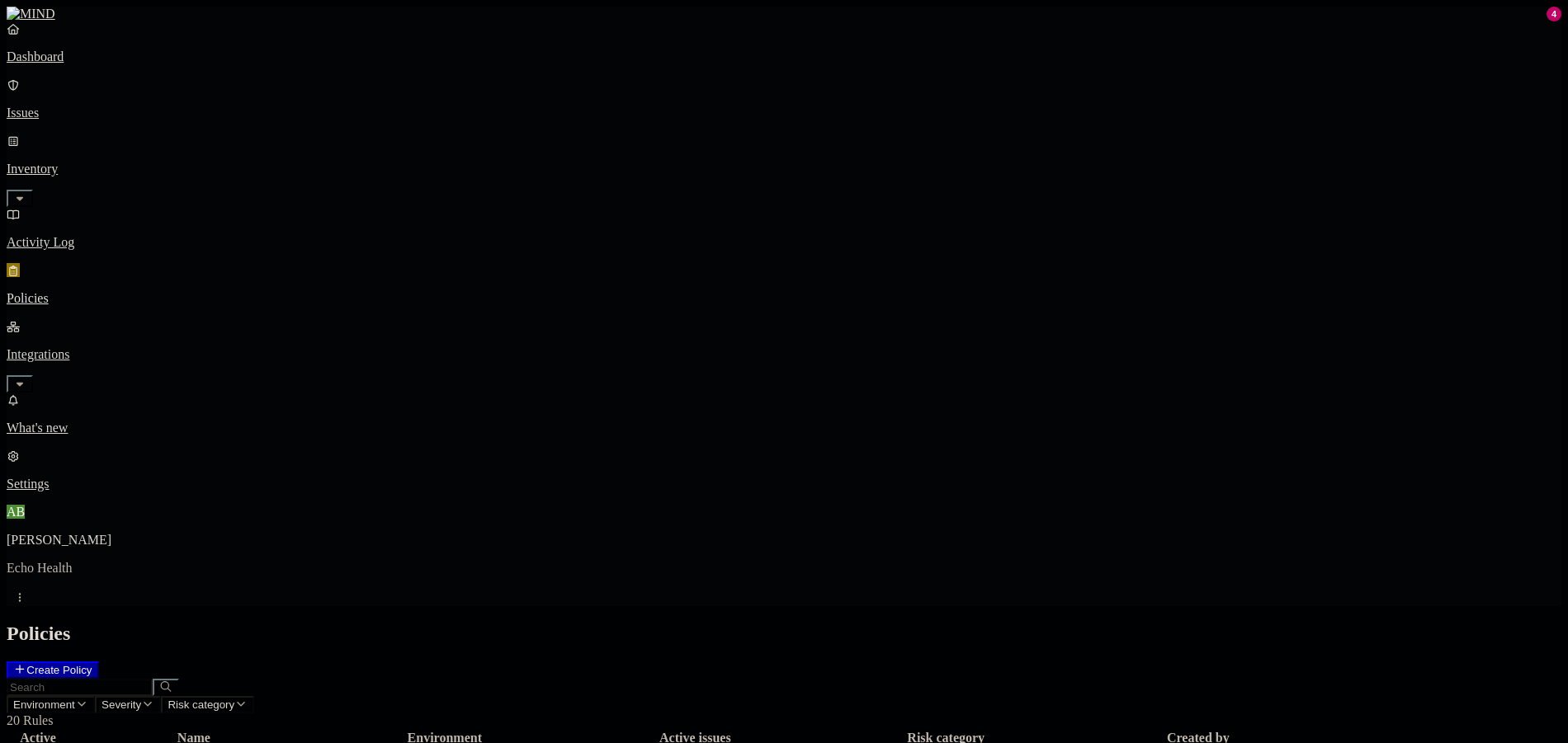
click at [104, 411] on nav "Dashboard Issues Inventory Activity Log Policies Integrations What's new 4 Sett…" at bounding box center [784, 257] width 1555 height 471
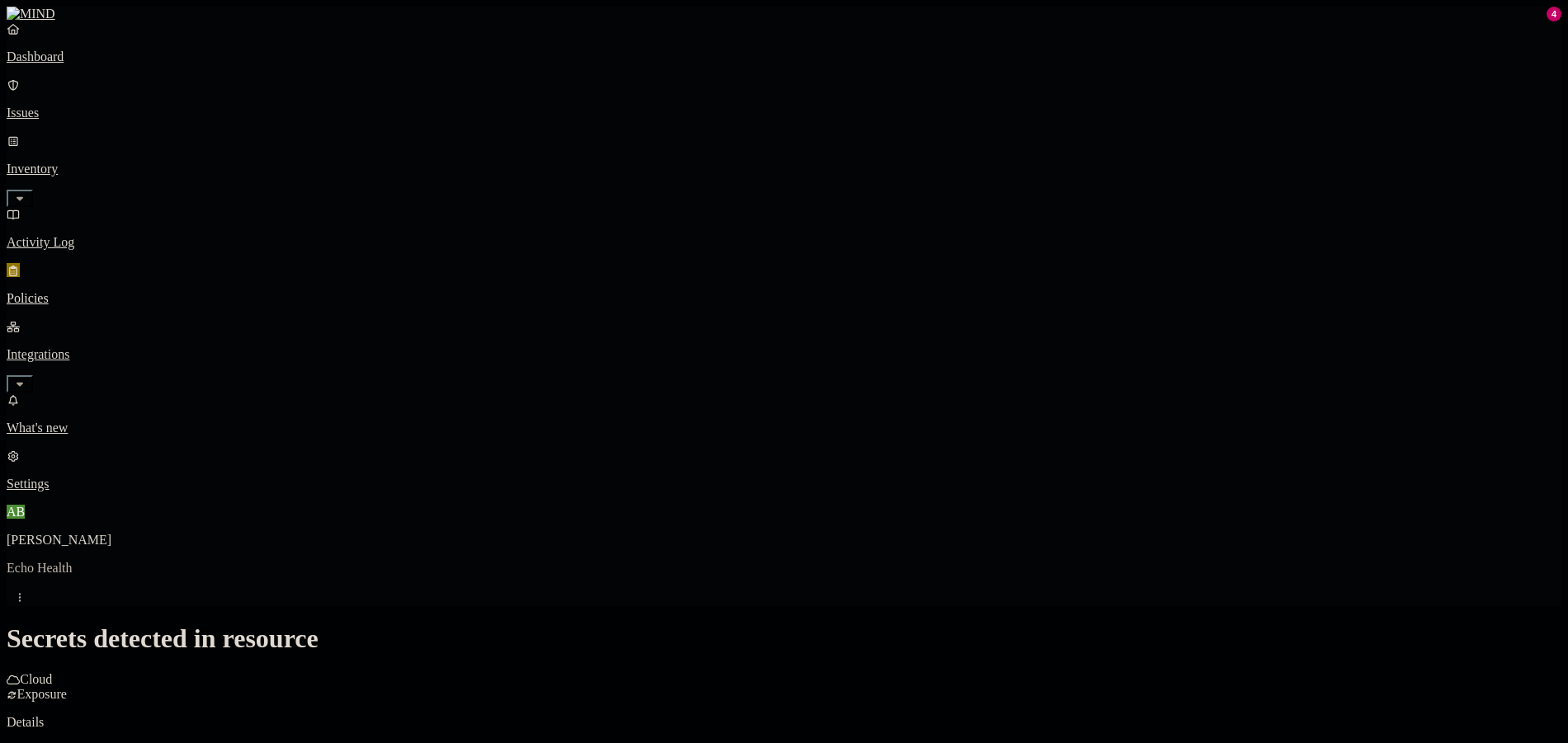
scroll to position [434, 0]
click at [696, 443] on html "Dashboard Issues Inventory Activity Log Policies Integrations What's new 4 Sett…" at bounding box center [784, 725] width 1568 height 1450
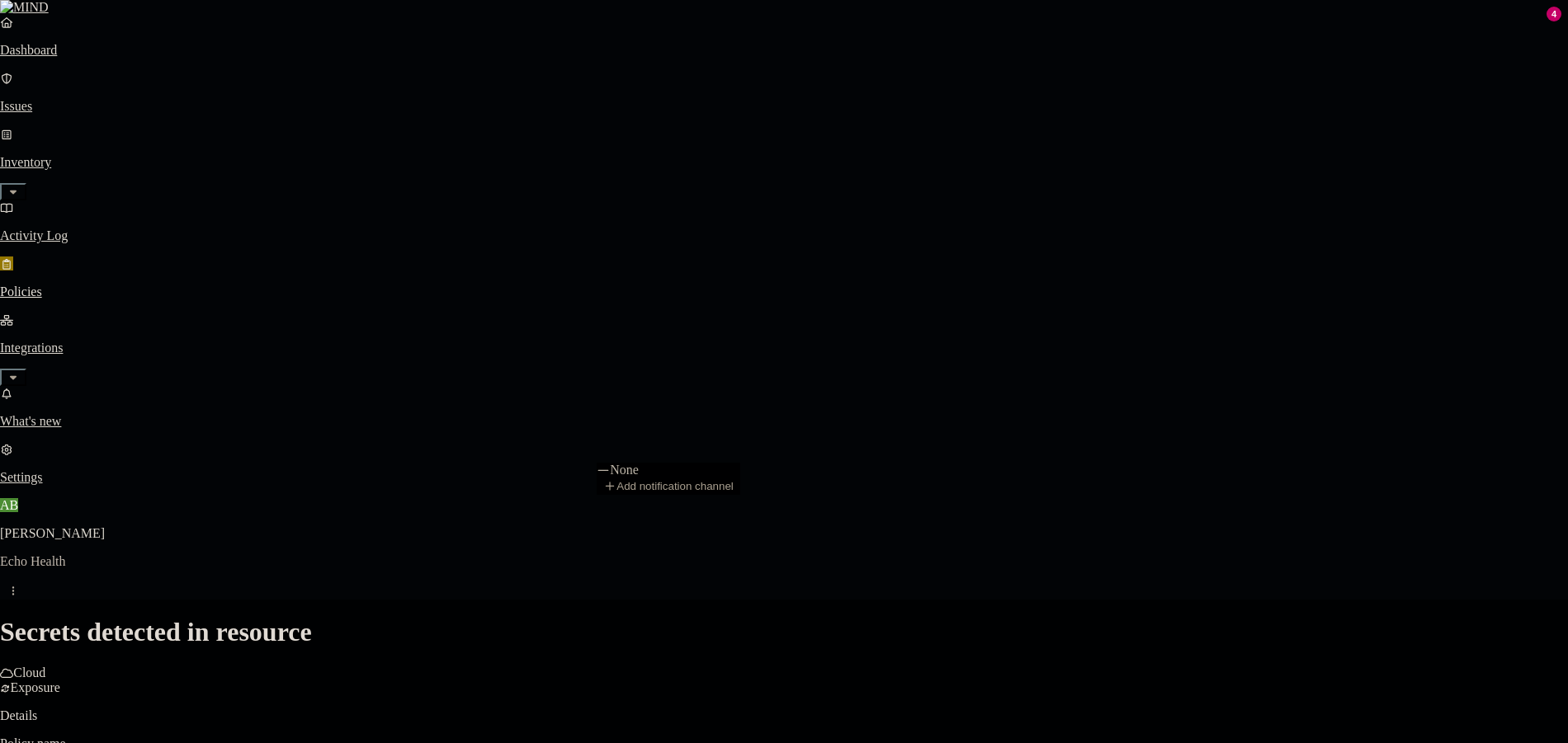
click at [818, 594] on html "Dashboard Issues Inventory Activity Log Policies Integrations What's new 4 Sett…" at bounding box center [784, 721] width 1568 height 1443
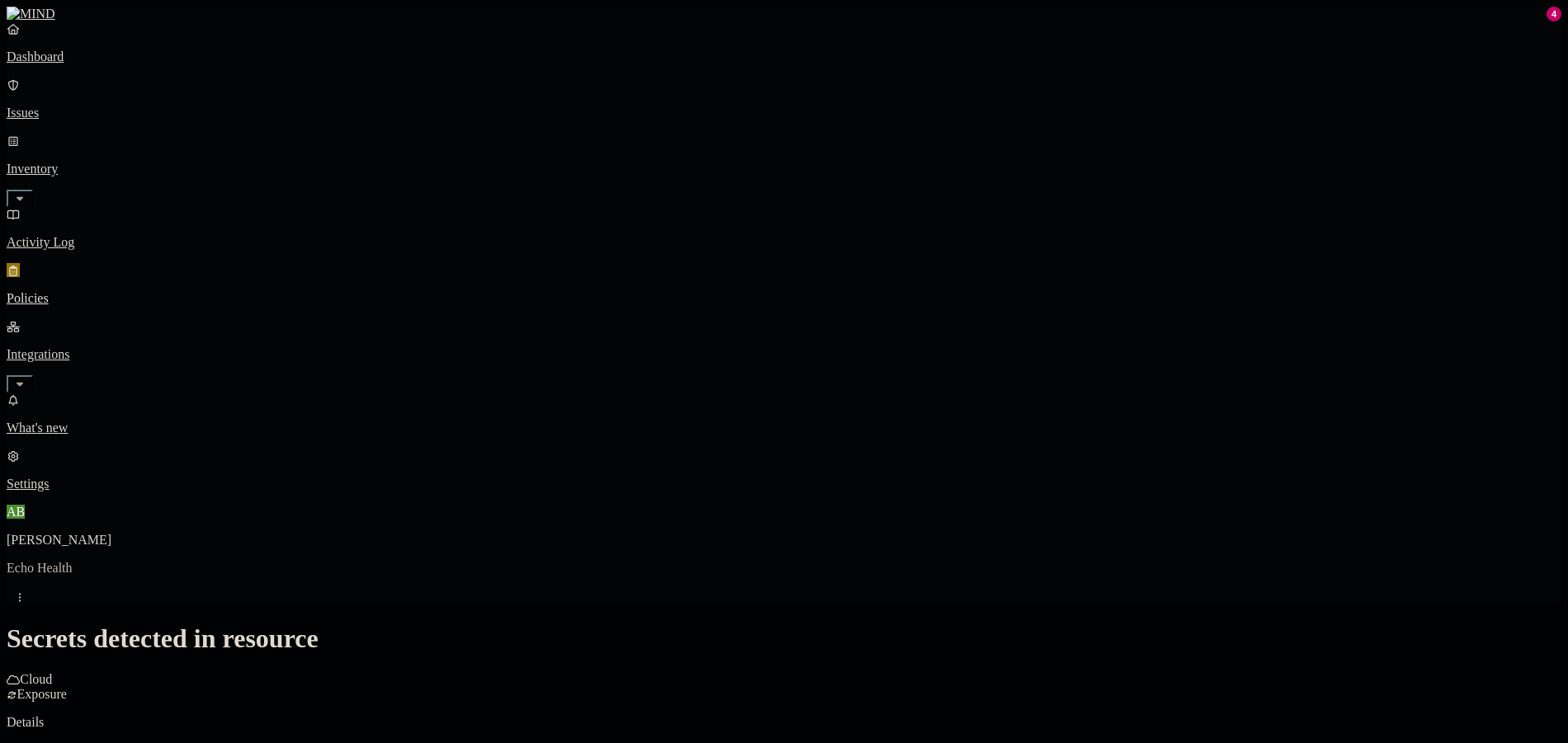
click at [925, 613] on html "Dashboard Issues Inventory Activity Log Policies Integrations What's new 4 Sett…" at bounding box center [784, 725] width 1568 height 1450
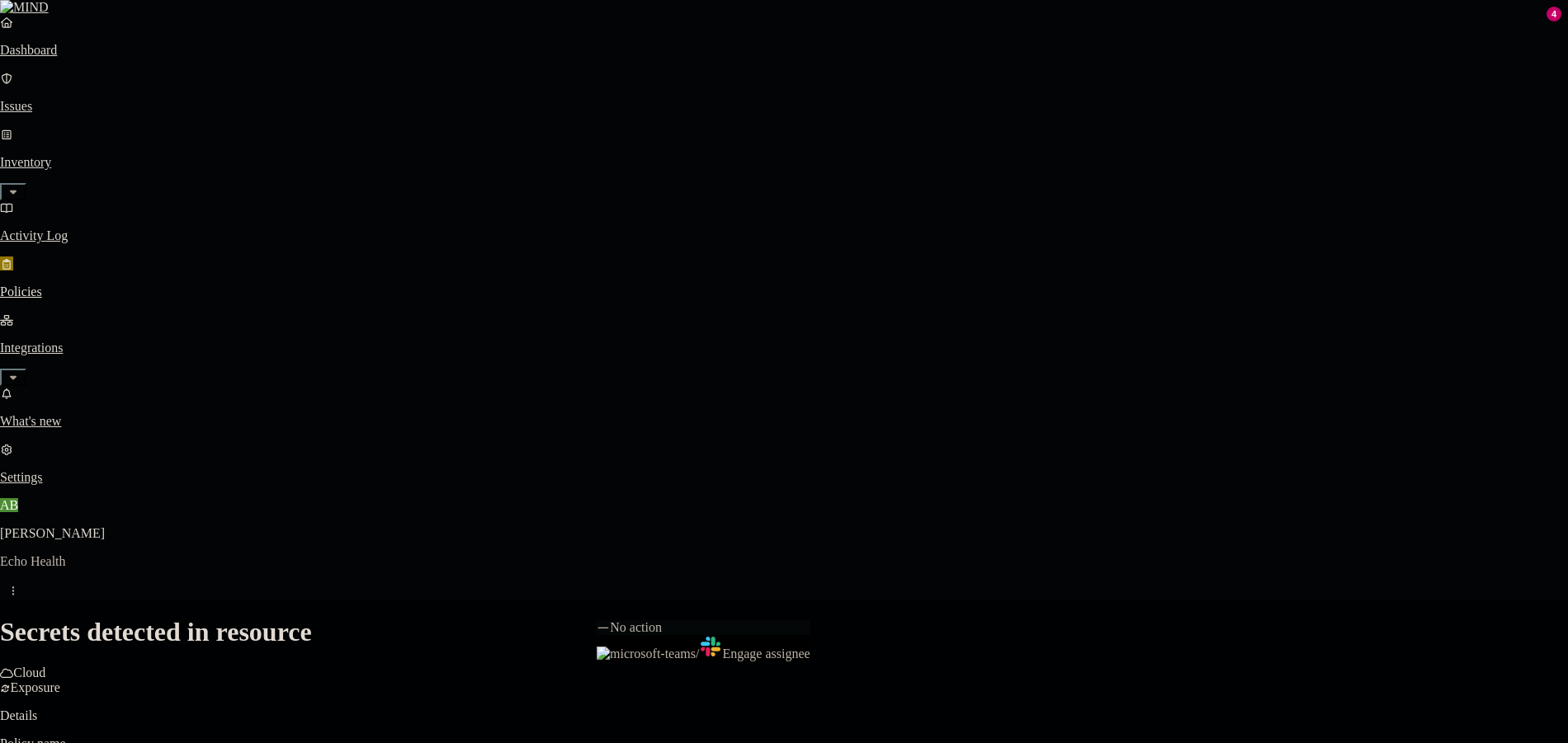
click at [1300, 509] on html "Dashboard Issues Inventory Activity Log Policies Integrations What's new 4 Sett…" at bounding box center [784, 721] width 1568 height 1443
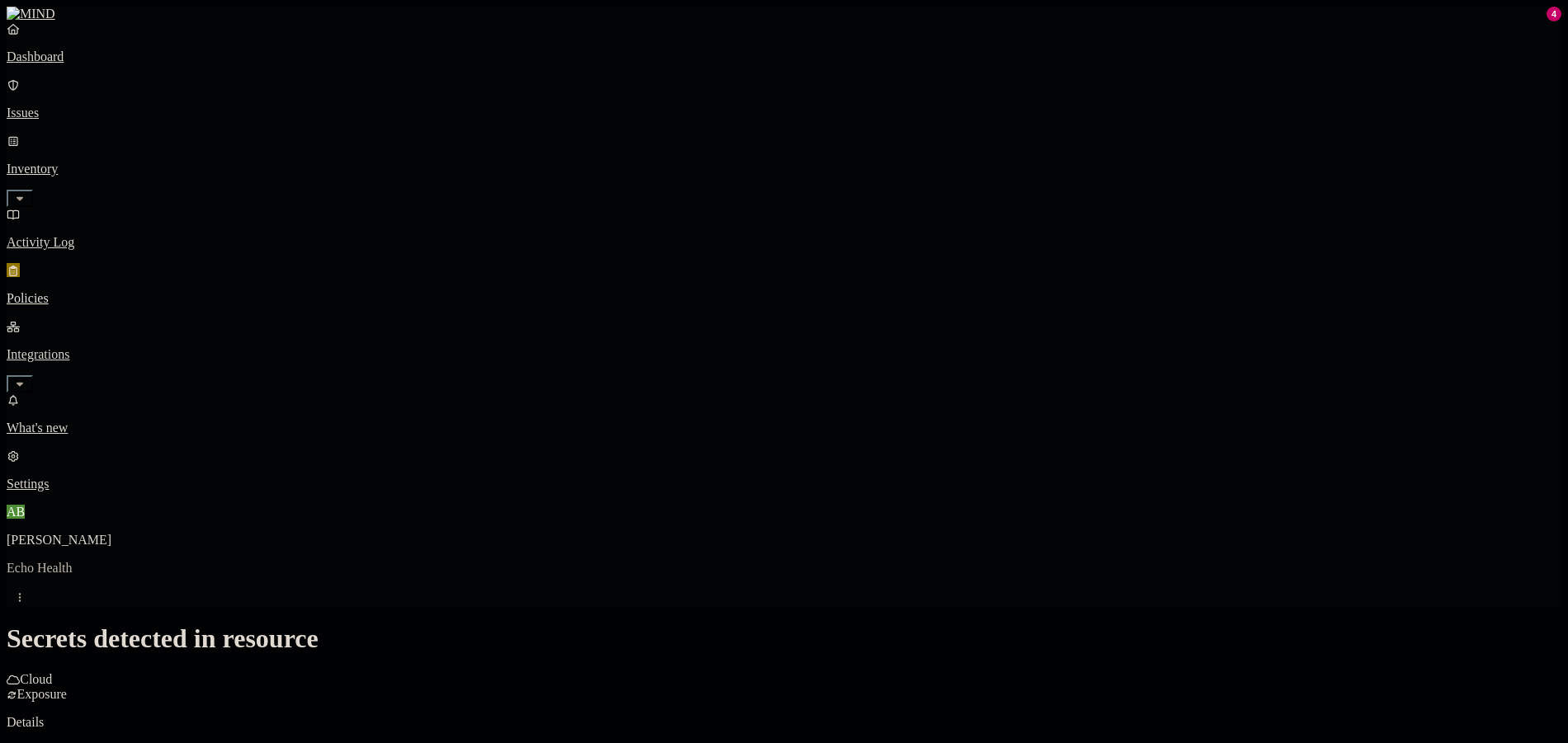
scroll to position [330, 0]
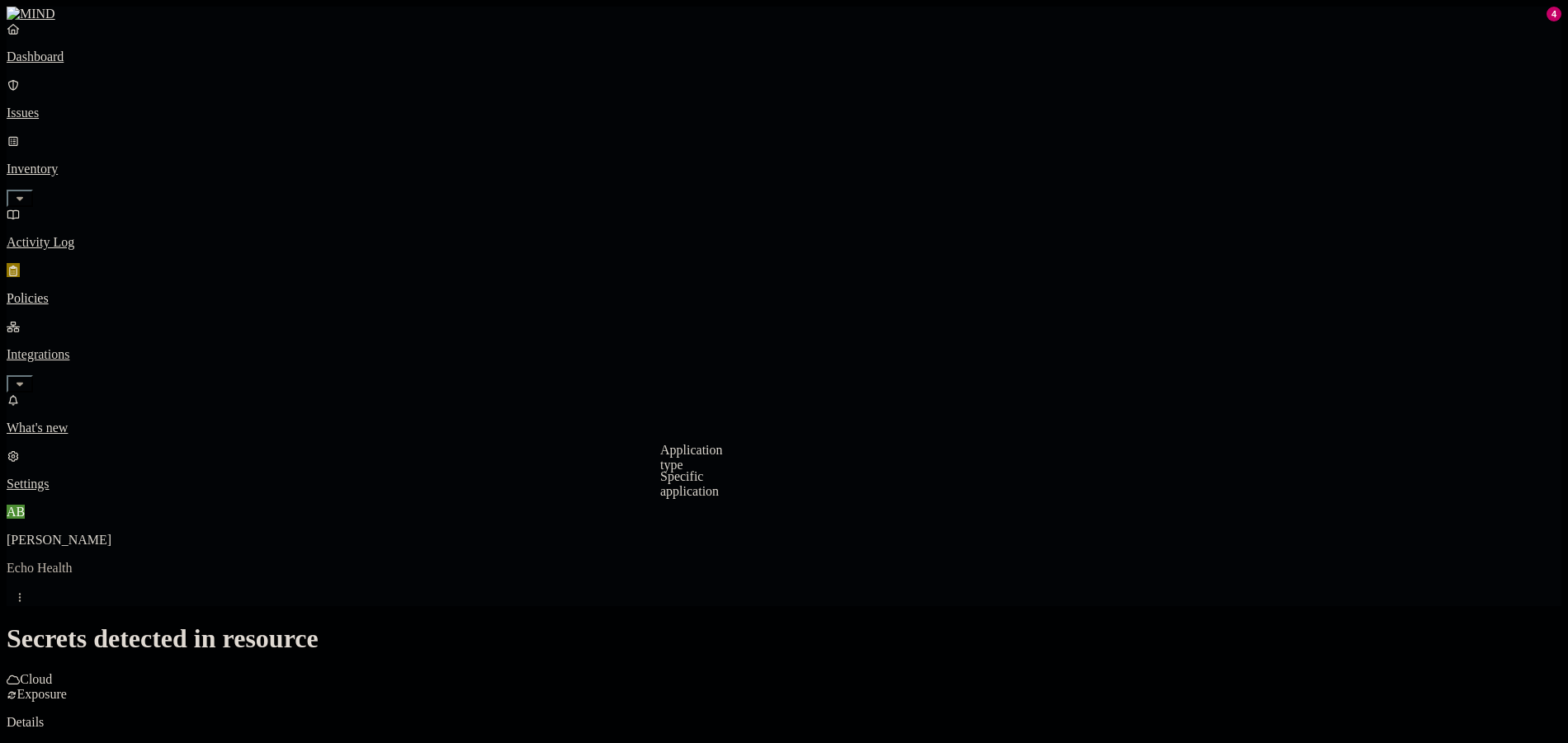
click at [95, 207] on div "Dashboard Issues Inventory Activity Log Policies Integrations" at bounding box center [784, 207] width 1555 height 372
click at [120, 291] on p "Policies" at bounding box center [784, 299] width 1555 height 15
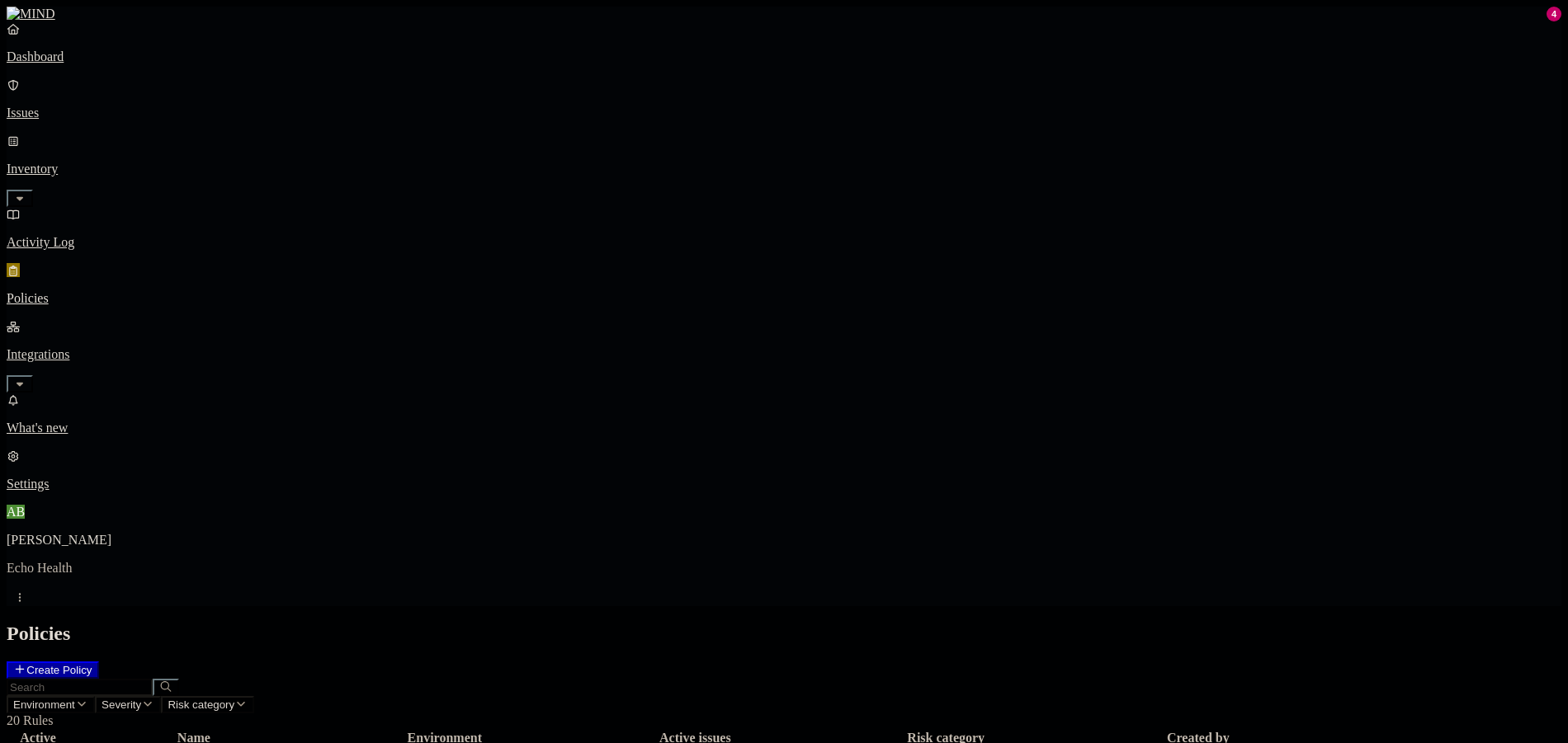
click at [82, 235] on p "Activity Log" at bounding box center [784, 243] width 1555 height 15
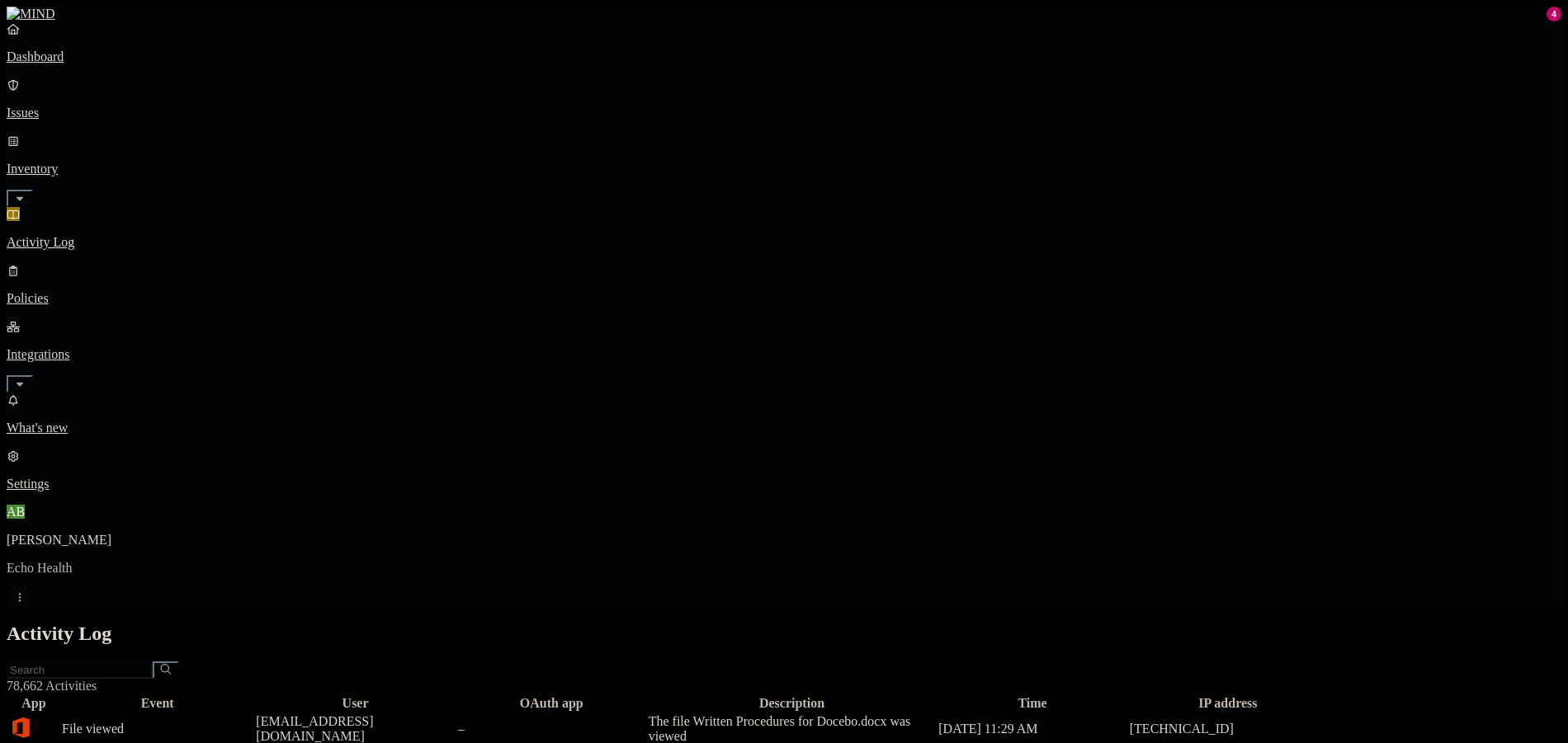
drag, startPoint x: 101, startPoint y: 96, endPoint x: 104, endPoint y: 111, distance: 15.3
click at [101, 106] on p "Issues" at bounding box center [784, 113] width 1555 height 15
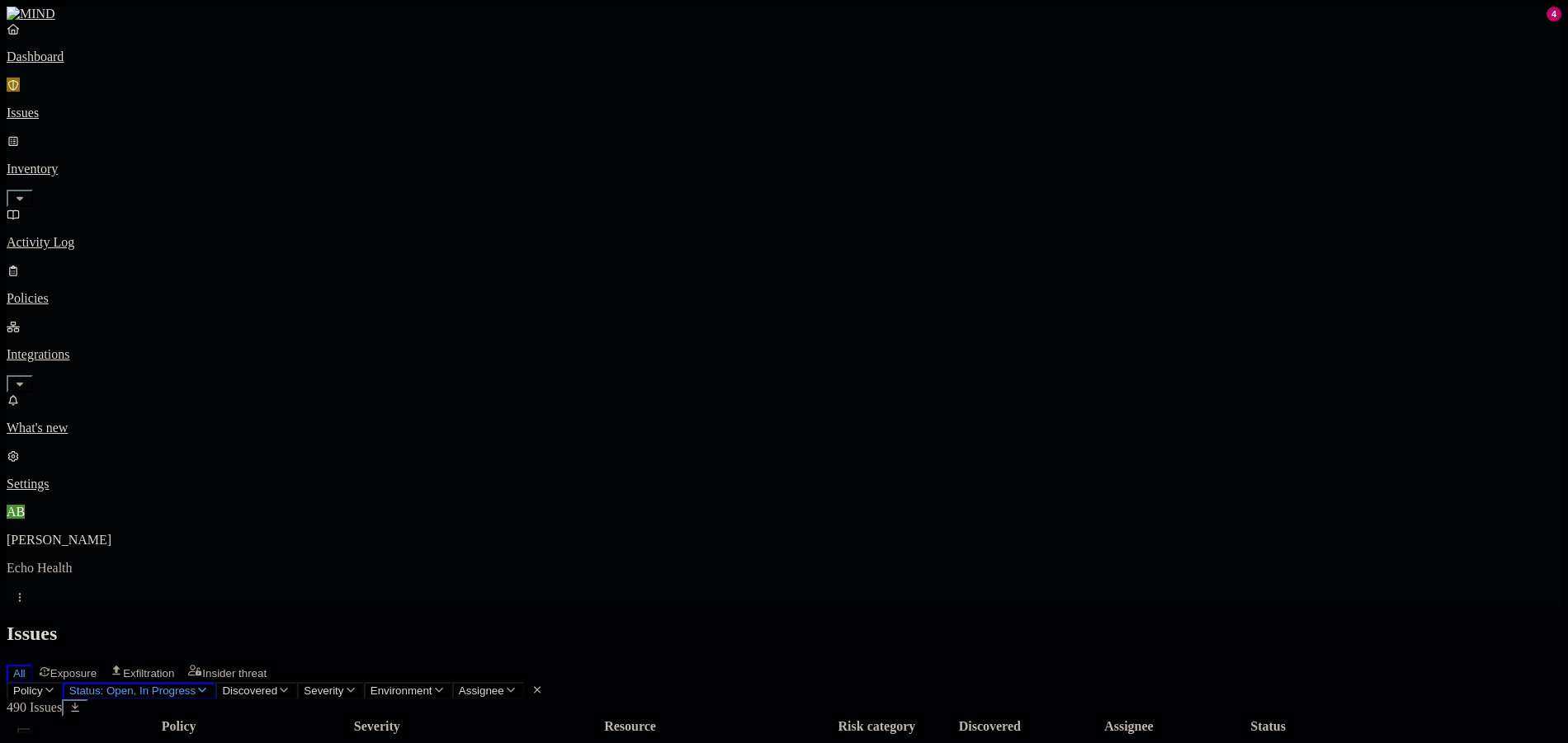
click at [88, 291] on p "Policies" at bounding box center [784, 299] width 1555 height 15
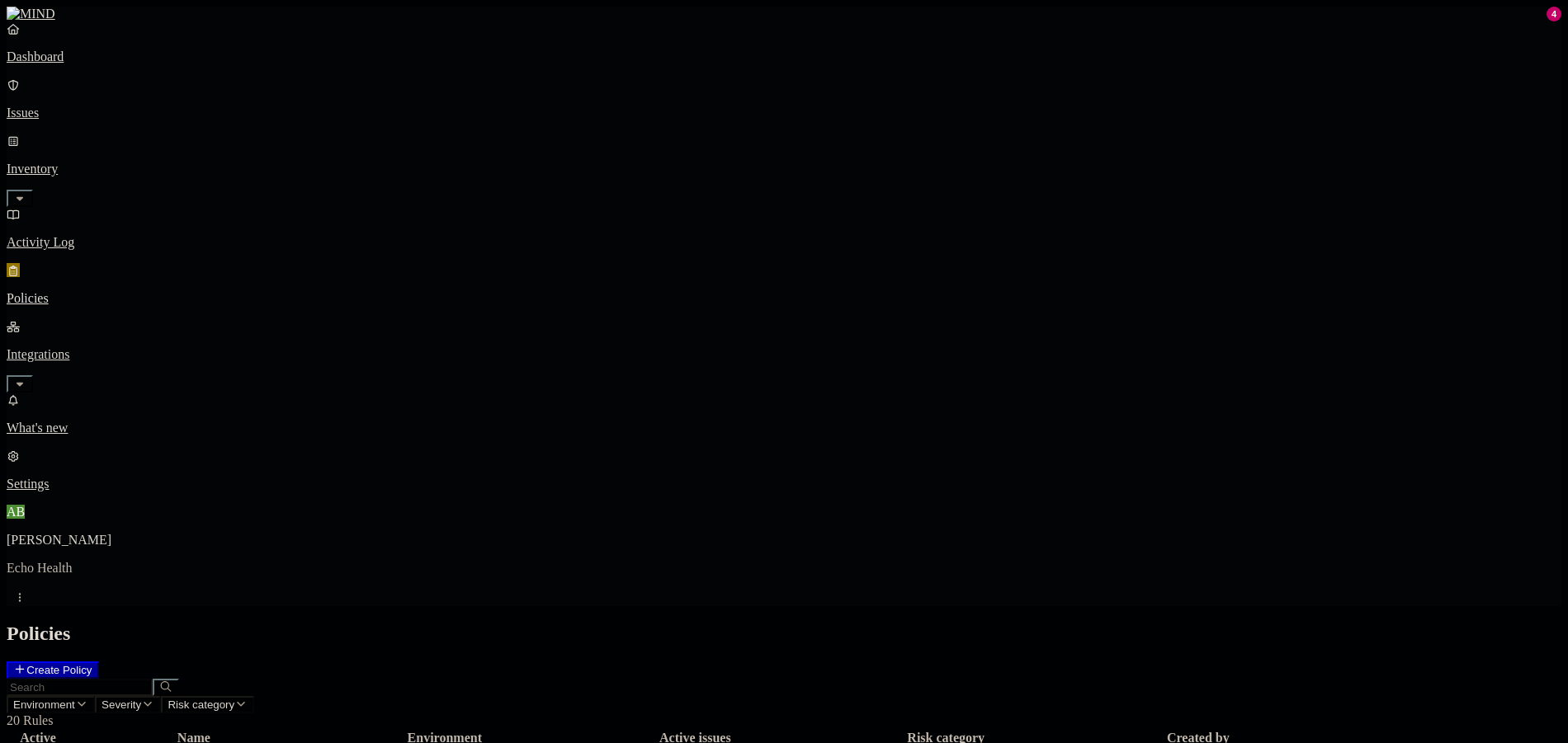
click at [72, 371] on nav "Dashboard Issues Inventory Activity Log Policies Integrations What's new 4 Sett…" at bounding box center [784, 257] width 1555 height 471
click at [112, 88] on div "Dashboard Issues Inventory Activity Log Policies Integrations" at bounding box center [784, 207] width 1555 height 372
click at [107, 106] on p "Issues" at bounding box center [784, 113] width 1555 height 15
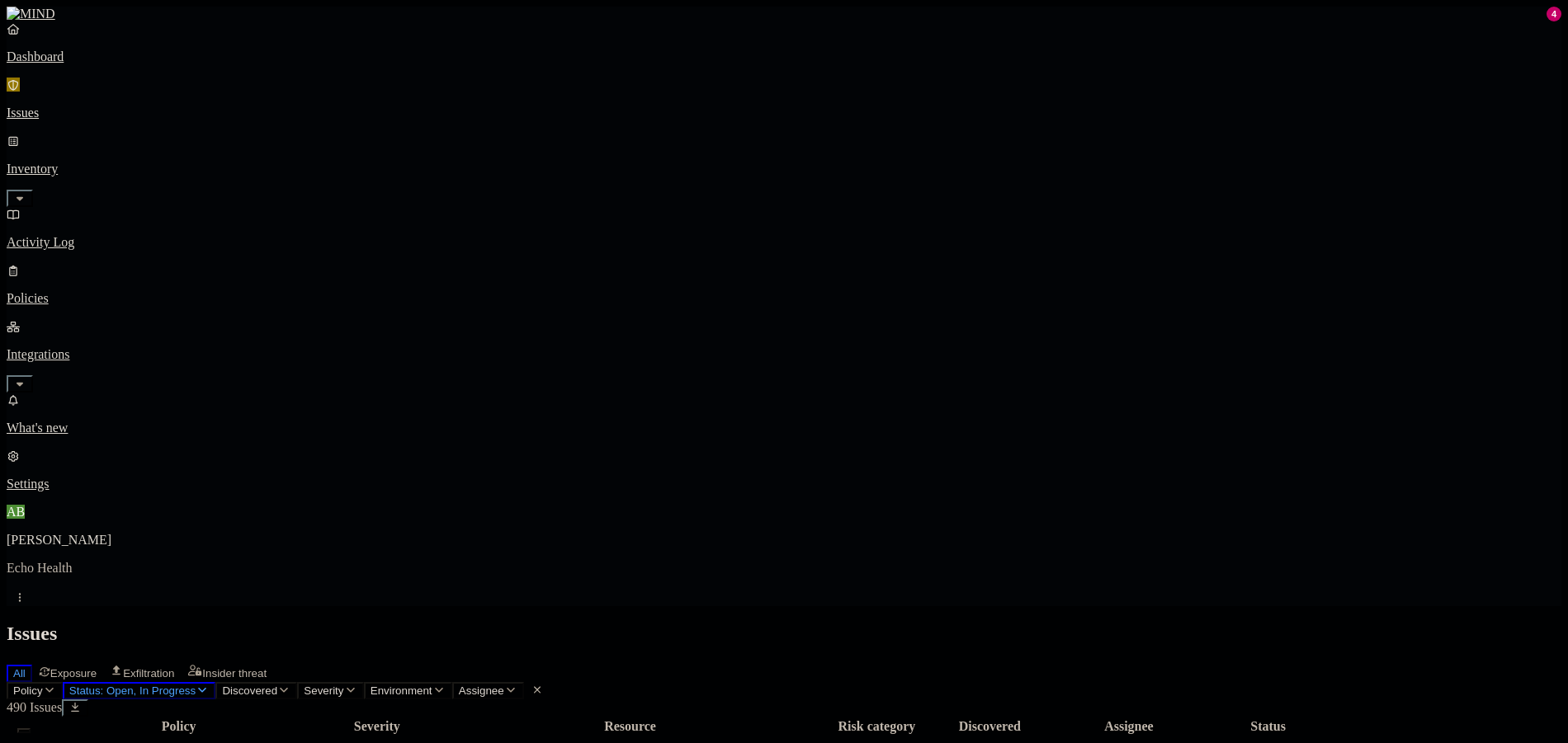
click at [122, 354] on nav "Dashboard Issues Inventory Activity Log Policies Integrations What's new 4 Sett…" at bounding box center [784, 257] width 1555 height 471
click at [61, 263] on link "Policies" at bounding box center [784, 284] width 1555 height 43
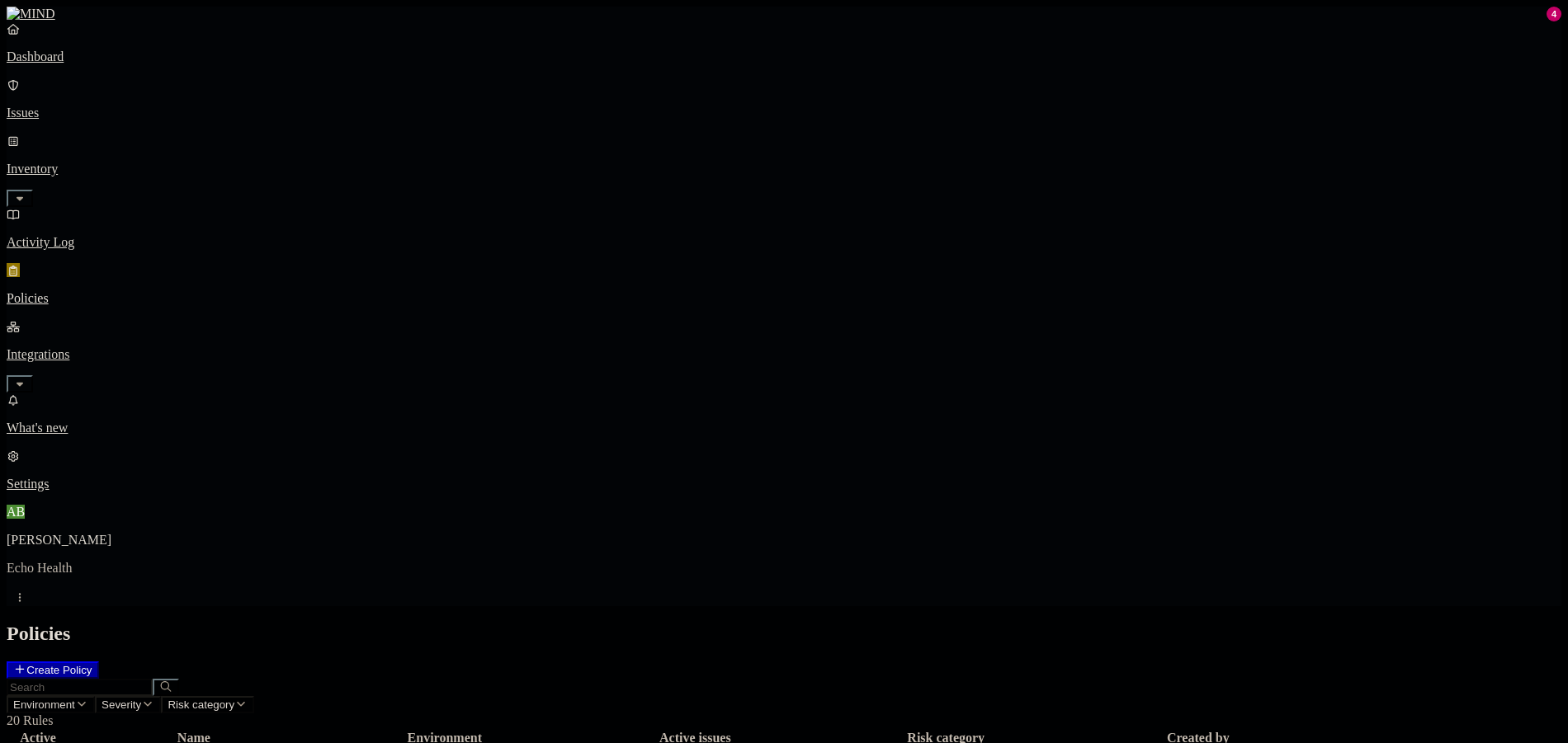
click at [63, 235] on p "Activity Log" at bounding box center [784, 243] width 1555 height 15
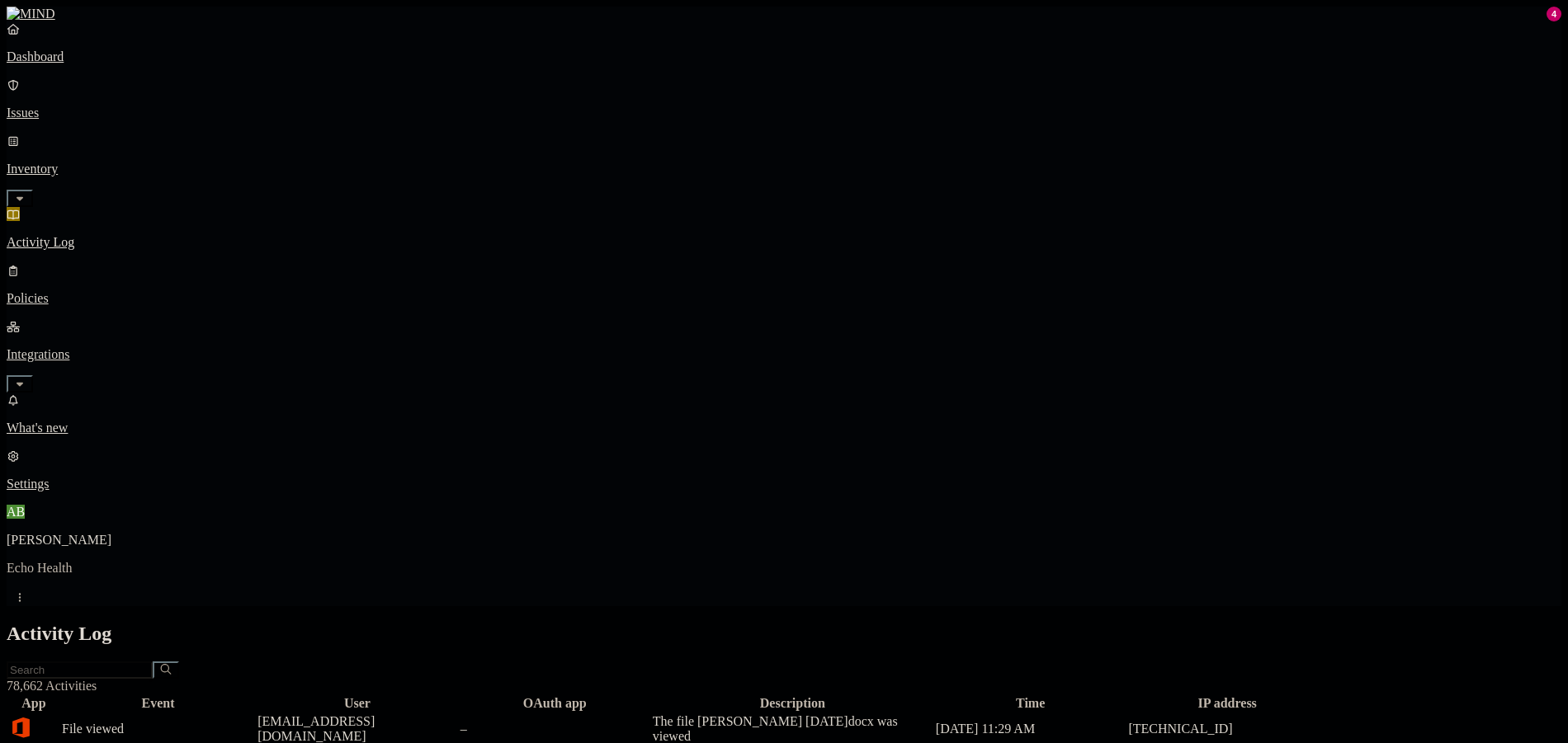
click at [97, 64] on p "Dashboard" at bounding box center [784, 57] width 1555 height 15
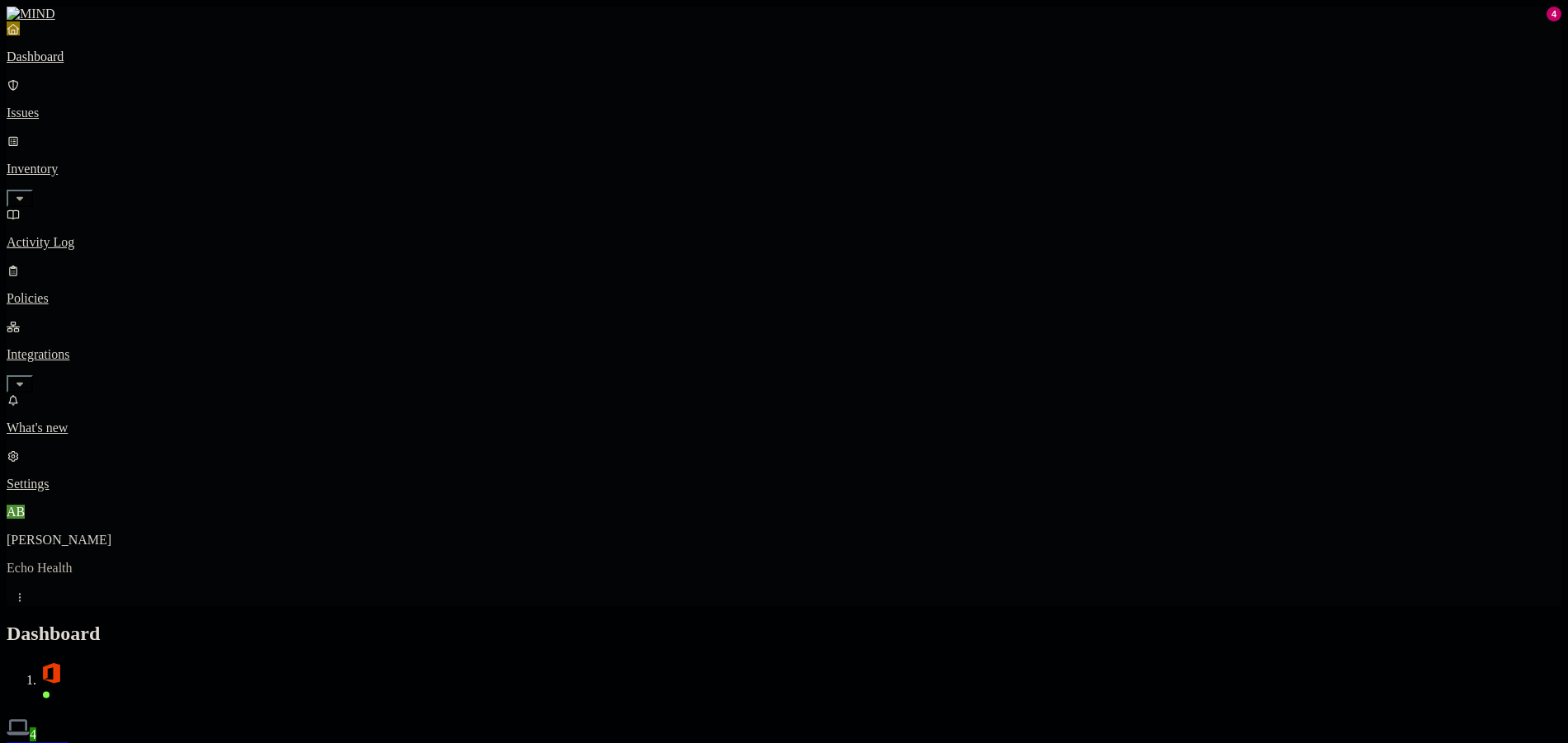
click at [52, 106] on p "Issues" at bounding box center [784, 113] width 1555 height 15
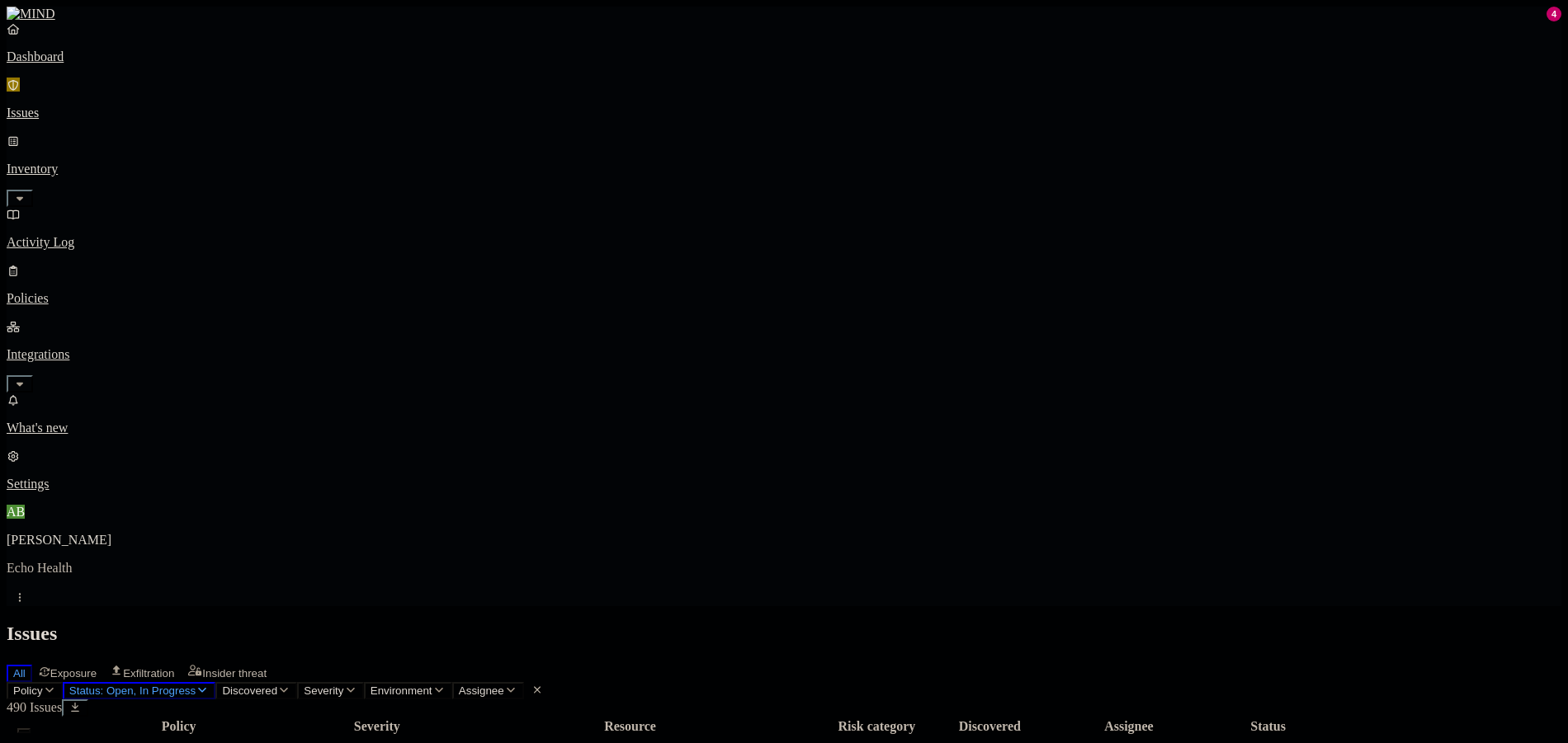
drag, startPoint x: 1204, startPoint y: 718, endPoint x: 1210, endPoint y: 741, distance: 23.8
click at [148, 319] on nav "Dashboard Issues Inventory Activity Log Policies Integrations What's new 4 Sett…" at bounding box center [784, 257] width 1555 height 471
click at [95, 291] on p "Policies" at bounding box center [784, 299] width 1555 height 15
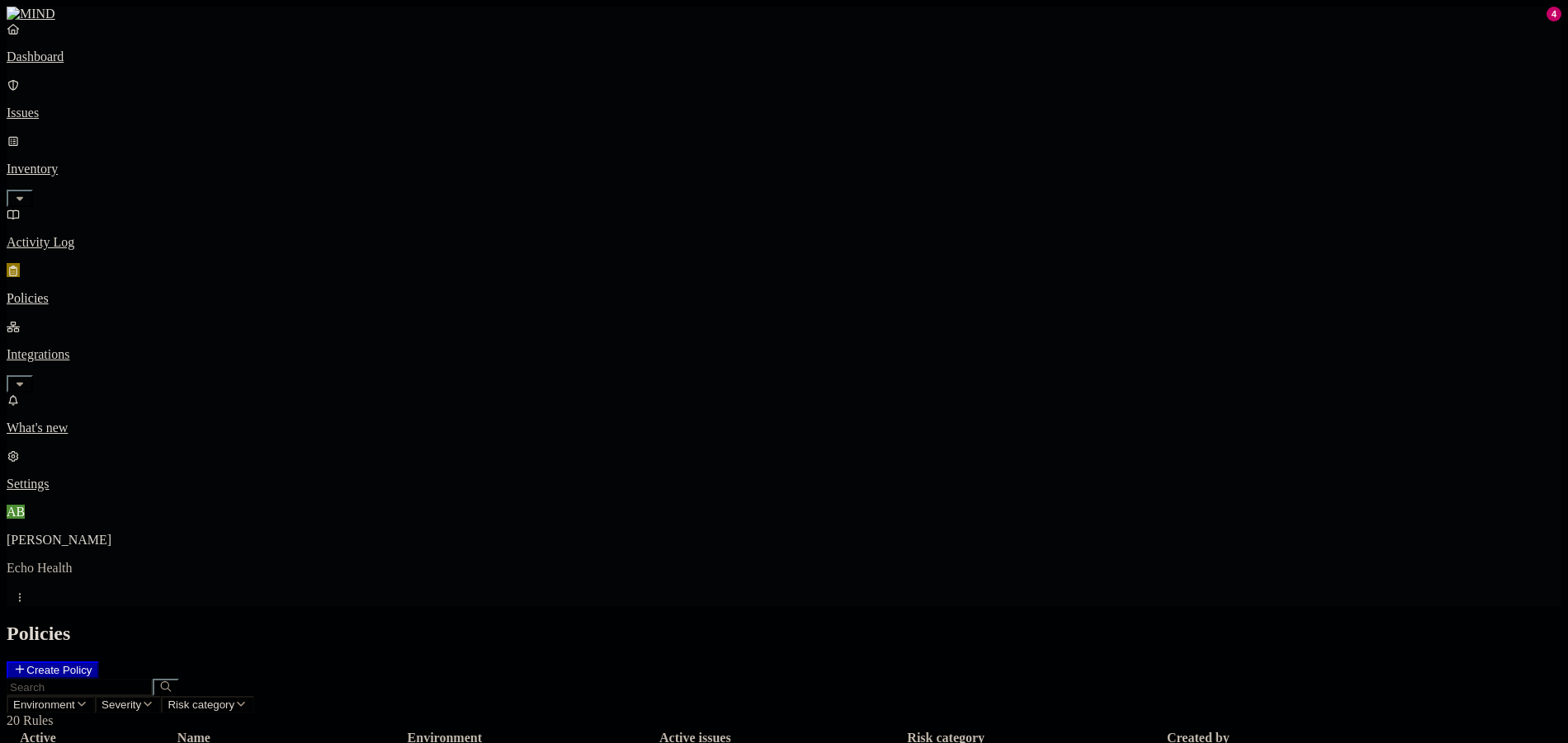
scroll to position [46, 0]
drag, startPoint x: 81, startPoint y: 159, endPoint x: 100, endPoint y: 91, distance: 70.6
click at [81, 235] on p "Activity Log" at bounding box center [784, 243] width 1555 height 15
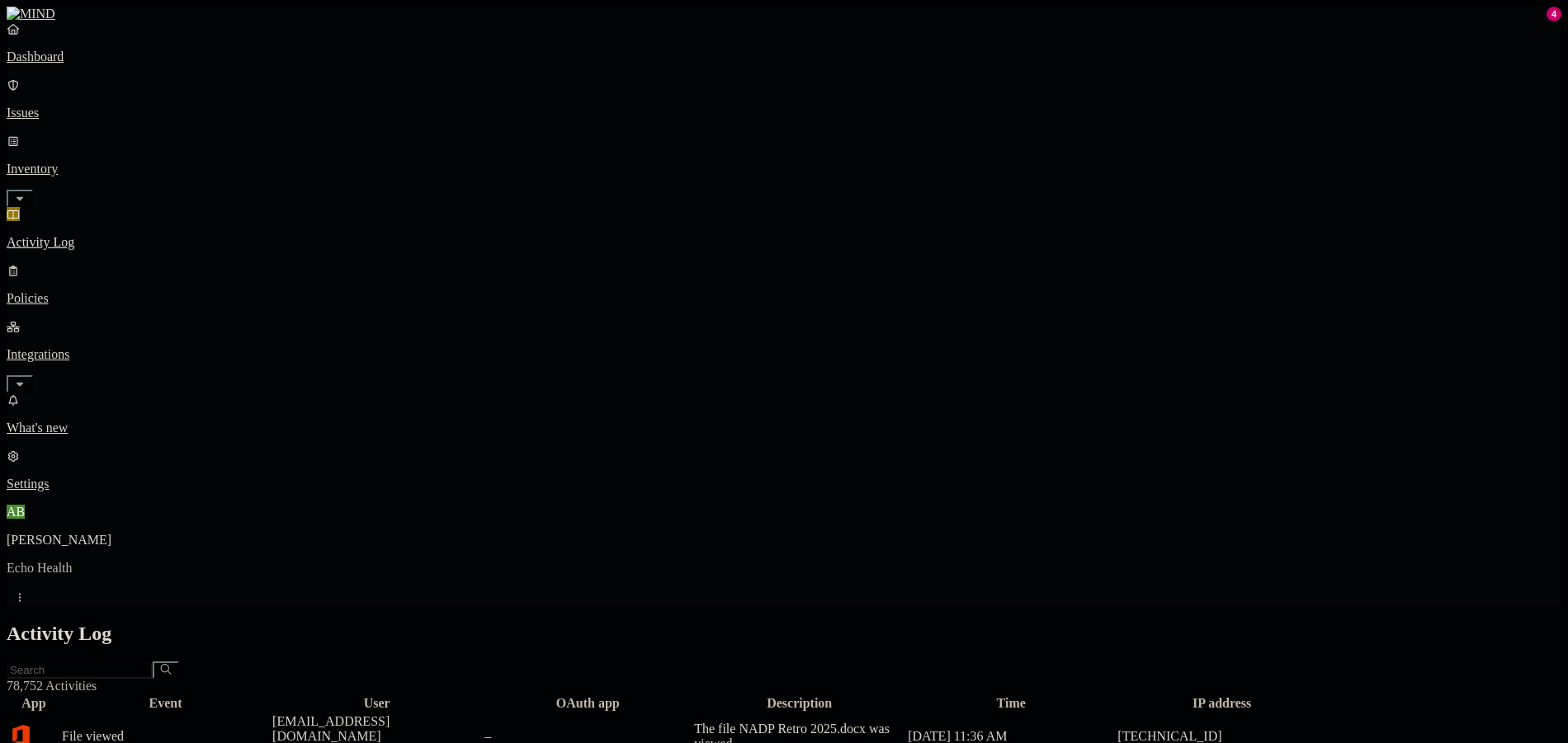
click at [104, 64] on p "Dashboard" at bounding box center [784, 57] width 1555 height 15
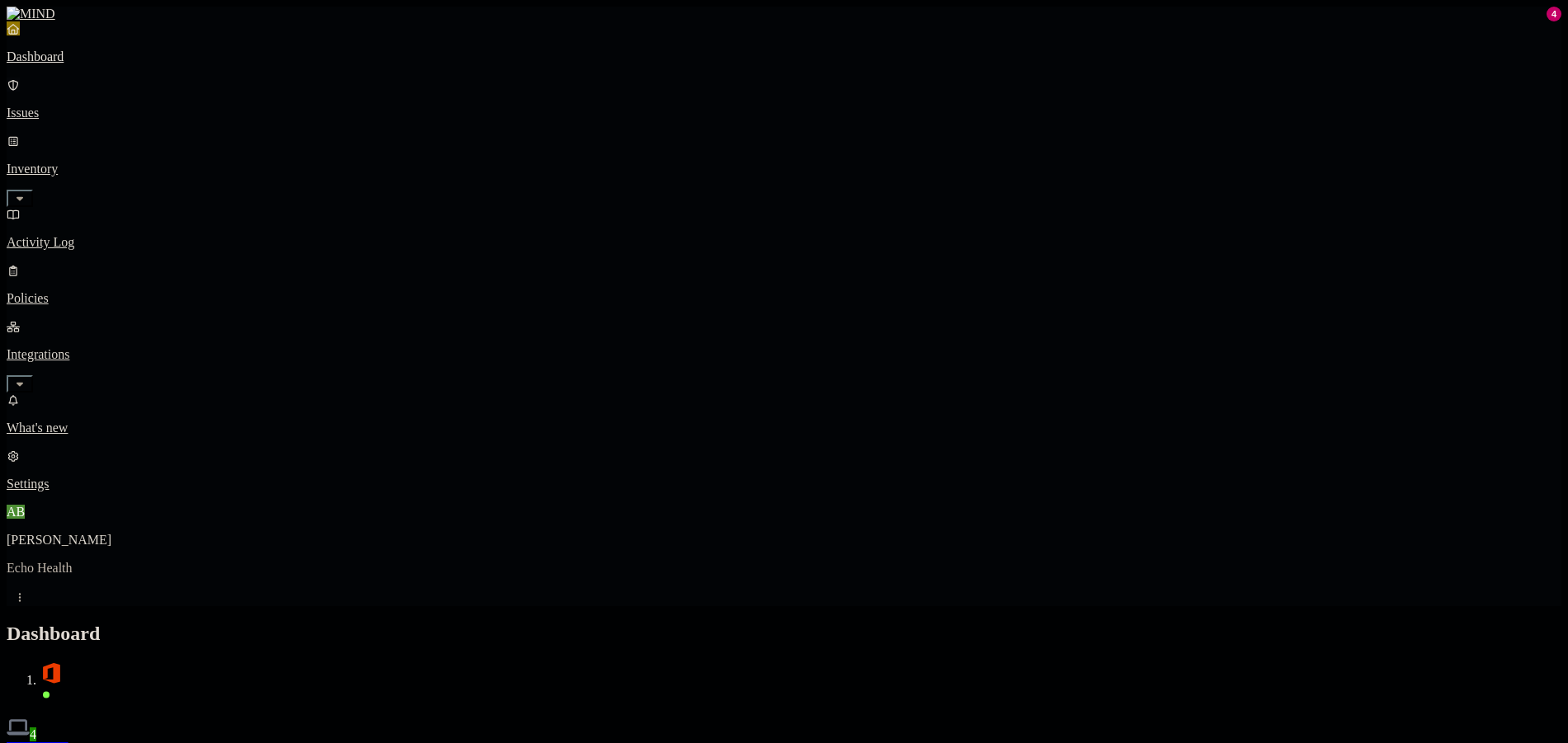
click at [107, 107] on p "Issues" at bounding box center [784, 113] width 1555 height 15
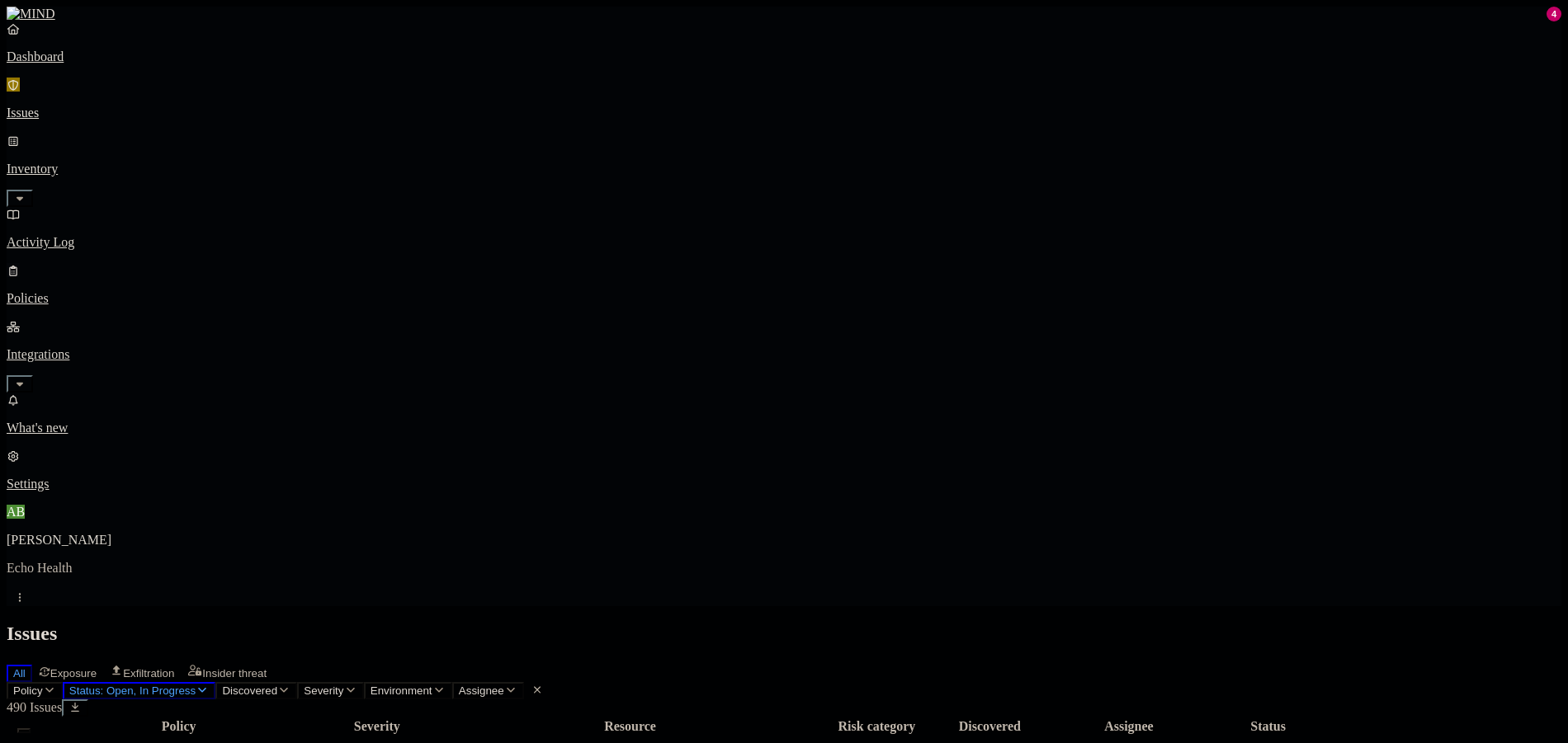
click at [98, 291] on p "Policies" at bounding box center [784, 299] width 1555 height 15
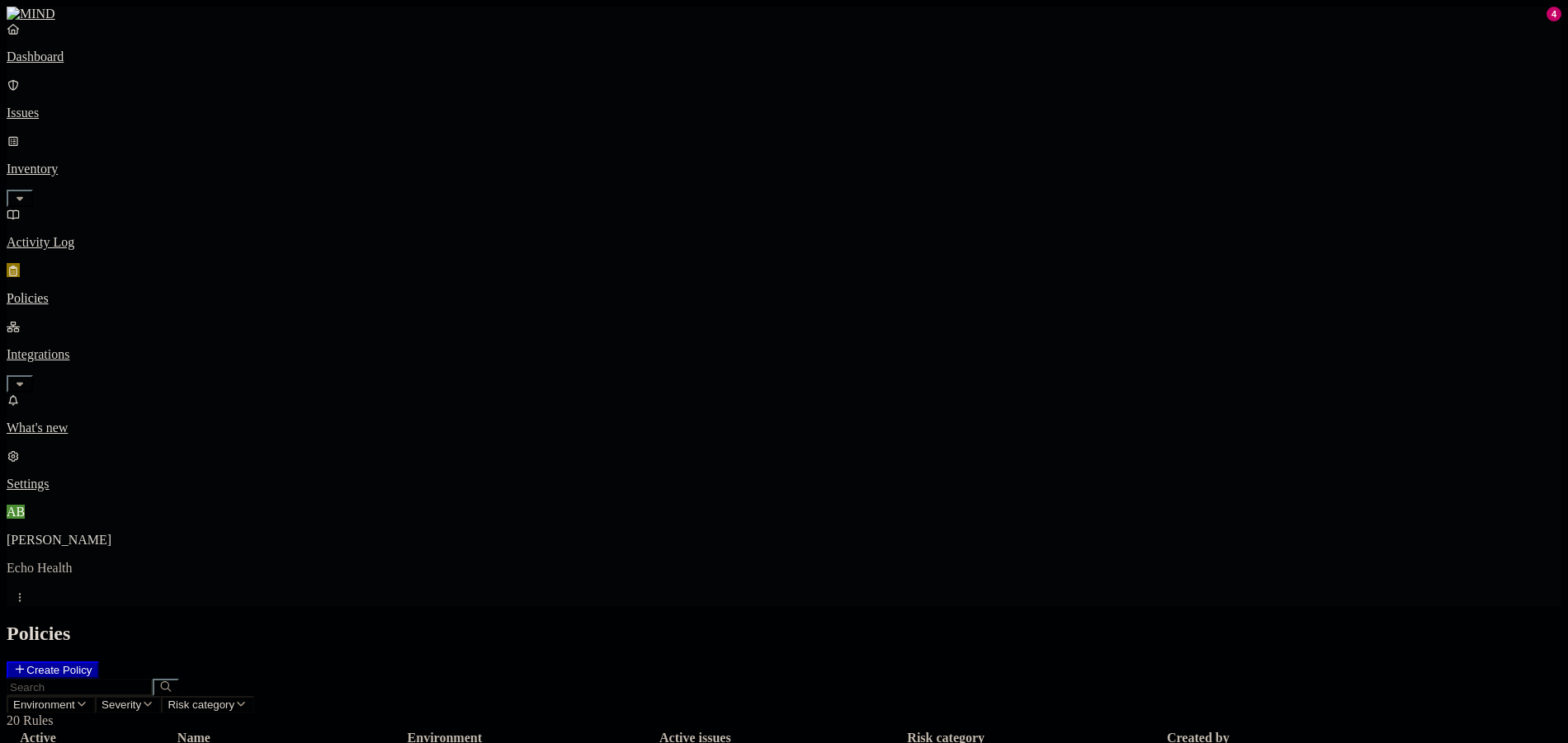
click at [556, 623] on div "Policies Create Policy" at bounding box center [784, 650] width 1555 height 56
click at [234, 699] on span "Risk category" at bounding box center [200, 704] width 67 height 12
click at [529, 201] on div "Exfiltration" at bounding box center [529, 216] width 0 height 29
click at [665, 623] on div "Policies Create Policy" at bounding box center [784, 650] width 1555 height 56
click at [291, 699] on span "Risk category: Exfiltration" at bounding box center [229, 704] width 124 height 12
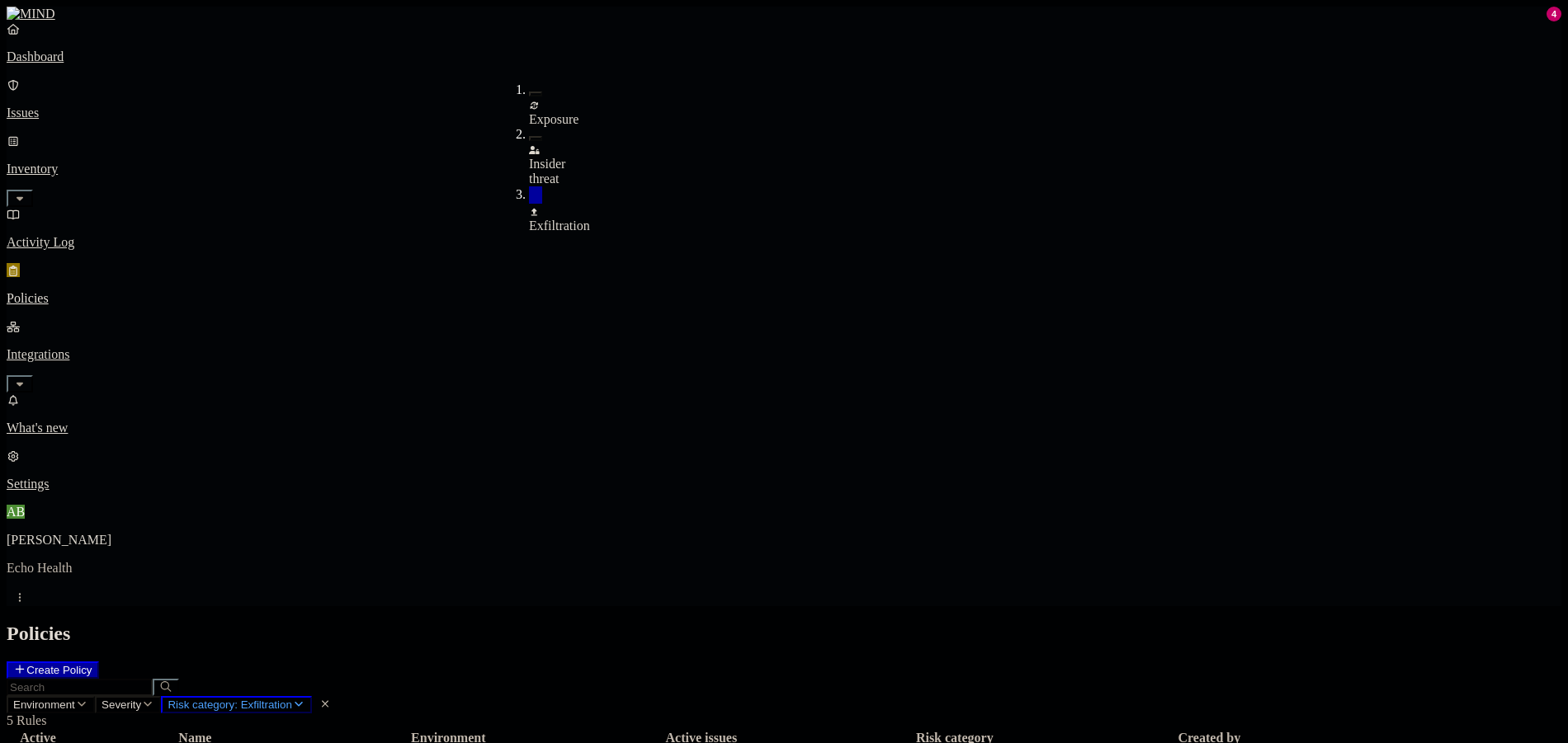
click at [529, 97] on div "Exposure" at bounding box center [529, 112] width 0 height 29
click at [529, 206] on div "Exfiltration" at bounding box center [529, 220] width 0 height 29
click at [736, 679] on header "Environment Severity Risk category: Exposure 10 Rules" at bounding box center [784, 703] width 1555 height 49
click at [116, 64] on p "Dashboard" at bounding box center [784, 57] width 1555 height 15
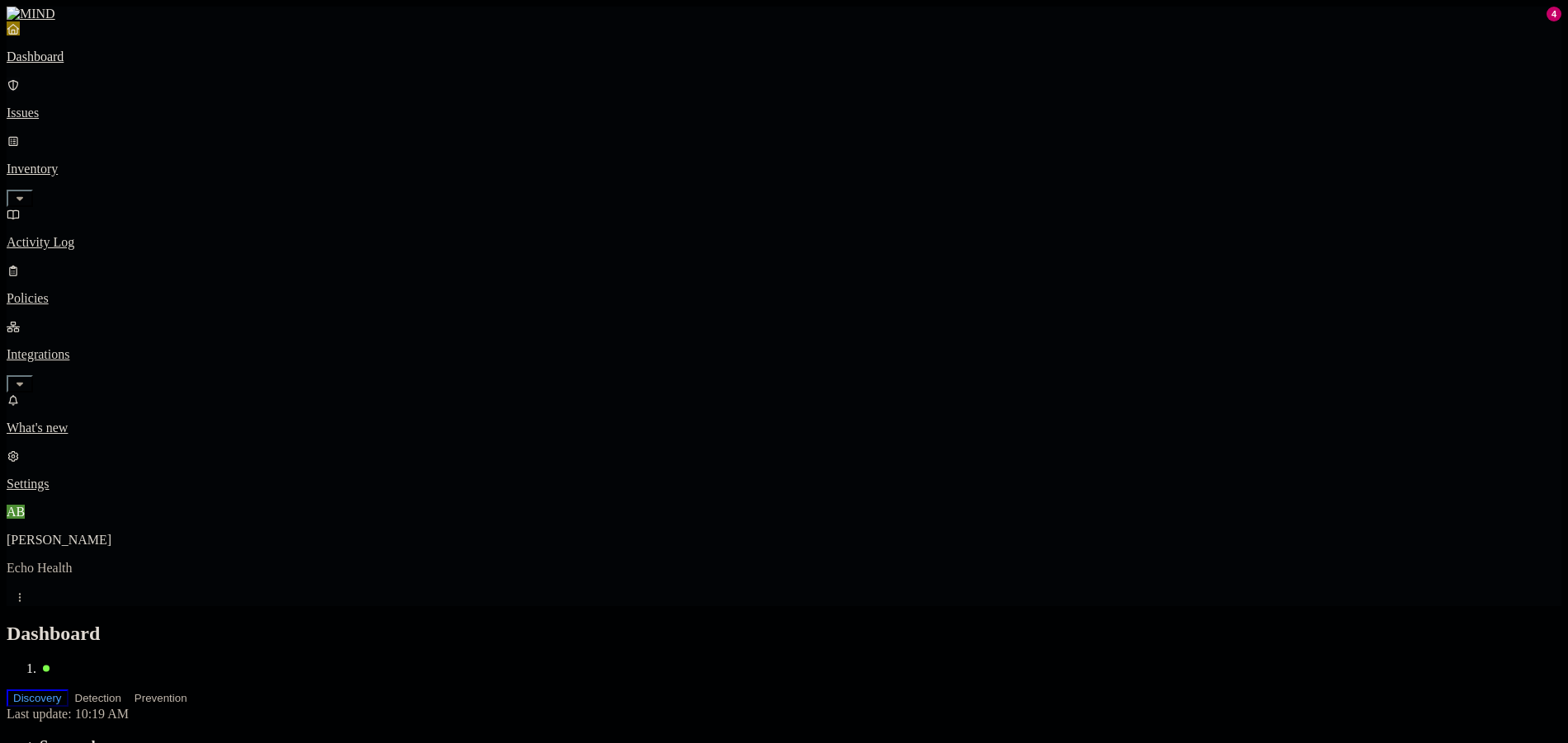
click at [110, 106] on p "Issues" at bounding box center [784, 113] width 1555 height 15
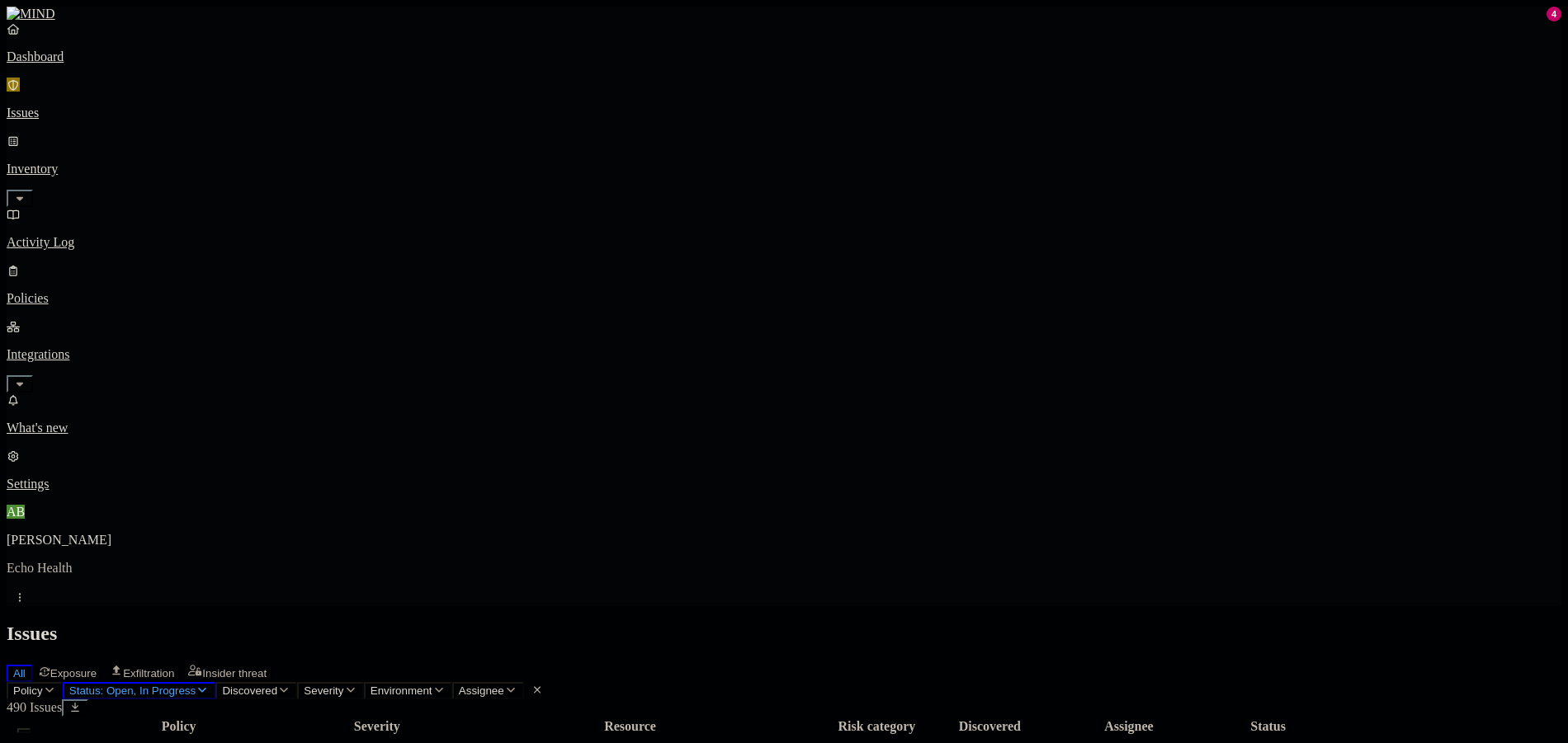
click at [119, 466] on nav "Dashboard Issues Inventory Activity Log Policies Integrations What's new 4 Sett…" at bounding box center [784, 257] width 1555 height 471
click at [937, 662] on div "All Exposure Exfiltration Insider threat" at bounding box center [784, 672] width 1555 height 21
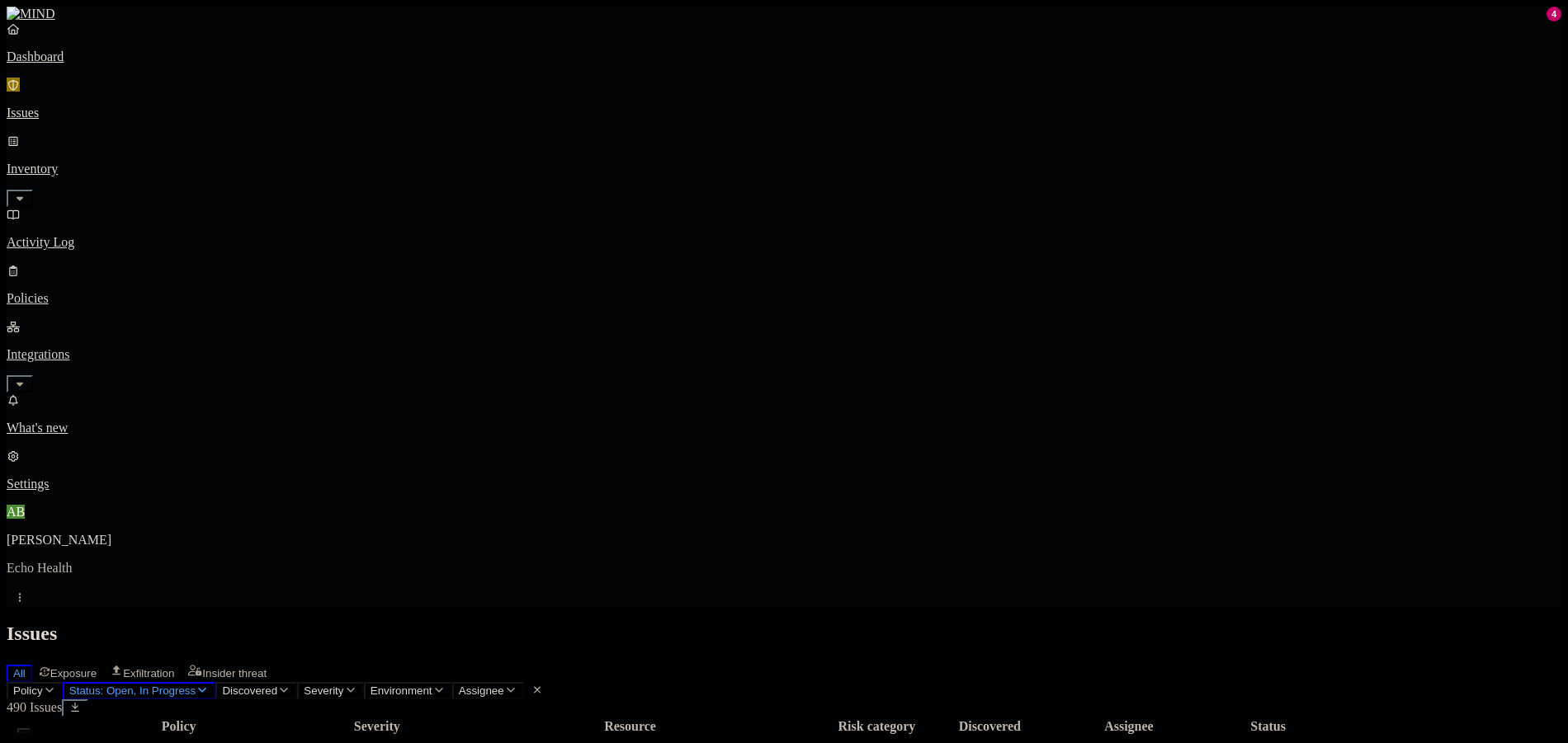
click at [822, 718] on th "Resource" at bounding box center [630, 726] width 386 height 16
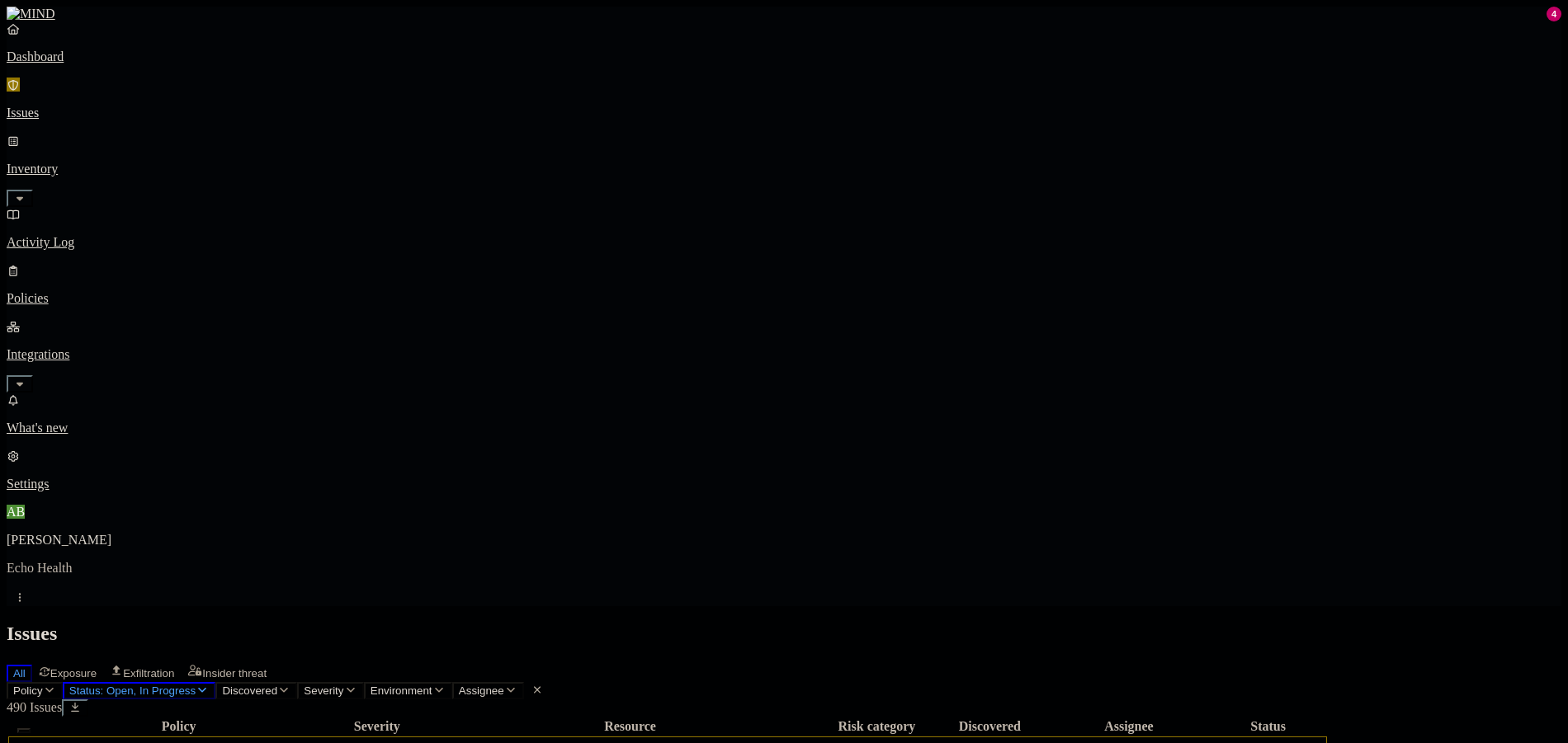
drag, startPoint x: 1383, startPoint y: 384, endPoint x: 1353, endPoint y: 388, distance: 30.3
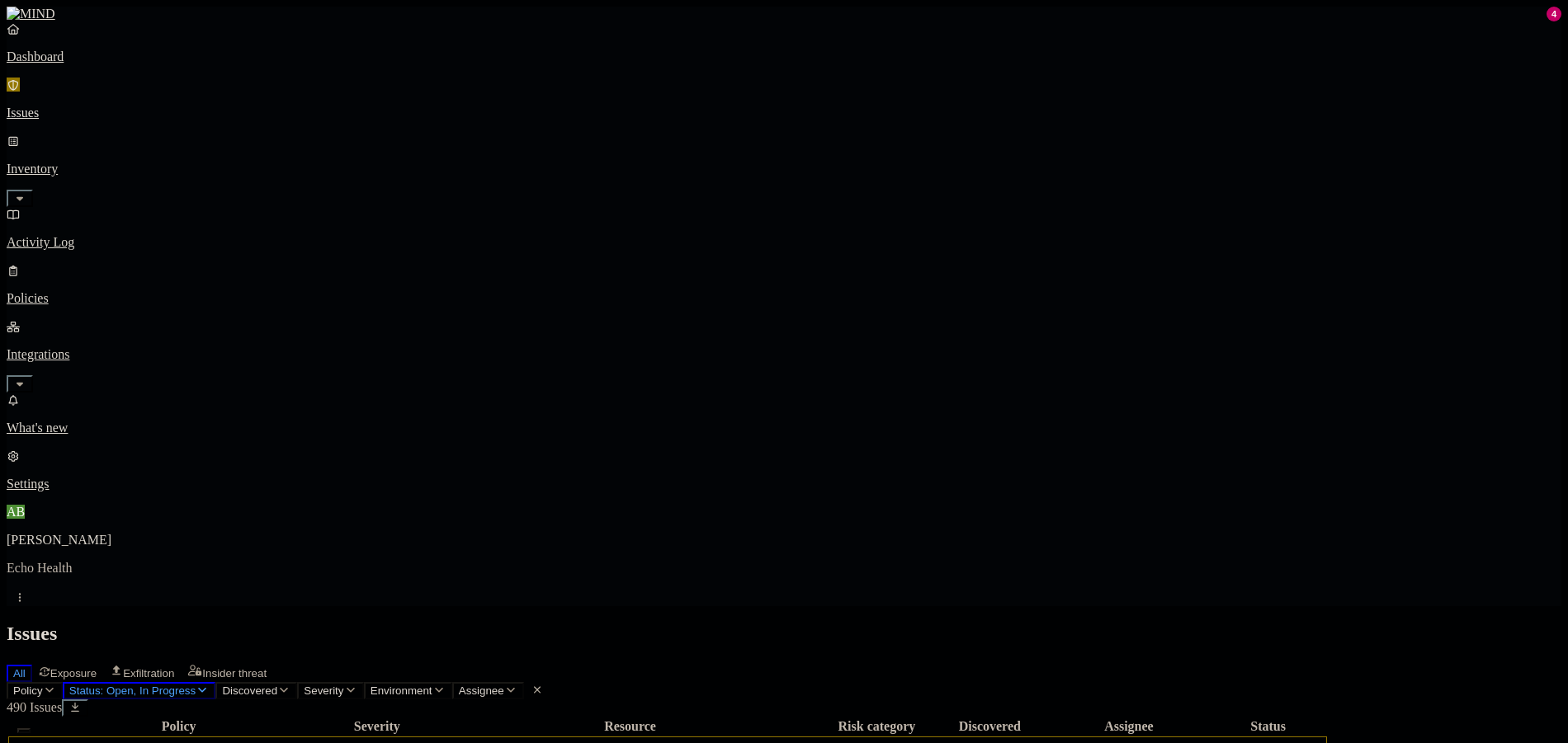
scroll to position [248, 0]
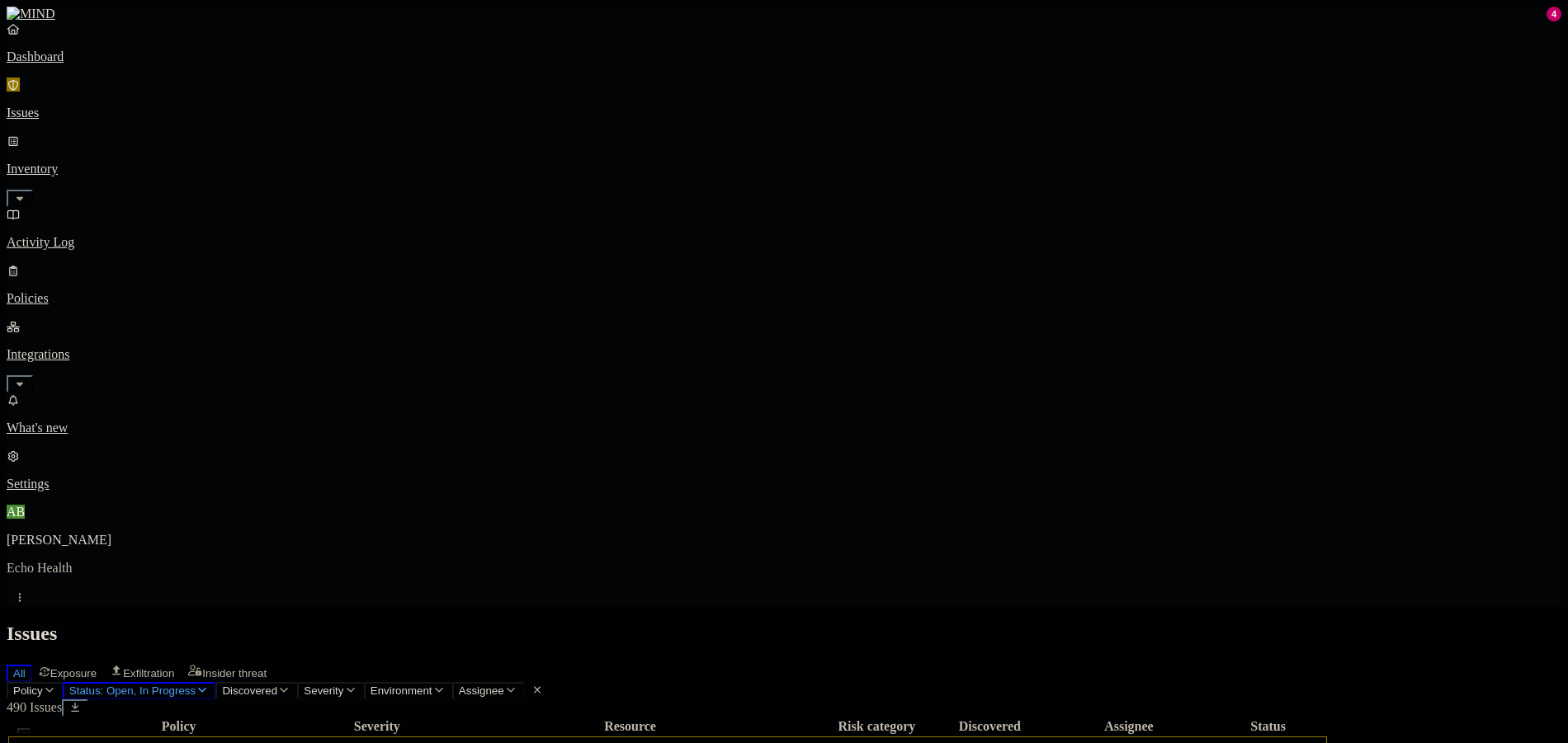
drag, startPoint x: 1334, startPoint y: 417, endPoint x: 1339, endPoint y: 425, distance: 9.4
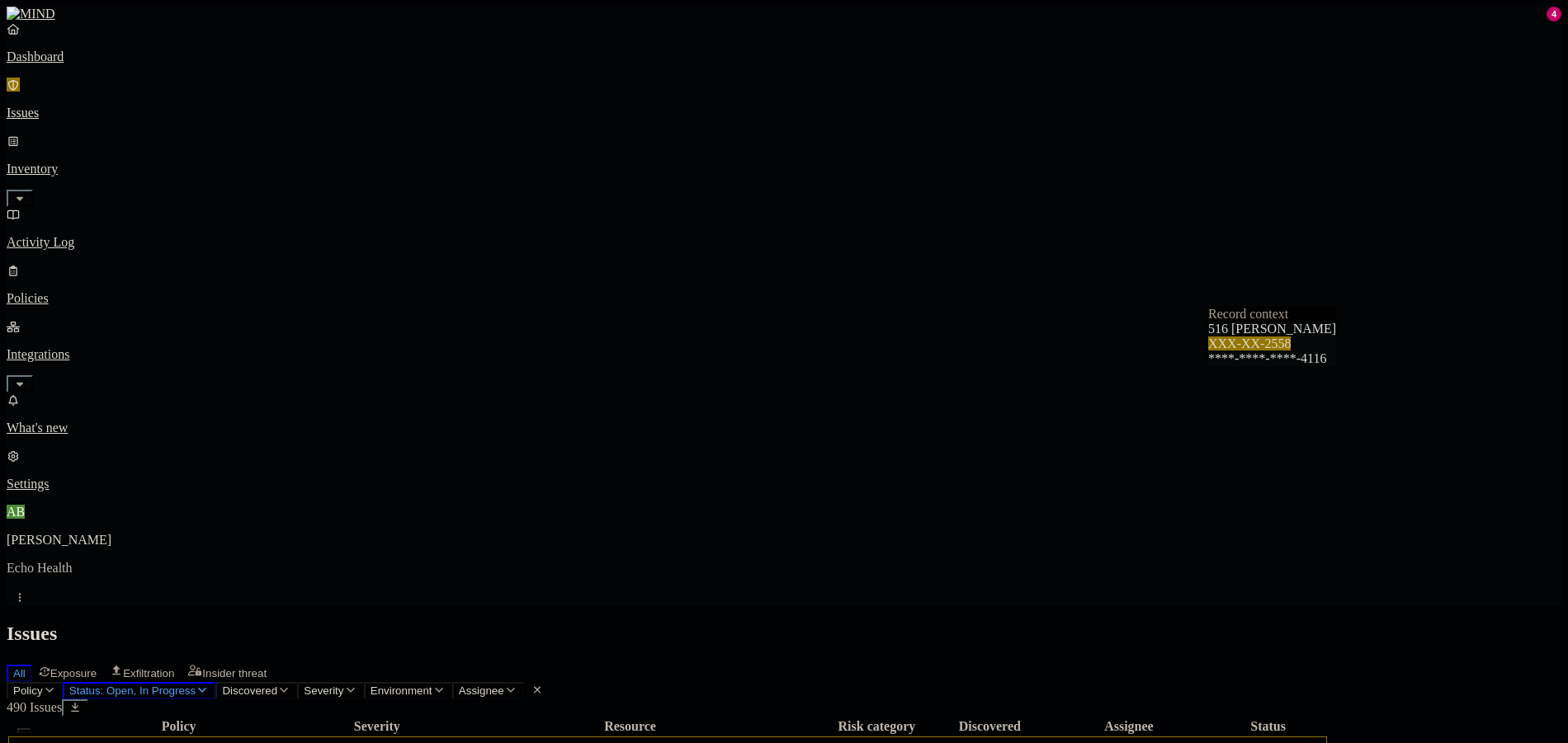
click at [70, 372] on nav "Dashboard Issues Inventory Activity Log Policies Integrations What's new 4 Sett…" at bounding box center [784, 257] width 1555 height 471
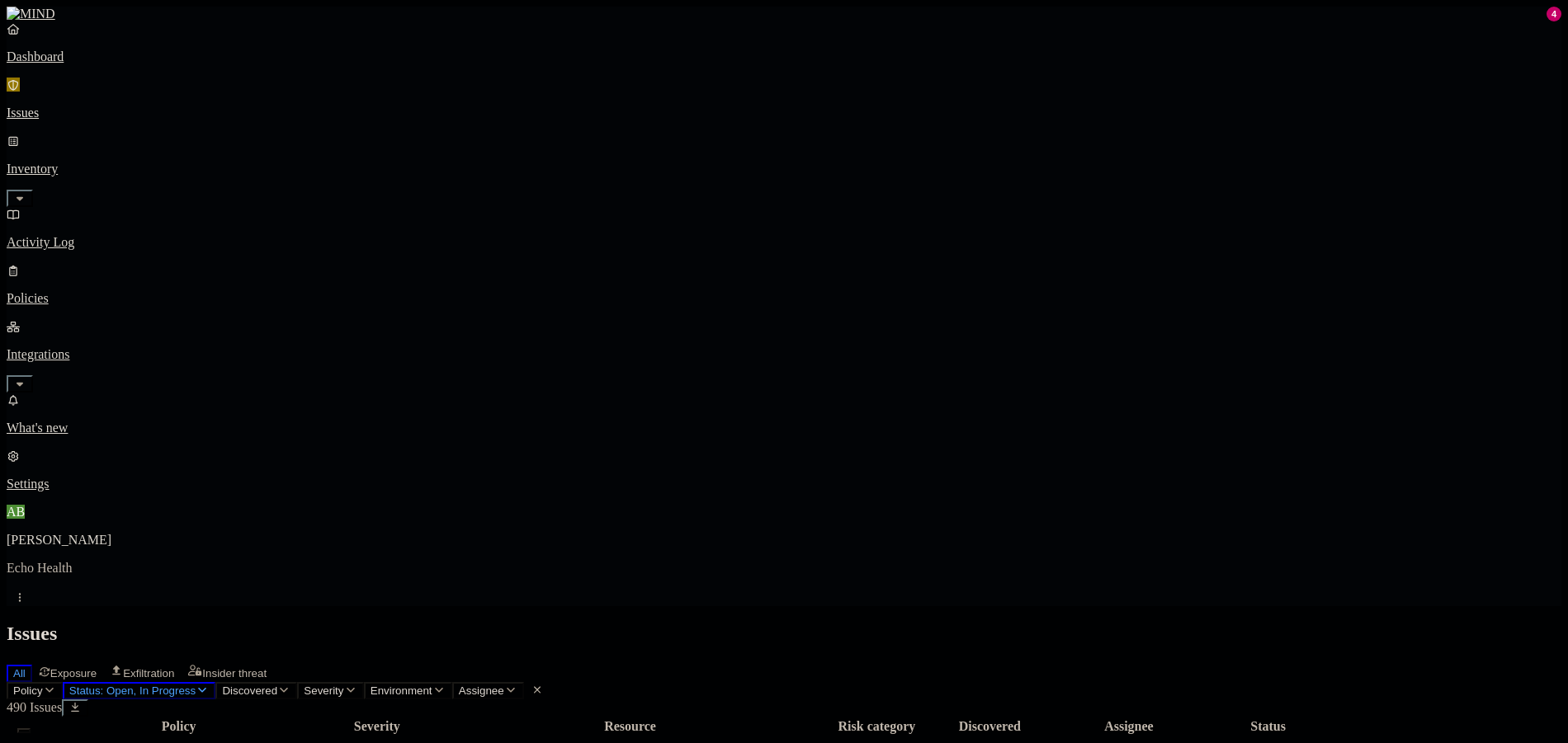
click at [109, 263] on link "Policies" at bounding box center [784, 284] width 1555 height 43
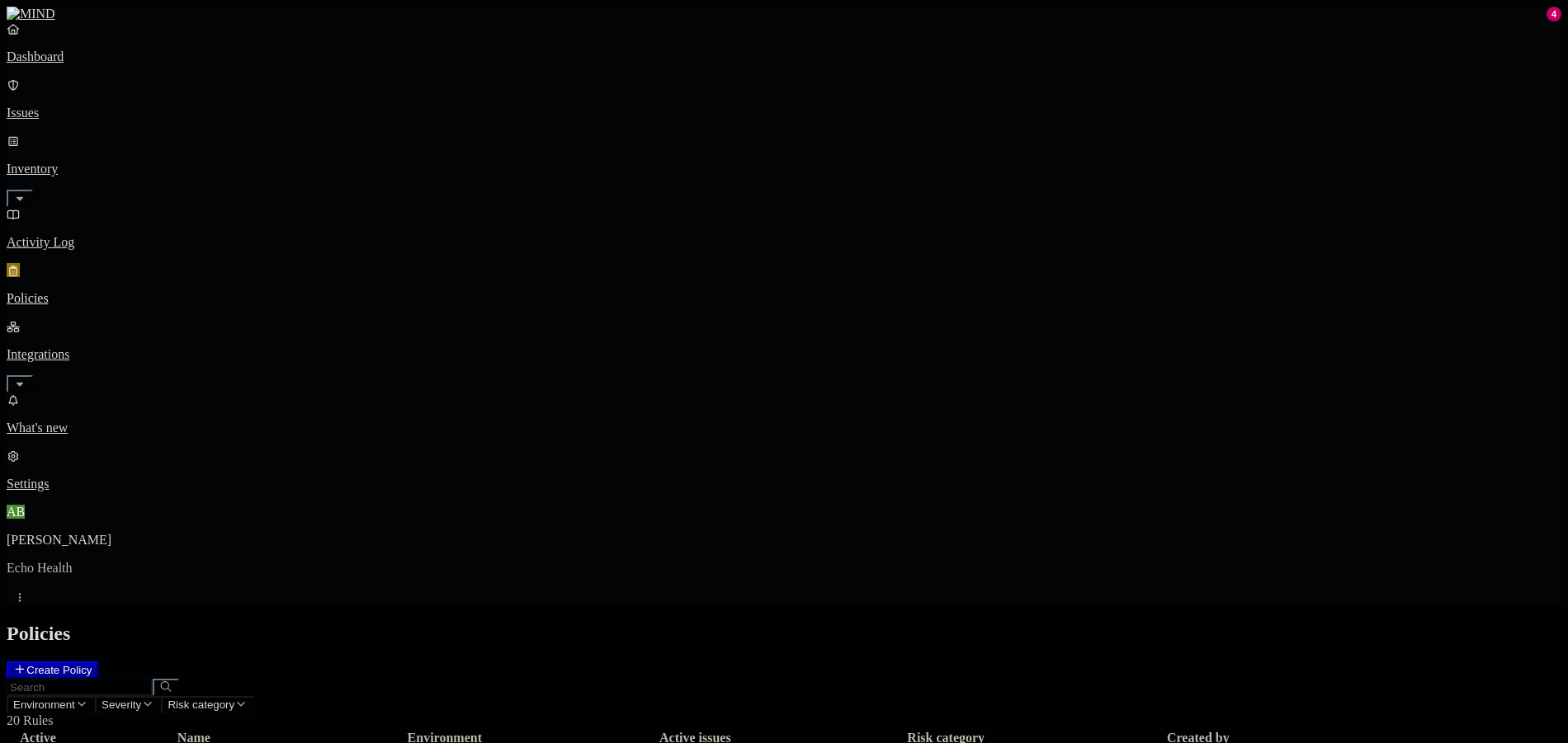
scroll to position [46, 0]
click at [99, 662] on button "Create Policy" at bounding box center [53, 670] width 93 height 17
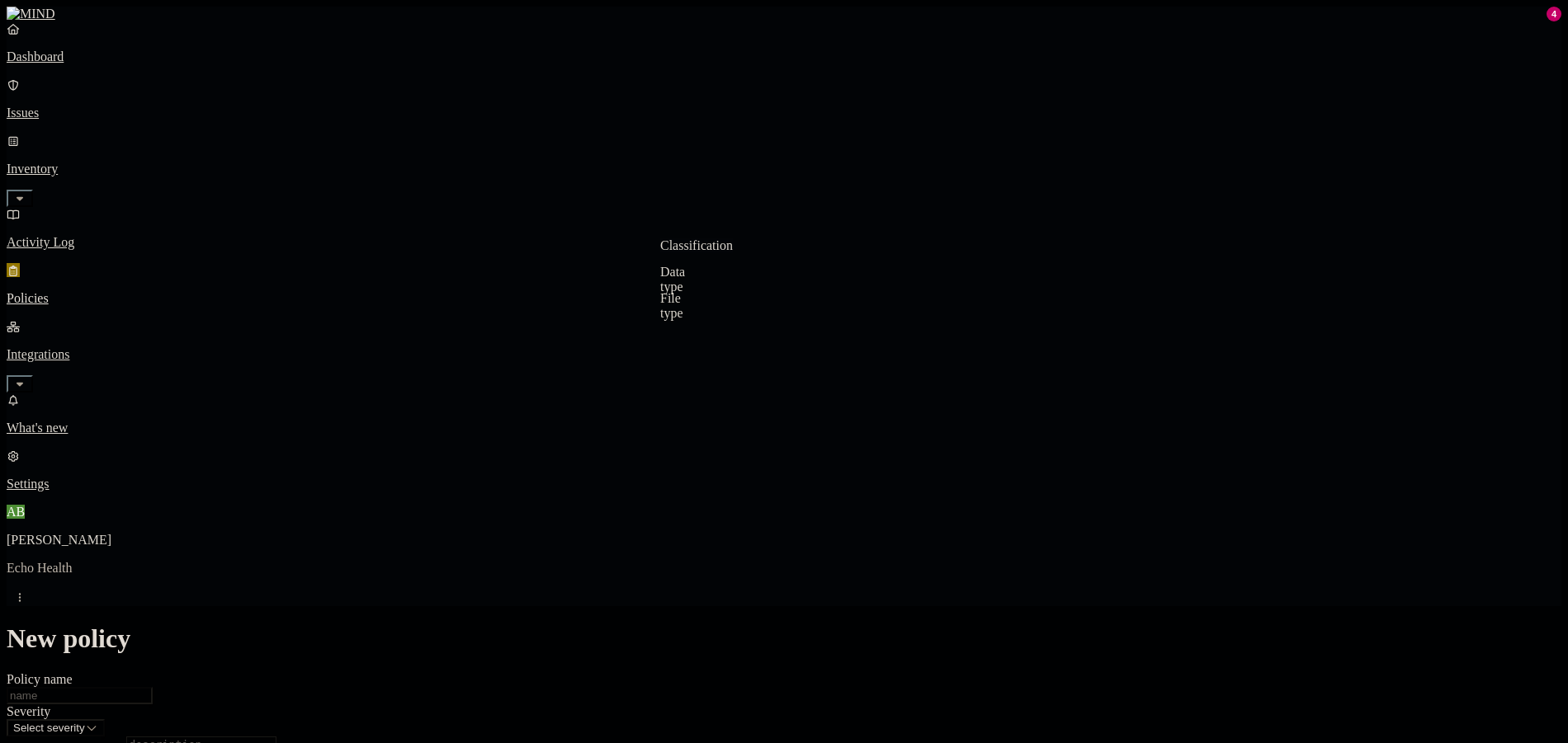
click at [732, 252] on label "Classification" at bounding box center [696, 245] width 73 height 14
click at [681, 384] on span "PHI" at bounding box center [670, 390] width 22 height 14
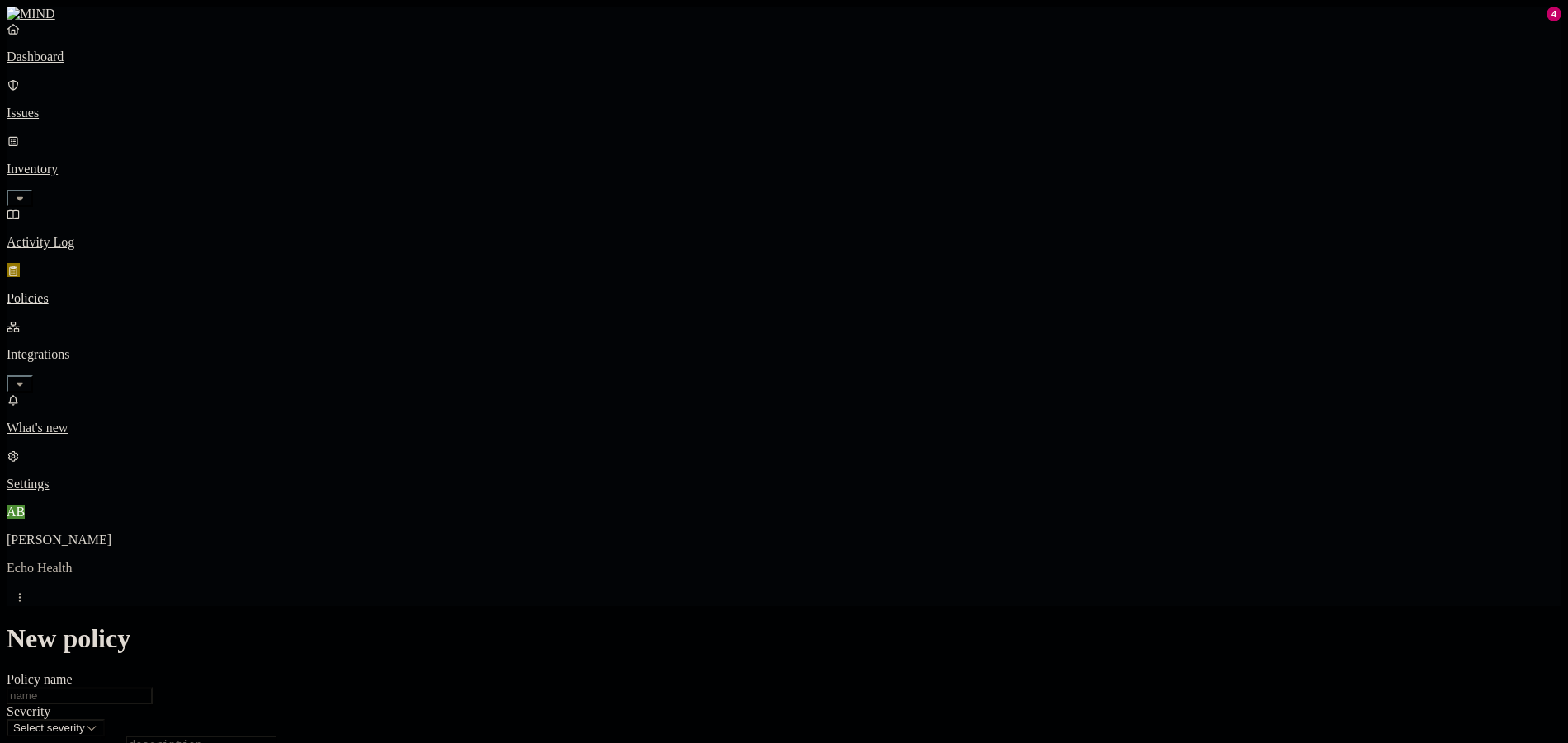
click at [152, 687] on input "Policy name" at bounding box center [79, 696] width 146 height 17
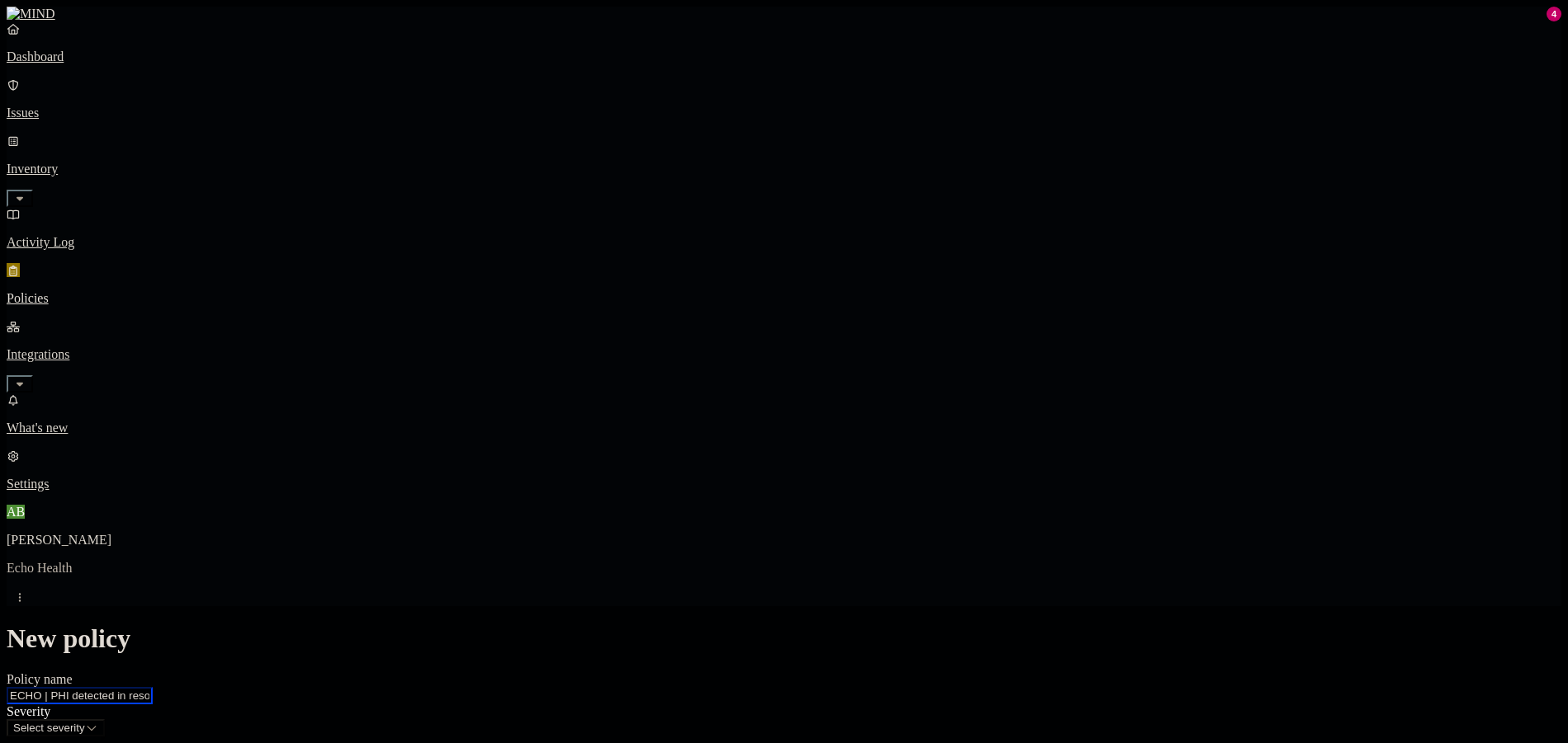
type input "ECHO | PHI detected in resource"
type textarea "R"
drag, startPoint x: 951, startPoint y: 282, endPoint x: 944, endPoint y: 302, distance: 21.2
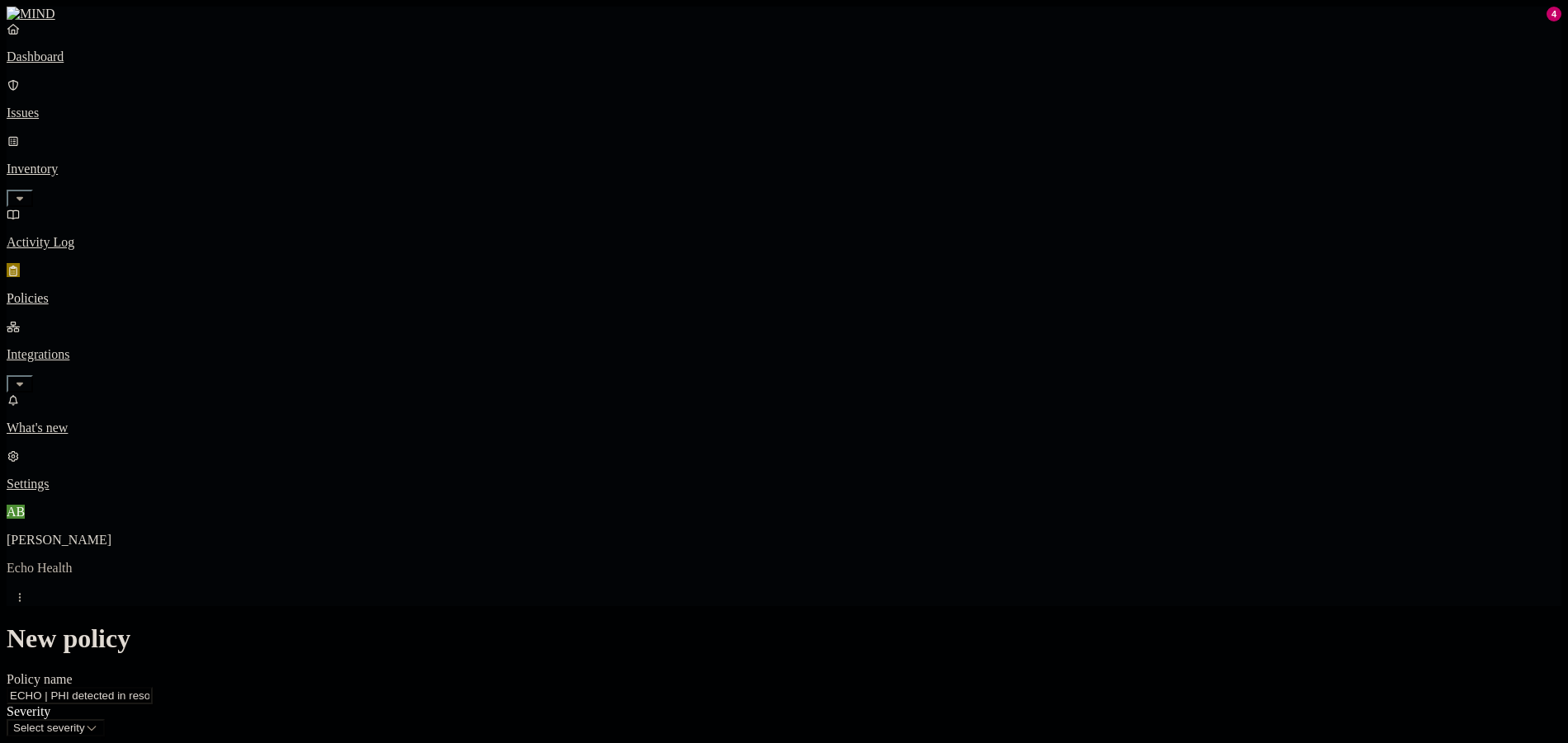
paste textarea "Protected Health Information"
type textarea "Detects resources that have Protected Health Information"
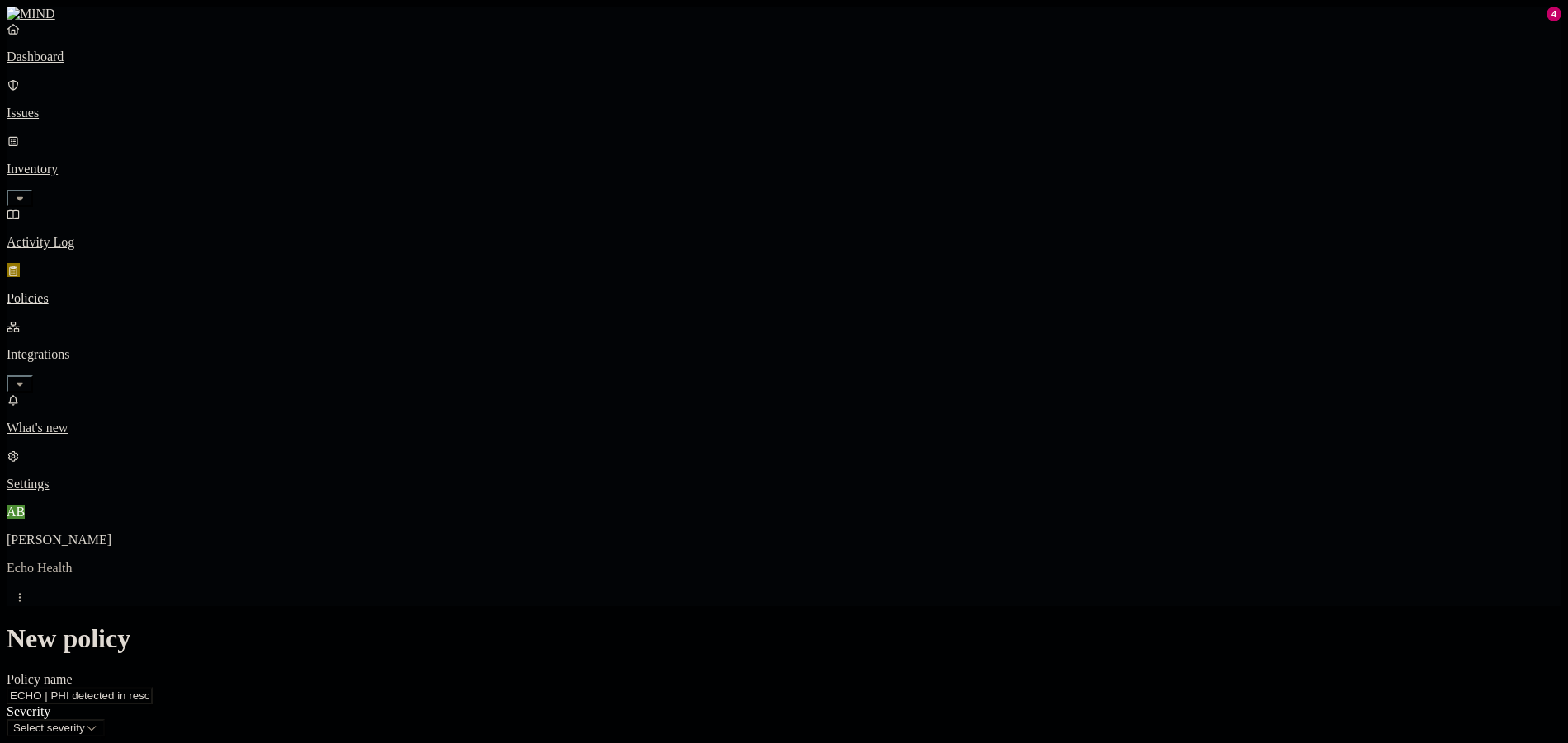
scroll to position [0, 0]
click at [746, 206] on html "Dashboard Issues Inventory Activity Log Policies Integrations What's new 4 Sett…" at bounding box center [784, 754] width 1568 height 1509
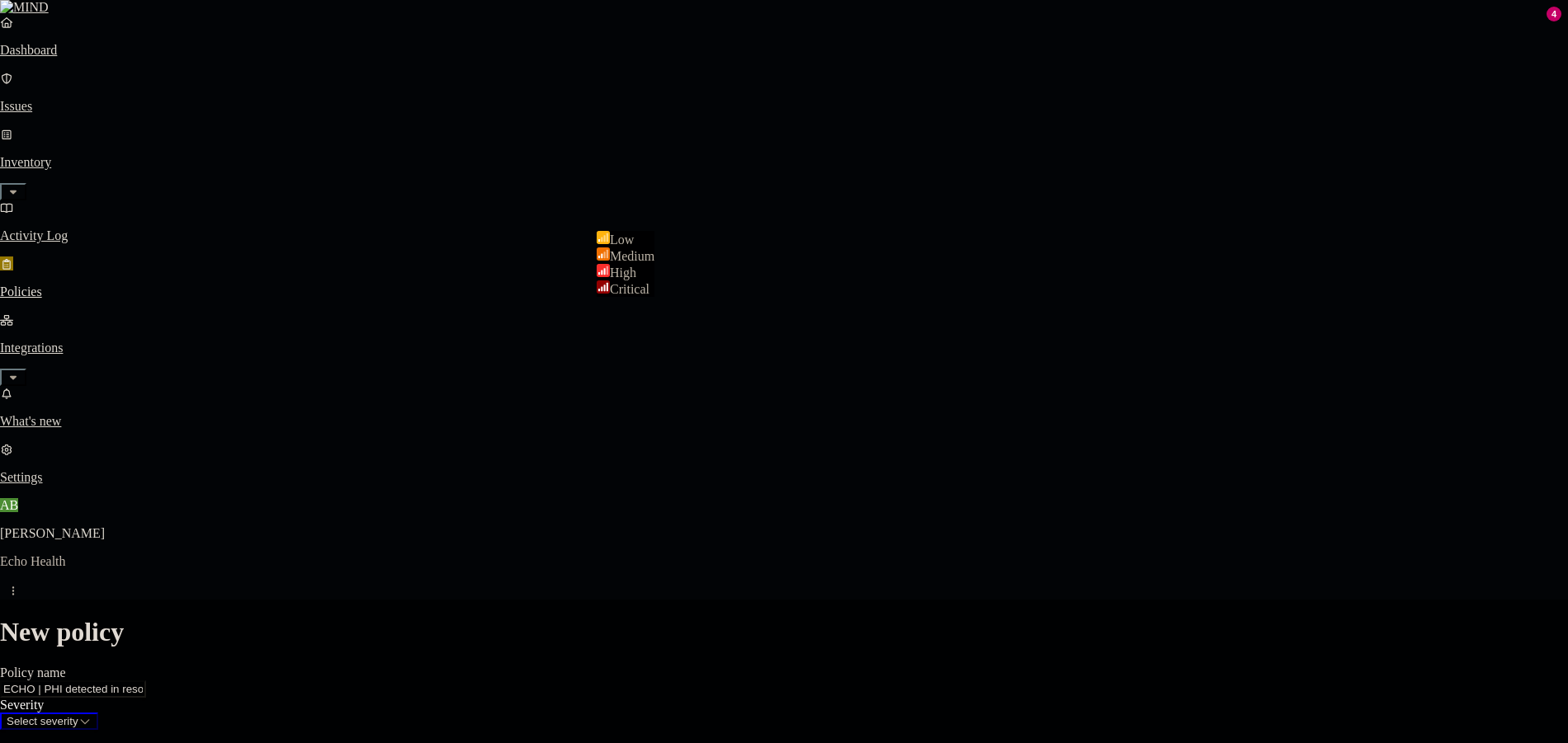
select select "2"
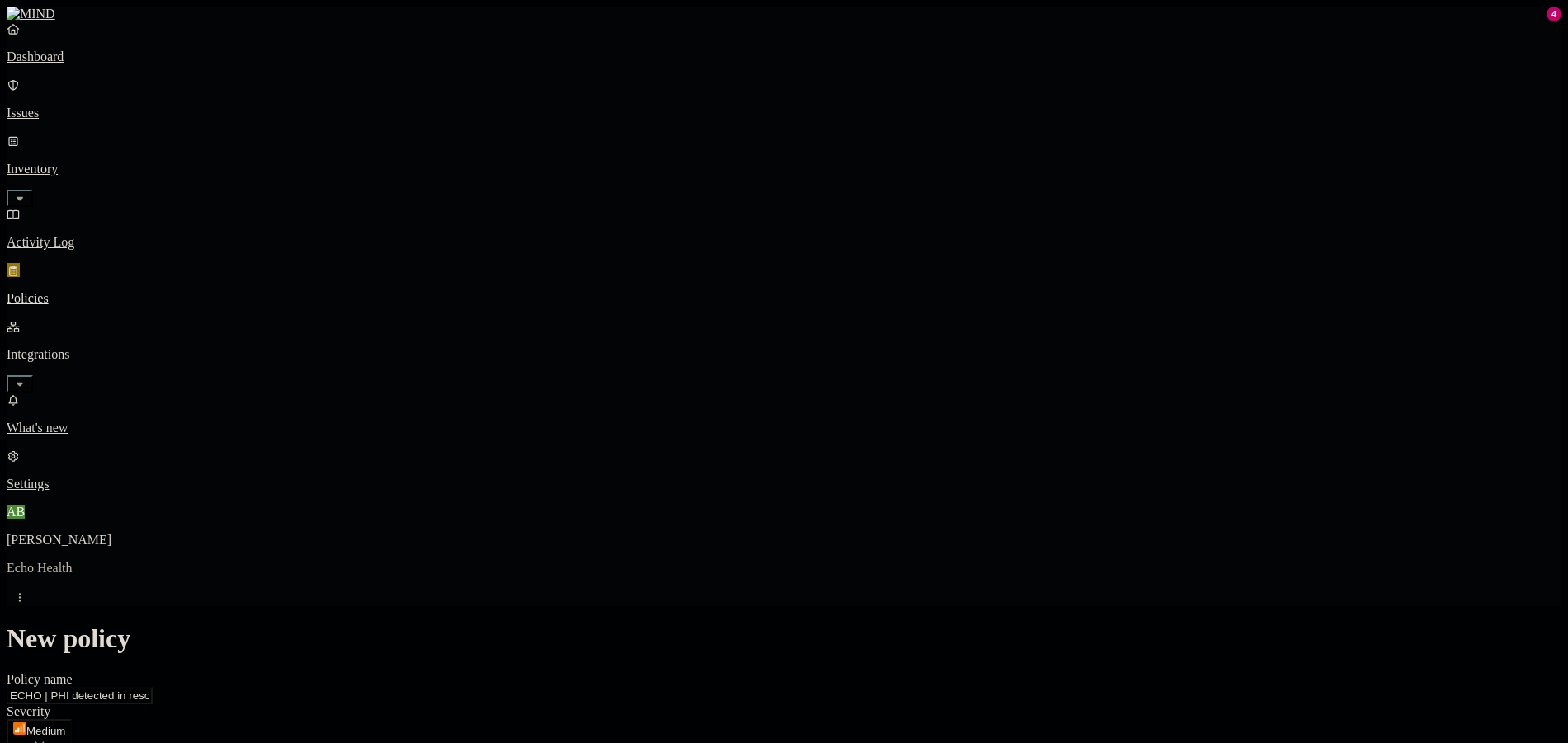
scroll to position [563, 0]
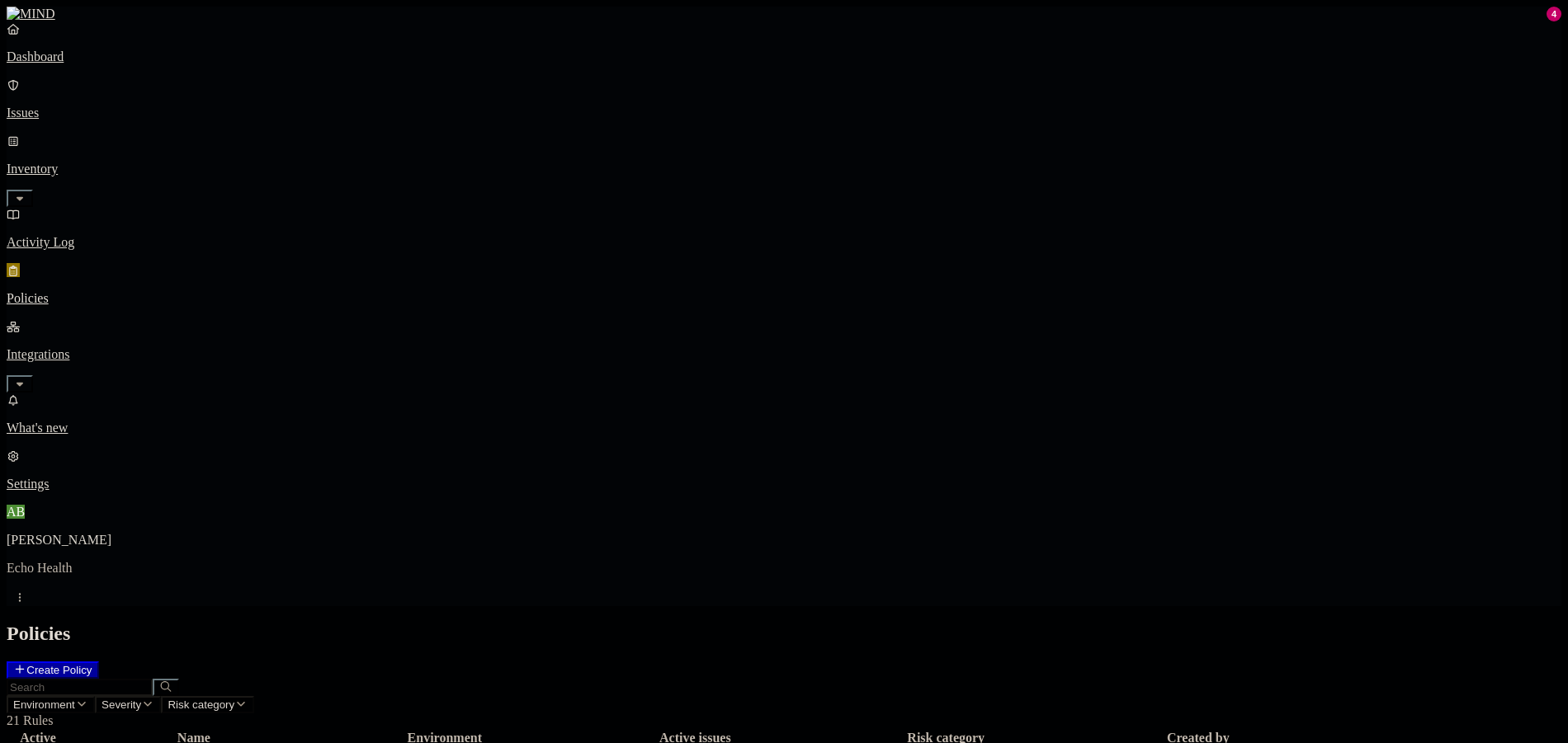
drag, startPoint x: 86, startPoint y: 443, endPoint x: 1566, endPoint y: 50, distance: 1531.3
click at [88, 443] on nav "Dashboard Issues Inventory Activity Log Policies Integrations What's new 4 Sett…" at bounding box center [784, 257] width 1555 height 471
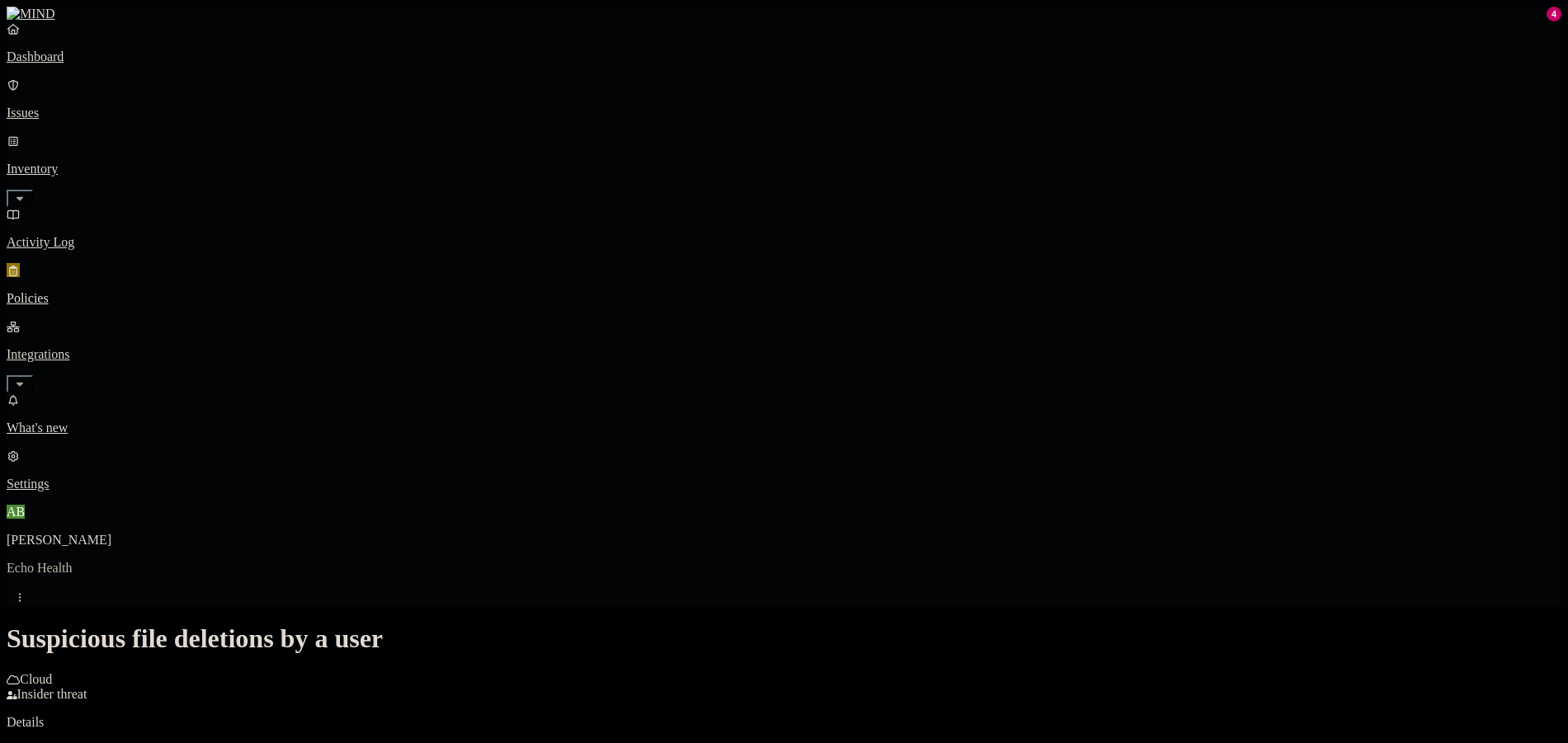
scroll to position [120, 0]
click at [791, 444] on html "Dashboard Issues Inventory Activity Log Policies Integrations What's new 4 Sett…" at bounding box center [784, 529] width 1568 height 1059
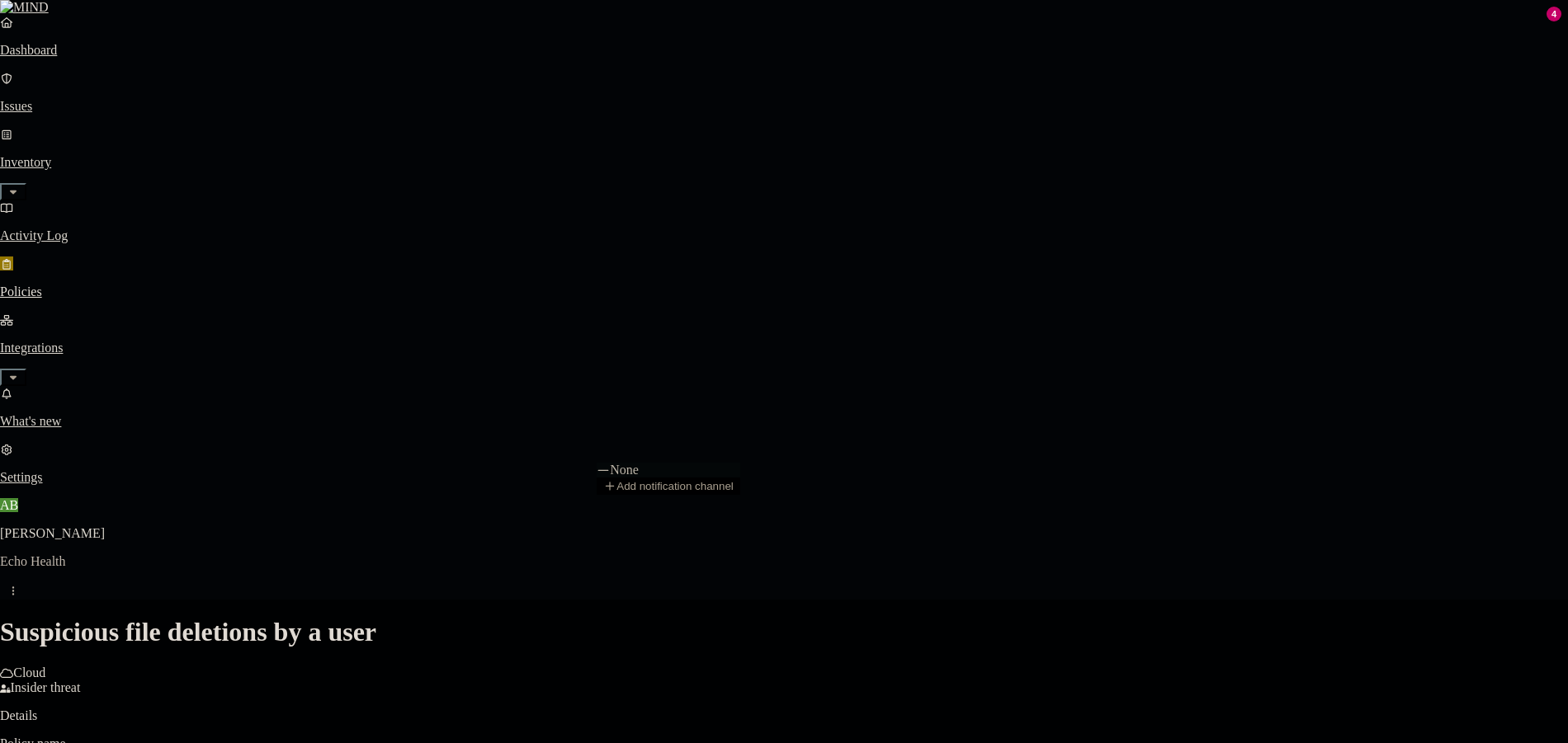
click at [1061, 693] on html "Dashboard Issues Inventory Activity Log Policies Integrations What's new 4 Sett…" at bounding box center [784, 526] width 1568 height 1052
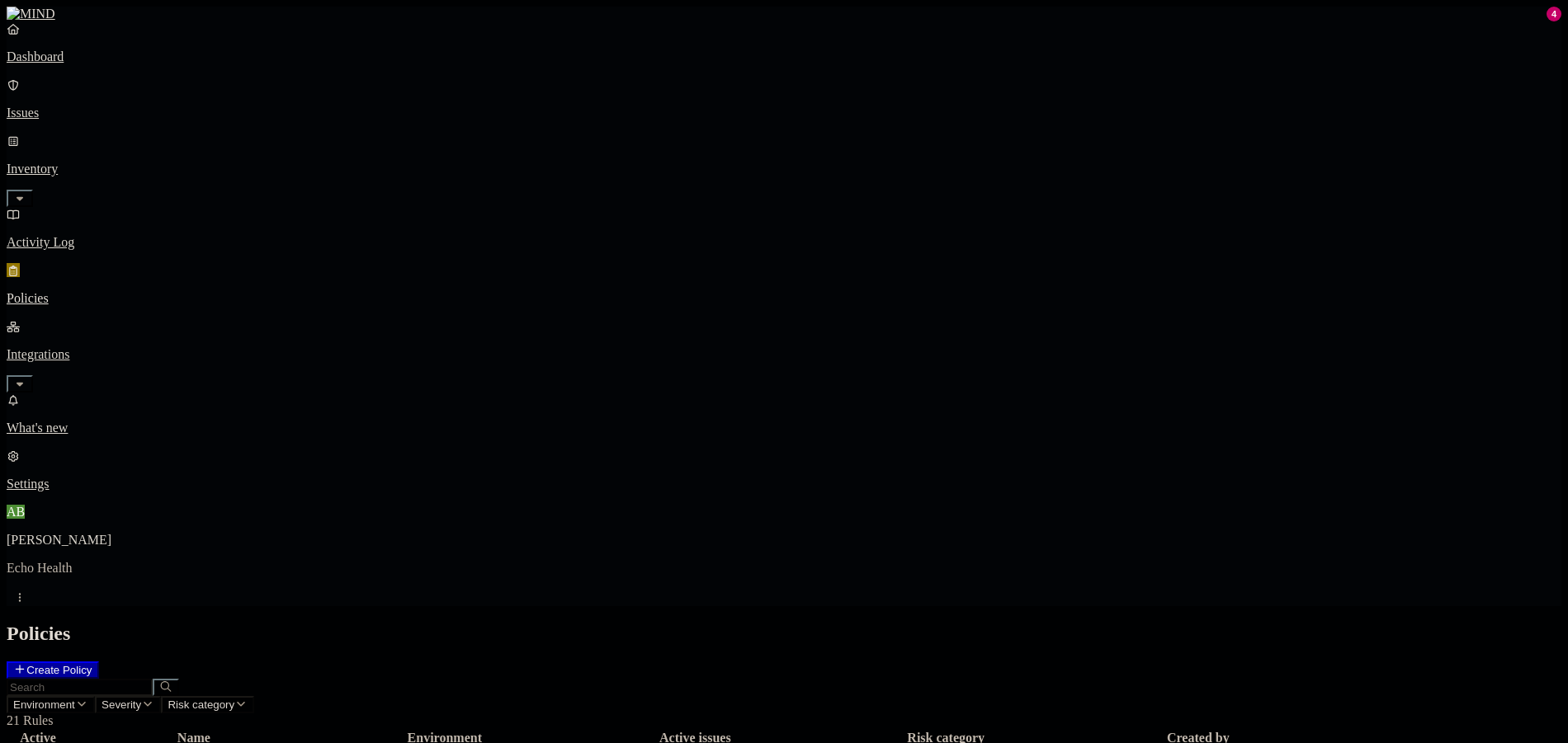
drag, startPoint x: 151, startPoint y: 223, endPoint x: 91, endPoint y: 284, distance: 85.6
click at [33, 375] on button "button" at bounding box center [20, 384] width 26 height 17
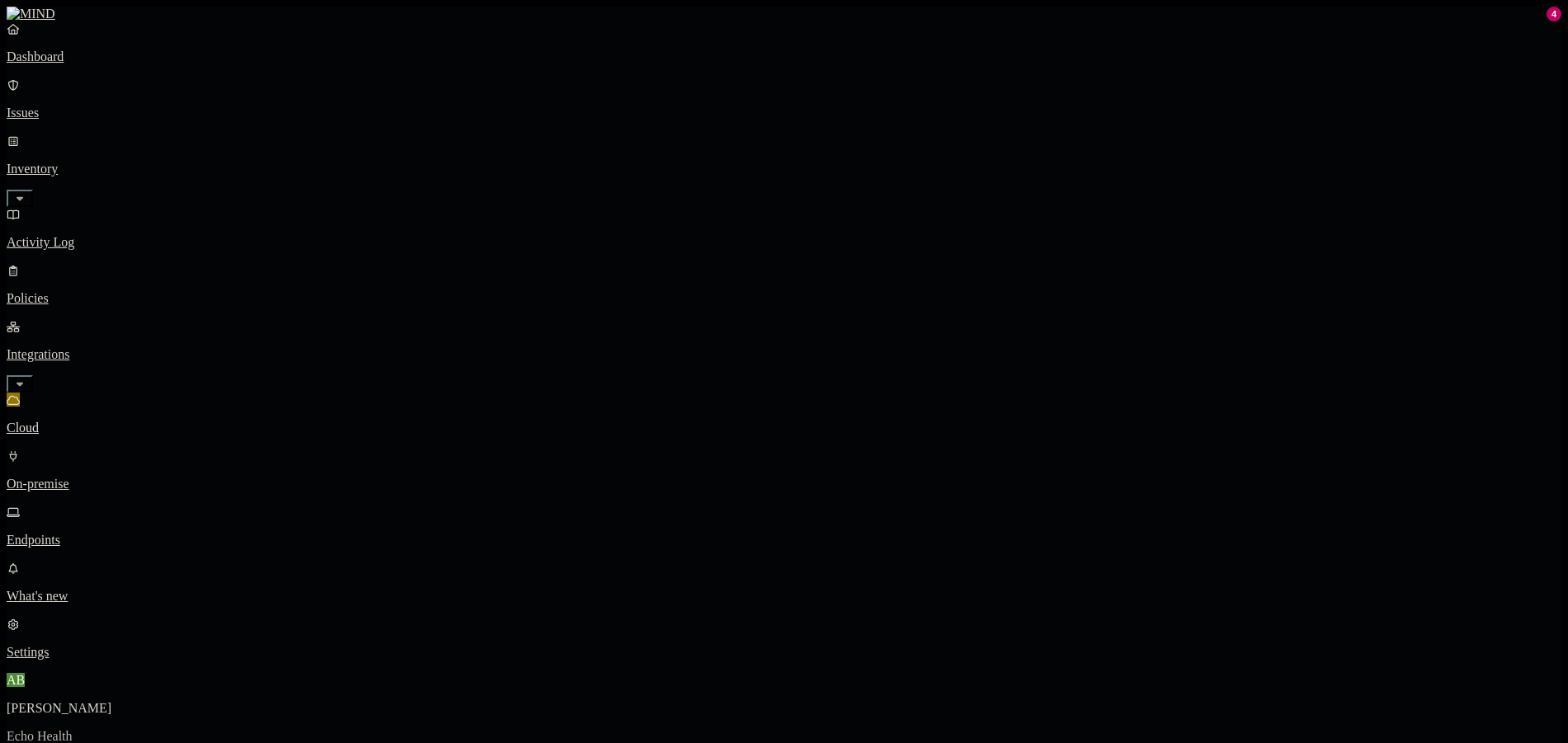
click at [73, 533] on p "Endpoints" at bounding box center [784, 541] width 1555 height 15
drag, startPoint x: 337, startPoint y: 422, endPoint x: 335, endPoint y: 471, distance: 49.0
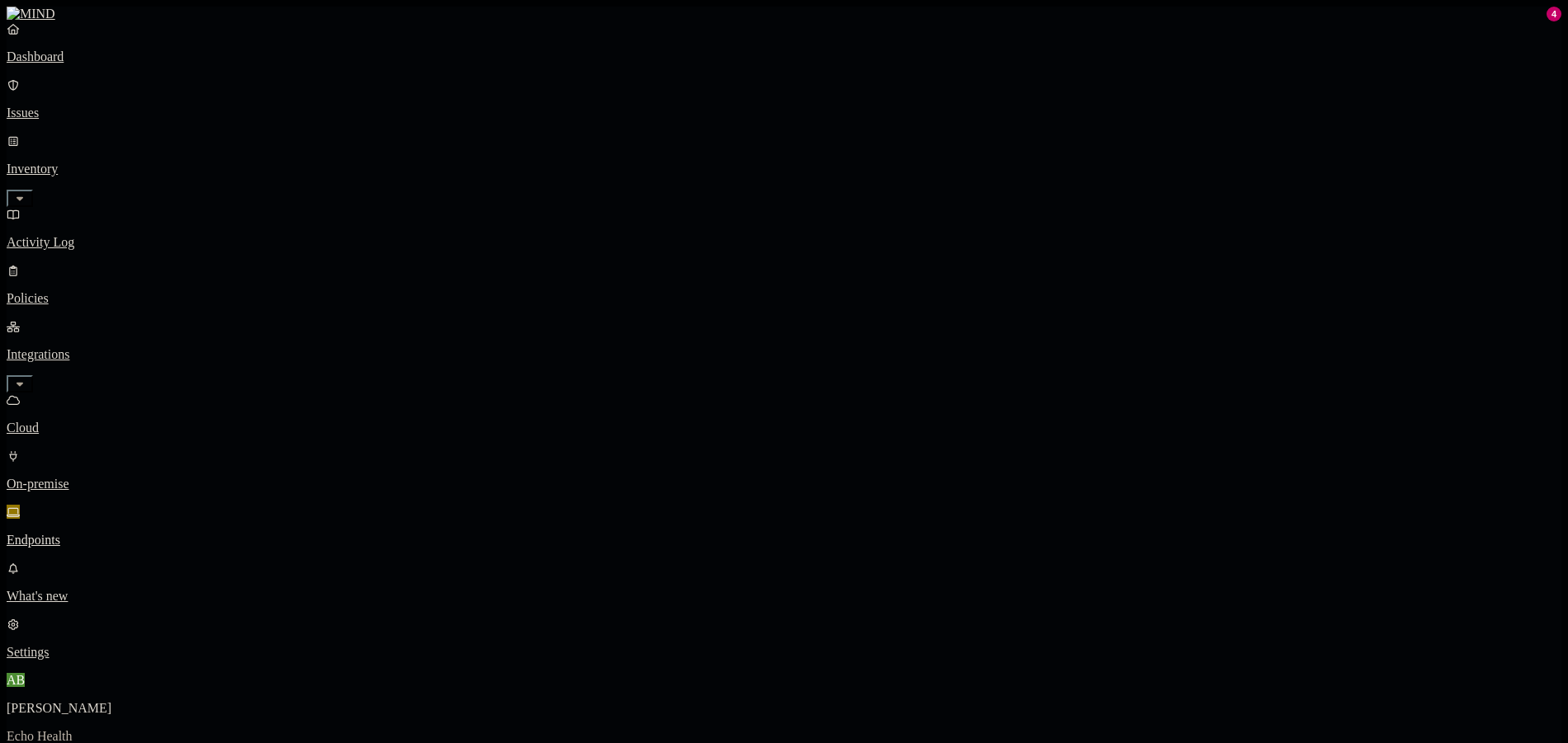
drag, startPoint x: 1531, startPoint y: 423, endPoint x: 1407, endPoint y: 517, distance: 155.6
click at [83, 421] on p "Cloud" at bounding box center [784, 428] width 1555 height 15
click at [92, 477] on p "On-premise" at bounding box center [784, 485] width 1555 height 15
click at [108, 92] on link "Issues" at bounding box center [784, 98] width 1555 height 43
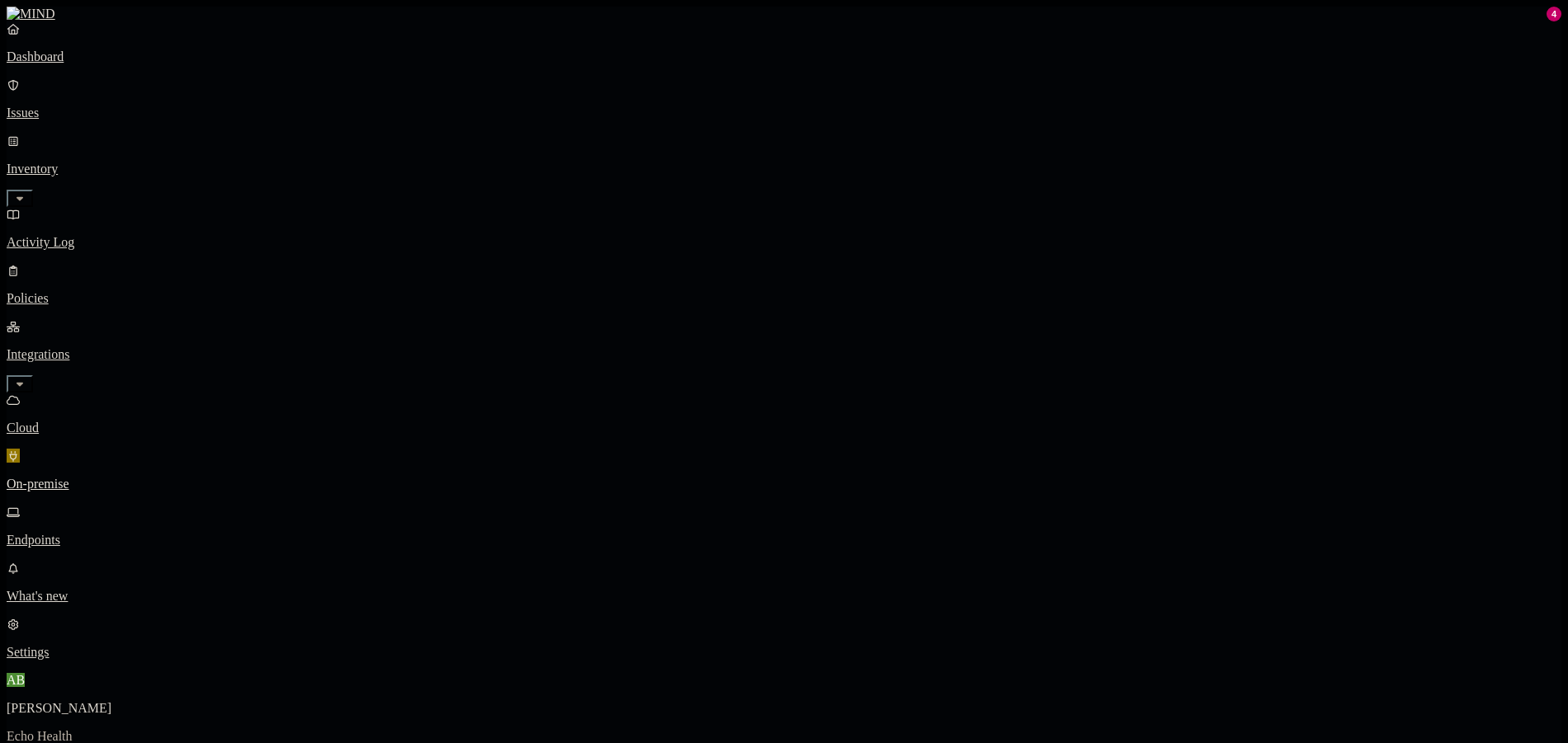
click at [114, 64] on p "Dashboard" at bounding box center [784, 57] width 1555 height 15
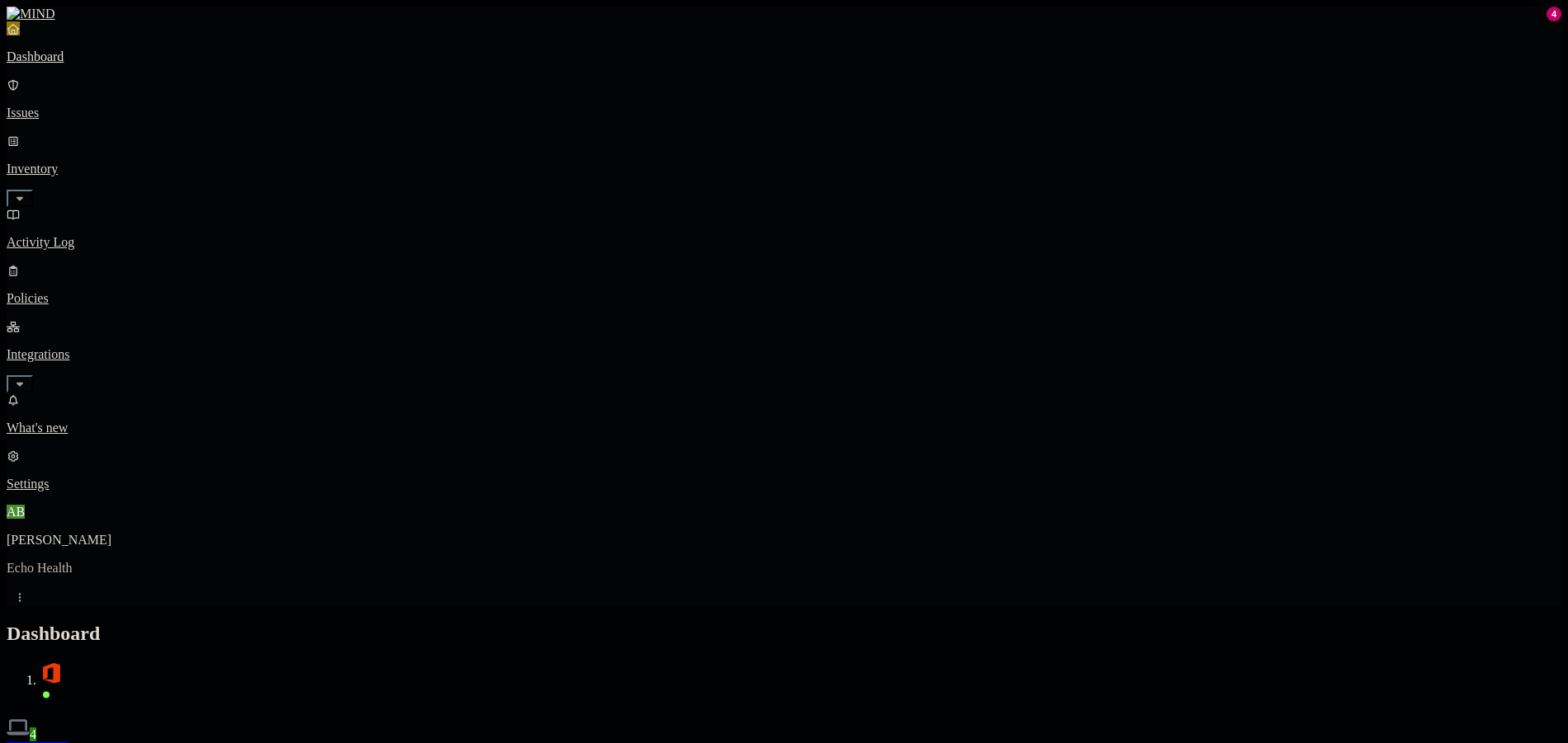
click at [167, 320] on link "Integrations" at bounding box center [784, 354] width 1555 height 71
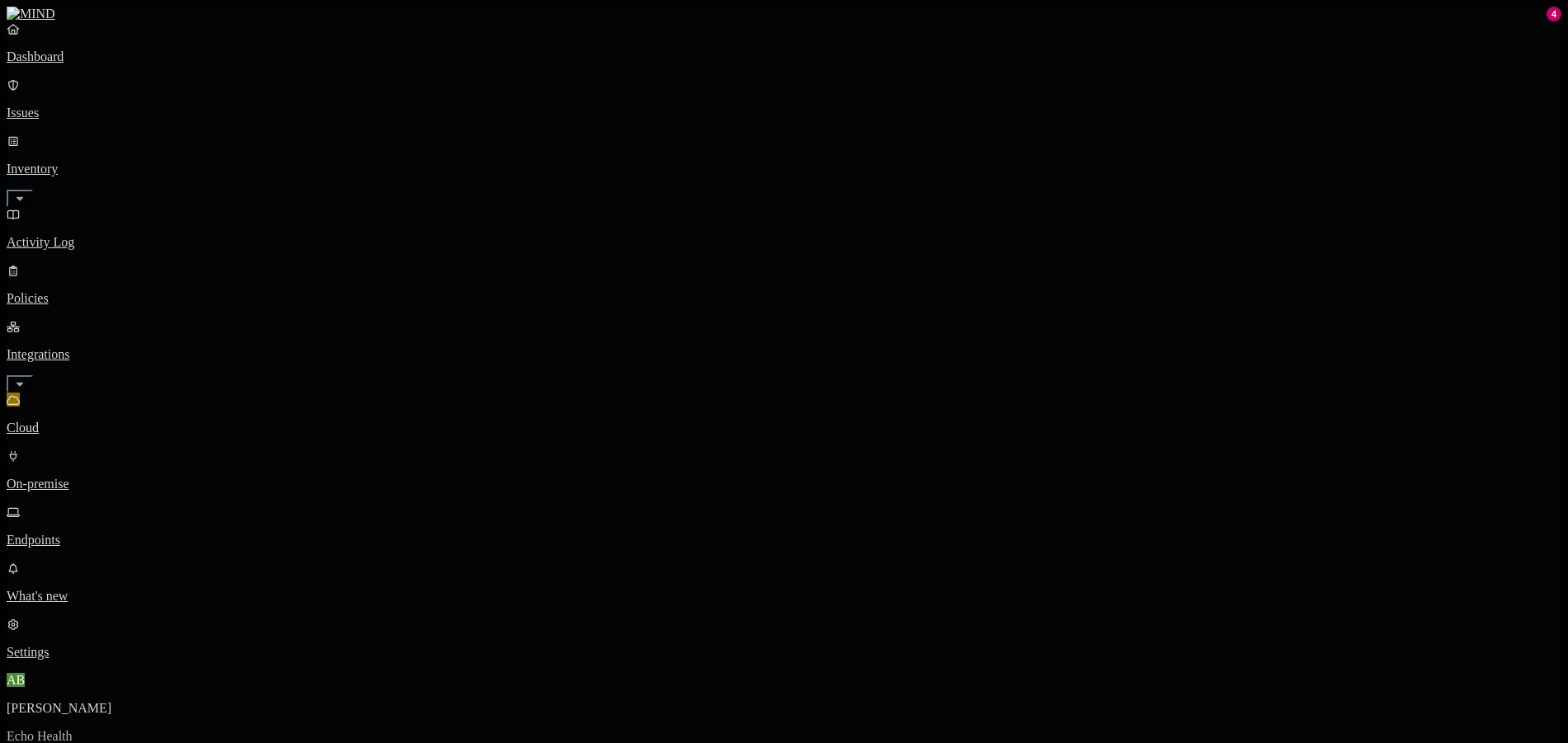
click at [96, 64] on p "Dashboard" at bounding box center [784, 57] width 1555 height 15
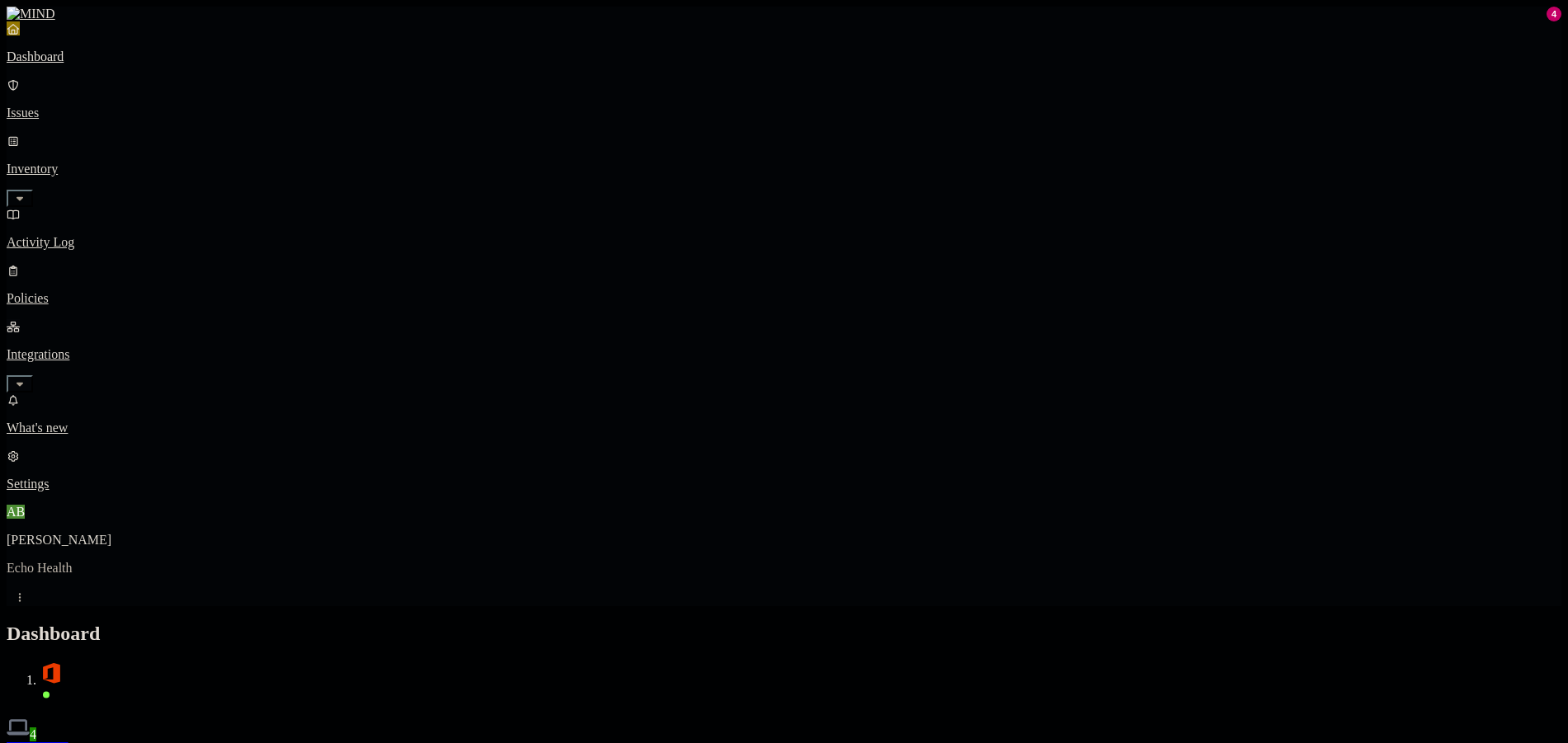
click at [165, 320] on link "Integrations" at bounding box center [784, 354] width 1555 height 71
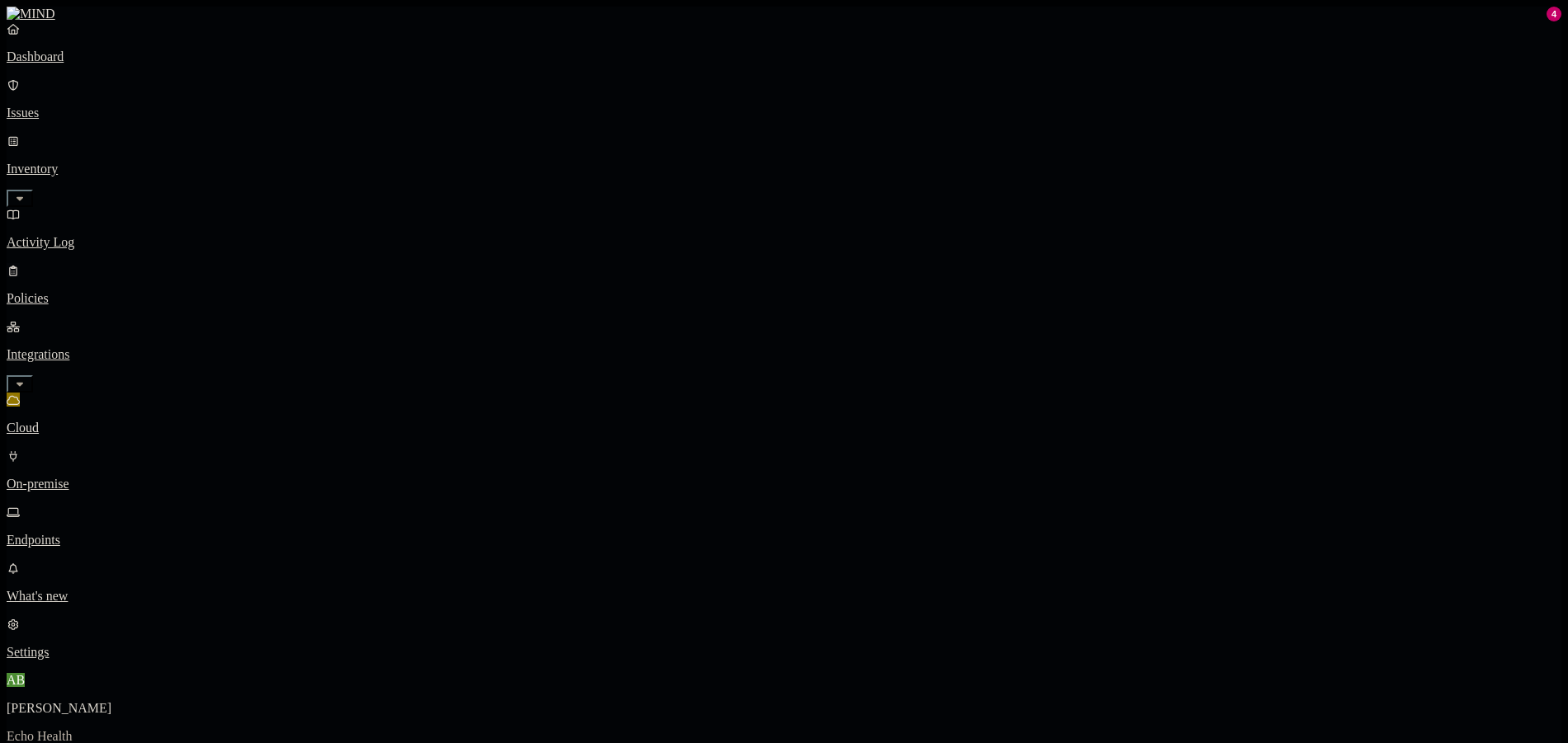
click at [91, 291] on p "Policies" at bounding box center [784, 299] width 1555 height 15
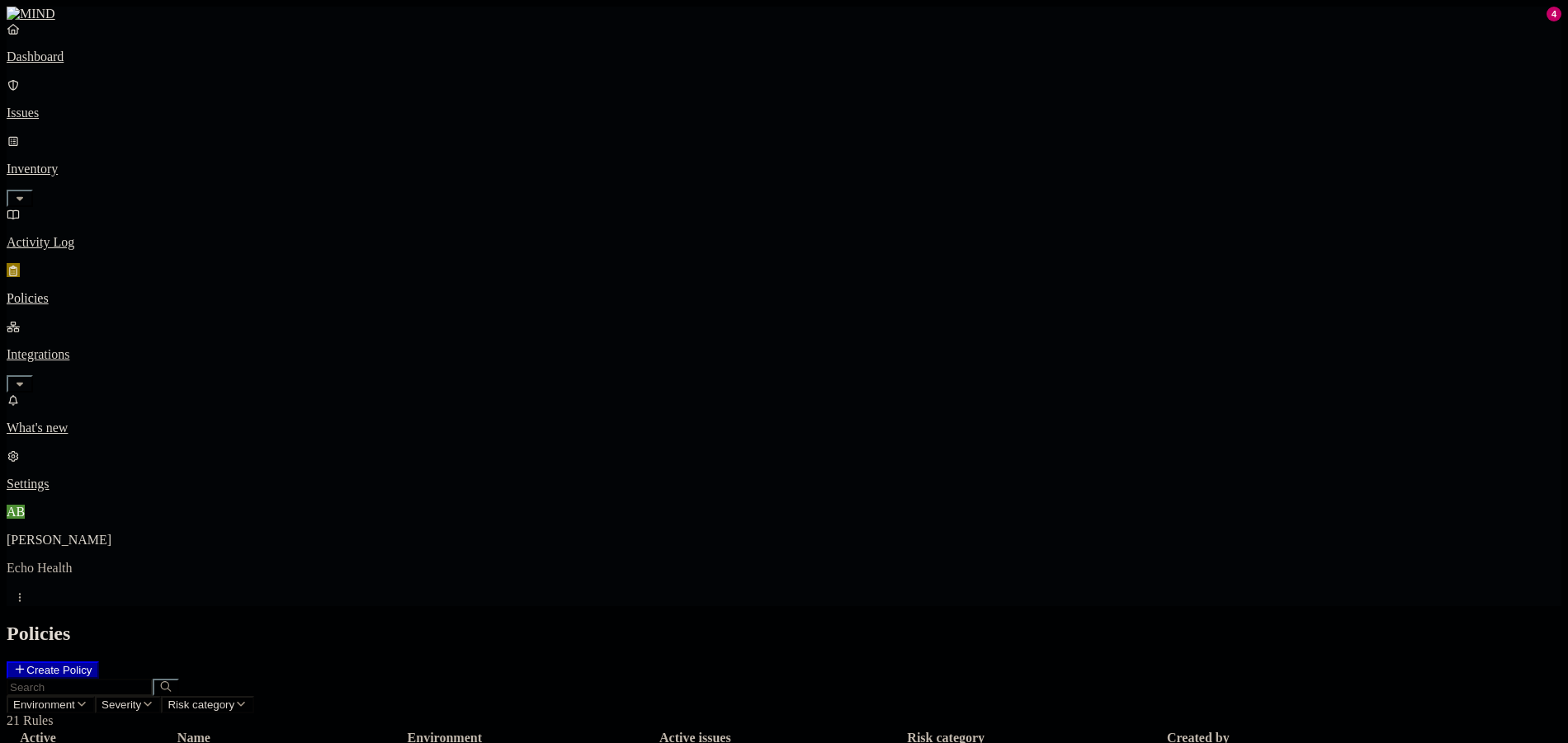
click at [1363, 623] on header "Policies Create Policy" at bounding box center [784, 650] width 1555 height 56
